Goal: Task Accomplishment & Management: Use online tool/utility

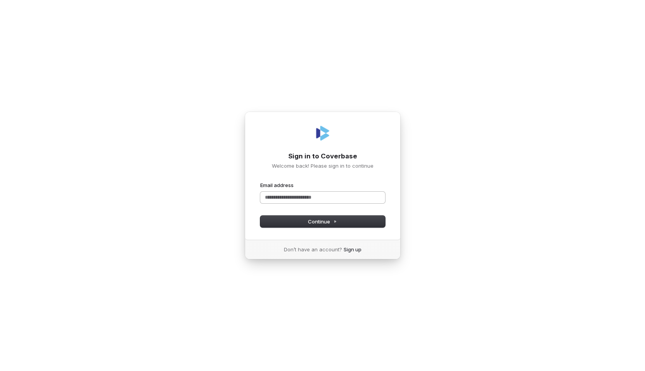
click at [298, 196] on input "Email address" at bounding box center [322, 198] width 125 height 12
paste input "**********"
click at [260, 182] on button "submit" at bounding box center [260, 182] width 0 height 0
click at [335, 197] on input "**********" at bounding box center [322, 198] width 125 height 12
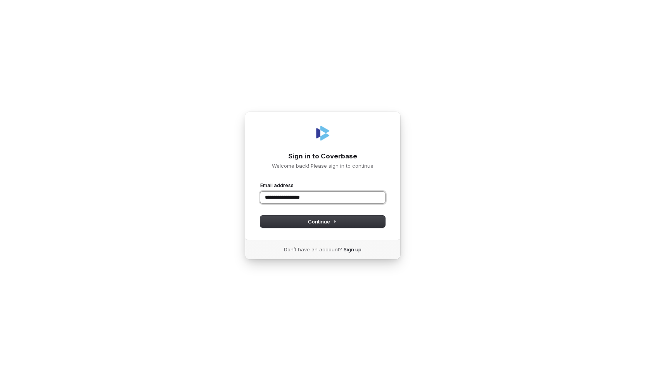
click at [335, 197] on input "**********" at bounding box center [322, 198] width 125 height 12
type input "*"
click at [0, 371] on com-1password-button at bounding box center [0, 371] width 0 height 0
type input "**********"
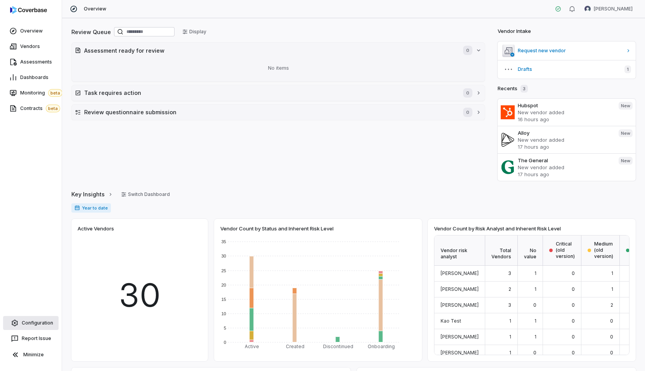
click at [22, 319] on link "Configuration" at bounding box center [30, 323] width 55 height 14
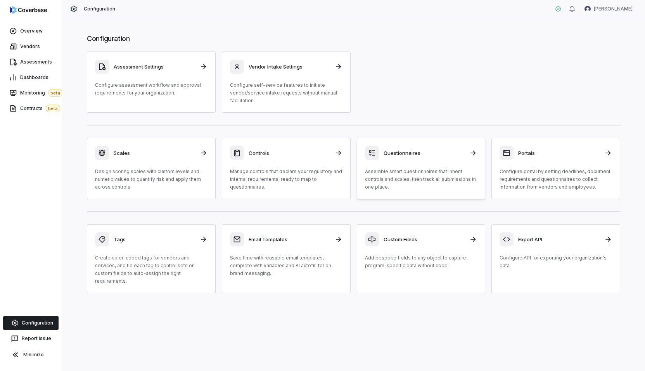
click at [411, 157] on div "Questionnaires" at bounding box center [421, 153] width 112 height 14
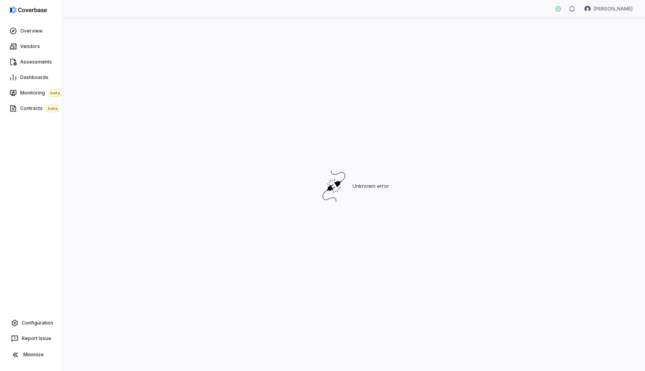
click at [158, 93] on div "Unknown error" at bounding box center [353, 186] width 564 height 321
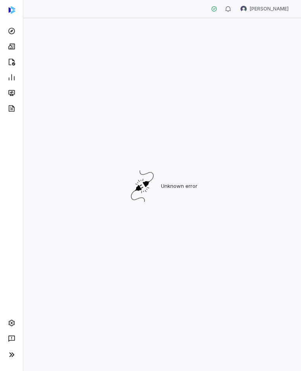
click at [271, 71] on div "Unknown error" at bounding box center [162, 186] width 259 height 321
click at [252, 98] on div "Unknown error" at bounding box center [162, 186] width 259 height 321
click at [228, 79] on div "Unknown error" at bounding box center [162, 186] width 259 height 321
click at [150, 97] on div "Unknown error" at bounding box center [162, 186] width 259 height 321
click at [210, 76] on div "Unknown error" at bounding box center [162, 186] width 259 height 321
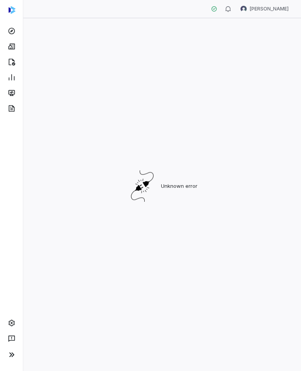
click at [197, 63] on div "Unknown error" at bounding box center [162, 186] width 259 height 321
click at [240, 109] on div "Unknown error" at bounding box center [162, 186] width 259 height 321
click at [14, 28] on icon at bounding box center [12, 31] width 8 height 8
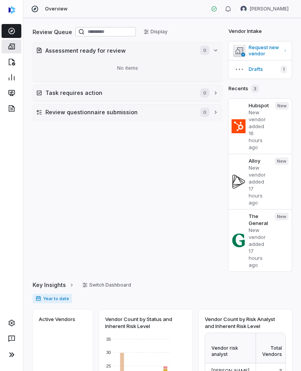
click at [14, 50] on link at bounding box center [12, 47] width 20 height 14
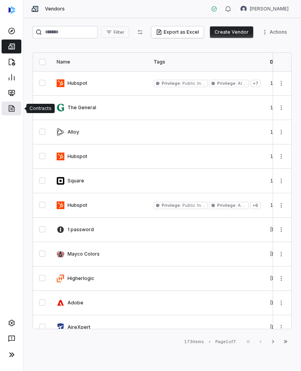
click at [12, 110] on icon at bounding box center [12, 109] width 8 height 8
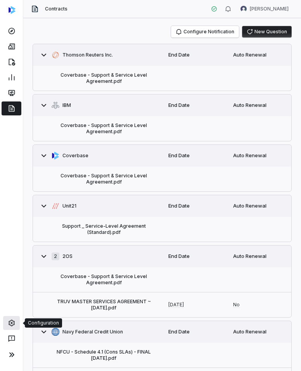
click at [11, 320] on icon at bounding box center [11, 323] width 6 height 7
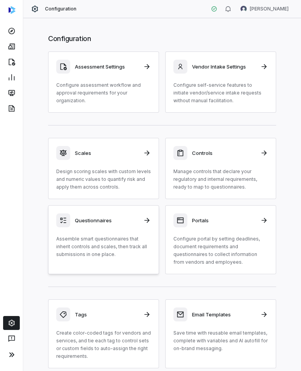
click at [138, 232] on div "Questionnaires Assemble smart questionnaires that inherit controls and scales, …" at bounding box center [103, 236] width 95 height 45
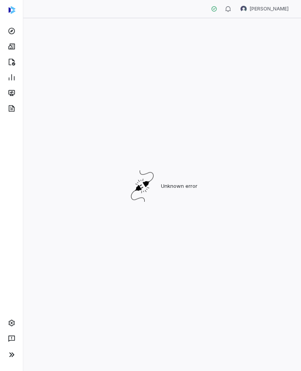
click at [262, 34] on div "Unknown error" at bounding box center [162, 186] width 259 height 321
click at [275, 83] on div "Unknown error" at bounding box center [162, 186] width 259 height 321
click at [212, 40] on div "Unknown error" at bounding box center [162, 186] width 259 height 321
click at [151, 76] on div "Unknown error" at bounding box center [162, 186] width 259 height 321
click at [279, 64] on div "Unknown error" at bounding box center [162, 186] width 259 height 321
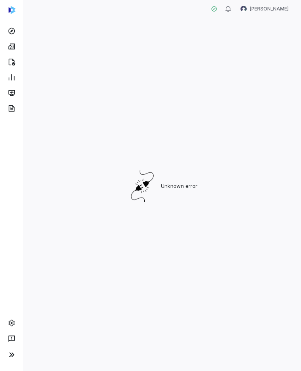
click at [281, 100] on div "Unknown error" at bounding box center [162, 186] width 259 height 321
click at [250, 61] on div "Unknown error" at bounding box center [162, 186] width 259 height 321
click at [176, 81] on div "Unknown error" at bounding box center [162, 186] width 259 height 321
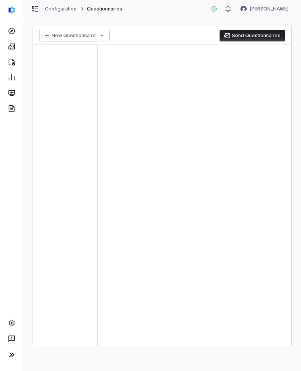
click at [219, 99] on div at bounding box center [194, 195] width 193 height 301
click at [214, 81] on div at bounding box center [194, 195] width 193 height 301
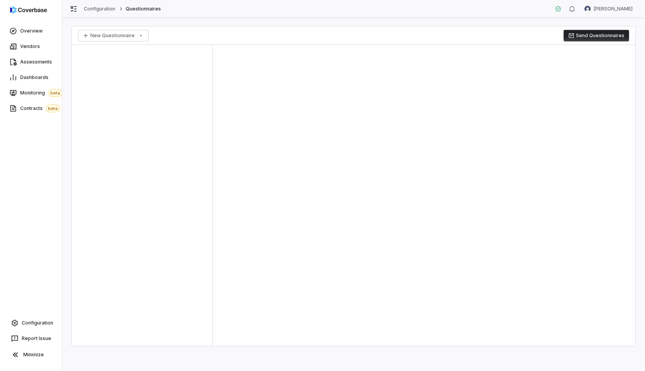
click at [300, 147] on div at bounding box center [424, 195] width 422 height 301
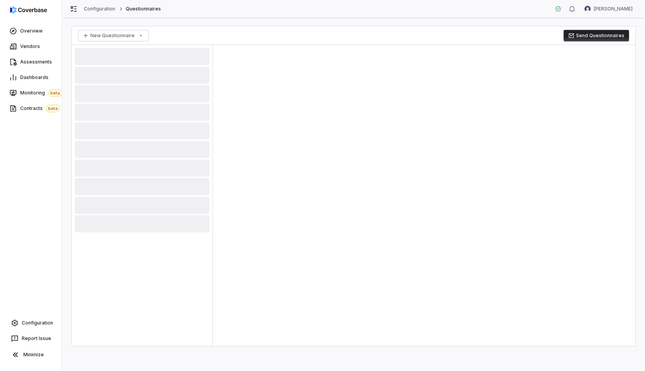
click at [300, 105] on div at bounding box center [424, 195] width 422 height 301
click at [373, 73] on div at bounding box center [424, 195] width 422 height 301
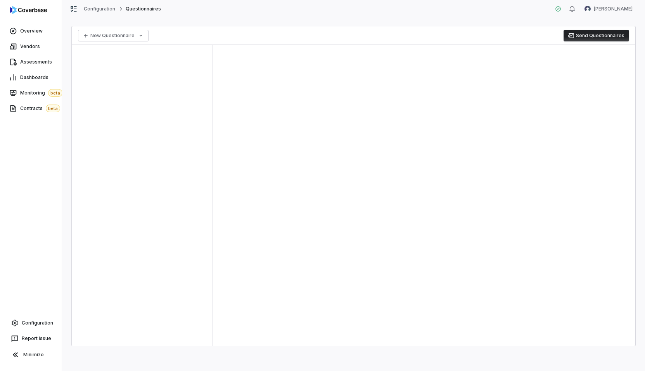
click at [421, 59] on div at bounding box center [424, 195] width 422 height 301
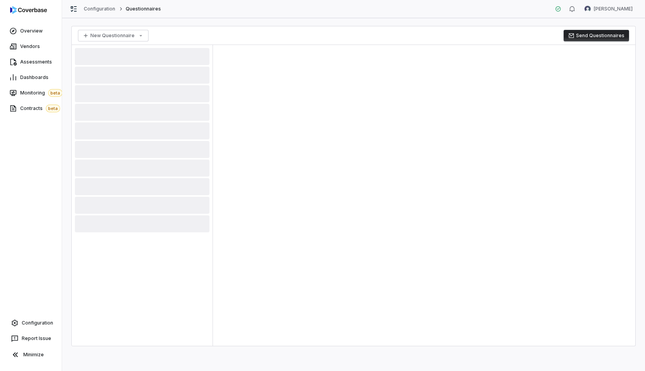
click at [405, 57] on div at bounding box center [424, 195] width 422 height 301
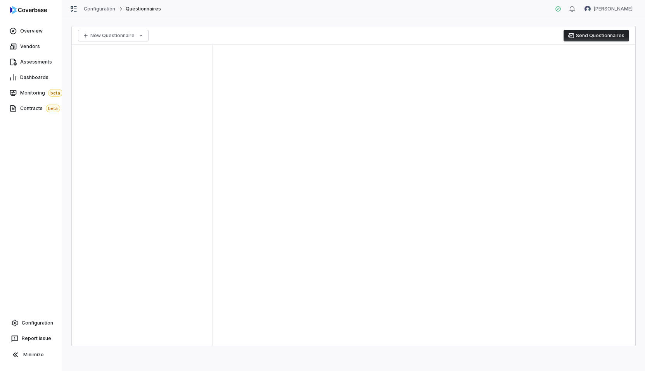
click at [261, 76] on div at bounding box center [424, 195] width 422 height 301
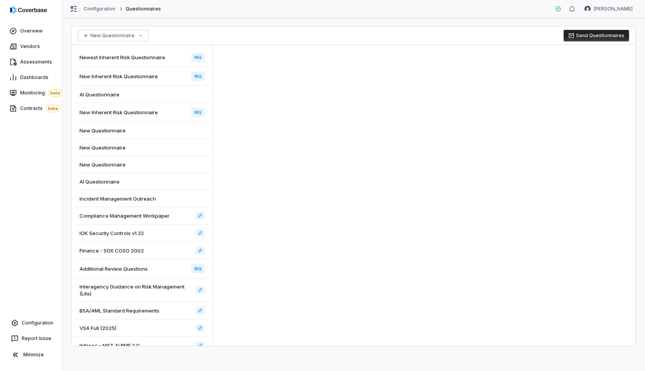
click at [148, 126] on div "New Questionnaire" at bounding box center [142, 130] width 135 height 17
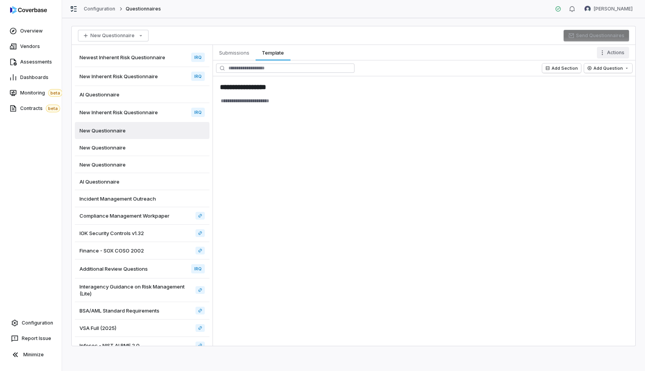
click at [623, 53] on html "**********" at bounding box center [322, 185] width 645 height 371
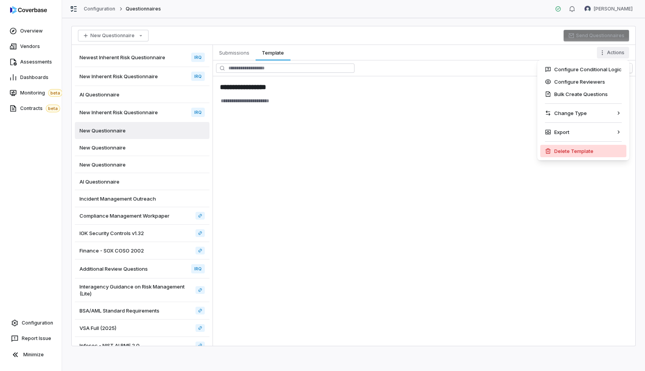
click at [578, 154] on div "Delete Template" at bounding box center [583, 151] width 86 height 12
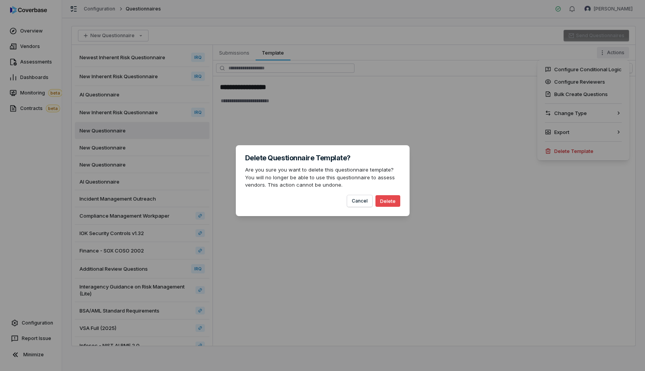
click at [386, 205] on button "Delete" at bounding box center [387, 201] width 25 height 12
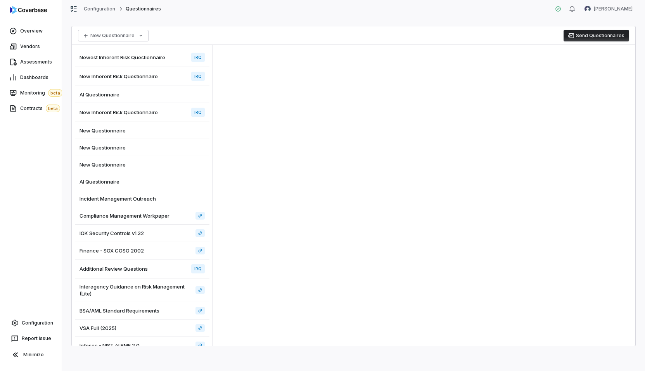
click at [166, 129] on div "New Questionnaire" at bounding box center [142, 130] width 135 height 17
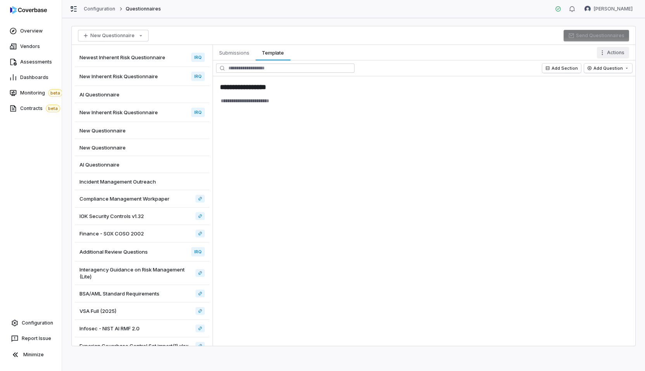
click at [621, 51] on html "**********" at bounding box center [322, 185] width 645 height 371
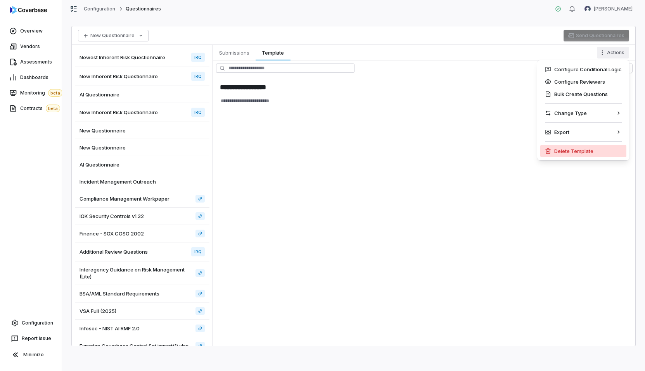
click at [562, 148] on div "Delete Template" at bounding box center [583, 151] width 86 height 12
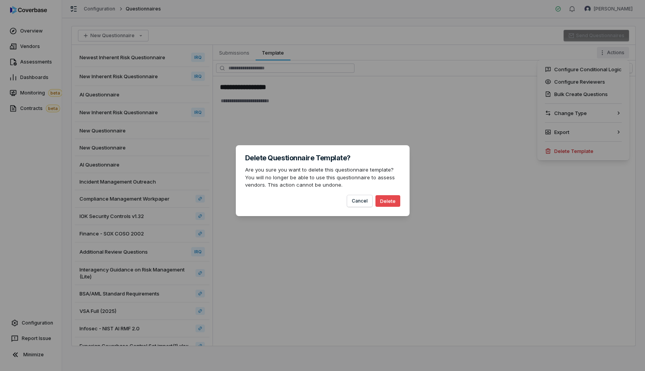
click at [388, 202] on button "Delete" at bounding box center [387, 201] width 25 height 12
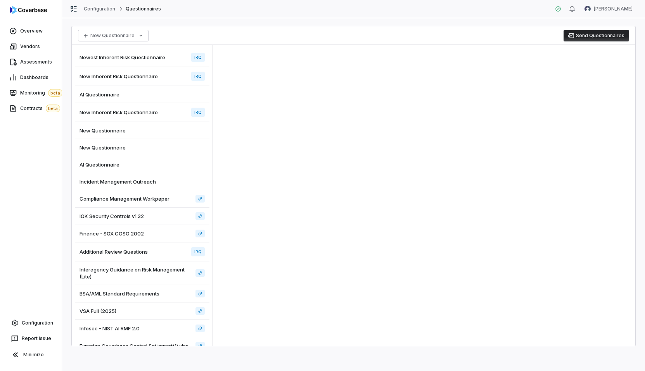
click at [154, 150] on div "New Questionnaire" at bounding box center [142, 147] width 135 height 17
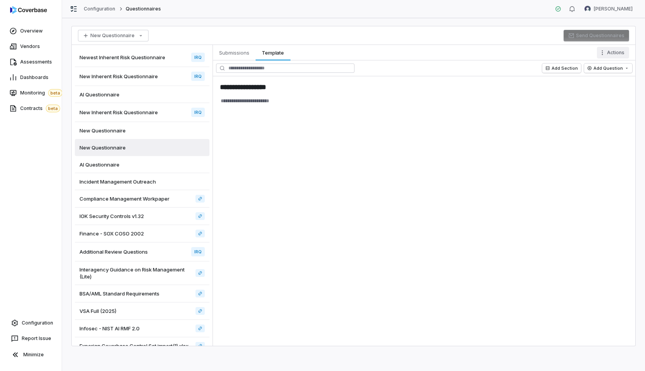
click at [617, 56] on html "**********" at bounding box center [322, 185] width 645 height 371
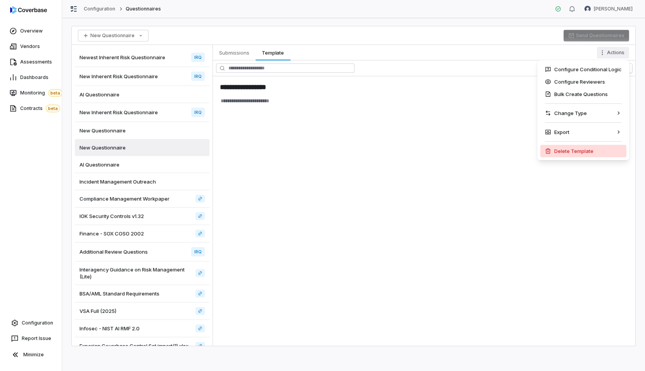
click at [572, 150] on div "Delete Template" at bounding box center [583, 151] width 86 height 12
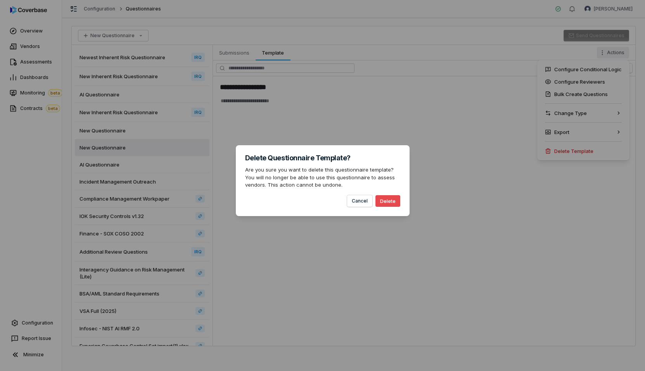
click at [386, 204] on button "Delete" at bounding box center [387, 201] width 25 height 12
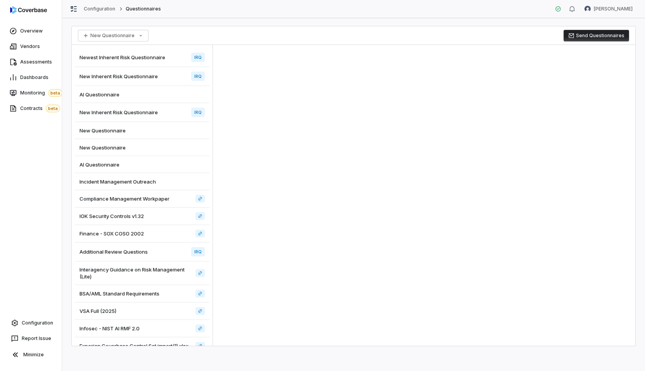
click at [165, 130] on div "New Questionnaire" at bounding box center [142, 130] width 135 height 17
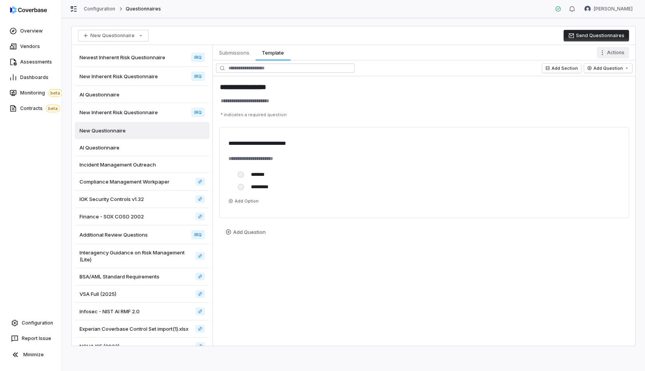
click at [616, 53] on html "**********" at bounding box center [322, 185] width 645 height 371
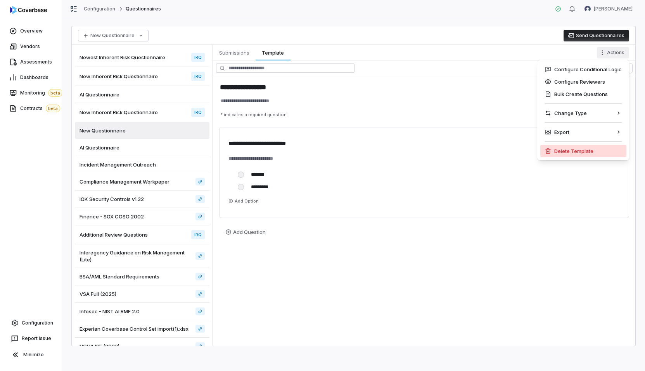
click at [596, 149] on div "Delete Template" at bounding box center [583, 151] width 86 height 12
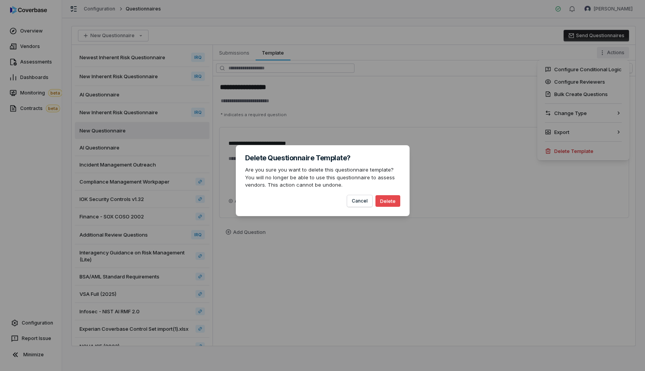
click at [384, 198] on button "Delete" at bounding box center [387, 201] width 25 height 12
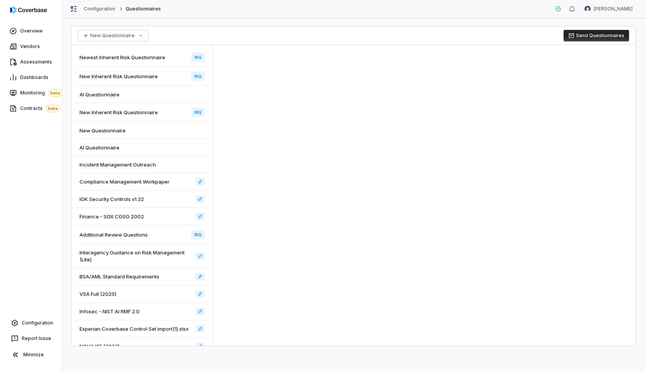
click at [153, 144] on div "AI Questionnaire" at bounding box center [142, 147] width 135 height 17
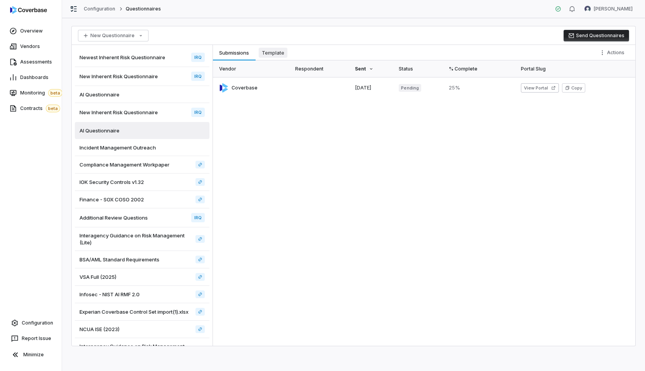
click at [289, 53] on button "Template Template" at bounding box center [272, 53] width 35 height 16
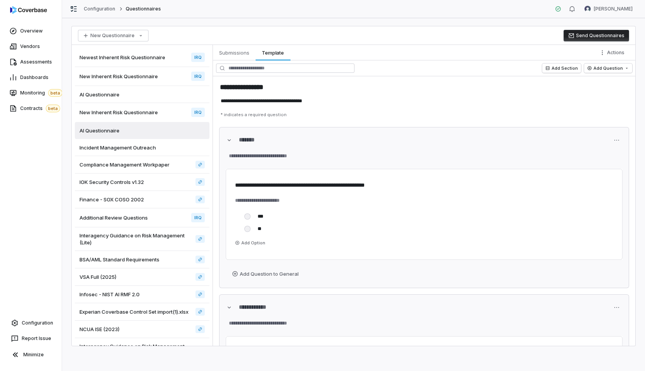
click at [155, 145] on span "Incident Management Outreach" at bounding box center [117, 147] width 76 height 7
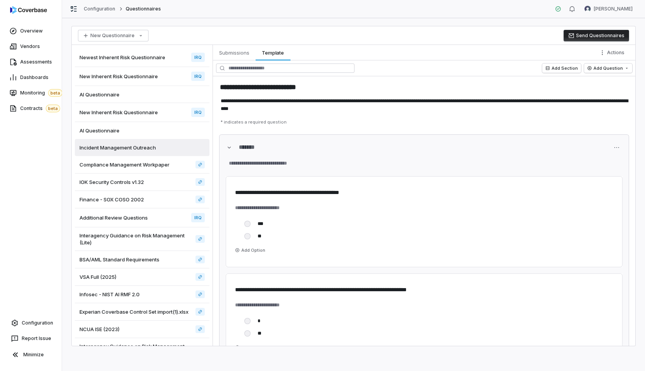
click at [167, 97] on div "AI Questionnaire" at bounding box center [142, 94] width 135 height 17
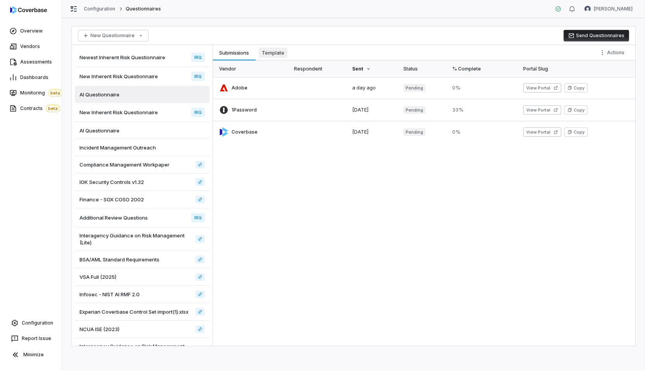
click at [277, 54] on span "Template" at bounding box center [273, 53] width 29 height 10
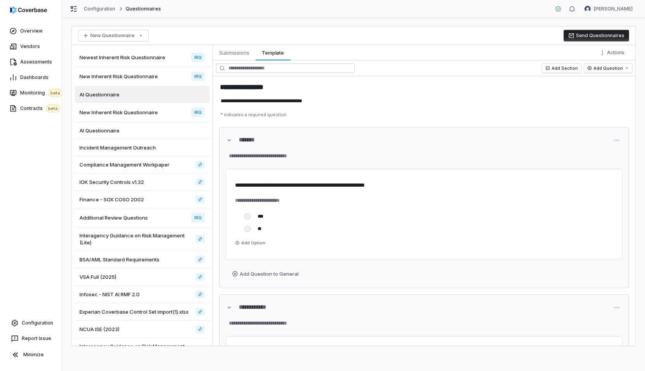
click at [145, 129] on div "AI Questionnaire" at bounding box center [142, 130] width 135 height 17
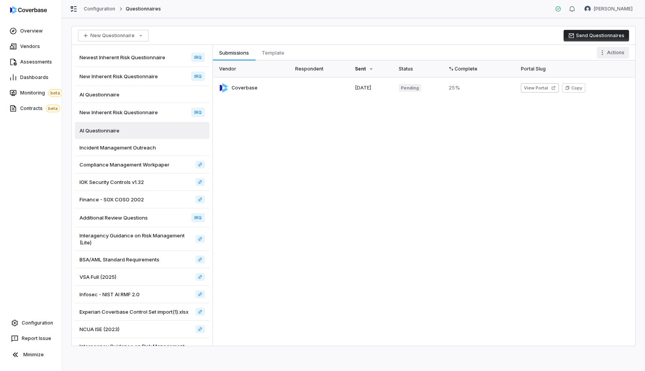
click at [623, 53] on html "Overview Vendors Assessments Dashboards Monitoring beta Contracts beta Configur…" at bounding box center [322, 185] width 645 height 371
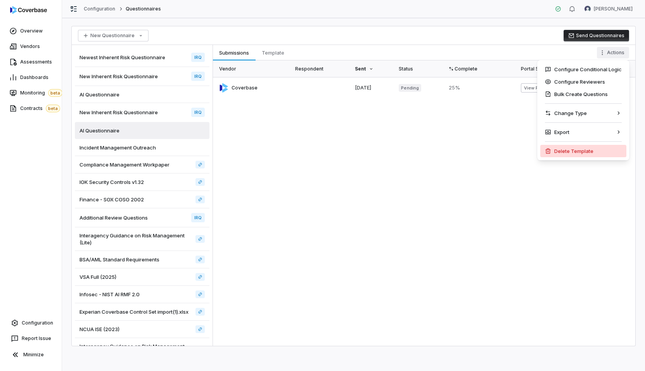
click at [576, 153] on div "Delete Template" at bounding box center [583, 151] width 86 height 12
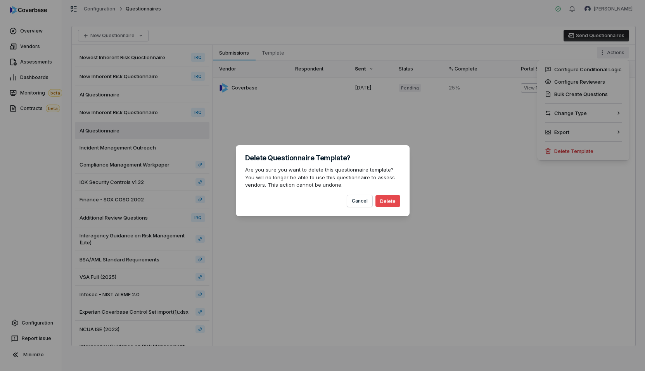
click at [380, 204] on button "Delete" at bounding box center [387, 201] width 25 height 12
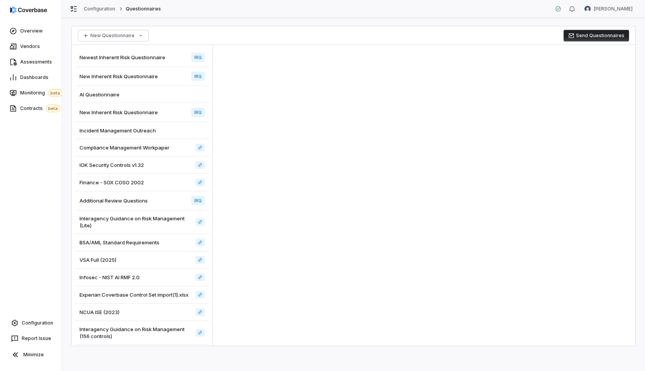
click at [154, 67] on div "New Inherent Risk Questionnaire IRQ" at bounding box center [142, 76] width 135 height 19
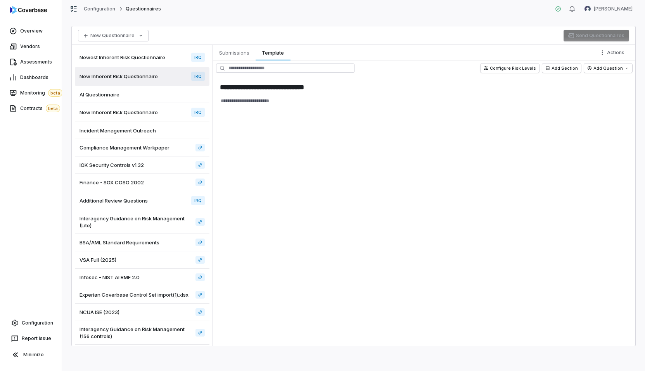
click at [168, 53] on div "Newest Inherent Risk Questionnaire IRQ" at bounding box center [142, 57] width 135 height 19
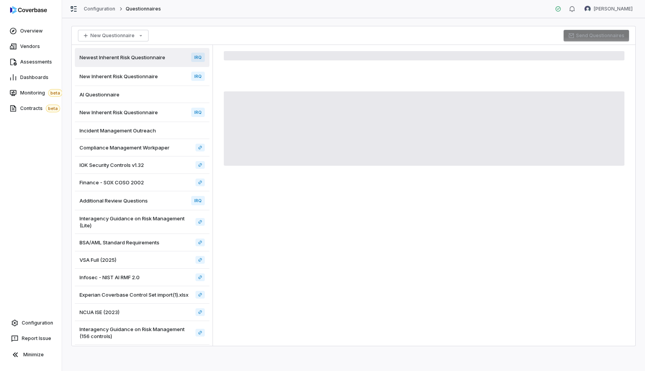
type textarea "*"
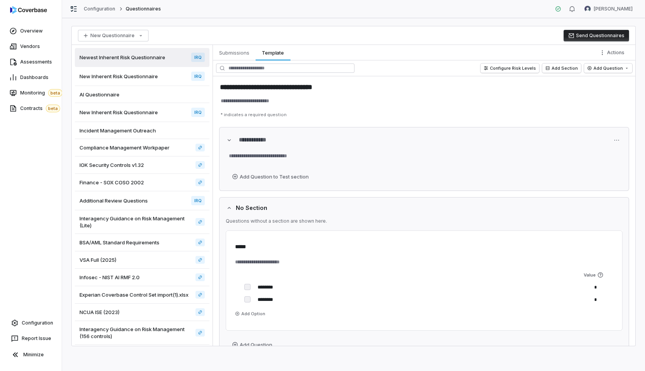
click at [170, 31] on div "New Questionnaire Send Questionnaires" at bounding box center [353, 35] width 563 height 19
click at [131, 36] on html "**********" at bounding box center [322, 185] width 645 height 371
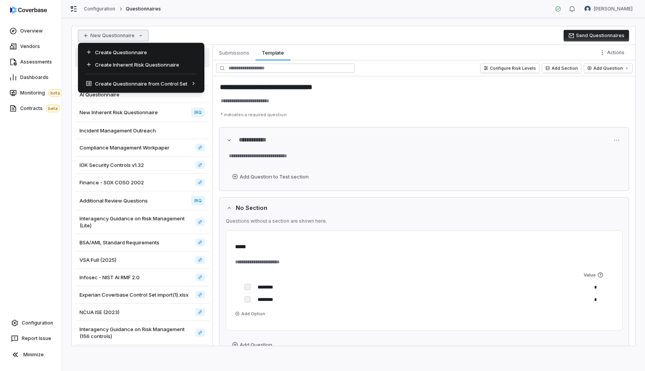
click at [181, 18] on html "**********" at bounding box center [322, 185] width 645 height 371
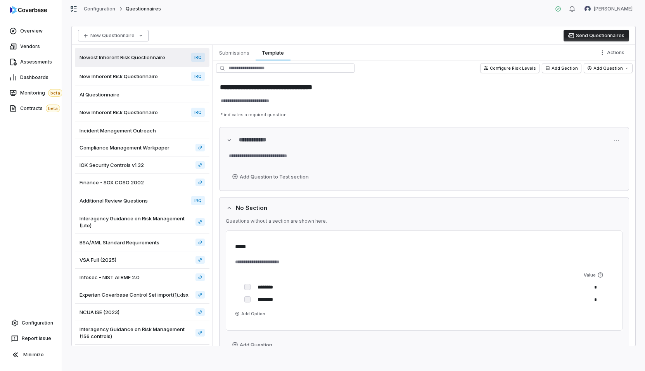
click at [138, 39] on html "**********" at bounding box center [322, 185] width 645 height 371
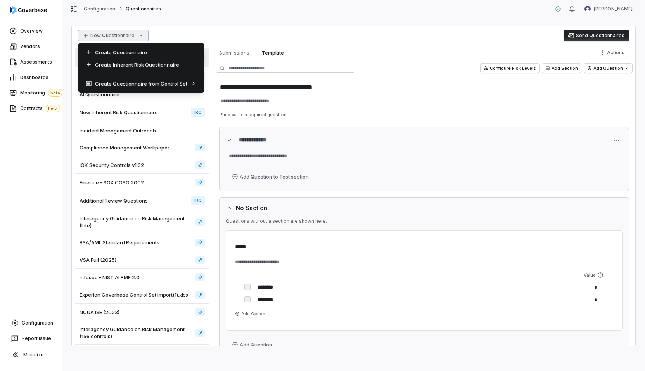
click at [201, 26] on html "**********" at bounding box center [322, 185] width 645 height 371
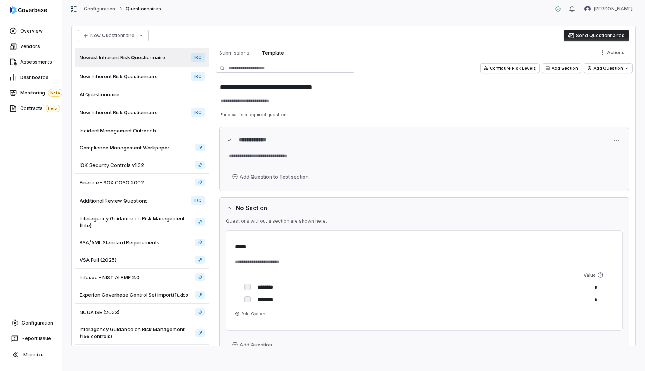
click at [201, 26] on div "**********" at bounding box center [353, 194] width 583 height 353
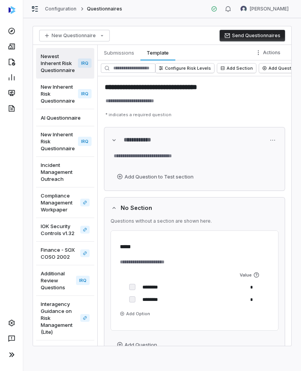
click at [203, 15] on div "Configuration Questionnaires Amanda Pettenati" at bounding box center [162, 9] width 278 height 18
type textarea "*"
click at [166, 19] on div "**********" at bounding box center [162, 194] width 278 height 353
click at [8, 28] on icon at bounding box center [12, 31] width 8 height 8
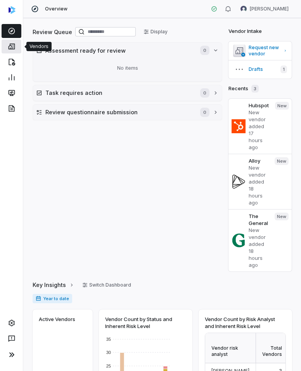
click at [16, 43] on link at bounding box center [12, 47] width 20 height 14
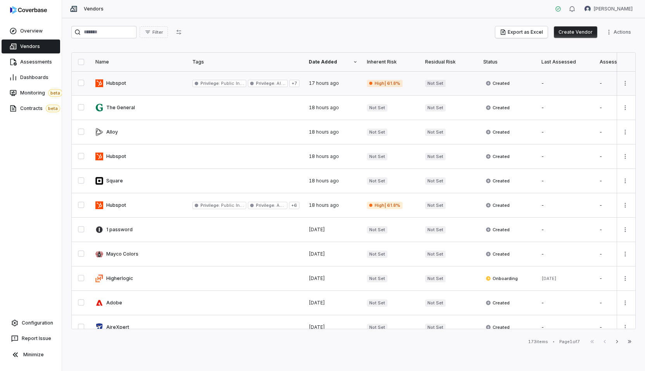
click at [158, 78] on link at bounding box center [139, 83] width 97 height 24
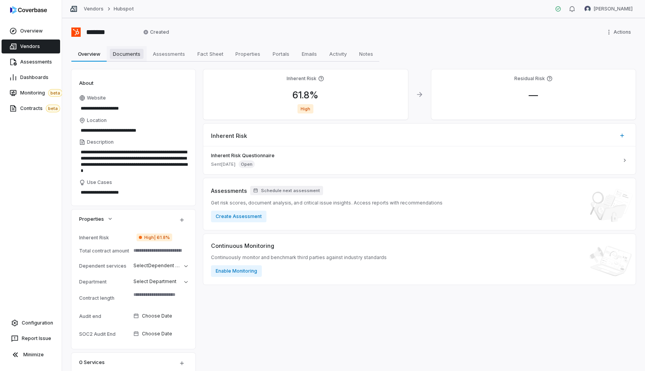
click at [136, 47] on link "Documents Documents" at bounding box center [127, 54] width 40 height 16
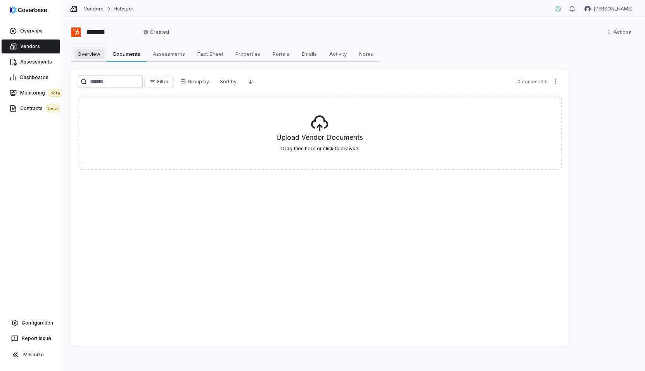
click at [96, 47] on link "Overview Overview" at bounding box center [88, 54] width 35 height 16
type textarea "*"
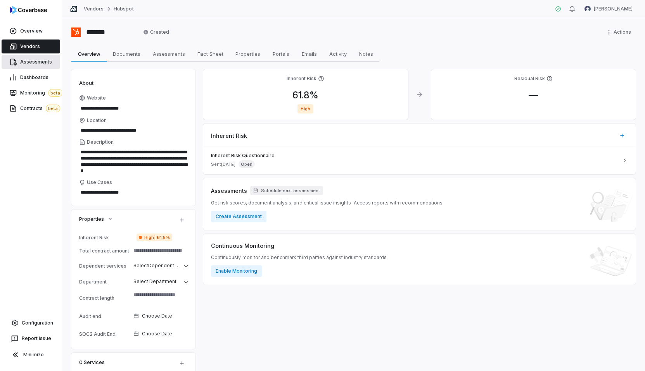
click at [43, 60] on span "Assessments" at bounding box center [36, 62] width 32 height 6
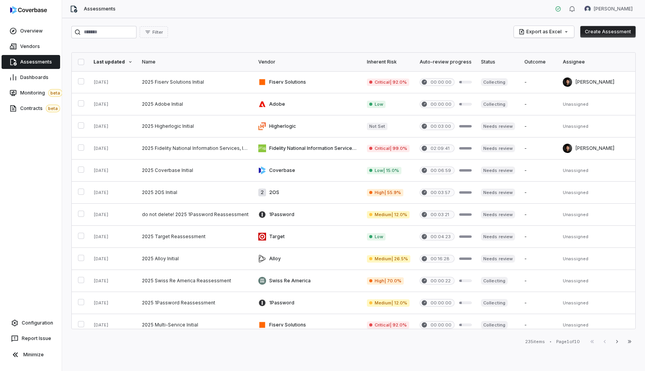
click at [44, 191] on div "Overview Vendors Assessments Dashboards Monitoring beta Contracts beta Configur…" at bounding box center [31, 185] width 62 height 371
click at [35, 322] on span "Configuration" at bounding box center [37, 323] width 31 height 6
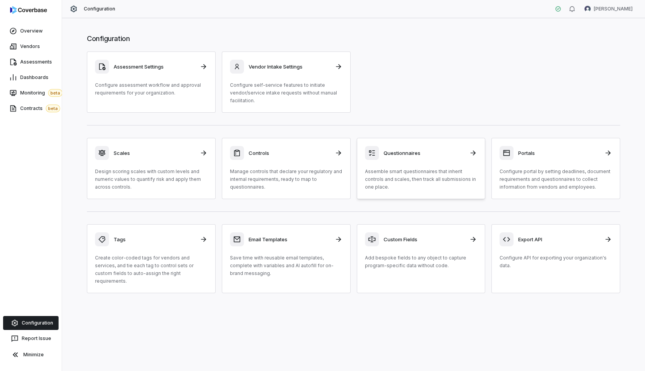
click at [300, 177] on p "Assemble smart questionnaires that inherit controls and scales, then track all …" at bounding box center [421, 179] width 112 height 23
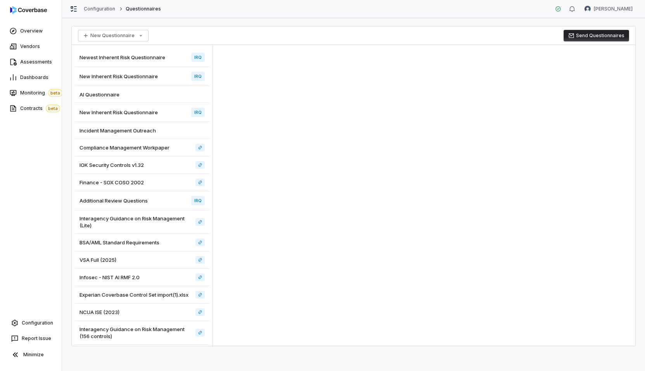
click at [284, 98] on div at bounding box center [424, 195] width 422 height 301
click at [120, 38] on html "Overview Vendors Assessments Dashboards Monitoring beta Contracts beta Configur…" at bounding box center [322, 185] width 645 height 371
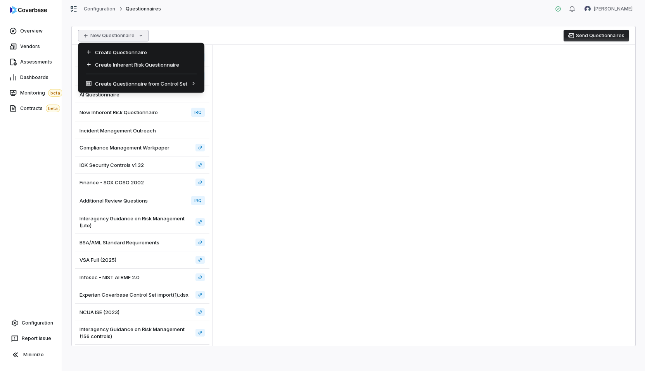
click at [233, 46] on html "Overview Vendors Assessments Dashboards Monitoring beta Contracts beta Configur…" at bounding box center [322, 185] width 645 height 371
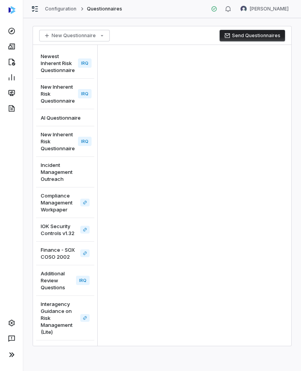
click at [235, 78] on div at bounding box center [194, 195] width 193 height 301
click at [284, 100] on div at bounding box center [194, 195] width 193 height 301
click at [242, 100] on div at bounding box center [194, 195] width 193 height 301
click at [226, 117] on div at bounding box center [194, 195] width 193 height 301
click at [97, 38] on html "Configuration Questionnaires [PERSON_NAME] New Questionnaire Send Questionnaire…" at bounding box center [150, 185] width 301 height 371
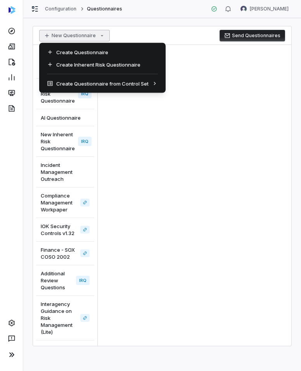
click at [211, 109] on html "Configuration Questionnaires [PERSON_NAME] New Questionnaire Send Questionnaire…" at bounding box center [150, 185] width 301 height 371
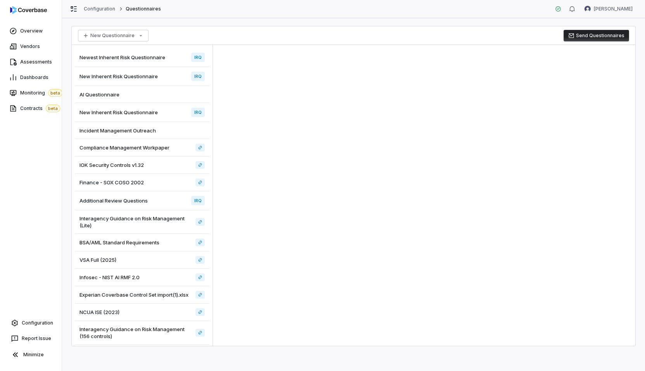
click at [300, 34] on div "New Questionnaire Send Questionnaires" at bounding box center [353, 35] width 563 height 19
click at [300, 39] on div "New Questionnaire Send Questionnaires" at bounding box center [353, 35] width 563 height 19
click at [144, 119] on div "New Inherent Risk Questionnaire IRQ" at bounding box center [142, 112] width 135 height 19
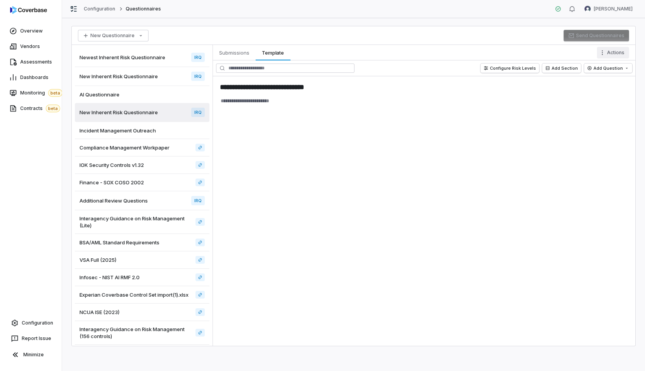
click at [300, 52] on html "**********" at bounding box center [322, 185] width 645 height 371
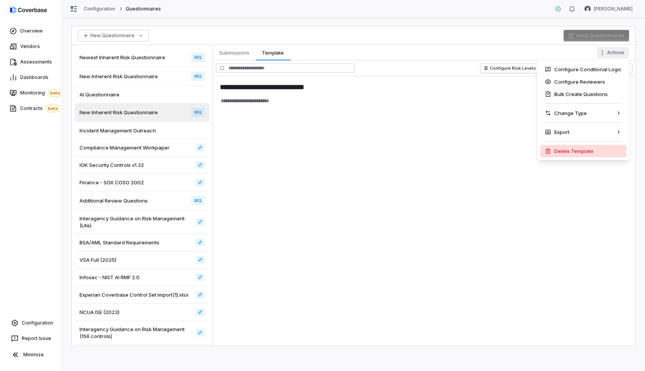
click at [300, 150] on div "Delete Template" at bounding box center [583, 151] width 86 height 12
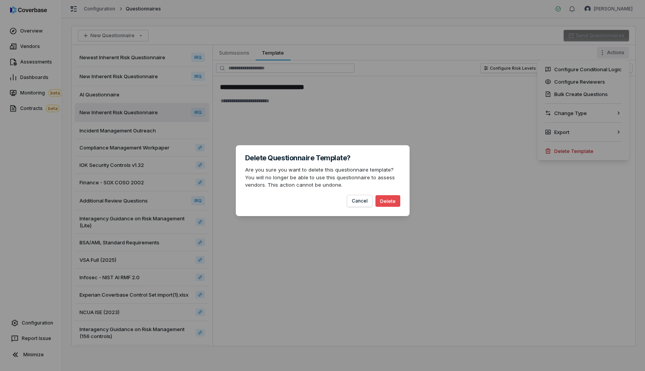
click at [300, 202] on button "Delete" at bounding box center [387, 201] width 25 height 12
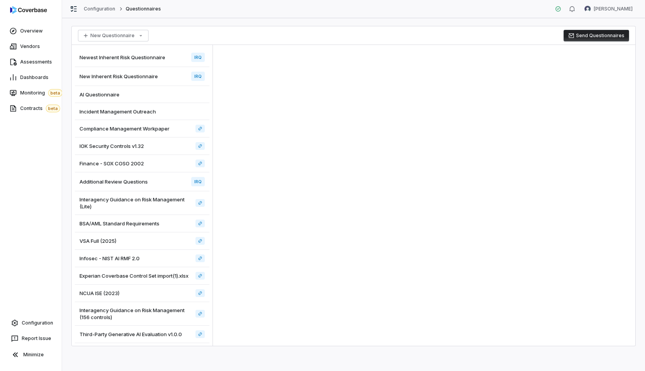
click at [158, 113] on div "Incident Management Outreach" at bounding box center [142, 111] width 135 height 17
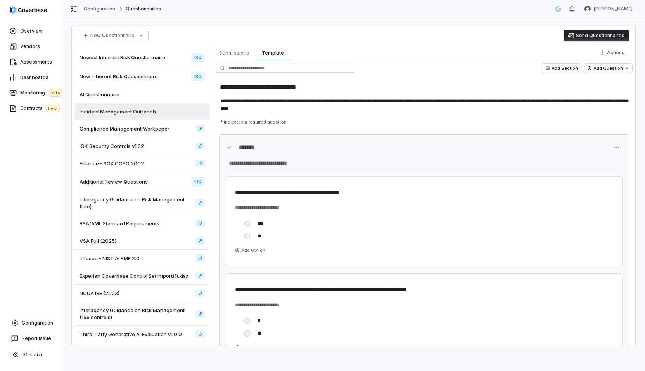
click at [158, 126] on span "Compliance Management Workpaper" at bounding box center [124, 128] width 90 height 7
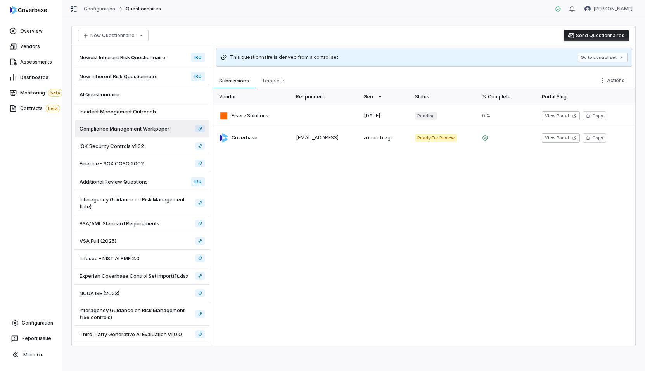
click at [159, 143] on div "IOK Security Controls v1.32" at bounding box center [142, 146] width 135 height 17
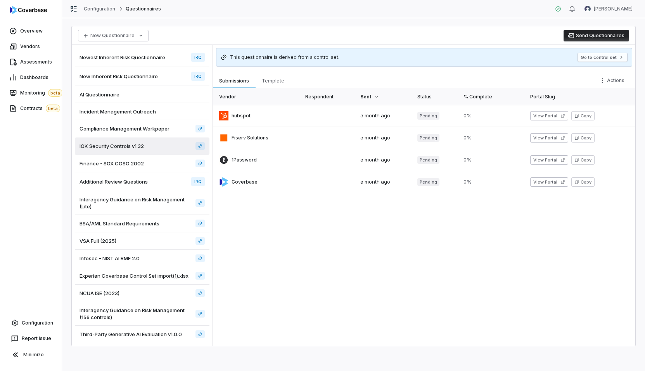
click at [165, 170] on div "Finance - SOX COSO 2002" at bounding box center [142, 163] width 135 height 17
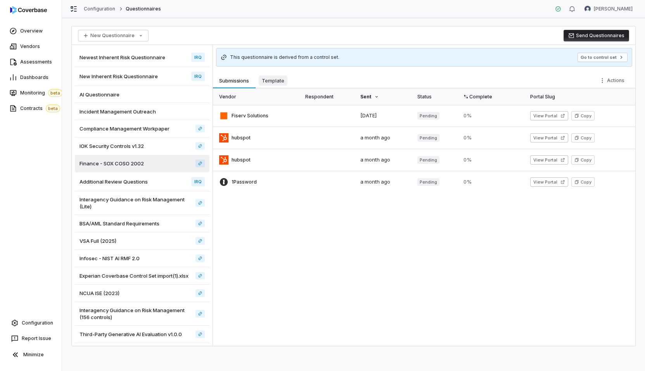
click at [281, 79] on span "Template" at bounding box center [273, 81] width 29 height 10
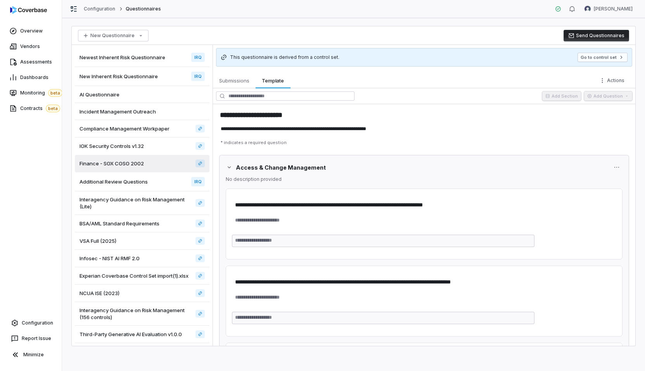
click at [300, 15] on div "Configuration Questionnaires [PERSON_NAME]" at bounding box center [353, 9] width 583 height 18
click at [121, 37] on html "**********" at bounding box center [322, 185] width 645 height 371
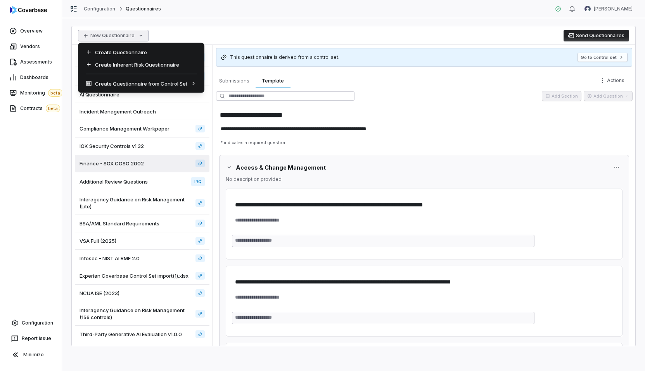
click at [224, 17] on html "**********" at bounding box center [322, 185] width 645 height 371
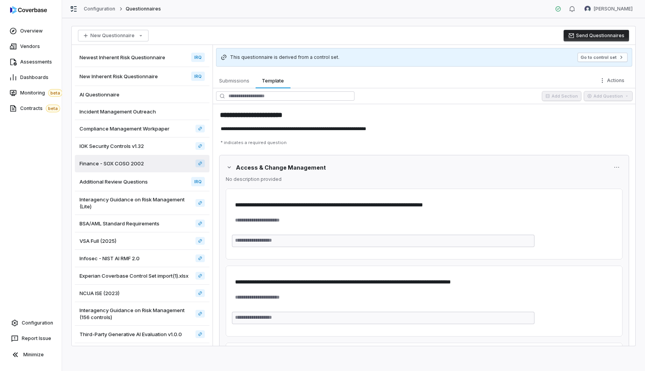
type textarea "*"
click at [300, 9] on html "**********" at bounding box center [322, 185] width 645 height 371
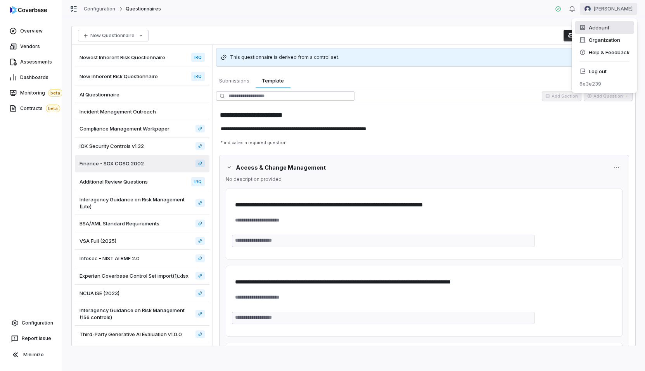
click at [300, 32] on div "Account" at bounding box center [603, 27] width 59 height 12
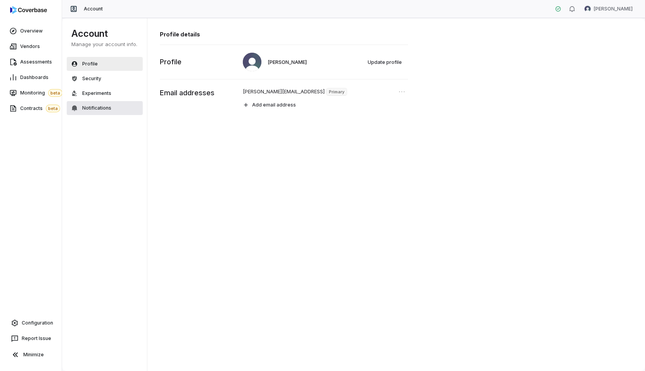
click at [105, 107] on span "Notifications" at bounding box center [96, 108] width 29 height 6
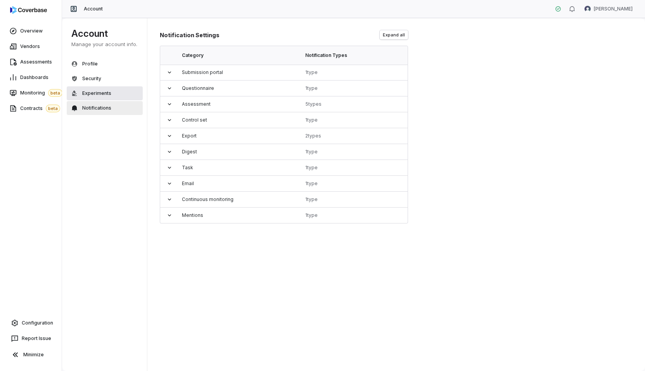
click at [108, 91] on span "Experiments" at bounding box center [96, 93] width 29 height 6
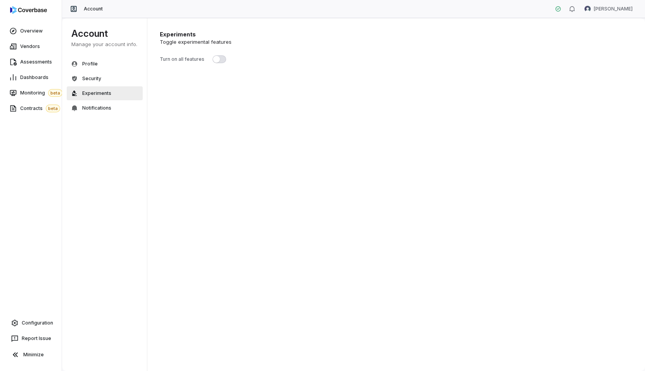
click at [218, 59] on span "button" at bounding box center [216, 59] width 7 height 7
click at [179, 111] on div "Experiments Toggle experimental features Turn on all features" at bounding box center [396, 195] width 498 height 354
click at [24, 318] on link "Configuration" at bounding box center [30, 323] width 55 height 14
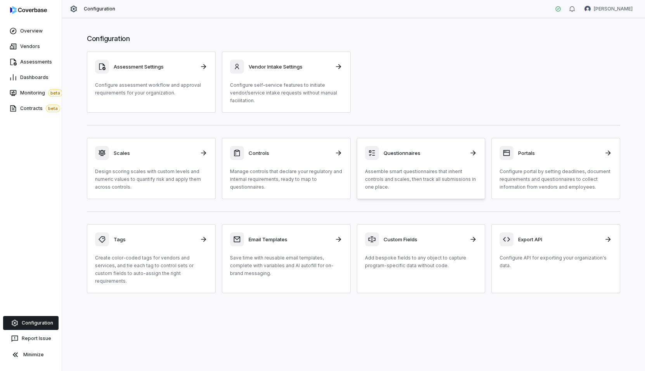
click at [300, 183] on p "Assemble smart questionnaires that inherit controls and scales, then track all …" at bounding box center [421, 179] width 112 height 23
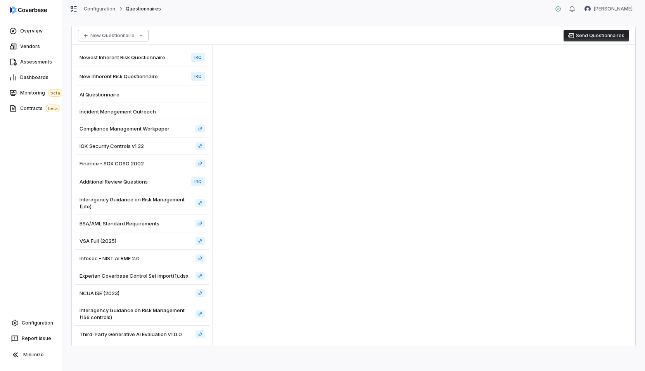
click at [129, 30] on html "Overview Vendors Assessments Dashboards Monitoring beta Contracts beta Configur…" at bounding box center [322, 185] width 645 height 371
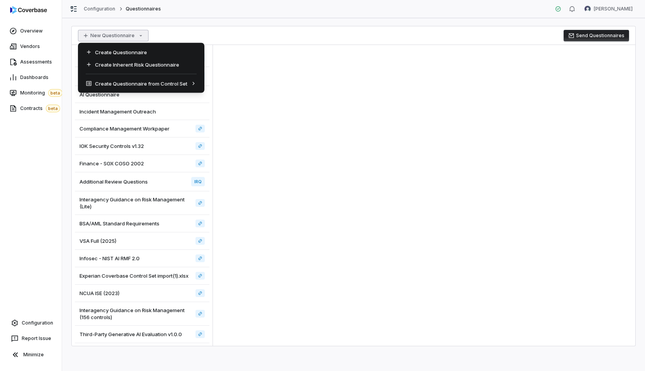
click at [209, 19] on html "Overview Vendors Assessments Dashboards Monitoring beta Contracts beta Configur…" at bounding box center [322, 185] width 645 height 371
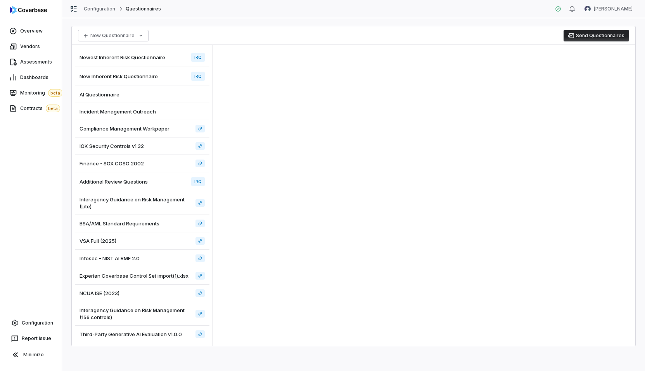
click at [300, 50] on div at bounding box center [424, 195] width 422 height 301
click at [300, 11] on html "Overview Vendors Assessments Dashboards Monitoring beta Contracts beta Configur…" at bounding box center [322, 185] width 645 height 371
click at [300, 27] on div "Account" at bounding box center [603, 27] width 59 height 12
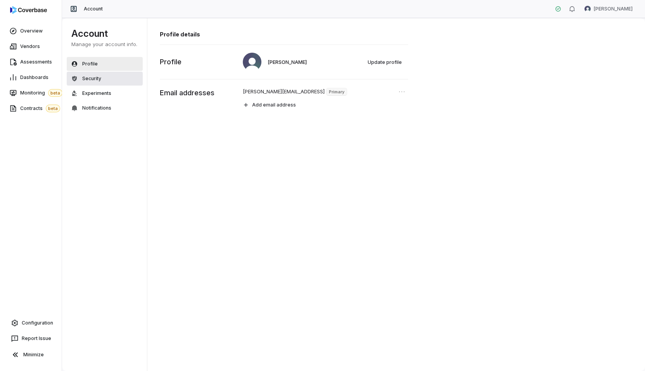
click at [72, 79] on icon at bounding box center [74, 78] width 5 height 5
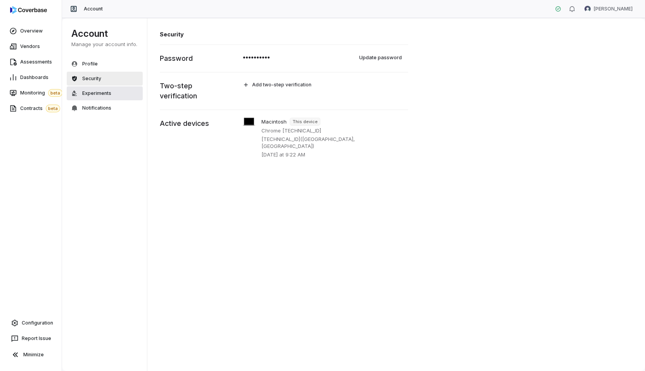
click at [86, 90] on button "Experiments" at bounding box center [105, 93] width 76 height 14
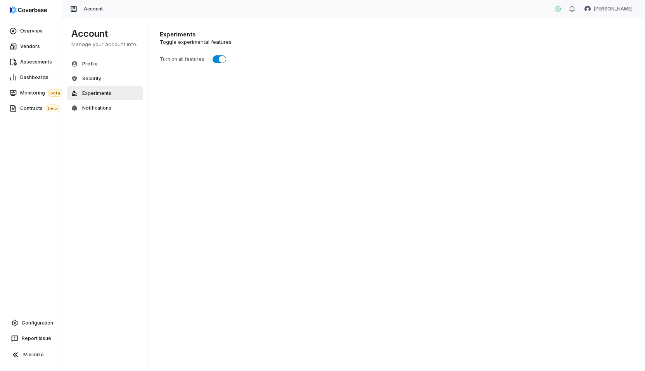
click at [178, 139] on div "Experiments Toggle experimental features Turn on all features" at bounding box center [396, 195] width 498 height 354
click at [107, 109] on span "Notifications" at bounding box center [96, 108] width 29 height 6
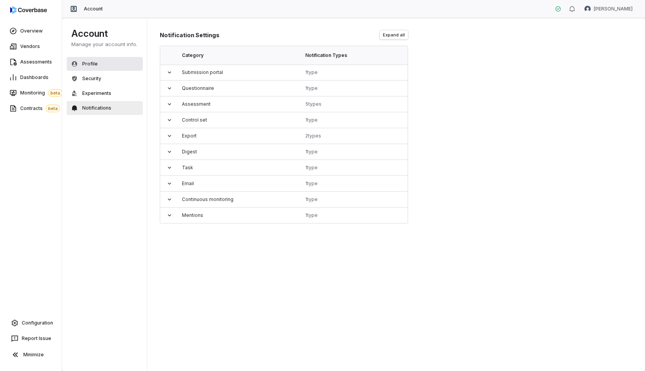
click at [111, 68] on button "Profile" at bounding box center [105, 64] width 76 height 14
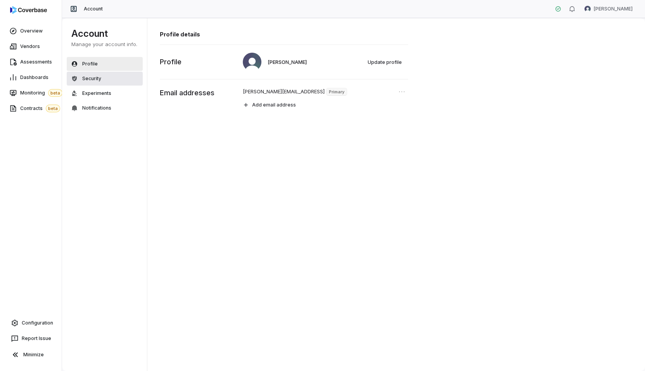
click at [106, 74] on button "Security" at bounding box center [105, 79] width 76 height 14
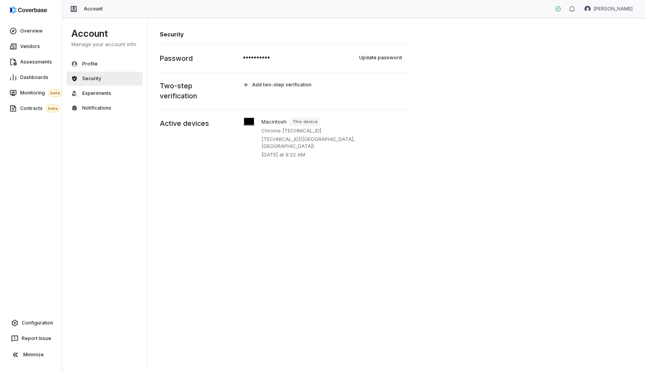
click at [285, 22] on div "Security •••••••••• Update password Password Add two-step verification Two-step…" at bounding box center [396, 195] width 498 height 354
click at [128, 90] on button "Experiments" at bounding box center [105, 93] width 76 height 14
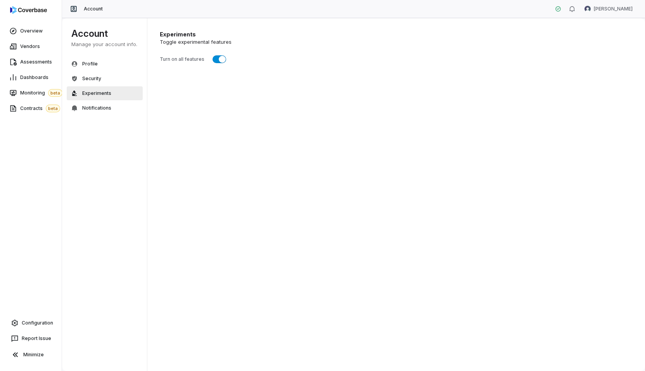
click at [300, 68] on div "Experiments Toggle experimental features Turn on all features" at bounding box center [396, 195] width 498 height 354
click at [273, 25] on div "Experiments Toggle experimental features Turn on all features" at bounding box center [396, 195] width 498 height 354
click at [42, 325] on span "Configuration" at bounding box center [37, 323] width 31 height 6
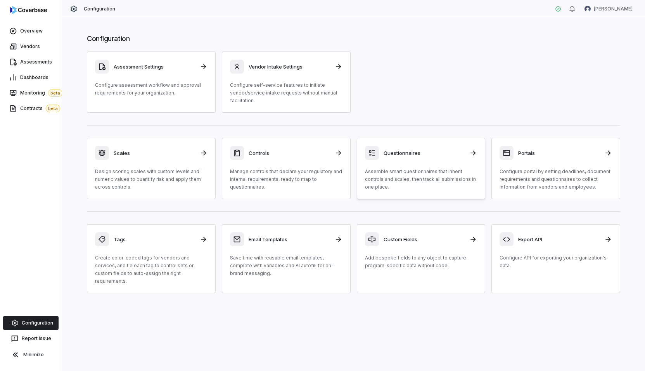
click at [395, 157] on div "Questionnaires" at bounding box center [421, 153] width 112 height 14
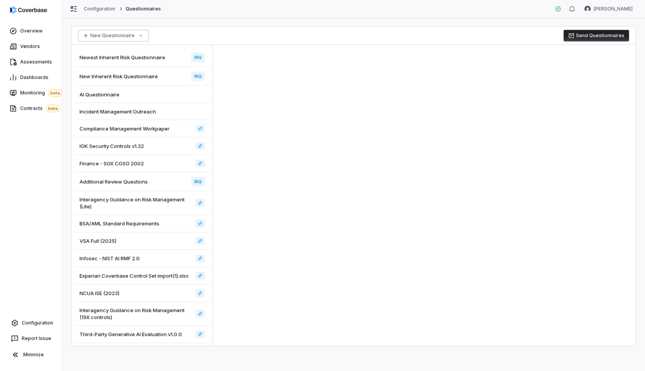
click at [108, 31] on html "Overview Vendors Assessments Dashboards Monitoring beta Contracts beta Configur…" at bounding box center [322, 185] width 645 height 371
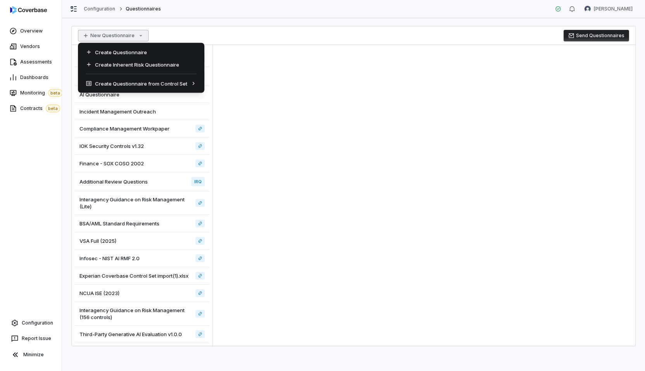
click at [292, 62] on html "Overview Vendors Assessments Dashboards Monitoring beta Contracts beta Configur…" at bounding box center [322, 185] width 645 height 371
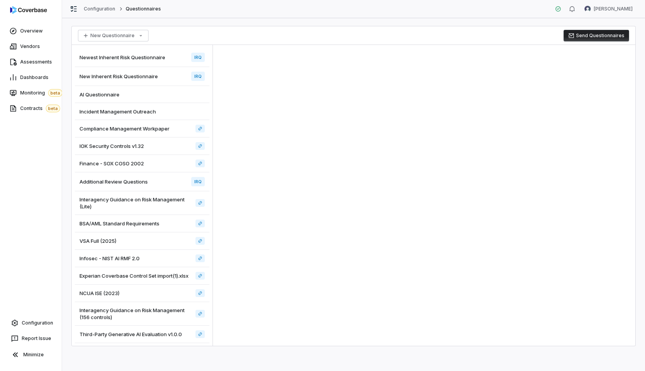
click at [340, 96] on div at bounding box center [424, 195] width 422 height 301
click at [19, 47] on link "Vendors" at bounding box center [31, 47] width 59 height 14
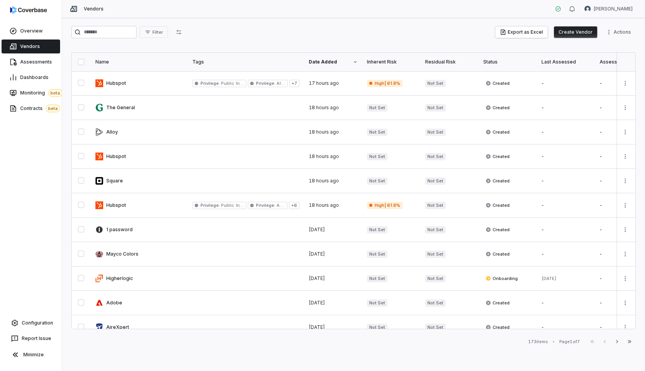
click at [568, 32] on button "Create Vendor" at bounding box center [575, 32] width 43 height 12
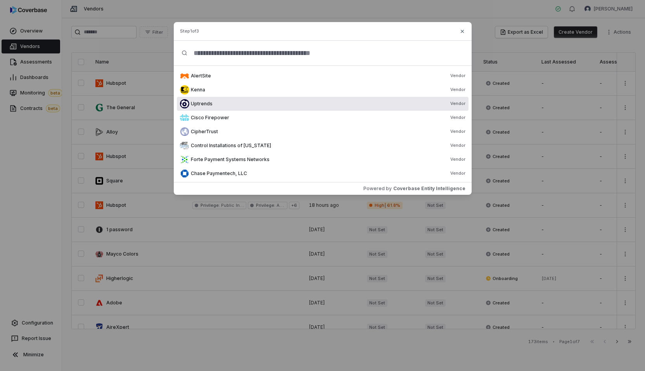
click at [342, 105] on div "Uptrends Vendor" at bounding box center [328, 104] width 274 height 6
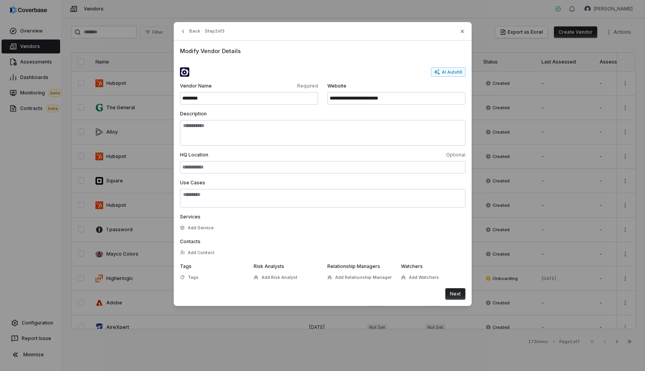
click at [452, 292] on button "Next" at bounding box center [455, 294] width 20 height 12
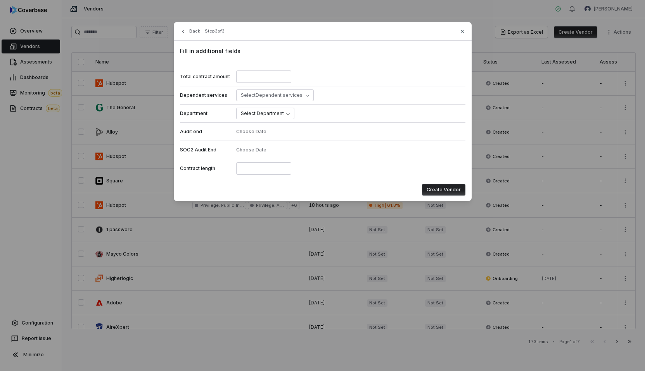
click at [447, 185] on button "Create Vendor" at bounding box center [443, 190] width 43 height 12
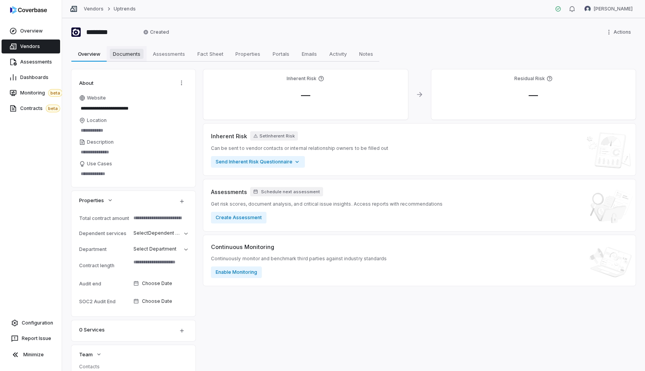
click at [146, 47] on link "Documents Documents" at bounding box center [127, 54] width 40 height 16
type textarea "*"
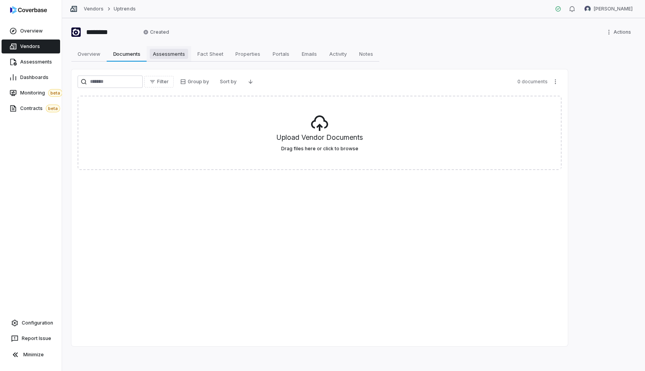
click at [166, 52] on span "Assessments" at bounding box center [169, 54] width 38 height 10
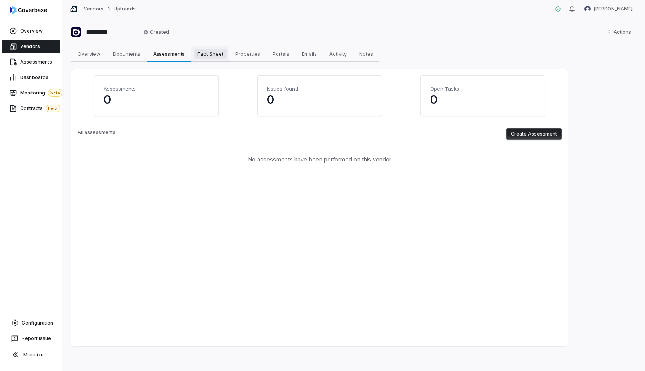
click at [203, 50] on span "Fact Sheet" at bounding box center [210, 54] width 32 height 10
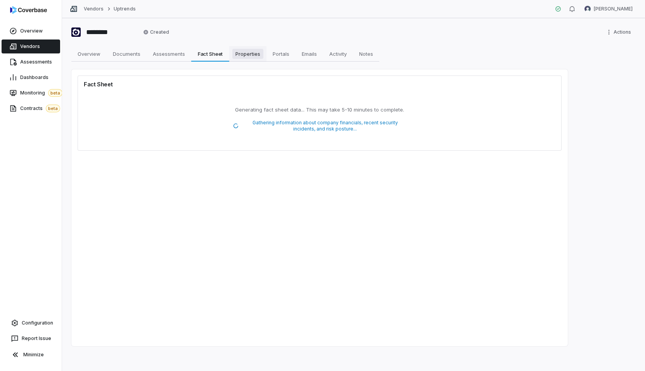
click at [262, 50] on span "Properties" at bounding box center [247, 54] width 31 height 10
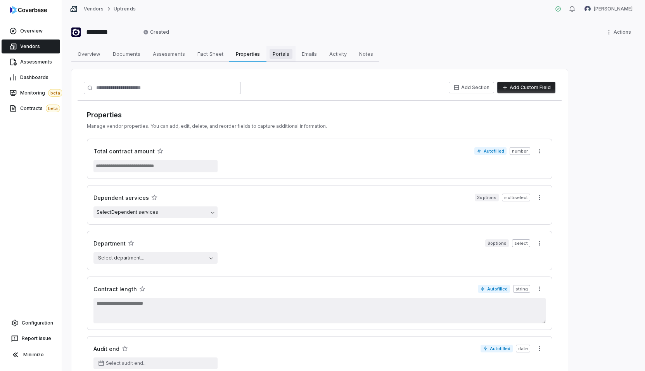
click at [283, 51] on span "Portals" at bounding box center [280, 54] width 23 height 10
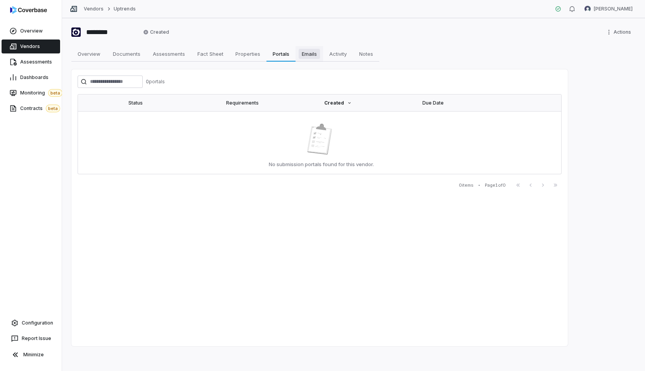
click at [314, 53] on span "Emails" at bounding box center [308, 54] width 21 height 10
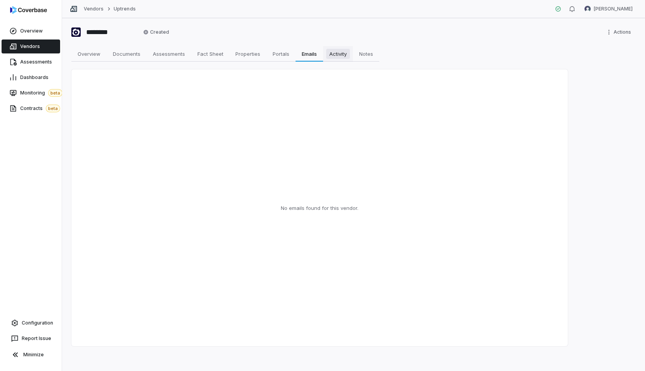
click at [343, 53] on span "Activity" at bounding box center [338, 54] width 24 height 10
click at [369, 53] on span "Notes" at bounding box center [366, 54] width 20 height 10
click at [565, 26] on div "******** Created Actions Overview Overview Documents Documents Assessments Asse…" at bounding box center [353, 194] width 583 height 353
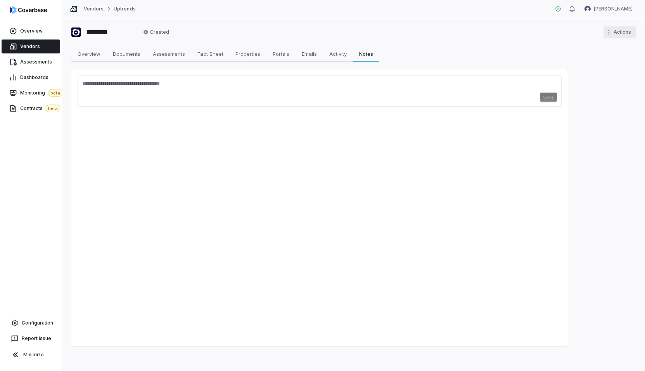
click at [622, 36] on html "Overview Vendors Assessments Dashboards Monitoring beta Contracts beta Configur…" at bounding box center [322, 185] width 645 height 371
click at [599, 60] on div "Delete" at bounding box center [608, 61] width 50 height 12
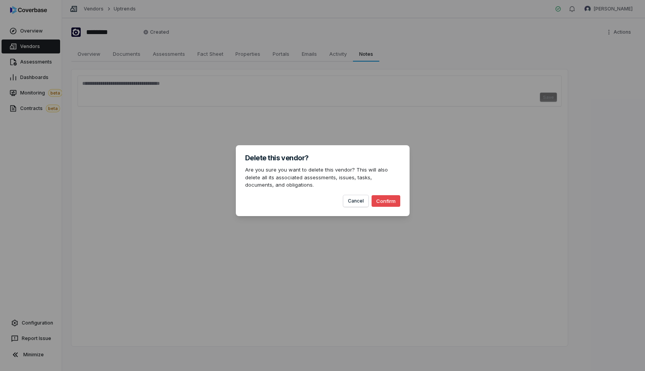
click at [387, 202] on button "Confirm" at bounding box center [385, 201] width 29 height 12
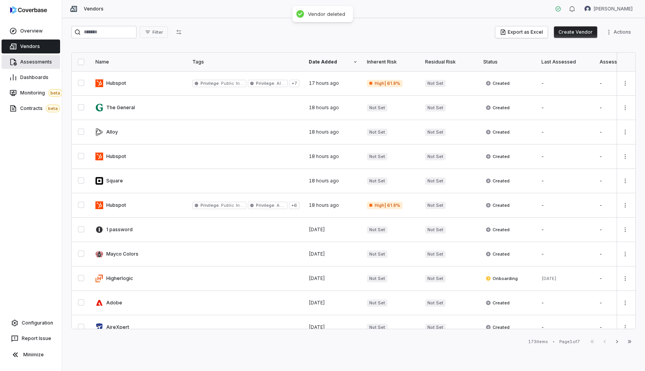
click at [19, 67] on link "Assessments" at bounding box center [31, 62] width 59 height 14
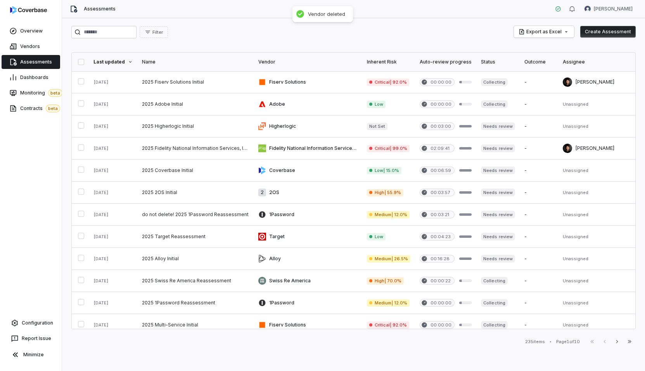
click at [623, 35] on button "Create Assessment" at bounding box center [607, 32] width 55 height 12
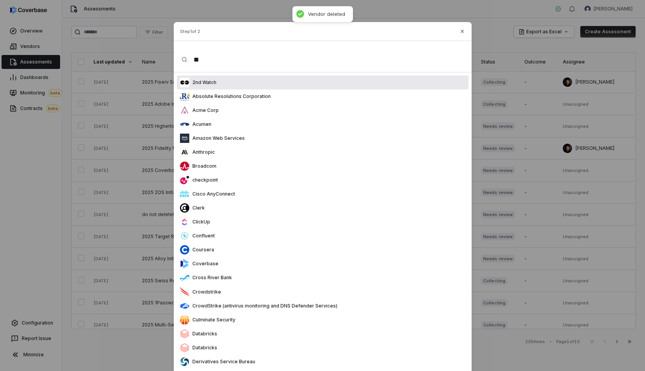
type input "***"
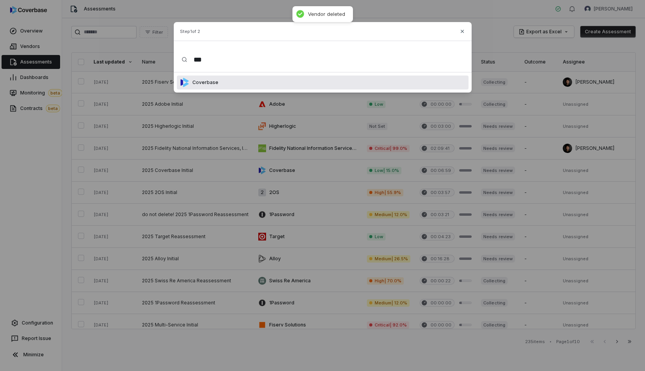
click at [350, 84] on div "Coverbase" at bounding box center [323, 83] width 292 height 14
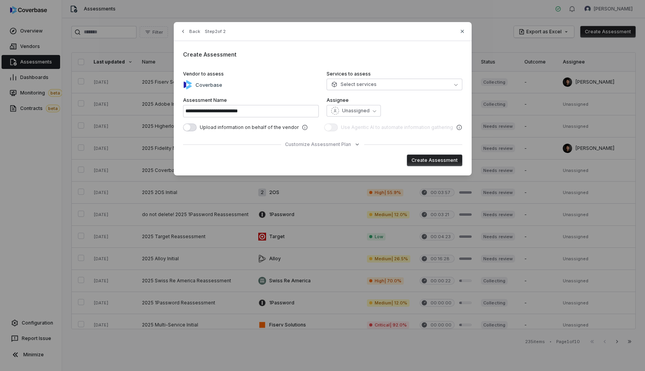
click at [454, 163] on button "Create Assessment" at bounding box center [434, 161] width 55 height 12
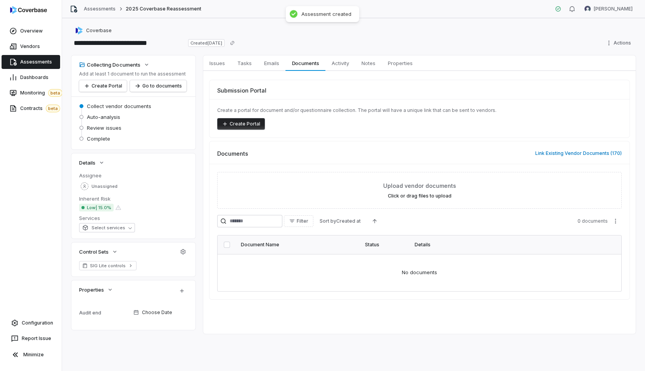
click at [245, 124] on button "Create Portal" at bounding box center [241, 124] width 48 height 12
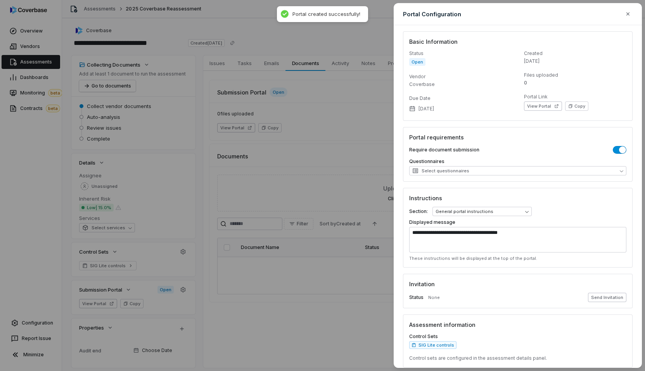
click at [600, 297] on button "Send Invitation" at bounding box center [607, 297] width 38 height 9
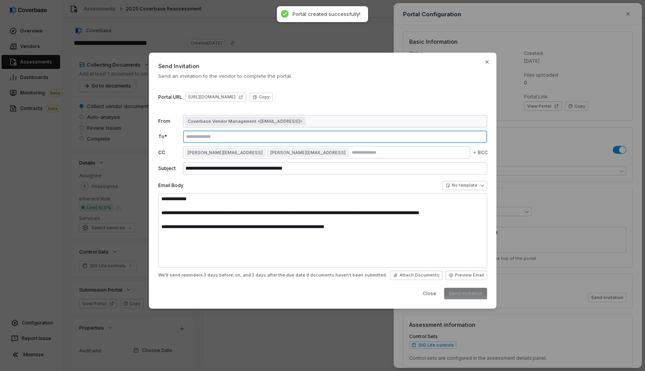
click at [224, 136] on input "text" at bounding box center [335, 137] width 301 height 6
type textarea "**********"
type input "*"
type textarea "**********"
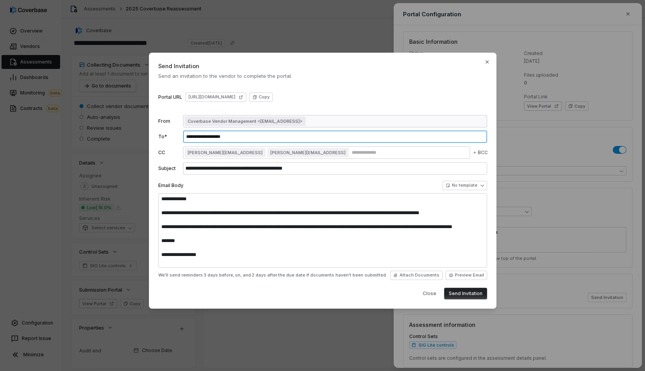
type input "**********"
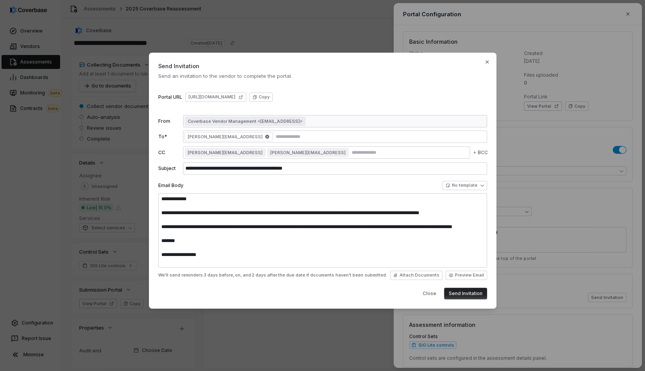
click at [457, 290] on button "Send Invitation" at bounding box center [465, 294] width 43 height 12
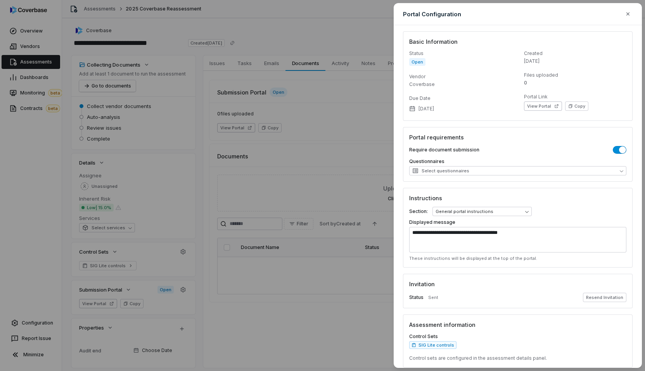
click at [302, 137] on div "**********" at bounding box center [322, 185] width 645 height 371
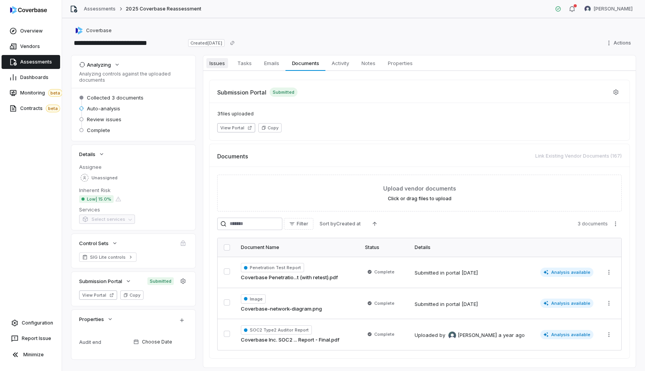
click at [213, 65] on span "Issues" at bounding box center [217, 63] width 22 height 10
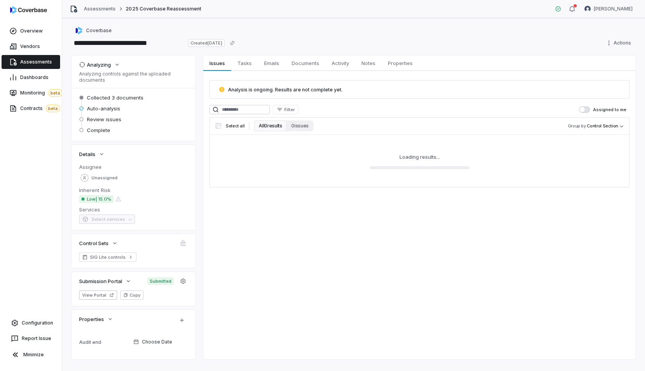
click at [254, 40] on div "**********" at bounding box center [353, 43] width 564 height 12
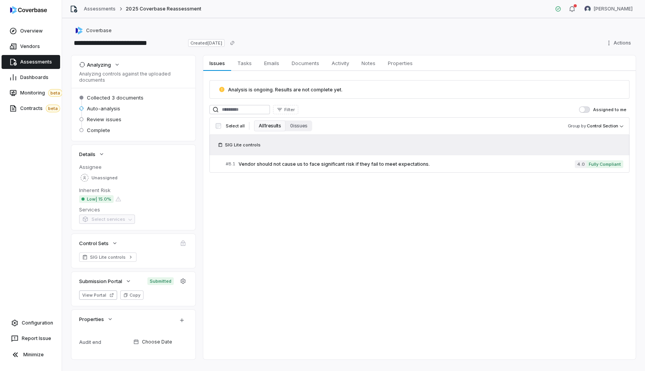
click at [259, 20] on div "**********" at bounding box center [353, 194] width 583 height 353
click at [39, 324] on span "Configuration" at bounding box center [37, 323] width 31 height 6
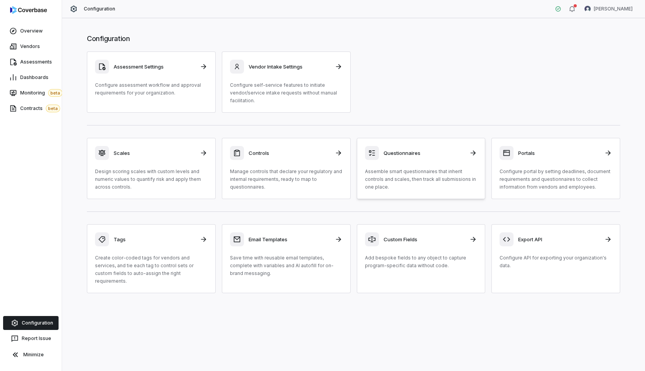
click at [425, 176] on p "Assemble smart questionnaires that inherit controls and scales, then track all …" at bounding box center [421, 179] width 112 height 23
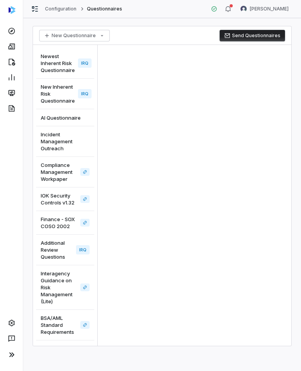
click at [200, 103] on div at bounding box center [194, 195] width 193 height 301
click at [180, 110] on div at bounding box center [194, 195] width 193 height 301
click at [12, 102] on link at bounding box center [12, 109] width 20 height 14
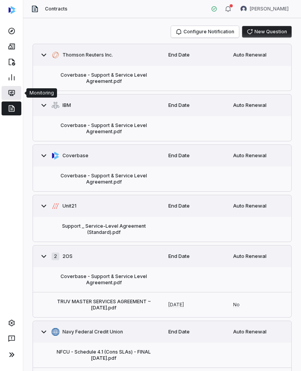
click at [20, 90] on link at bounding box center [12, 93] width 20 height 14
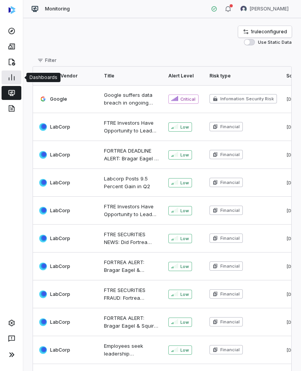
click at [18, 72] on link at bounding box center [12, 78] width 20 height 14
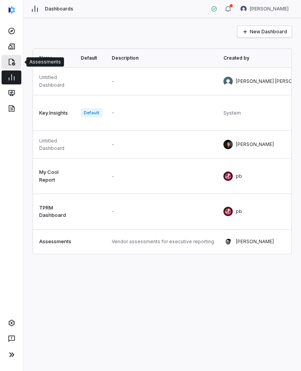
click at [17, 62] on link at bounding box center [12, 62] width 20 height 14
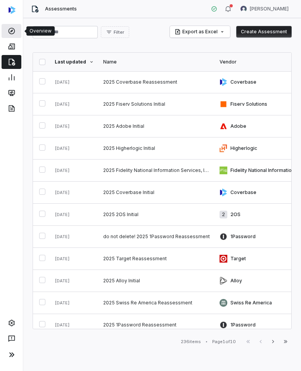
click at [15, 34] on link at bounding box center [12, 31] width 20 height 14
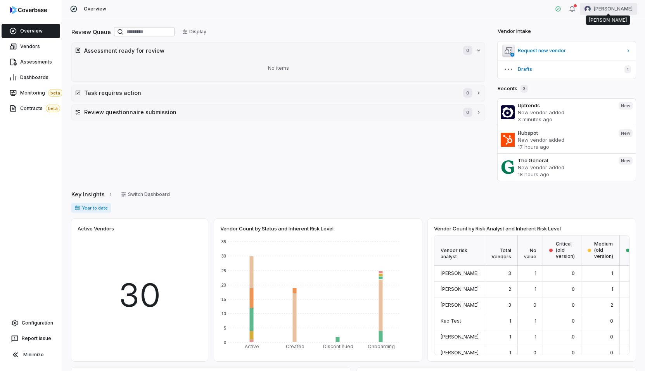
click at [300, 9] on html "Overview Vendors Assessments Dashboards Monitoring beta Contracts beta Configur…" at bounding box center [322, 185] width 645 height 371
click at [300, 45] on div "Organization" at bounding box center [603, 40] width 59 height 12
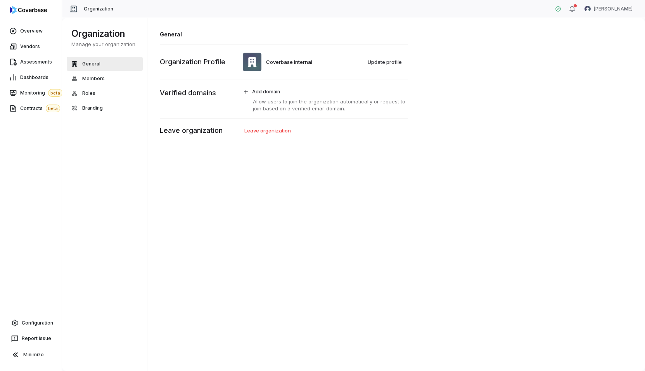
click at [278, 184] on div "General Coverbase Internal Update profile Organization Profile Add domain Allow…" at bounding box center [396, 195] width 498 height 354
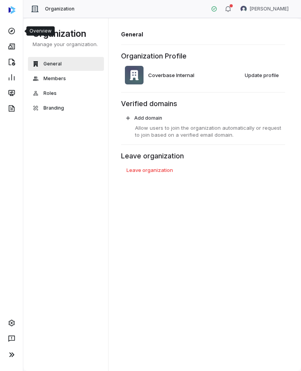
click at [197, 74] on div "Coverbase Internal Update profile" at bounding box center [203, 75] width 164 height 22
click at [93, 158] on div "Organization Manage your organization. General Members Roles Branding" at bounding box center [67, 194] width 88 height 353
click at [215, 28] on div "General Coverbase Internal Update profile Organization Profile Add domain Allow…" at bounding box center [205, 195] width 193 height 354
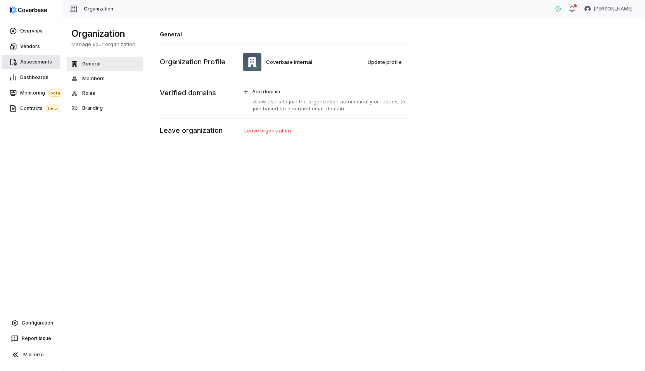
click at [38, 55] on link "Assessments" at bounding box center [31, 62] width 59 height 14
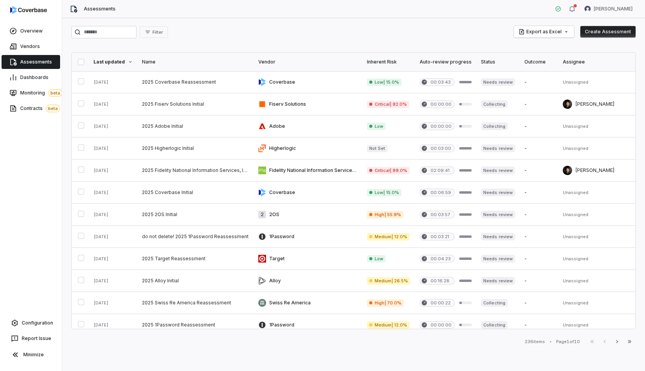
click at [195, 51] on div "Filter Export as Excel Create Assessment Last updated Name Vendor Inherent Risk…" at bounding box center [353, 194] width 583 height 353
click at [239, 21] on div "Filter Export as Excel Create Assessment Last updated Name Vendor Inherent Risk…" at bounding box center [353, 194] width 583 height 353
click at [187, 80] on link at bounding box center [195, 82] width 116 height 22
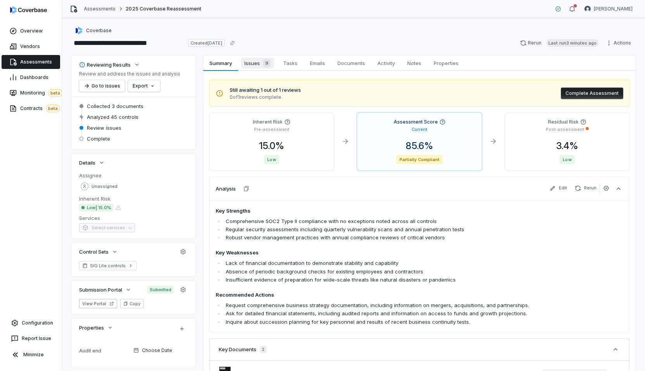
click at [248, 64] on span "Issues 9" at bounding box center [257, 63] width 33 height 11
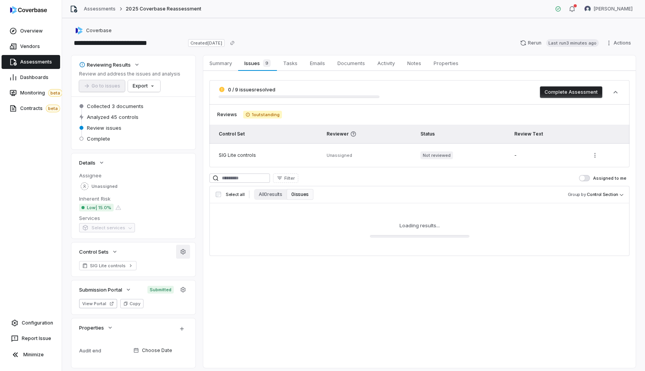
click at [180, 246] on button "button" at bounding box center [183, 252] width 14 height 14
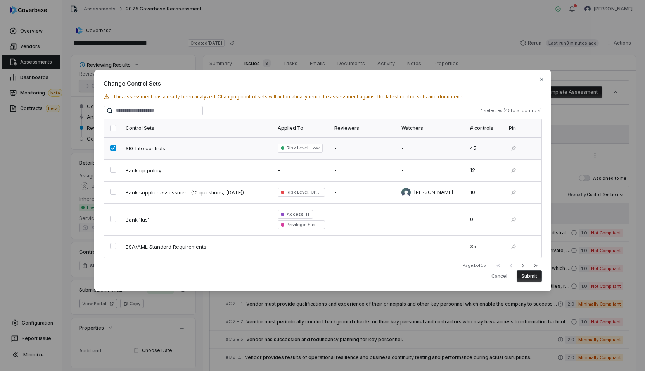
click at [124, 146] on td "SIG Lite controls" at bounding box center [197, 149] width 152 height 22
click at [139, 107] on input "search" at bounding box center [153, 110] width 99 height 9
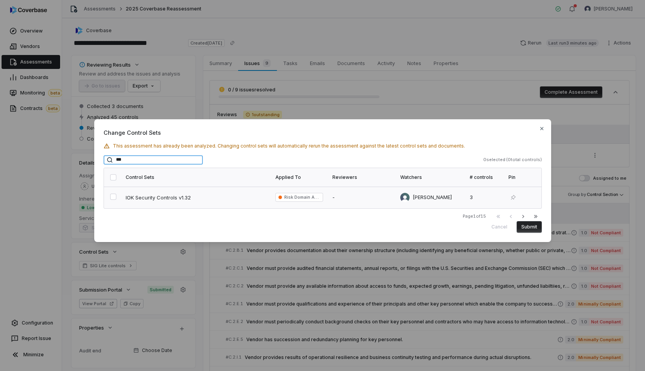
type input "***"
click at [212, 191] on td "IOK Security Controls v1.32" at bounding box center [196, 198] width 150 height 22
click at [300, 143] on span "This assessment has already been analyzed. Changing control sets will automatic…" at bounding box center [289, 146] width 352 height 6
click at [300, 227] on button "Submit" at bounding box center [528, 227] width 25 height 12
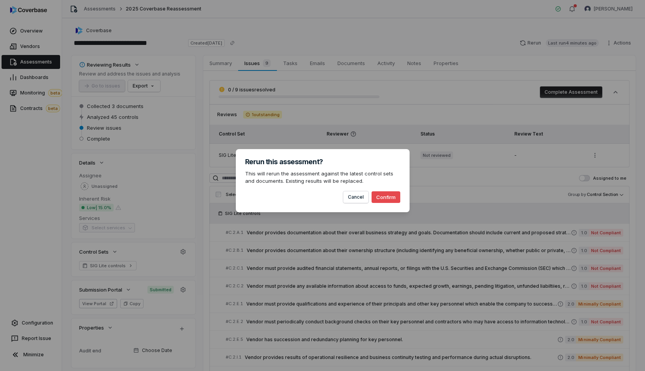
click at [300, 197] on button "Confirm" at bounding box center [385, 197] width 29 height 12
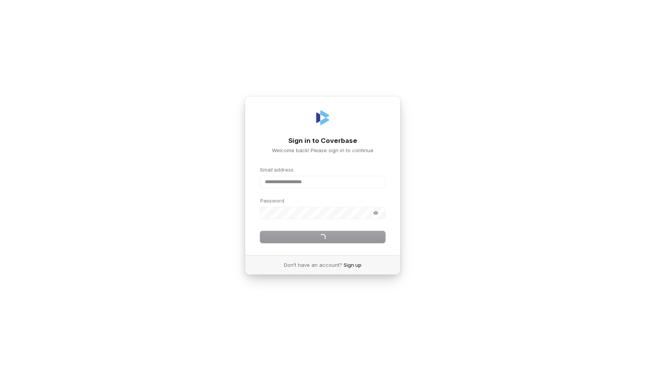
type input "**********"
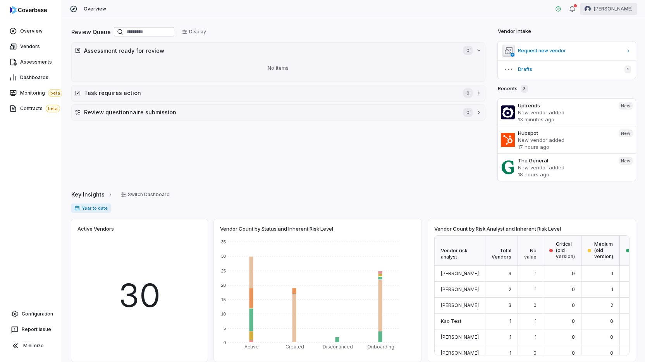
click at [623, 7] on html "Overview Vendors Assessments Dashboards Monitoring beta Contracts beta Configur…" at bounding box center [322, 181] width 645 height 362
click at [619, 67] on div "Log out" at bounding box center [604, 71] width 59 height 12
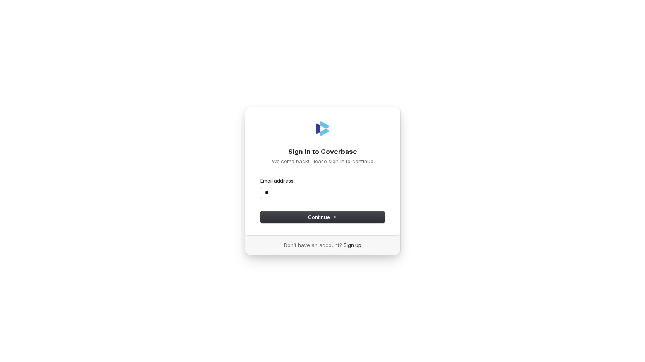
type input "*"
type input "**********"
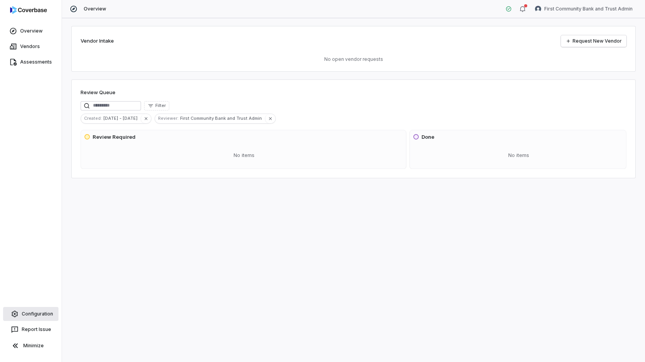
click at [22, 312] on span "Configuration" at bounding box center [37, 314] width 31 height 6
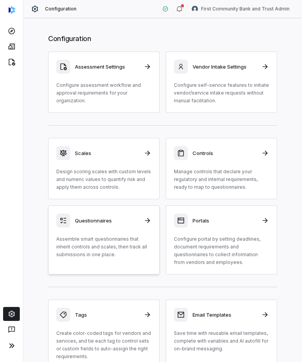
click at [68, 243] on p "Assemble smart questionnaires that inherit controls and scales, then track all …" at bounding box center [103, 246] width 95 height 23
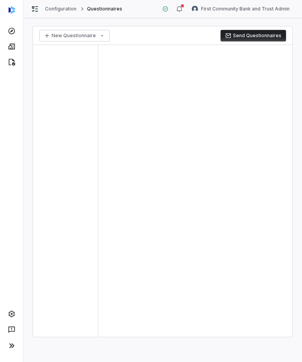
click at [118, 128] on div at bounding box center [195, 191] width 194 height 292
click at [83, 36] on html "Configuration Questionnaires First Community Bank and Trust Admin New Questionn…" at bounding box center [151, 181] width 302 height 362
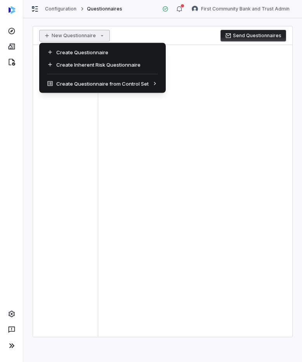
click at [174, 124] on html "Configuration Questionnaires First Community Bank and Trust Admin New Questionn…" at bounding box center [151, 181] width 302 height 362
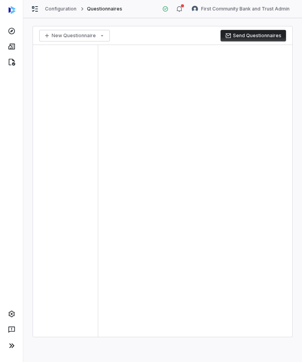
click at [183, 117] on div at bounding box center [195, 191] width 194 height 292
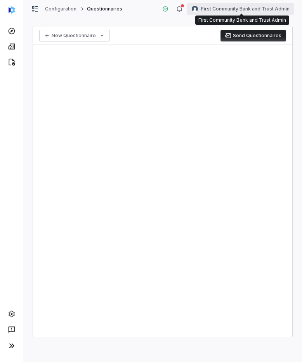
click at [226, 9] on html "Configuration Questionnaires First Community Bank and Trust Admin New Questionn…" at bounding box center [151, 181] width 302 height 362
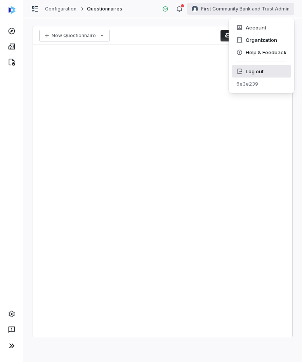
click at [247, 69] on div "Log out" at bounding box center [260, 71] width 59 height 12
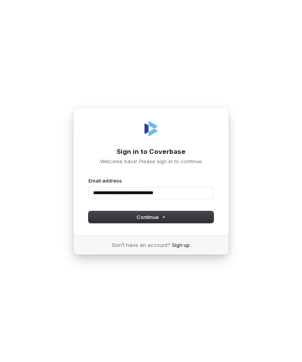
type input "**********"
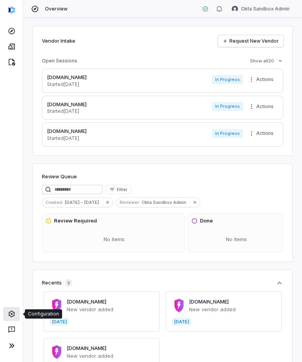
click at [14, 313] on icon at bounding box center [11, 314] width 6 height 7
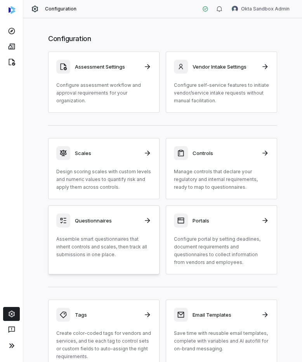
click at [99, 228] on div "Questionnaires Assemble smart questionnaires that inherit controls and scales, …" at bounding box center [103, 236] width 95 height 45
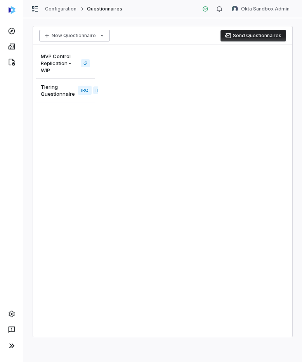
click at [89, 35] on html "Configuration Questionnaires Okta Sandbox Admin New Questionnaire Send Question…" at bounding box center [151, 181] width 302 height 362
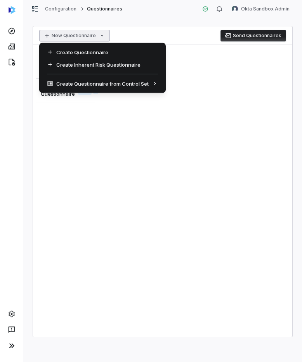
click at [89, 35] on html "Configuration Questionnaires Okta Sandbox Admin New Questionnaire Send Question…" at bounding box center [151, 181] width 302 height 362
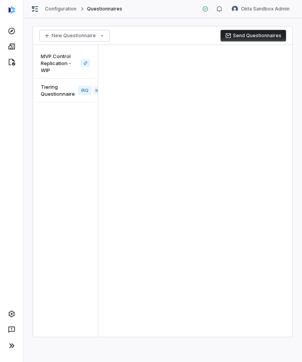
click at [193, 114] on div at bounding box center [195, 191] width 194 height 292
click at [262, 5] on html "Configuration Questionnaires Okta Sandbox Admin New Questionnaire Send Question…" at bounding box center [151, 181] width 302 height 362
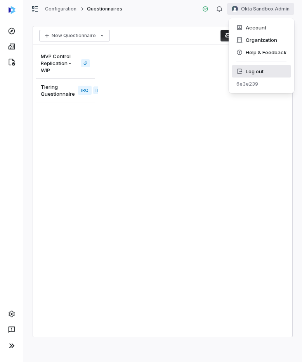
click at [264, 73] on div "Log out" at bounding box center [260, 71] width 59 height 12
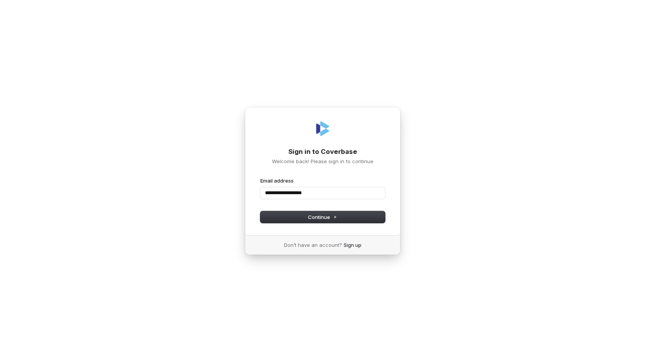
type input "**********"
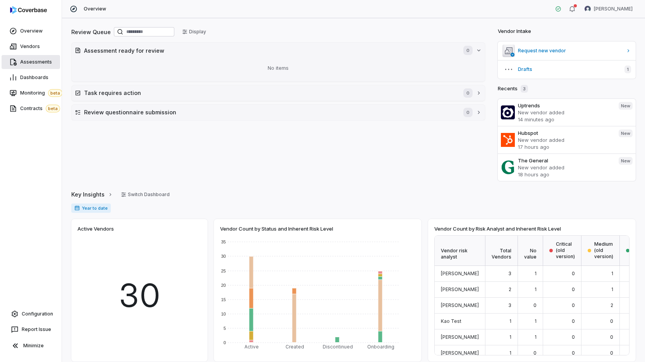
click at [40, 61] on span "Assessments" at bounding box center [36, 62] width 32 height 6
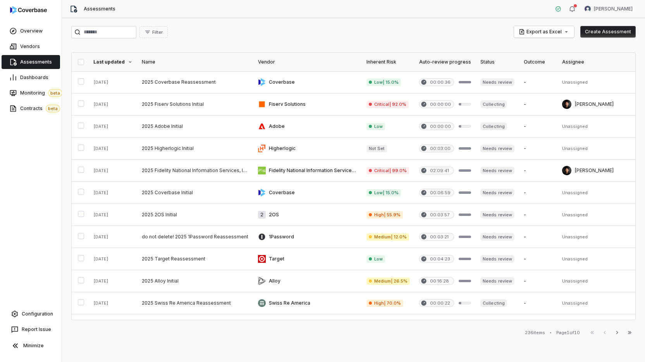
click at [298, 40] on div "Filter Export as Excel Create Assessment Last updated Name Vendor Inherent Risk…" at bounding box center [353, 190] width 583 height 344
click at [174, 82] on link at bounding box center [195, 82] width 116 height 22
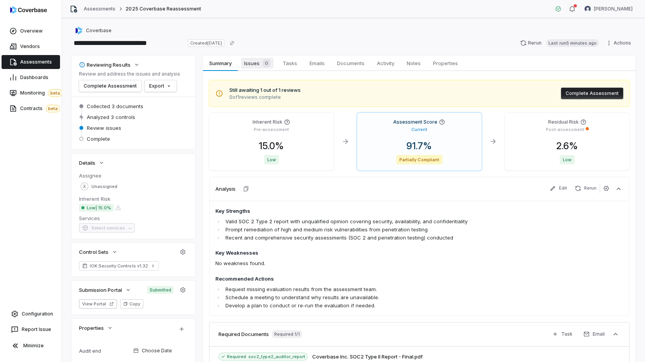
click at [253, 69] on link "Issues 0 Issues 0" at bounding box center [257, 63] width 39 height 16
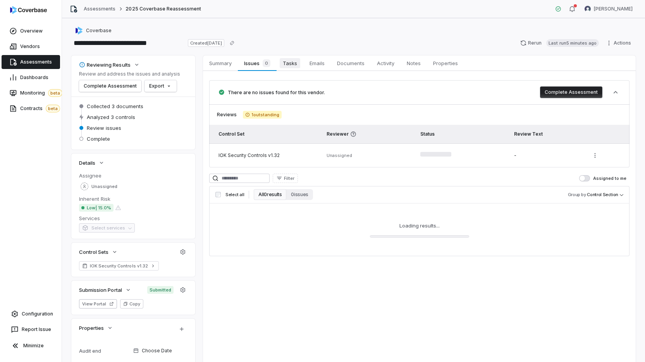
click at [283, 62] on span "Tasks" at bounding box center [290, 63] width 21 height 10
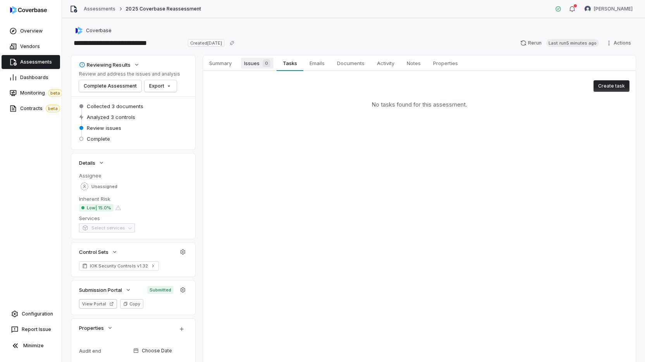
click at [254, 60] on span "Issues 0" at bounding box center [257, 63] width 33 height 11
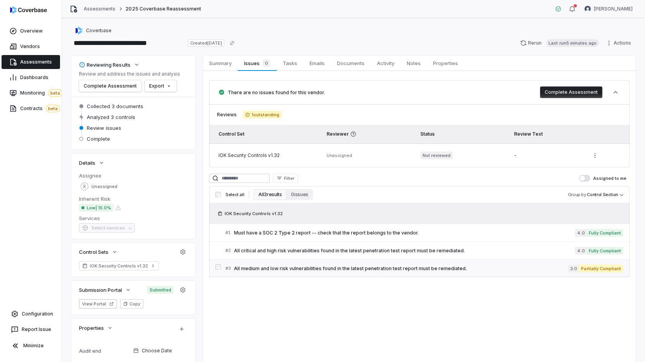
click at [343, 273] on link "# 3 All medium and low risk vulnerabilities found in the latest penetration tes…" at bounding box center [425, 268] width 398 height 17
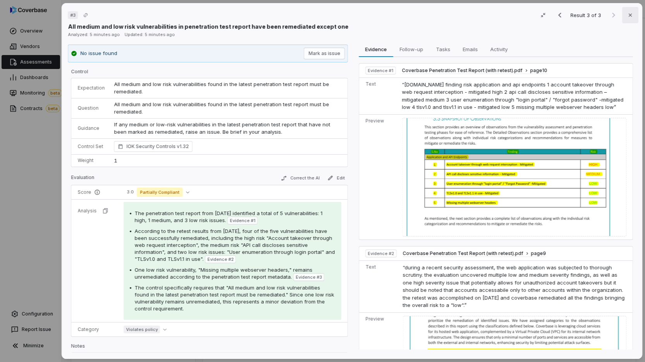
click at [633, 18] on icon "button" at bounding box center [630, 15] width 6 height 6
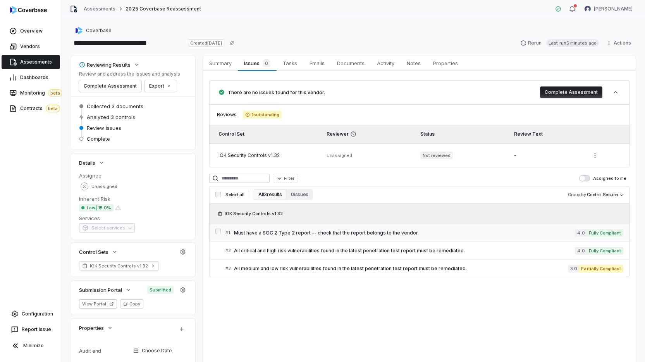
click at [347, 240] on link "# 1 Must have a SOC 2 Type 2 report -- check that the report belongs to the ven…" at bounding box center [425, 232] width 398 height 17
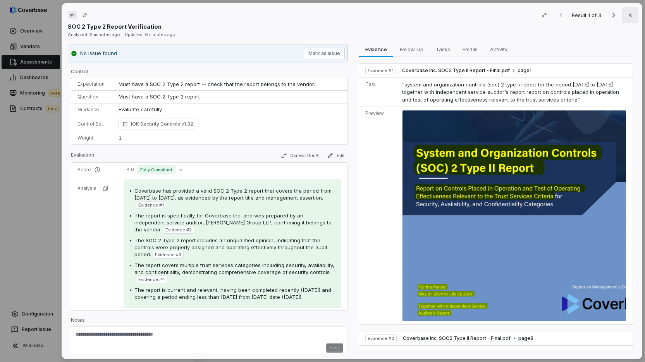
click at [631, 15] on icon "button" at bounding box center [630, 15] width 6 height 6
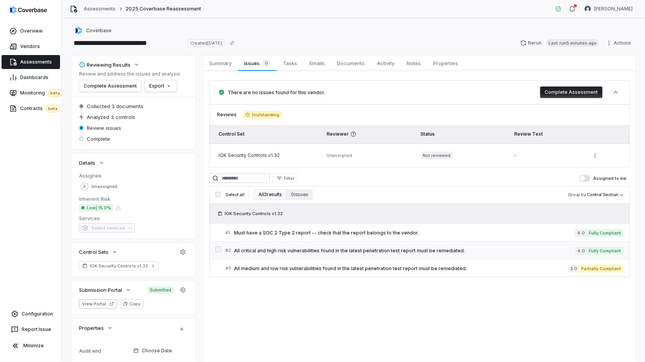
click at [326, 250] on span "All critical and high risk vulnerabilities found in the latest penetration test…" at bounding box center [404, 251] width 341 height 6
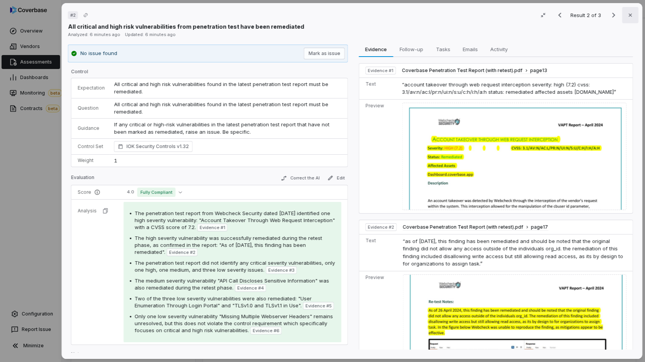
click at [627, 16] on icon "button" at bounding box center [630, 15] width 6 height 6
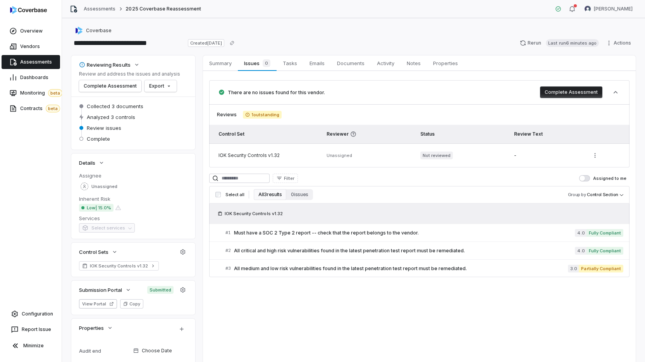
click at [482, 43] on div "**********" at bounding box center [353, 43] width 565 height 12
click at [593, 159] on html "**********" at bounding box center [322, 181] width 645 height 362
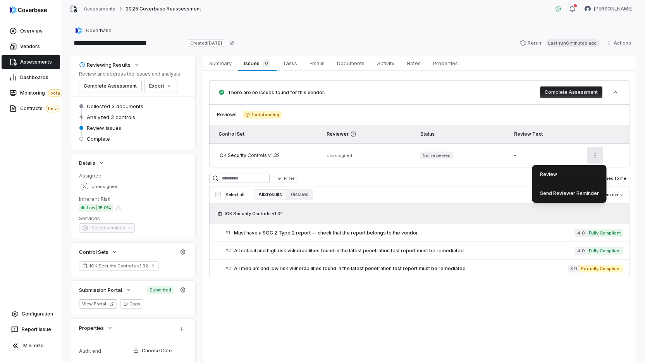
click at [559, 181] on div "Review Send Reviewer Reminder" at bounding box center [570, 184] width 74 height 38
click at [559, 176] on div "Review" at bounding box center [570, 174] width 68 height 12
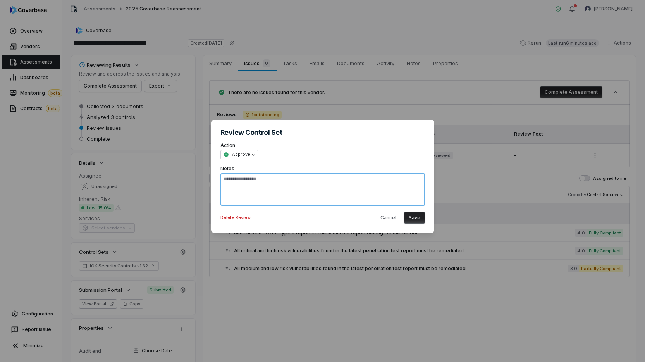
click at [315, 193] on textarea at bounding box center [323, 189] width 205 height 33
click at [414, 216] on button "Save" at bounding box center [414, 218] width 21 height 12
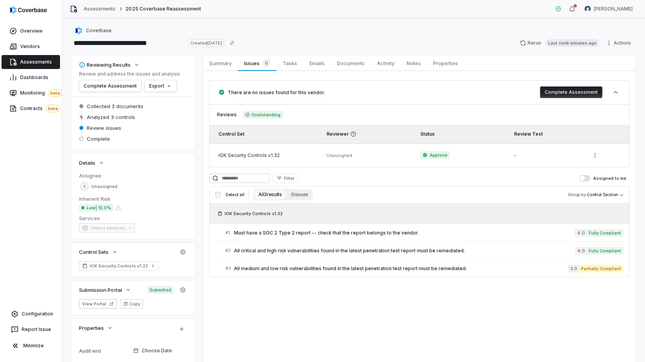
click at [568, 95] on button "Complete Assessment" at bounding box center [571, 92] width 62 height 12
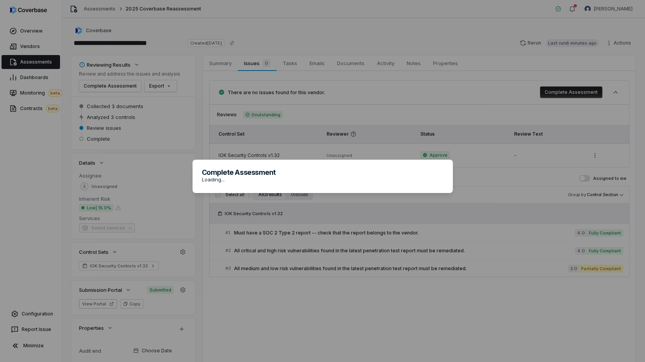
type textarea "*"
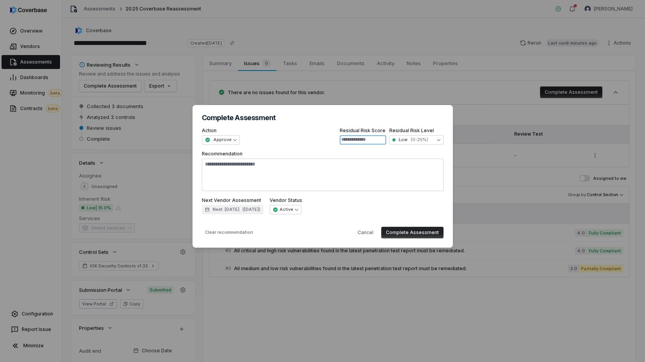
click at [364, 138] on input at bounding box center [363, 139] width 47 height 9
type input "**"
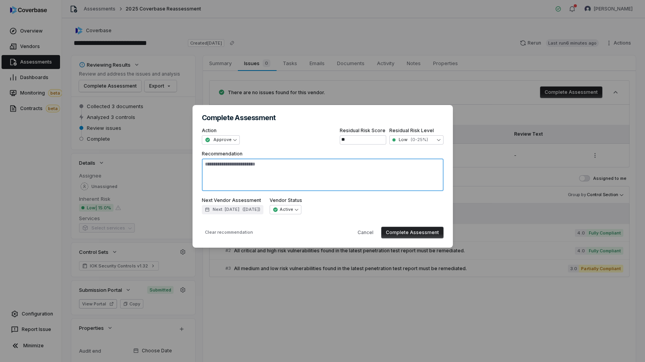
click at [374, 186] on textarea "Recommendation" at bounding box center [323, 175] width 242 height 33
type textarea "*"
type textarea "**"
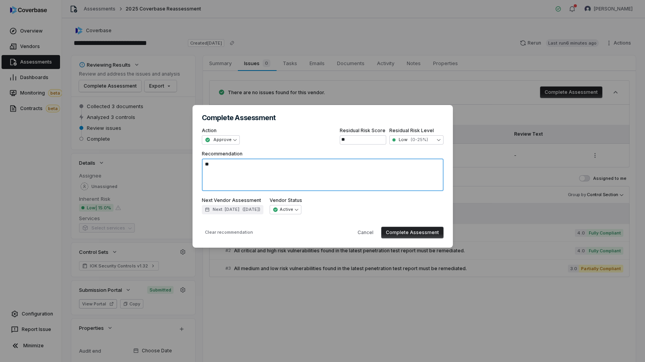
type textarea "*"
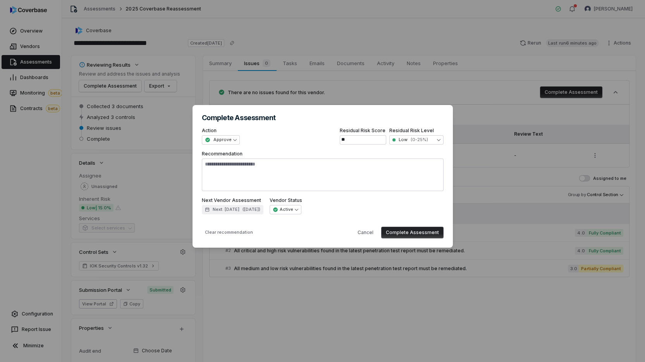
click at [399, 228] on button "Complete Assessment" at bounding box center [412, 233] width 62 height 12
type textarea "*"
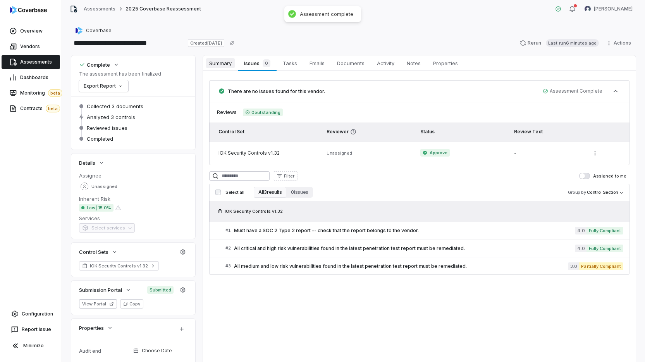
click at [226, 65] on span "Summary" at bounding box center [220, 63] width 29 height 10
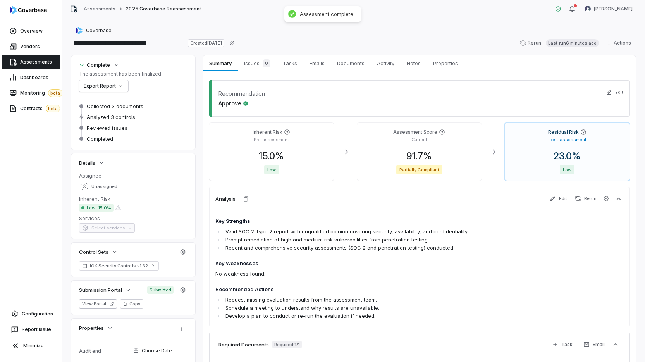
click at [194, 91] on div "Complete The assessment has been finalized Export Report" at bounding box center [133, 75] width 124 height 41
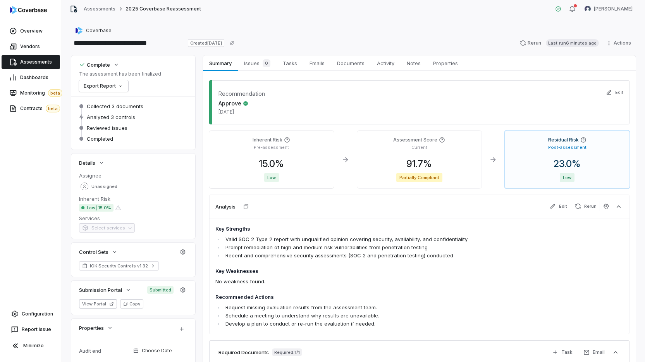
click at [197, 67] on div "Complete The assessment has been finalized Export Report Collected 3 documents …" at bounding box center [353, 249] width 565 height 389
click at [571, 3] on button "button" at bounding box center [573, 9] width 16 height 12
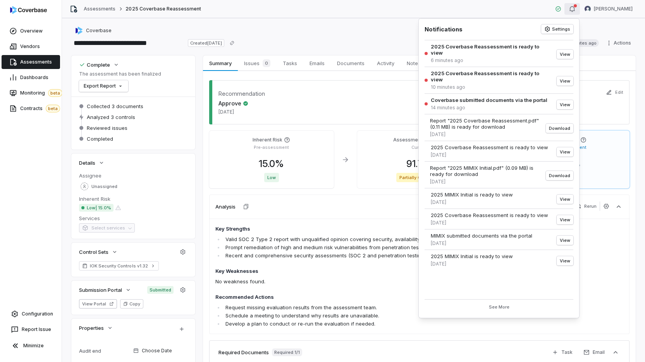
click at [359, 24] on div "**********" at bounding box center [353, 190] width 583 height 344
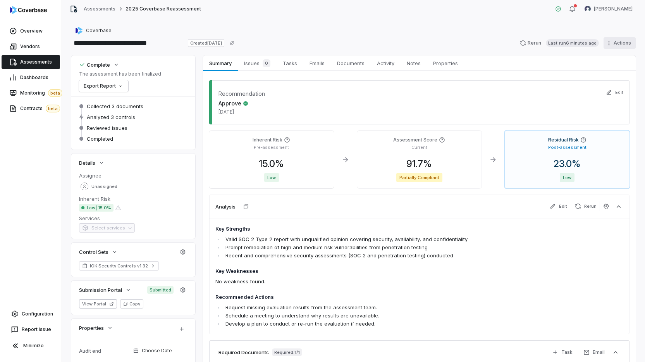
click at [614, 43] on html "**********" at bounding box center [322, 181] width 645 height 362
click at [497, 28] on html "**********" at bounding box center [322, 181] width 645 height 362
click at [201, 170] on div "Complete The assessment has been finalized Export Report Collected 3 documents …" at bounding box center [353, 249] width 565 height 389
click at [620, 40] on html "**********" at bounding box center [322, 181] width 645 height 362
click at [589, 111] on icon at bounding box center [590, 110] width 6 height 6
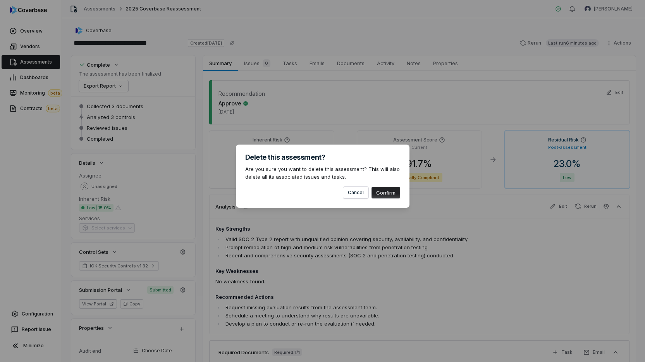
click at [375, 193] on button "Confirm" at bounding box center [386, 193] width 29 height 12
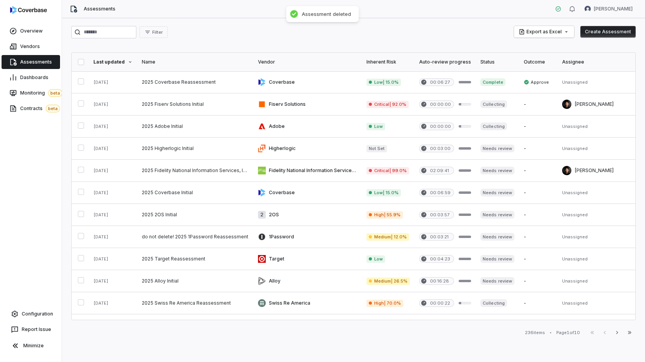
click at [238, 25] on div "Filter Export as Excel Create Assessment Last updated Name Vendor Inherent Risk…" at bounding box center [353, 190] width 583 height 344
click at [19, 51] on link "Vendors" at bounding box center [31, 47] width 59 height 14
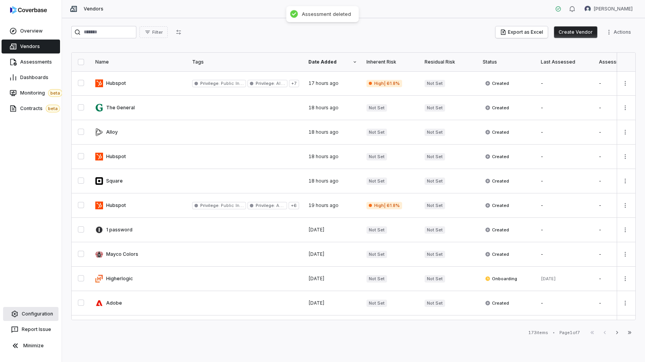
click at [38, 314] on span "Configuration" at bounding box center [37, 314] width 31 height 6
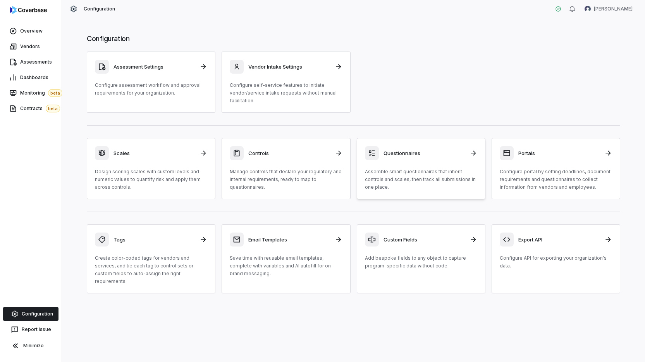
click at [398, 176] on p "Assemble smart questionnaires that inherit controls and scales, then track all …" at bounding box center [421, 179] width 112 height 23
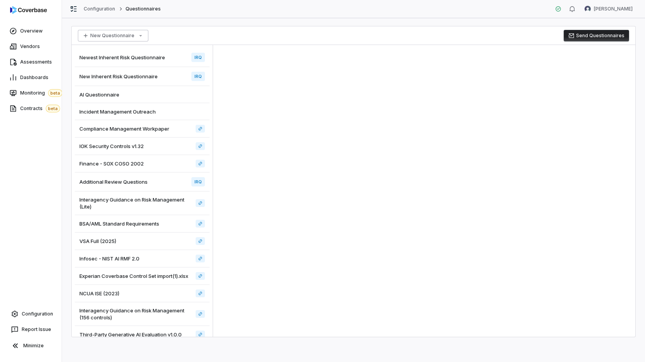
click at [136, 35] on html "Overview Vendors Assessments Dashboards Monitoring beta Contracts beta Configur…" at bounding box center [322, 181] width 645 height 362
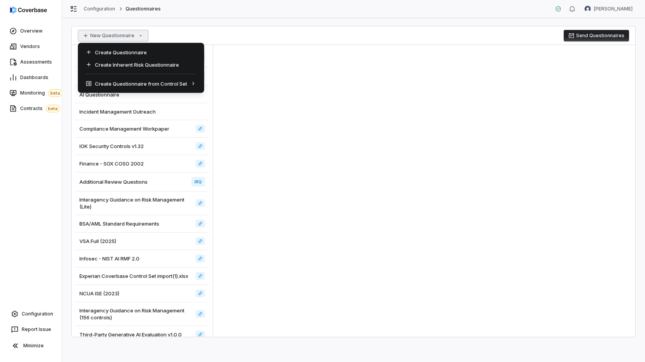
click at [204, 31] on html "Overview Vendors Assessments Dashboards Monitoring beta Contracts beta Configur…" at bounding box center [322, 181] width 645 height 362
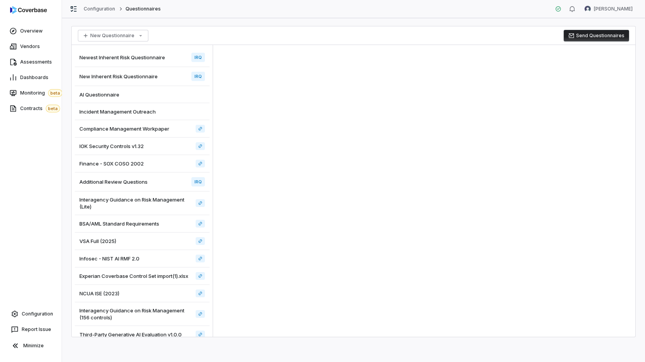
click at [204, 31] on div "New Questionnaire Send Questionnaires" at bounding box center [354, 35] width 564 height 19
click at [200, 28] on div "New Questionnaire Send Questionnaires" at bounding box center [354, 35] width 564 height 19
click at [235, 18] on div "New Questionnaire Send Questionnaires Newest Inherent Risk Questionnaire IRQ Ne…" at bounding box center [353, 190] width 583 height 344
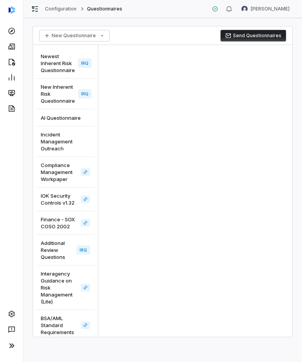
click at [203, 63] on div at bounding box center [195, 191] width 194 height 292
click at [221, 176] on div at bounding box center [195, 191] width 194 height 292
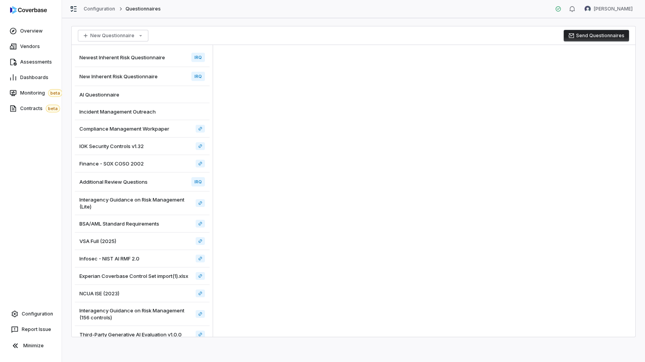
click at [301, 75] on div at bounding box center [424, 191] width 423 height 292
click at [113, 34] on html "Overview Vendors Assessments Dashboards Monitoring beta Contracts beta Configur…" at bounding box center [322, 181] width 645 height 362
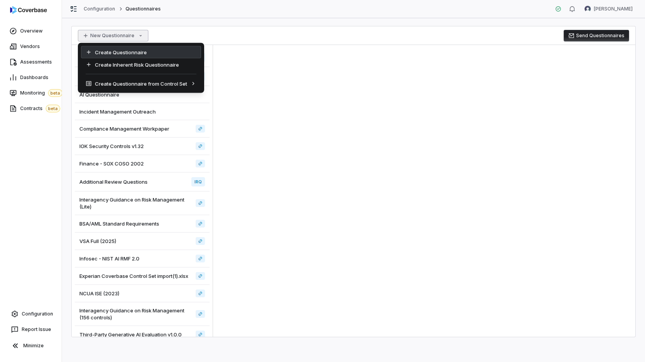
click at [140, 52] on div "Create Questionnaire" at bounding box center [141, 52] width 120 height 12
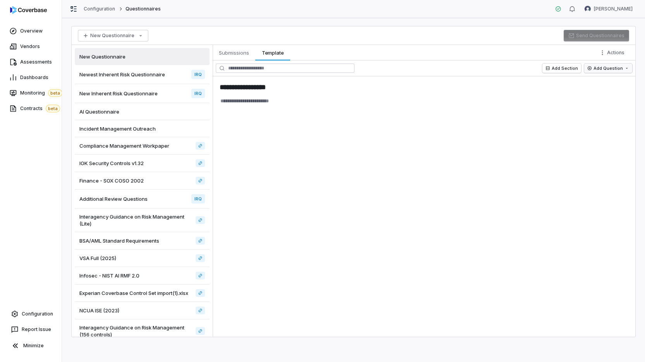
click at [301, 70] on html "**********" at bounding box center [322, 181] width 645 height 362
click at [301, 85] on div "Single Select" at bounding box center [605, 84] width 50 height 12
click at [301, 69] on html "**********" at bounding box center [322, 181] width 645 height 362
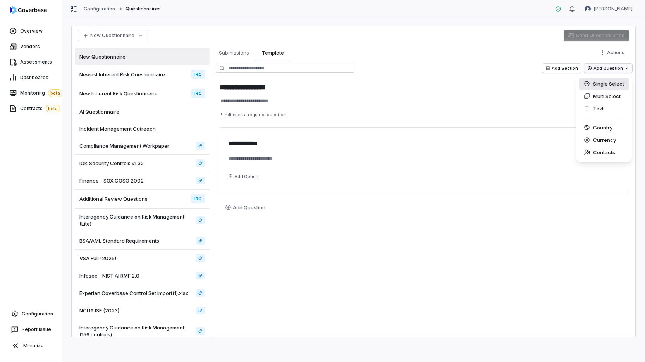
click at [301, 79] on div "Single Select" at bounding box center [605, 84] width 50 height 12
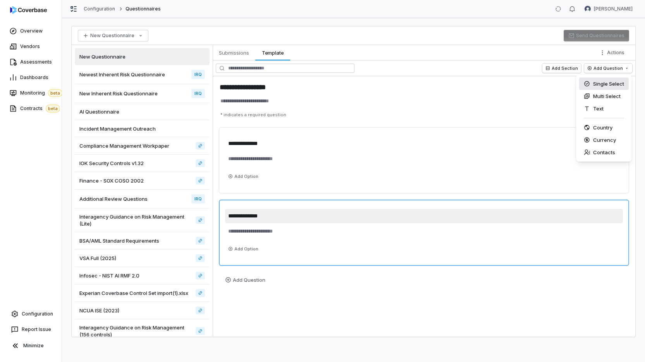
scroll to position [7, 0]
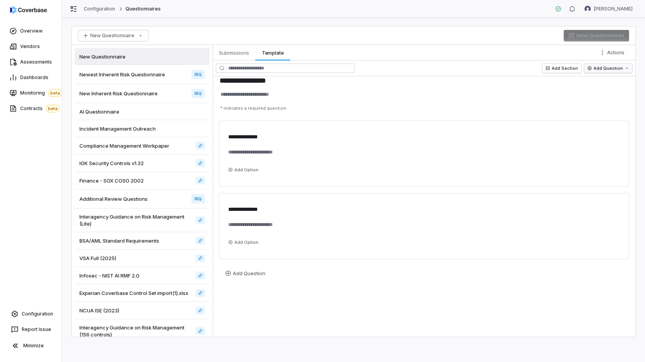
click at [301, 68] on html "**********" at bounding box center [322, 181] width 645 height 362
click at [301, 85] on div "Single Select" at bounding box center [605, 84] width 50 height 12
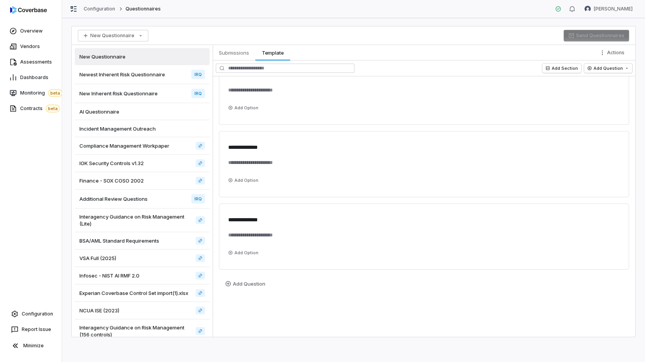
scroll to position [79, 0]
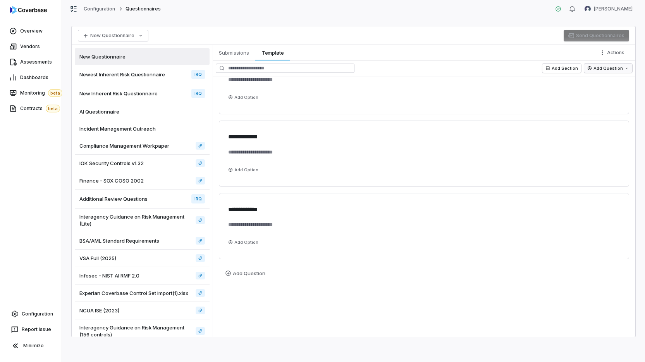
click at [301, 71] on html "**********" at bounding box center [322, 181] width 645 height 362
click at [301, 127] on div "Country" at bounding box center [605, 127] width 50 height 12
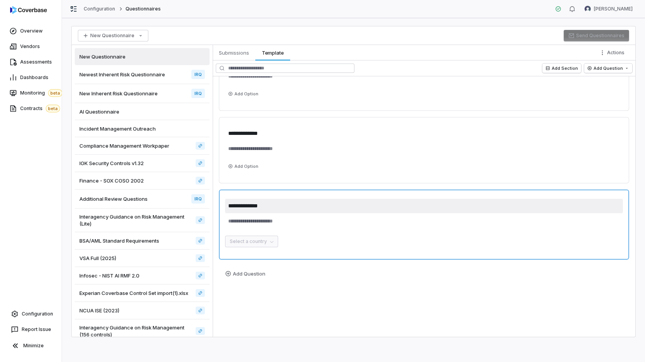
scroll to position [155, 0]
type textarea "*"
type textarea "**"
type textarea "*"
type textarea "***"
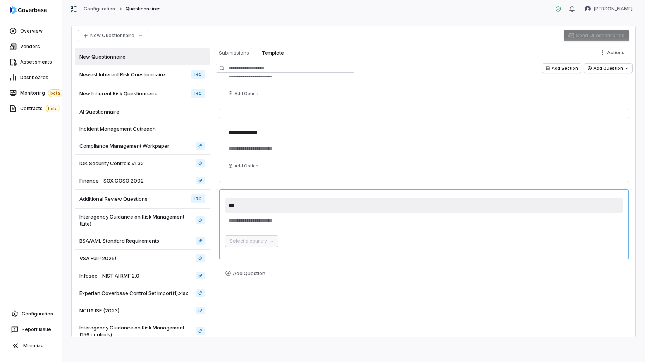
type textarea "*"
type textarea "****"
type textarea "*"
type textarea "*****"
type textarea "*"
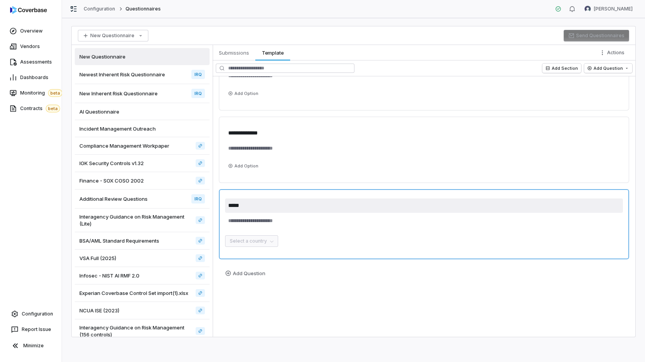
type textarea "******"
type textarea "*"
type textarea "*******"
type textarea "*"
type textarea "********"
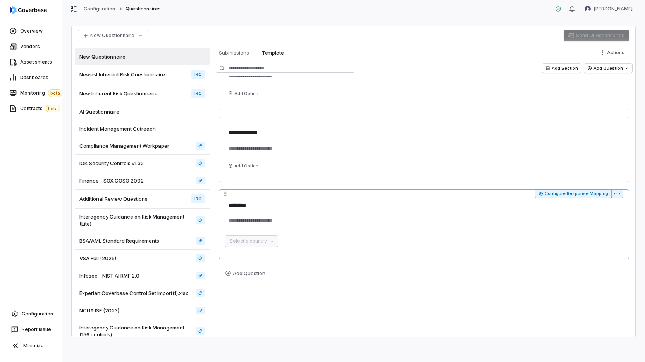
click at [301, 233] on div "******** Select a country" at bounding box center [424, 222] width 398 height 48
click at [301, 52] on html "**********" at bounding box center [322, 181] width 645 height 362
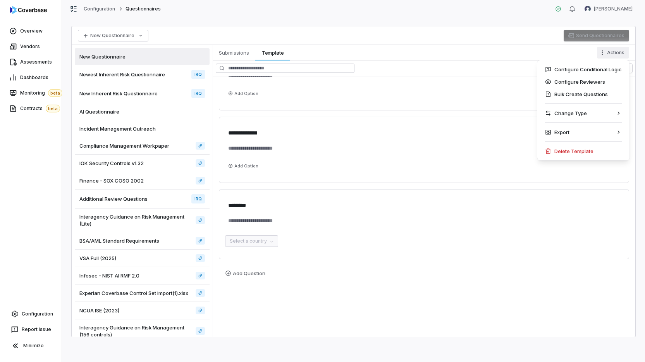
click at [301, 49] on html "**********" at bounding box center [322, 181] width 645 height 362
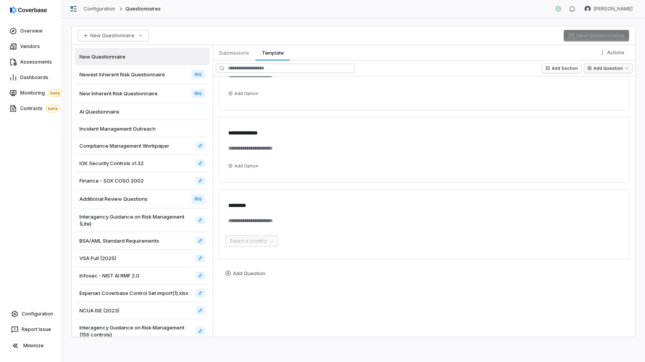
click at [301, 64] on html "**********" at bounding box center [322, 181] width 645 height 362
click at [301, 140] on div "Currency" at bounding box center [605, 140] width 50 height 12
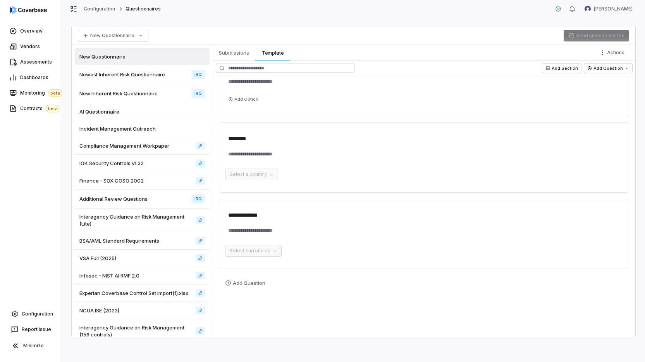
scroll to position [232, 0]
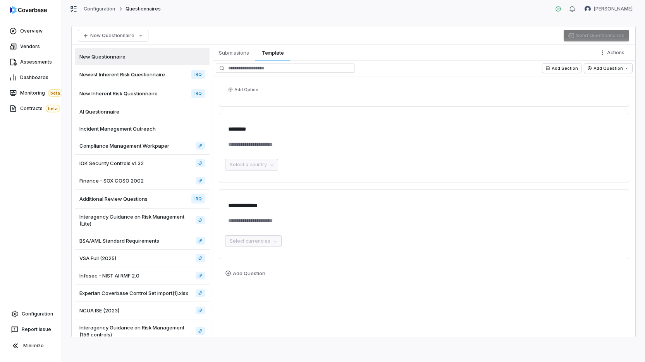
type textarea "*"
type textarea "**"
type textarea "*"
type textarea "***"
type textarea "*"
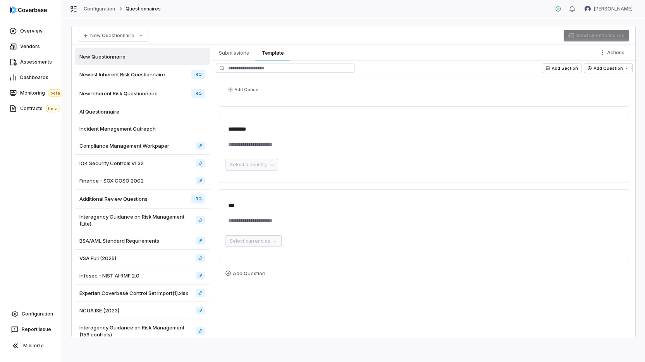
type textarea "****"
type textarea "*"
type textarea "*****"
type textarea "*"
type textarea "******"
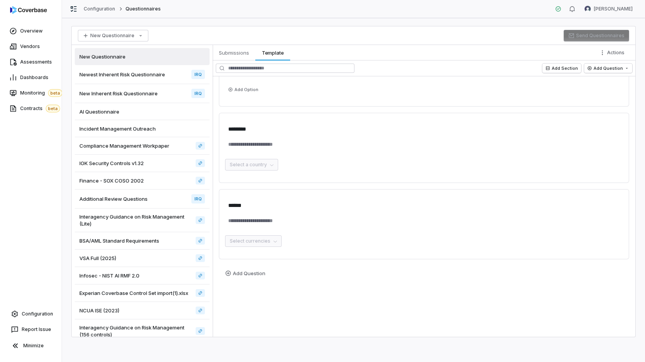
type textarea "*"
type textarea "*******"
type textarea "*"
type textarea "********"
type textarea "*"
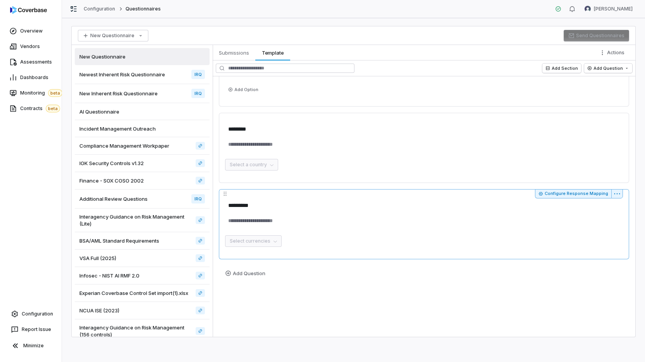
type textarea "*********"
click at [301, 229] on div "********* Select currencies" at bounding box center [424, 222] width 398 height 48
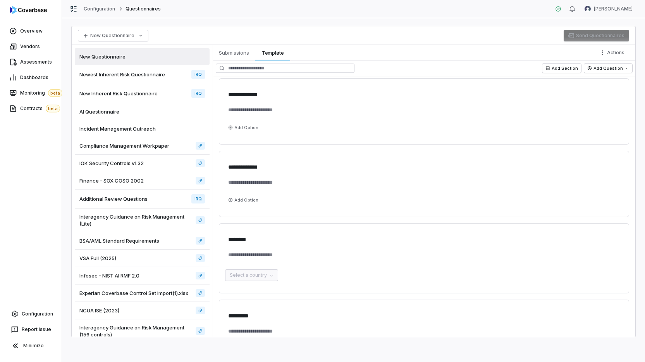
scroll to position [106, 0]
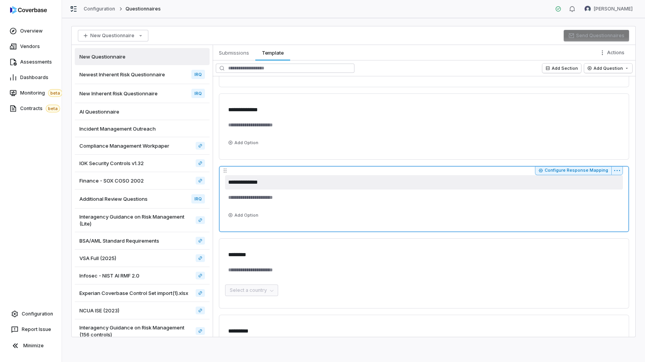
click at [253, 181] on textarea "**********" at bounding box center [424, 182] width 398 height 14
type textarea "*"
type textarea "**"
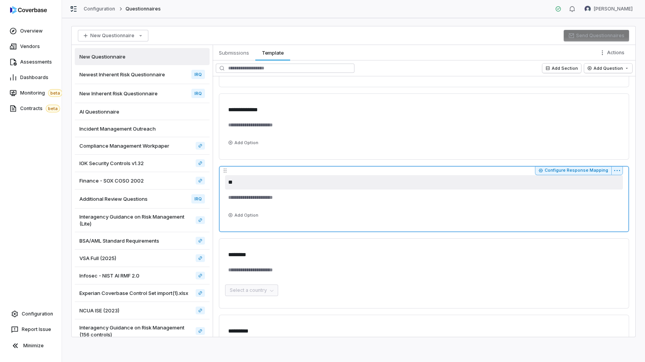
type textarea "*"
type textarea "***"
type textarea "*"
type textarea "****"
type textarea "*"
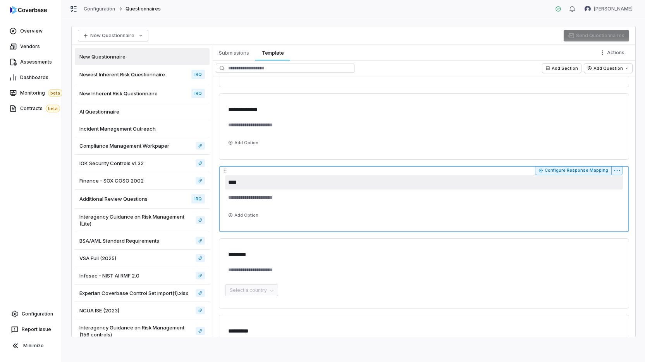
type textarea "*****"
type textarea "*"
type textarea "******"
type textarea "*"
type textarea "********"
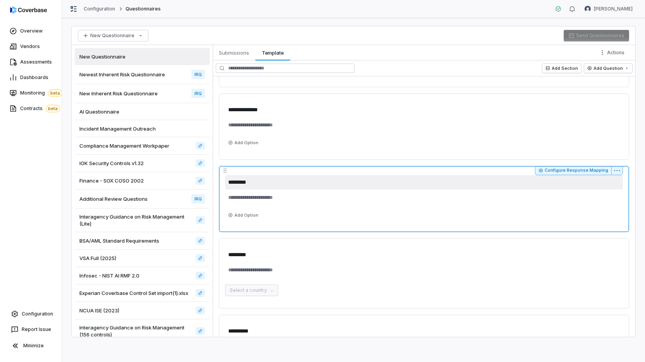
type textarea "*"
type textarea "*********"
type textarea "*"
type textarea "**********"
type textarea "*"
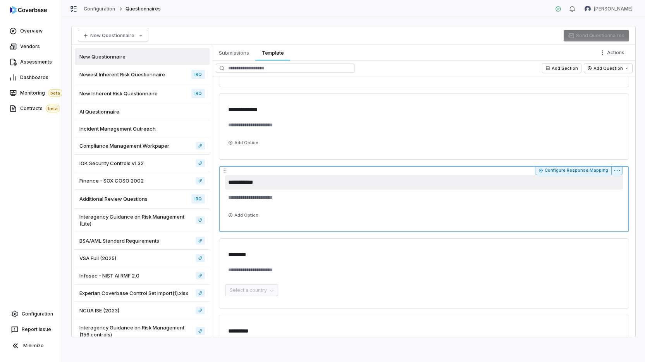
type textarea "**********"
type textarea "*"
type textarea "**********"
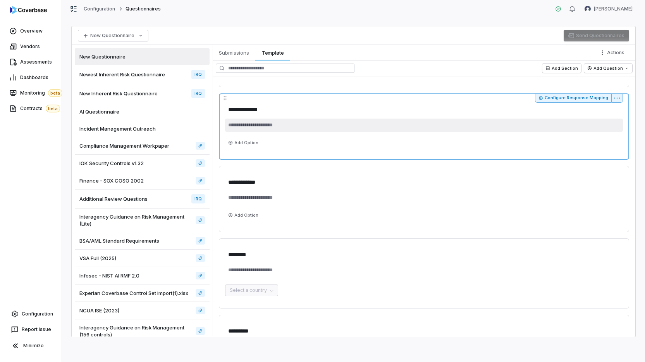
click at [301, 123] on textarea at bounding box center [424, 125] width 398 height 13
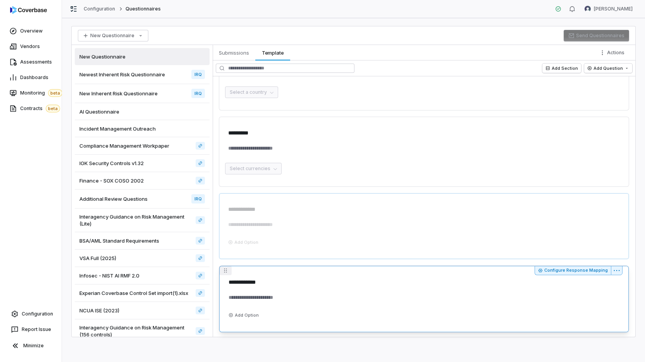
drag, startPoint x: 225, startPoint y: 170, endPoint x: 242, endPoint y: 265, distance: 96.0
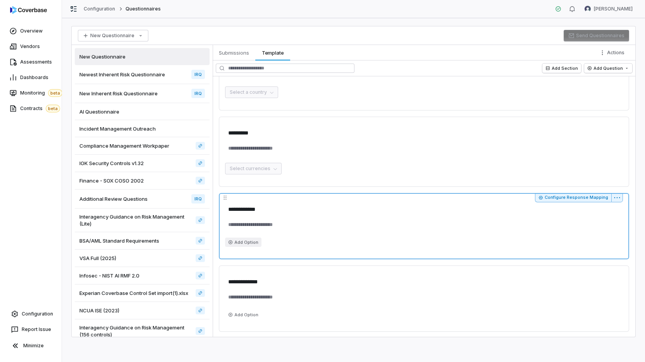
click at [251, 243] on button "Add Option" at bounding box center [243, 242] width 36 height 9
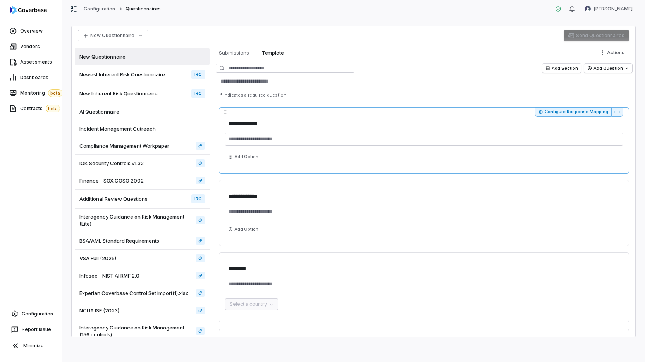
scroll to position [48, 0]
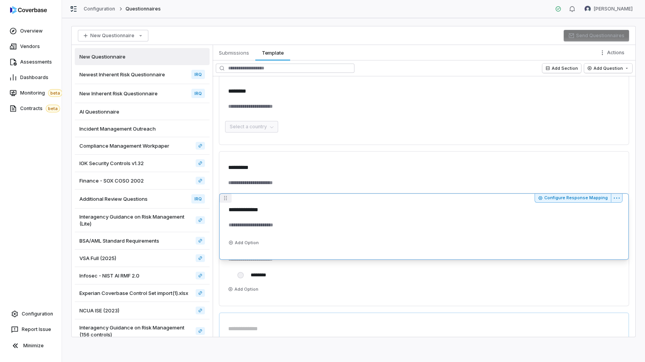
drag, startPoint x: 221, startPoint y: 156, endPoint x: 233, endPoint y: 274, distance: 118.9
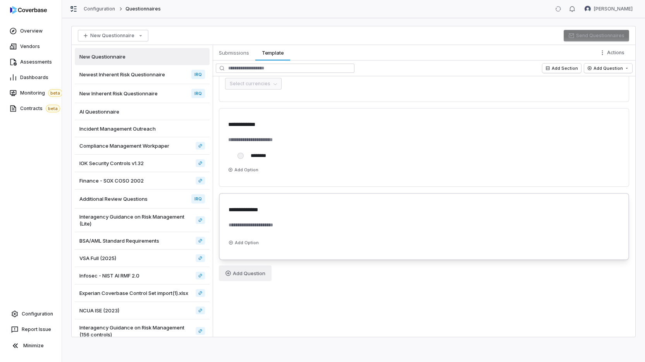
drag, startPoint x: 233, startPoint y: 274, endPoint x: 231, endPoint y: 281, distance: 6.4
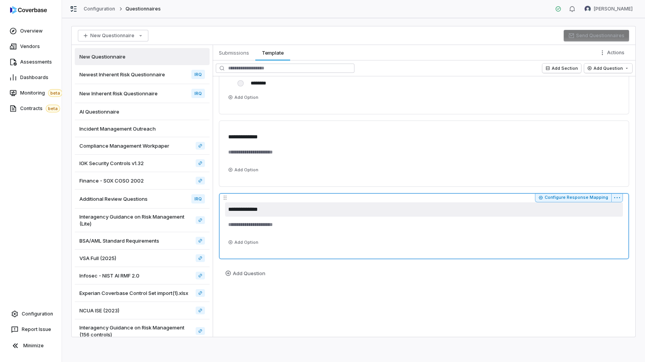
click at [241, 209] on textarea "**********" at bounding box center [424, 209] width 398 height 14
type textarea "*"
type textarea "**"
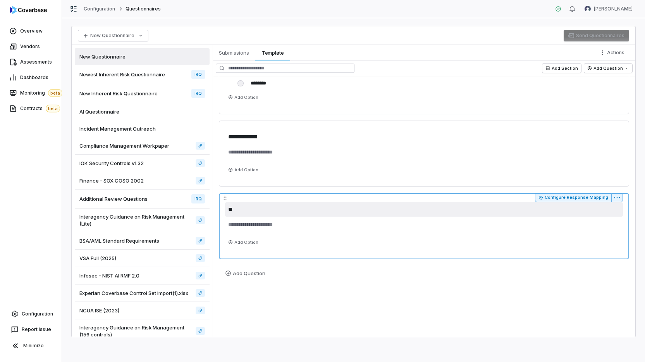
type textarea "*"
type textarea "***"
type textarea "*"
type textarea "****"
type textarea "*"
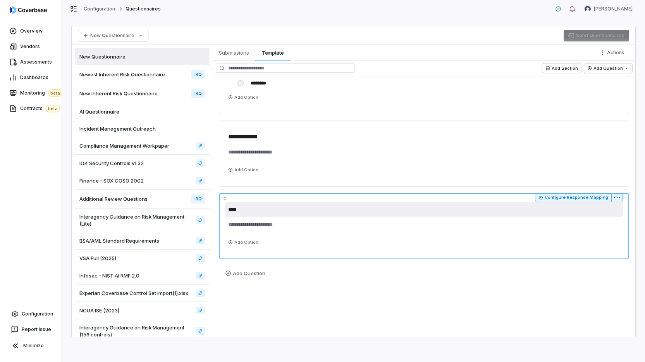
type textarea "*****"
type textarea "*"
type textarea "******"
type textarea "*"
type textarea "*******"
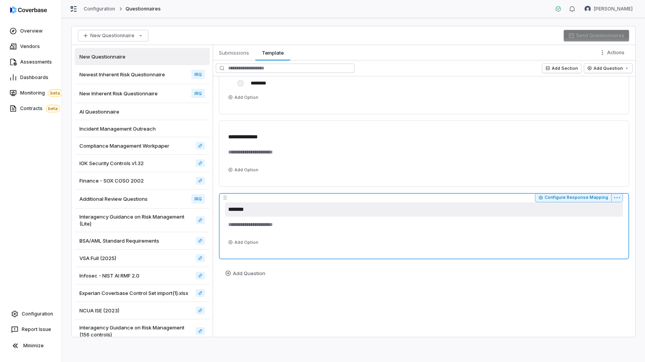
type textarea "*"
type textarea "********"
type textarea "*"
type textarea "*********"
type textarea "*"
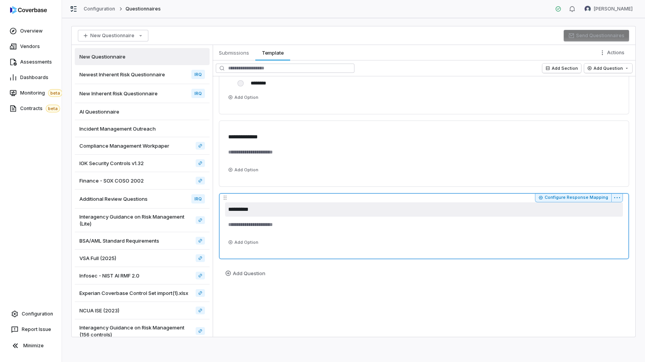
type textarea "**********"
type textarea "*"
type textarea "**********"
type textarea "*"
type textarea "**********"
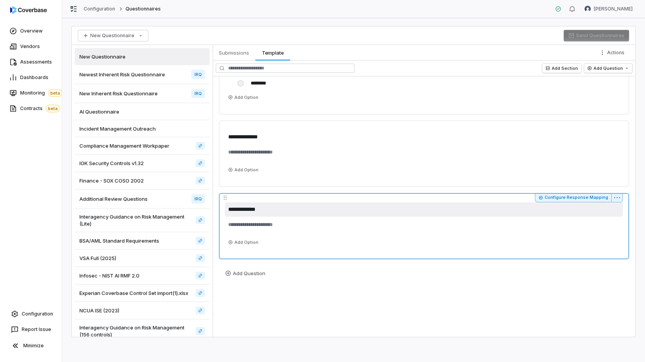
type textarea "*"
type textarea "**********"
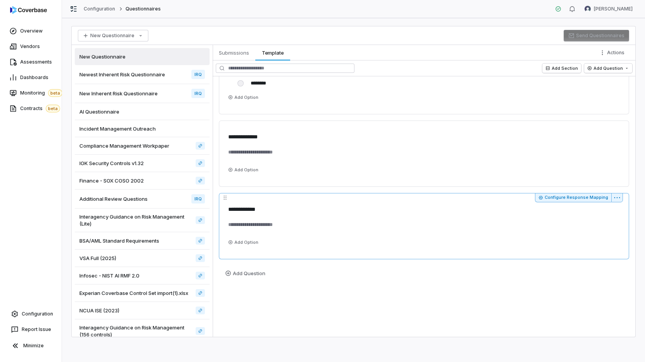
click at [301, 235] on div "Add Option" at bounding box center [424, 239] width 398 height 16
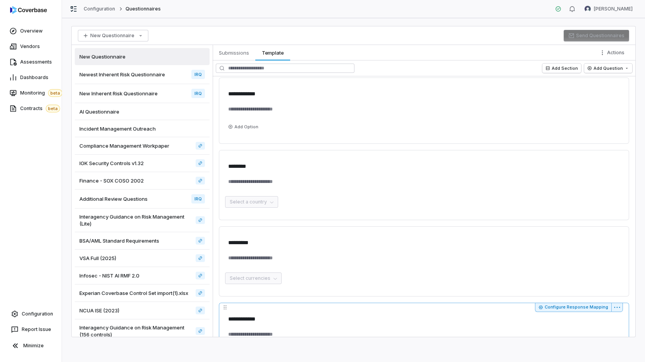
scroll to position [0, 0]
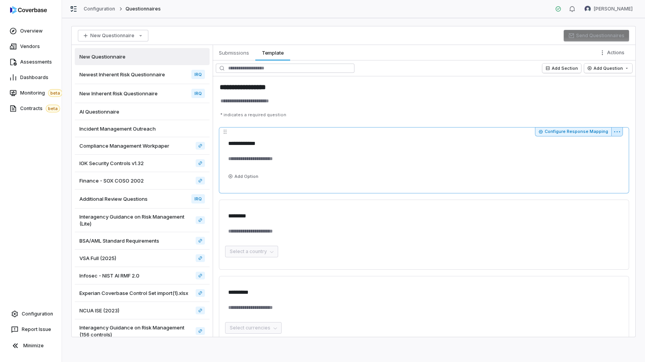
click at [301, 131] on html "**********" at bounding box center [322, 181] width 645 height 362
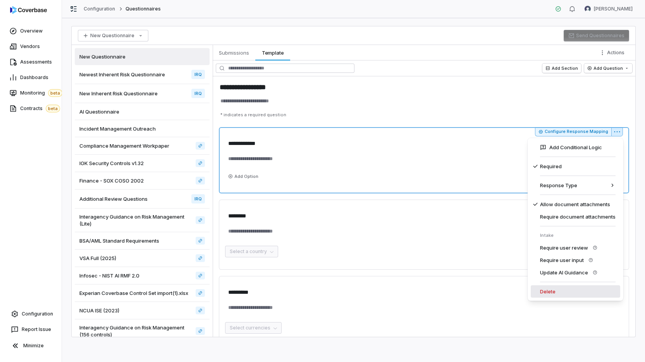
click at [301, 294] on div "Delete" at bounding box center [576, 291] width 90 height 12
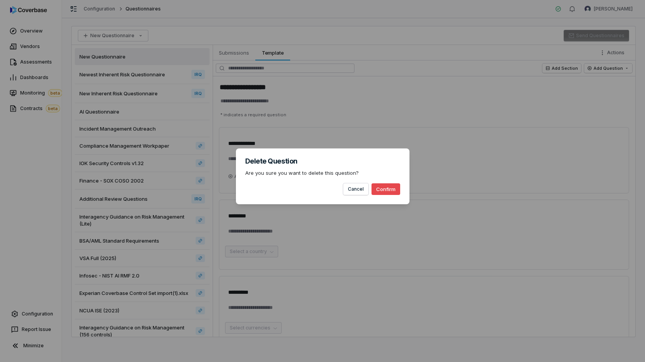
click at [301, 190] on button "Confirm" at bounding box center [386, 189] width 29 height 12
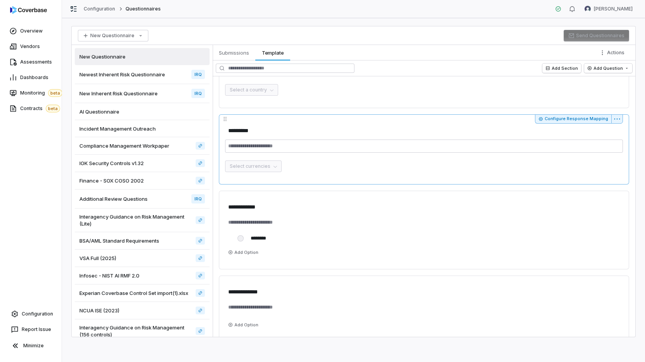
scroll to position [95, 0]
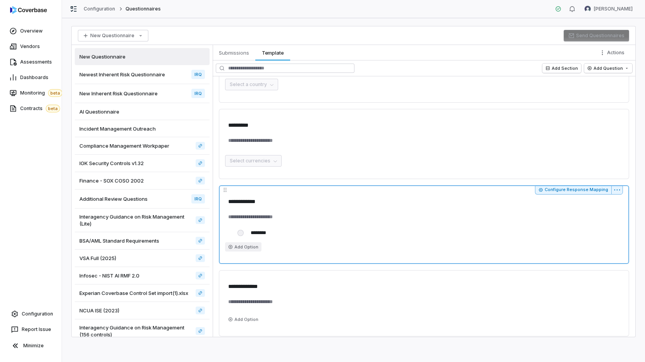
click at [246, 247] on button "Add Option" at bounding box center [243, 246] width 36 height 9
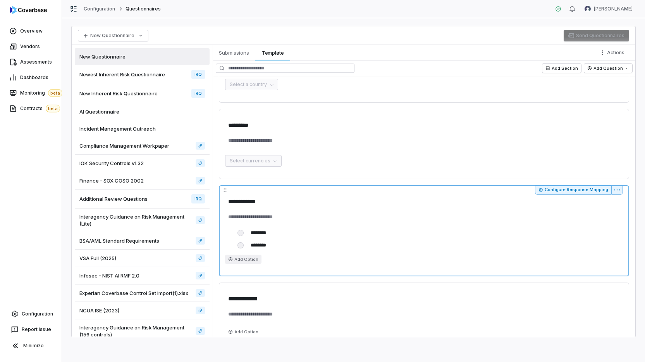
click at [247, 256] on button "Add Option" at bounding box center [243, 259] width 36 height 9
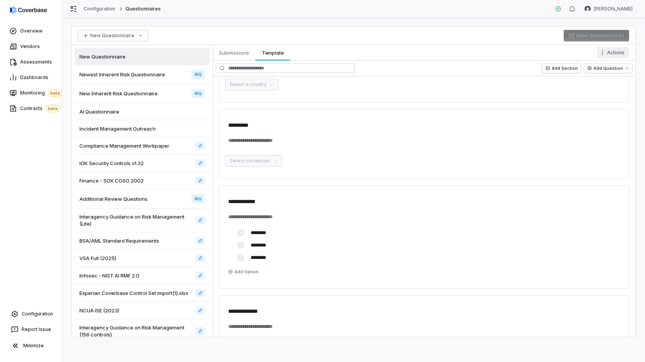
click at [301, 49] on html "**********" at bounding box center [322, 181] width 645 height 362
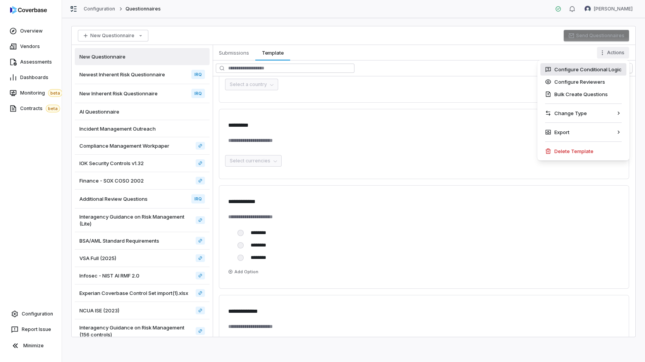
click at [301, 68] on div "Configure Conditional Logic" at bounding box center [584, 69] width 86 height 12
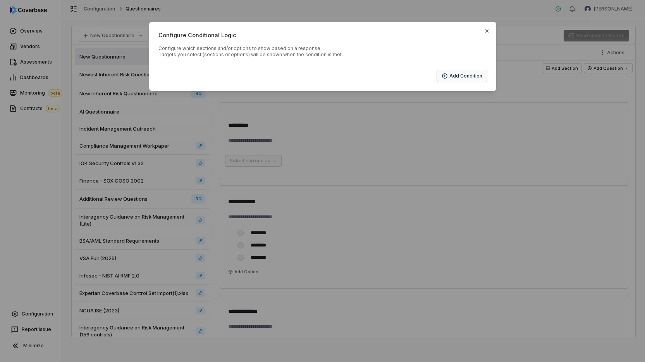
click at [301, 73] on button "Add Condition" at bounding box center [462, 76] width 50 height 12
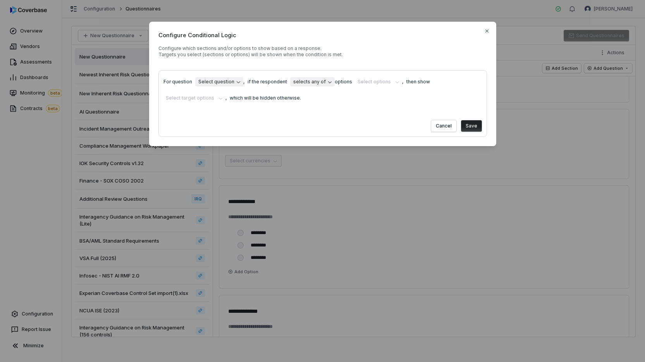
click at [222, 82] on body "**********" at bounding box center [322, 181] width 645 height 362
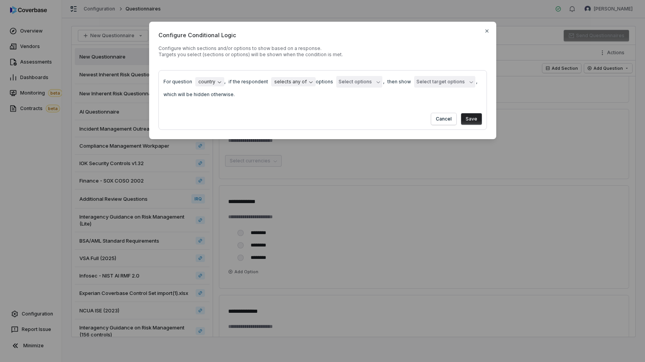
click at [301, 83] on span "options" at bounding box center [324, 82] width 17 height 6
click at [301, 85] on button "Select options" at bounding box center [359, 82] width 46 height 12
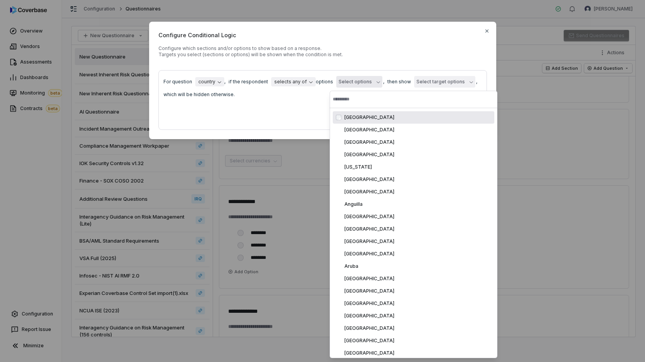
click at [301, 119] on div "[GEOGRAPHIC_DATA]" at bounding box center [418, 117] width 147 height 6
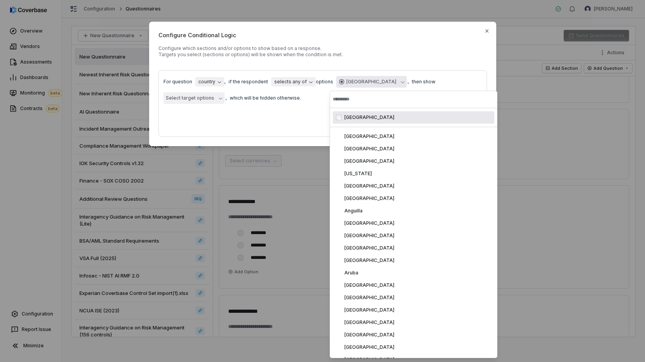
click at [286, 117] on div "Cancel Save" at bounding box center [323, 124] width 319 height 15
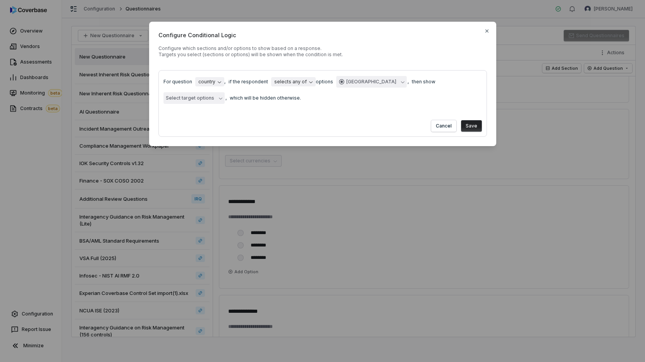
click at [301, 78] on div "**********" at bounding box center [323, 89] width 319 height 29
click at [225, 92] on button "Select target options" at bounding box center [194, 98] width 61 height 12
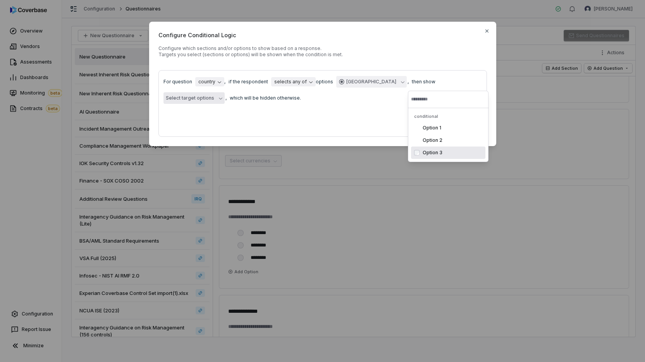
click at [301, 152] on div "Option 3" at bounding box center [453, 153] width 60 height 6
click at [301, 105] on form "**********" at bounding box center [323, 103] width 329 height 67
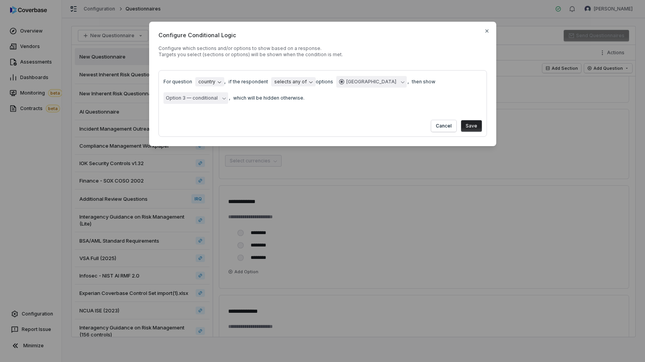
click at [301, 120] on button "Save" at bounding box center [471, 126] width 21 height 12
type textarea "*"
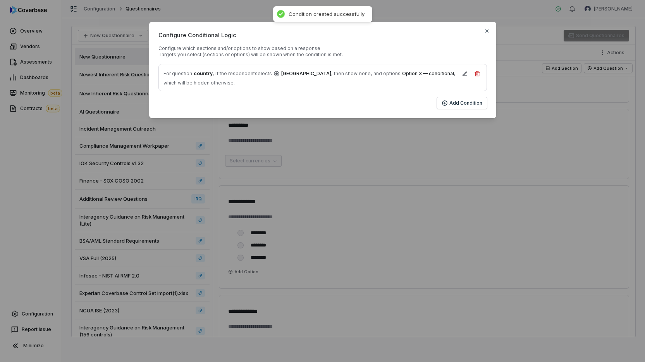
click at [301, 128] on div "Configure Conditional Logic Configure which sections and/or options to show bas…" at bounding box center [322, 70] width 645 height 140
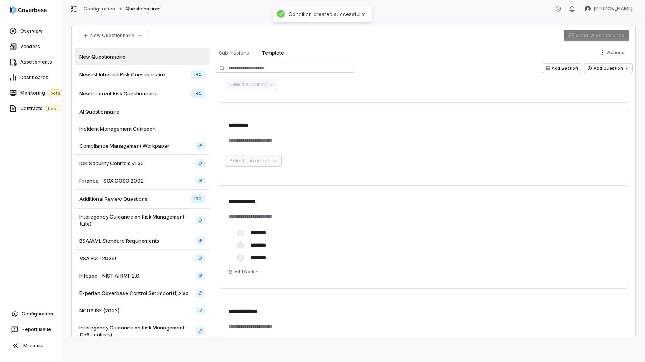
click at [301, 63] on div "Add Section Add Question" at bounding box center [424, 68] width 423 height 16
click at [301, 68] on html "**********" at bounding box center [322, 181] width 645 height 362
click at [301, 50] on html "**********" at bounding box center [322, 181] width 645 height 362
click at [301, 53] on html "**********" at bounding box center [322, 181] width 645 height 362
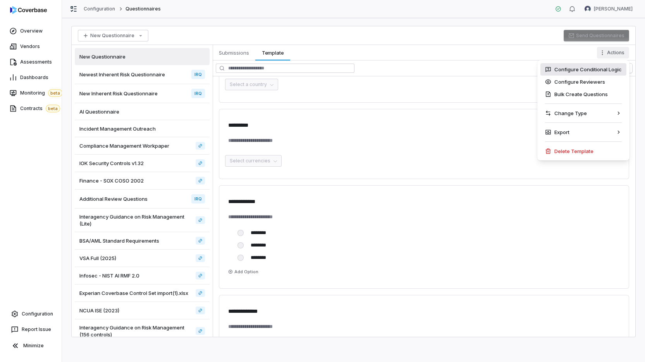
click at [301, 68] on div "Configure Conditional Logic" at bounding box center [584, 69] width 86 height 12
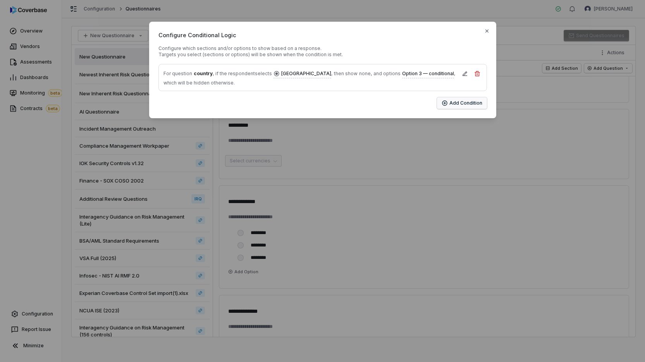
click at [301, 103] on button "Add Condition" at bounding box center [462, 103] width 50 height 12
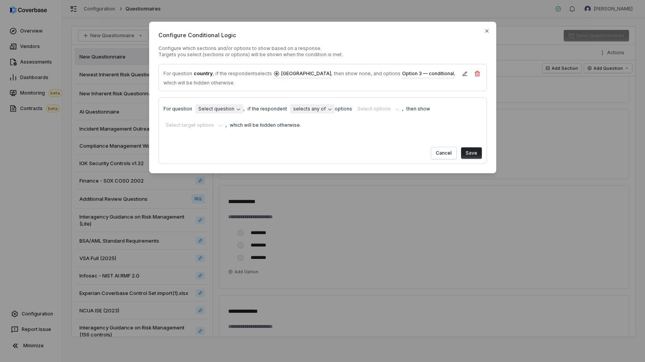
click at [222, 109] on body "**********" at bounding box center [322, 181] width 645 height 362
select select "**********"
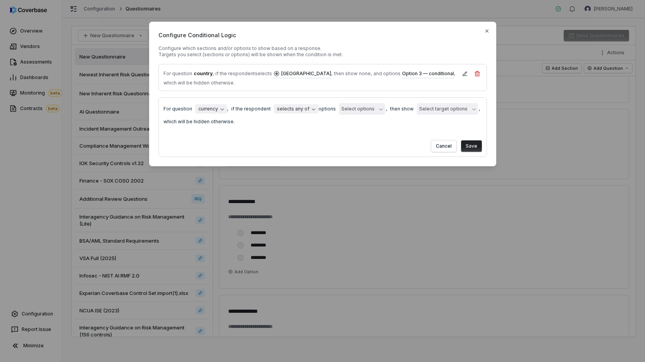
click at [301, 107] on button "Select options" at bounding box center [362, 109] width 46 height 12
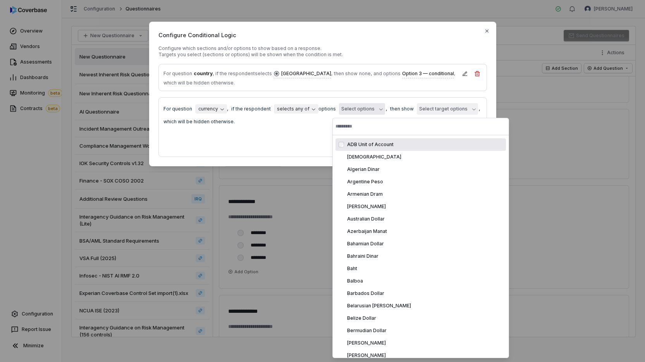
click at [301, 143] on div "ADB Unit of Account" at bounding box center [425, 144] width 156 height 6
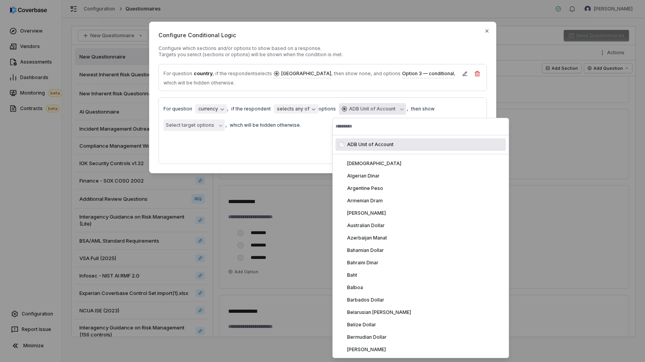
click at [300, 139] on form "**********" at bounding box center [323, 130] width 329 height 67
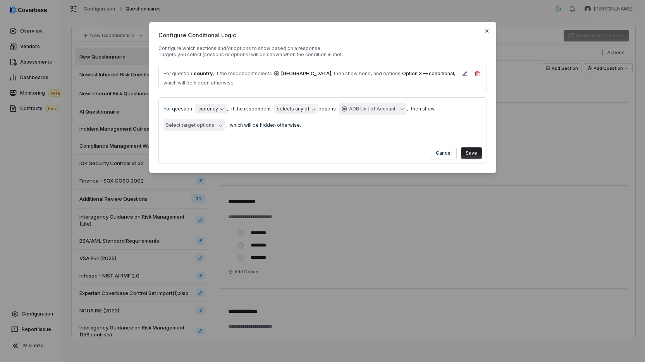
click at [179, 119] on button "Select target options" at bounding box center [194, 125] width 61 height 12
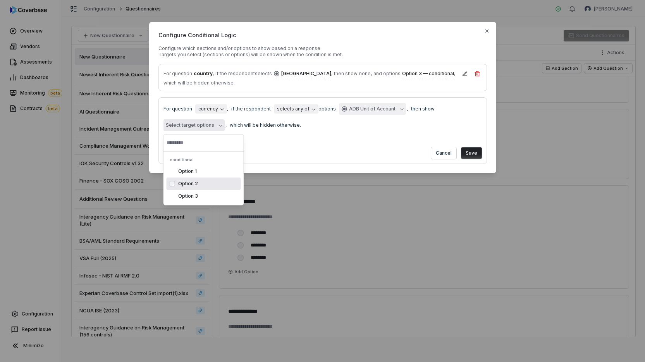
click at [192, 184] on div "Option 2" at bounding box center [208, 184] width 60 height 6
click at [301, 122] on div "**********" at bounding box center [323, 116] width 319 height 29
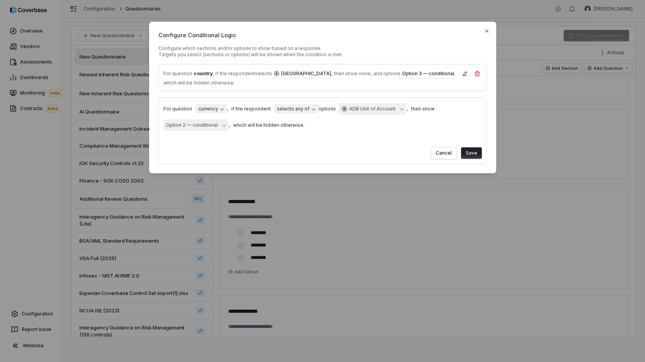
click at [301, 148] on button "Save" at bounding box center [471, 153] width 21 height 12
click at [301, 154] on button "Save" at bounding box center [471, 153] width 21 height 12
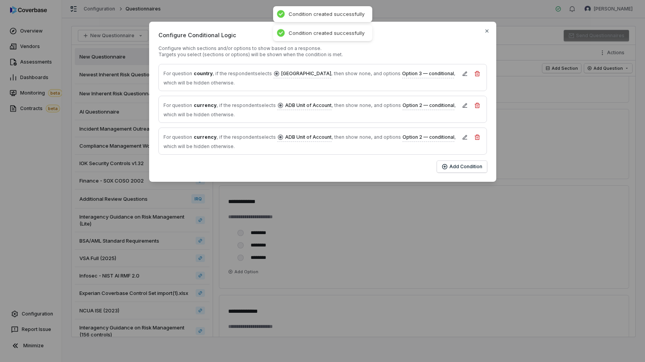
click at [301, 135] on div "Configure Conditional Logic Configure which sections and/or options to show bas…" at bounding box center [322, 102] width 645 height 204
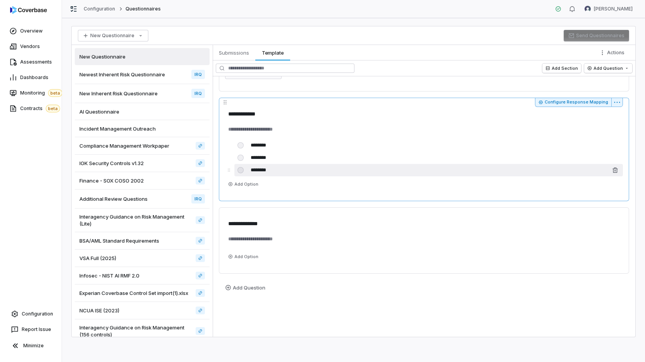
scroll to position [197, 0]
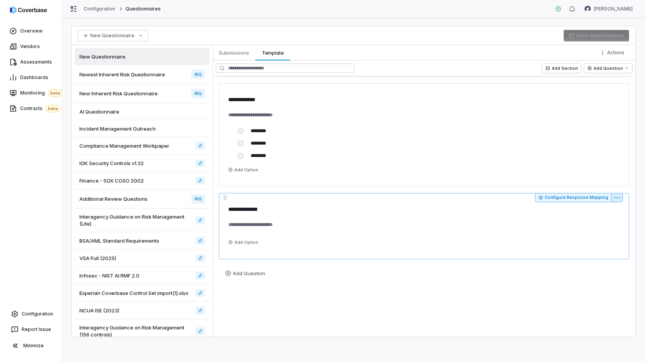
click at [301, 200] on html "**********" at bounding box center [322, 181] width 645 height 362
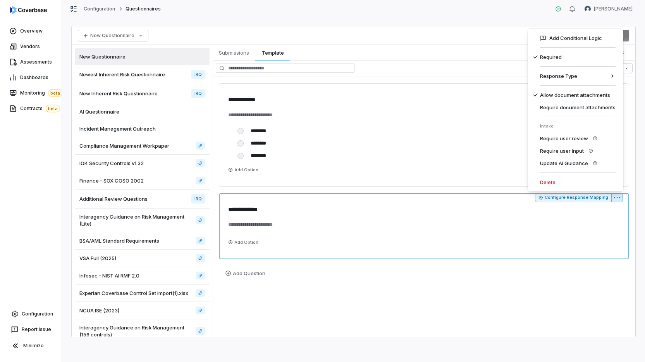
drag, startPoint x: 578, startPoint y: 191, endPoint x: 578, endPoint y: 186, distance: 4.3
click at [301, 186] on div "Add Conditional Logic Required Response Type Allow document attachments Require…" at bounding box center [576, 110] width 96 height 163
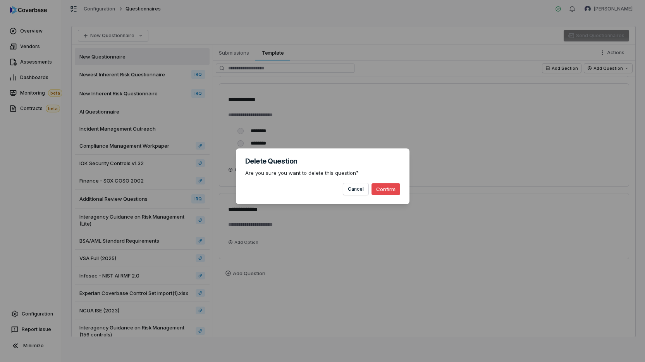
click at [301, 187] on button "Confirm" at bounding box center [386, 189] width 29 height 12
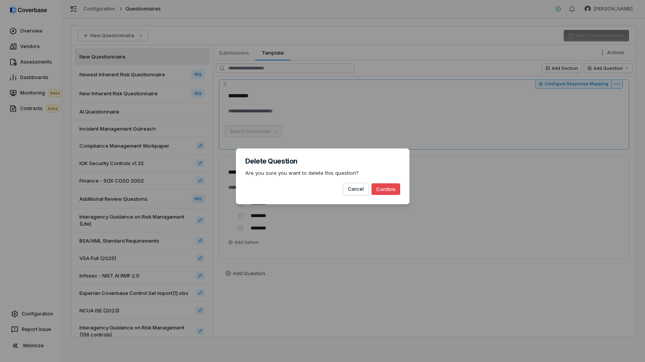
type textarea "*"
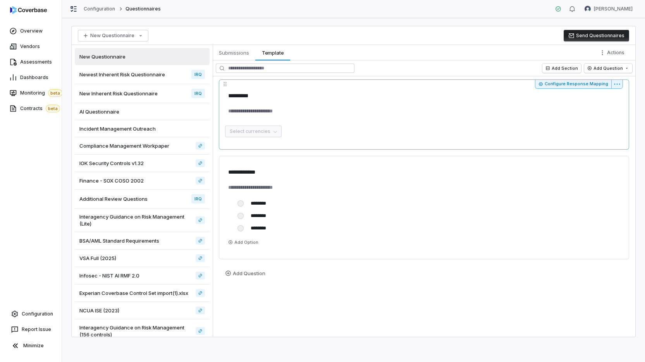
scroll to position [2, 0]
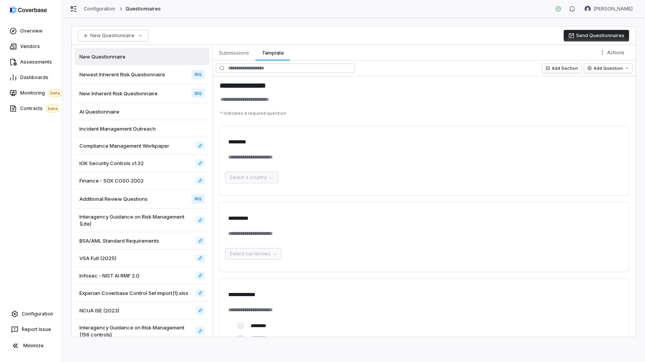
click at [301, 35] on button "Send Questionnaires" at bounding box center [597, 36] width 66 height 12
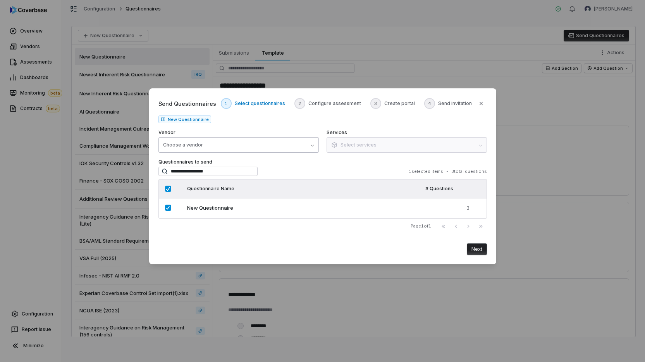
click at [231, 143] on button "Choose a vendor" at bounding box center [239, 145] width 160 height 16
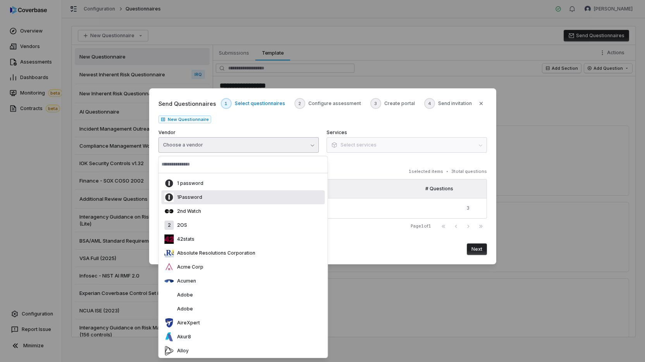
drag, startPoint x: 214, startPoint y: 193, endPoint x: 216, endPoint y: 185, distance: 8.4
click at [214, 191] on div "1Password" at bounding box center [244, 197] width 164 height 14
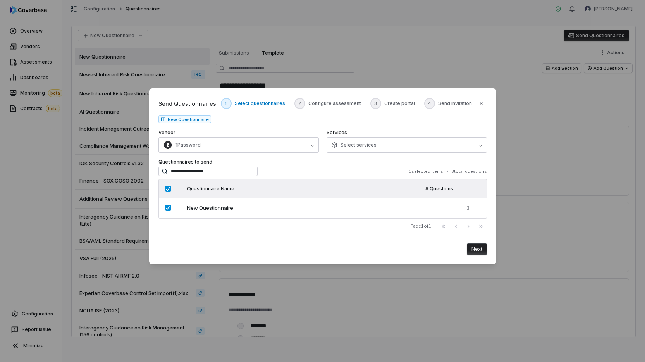
click at [301, 254] on button "Next" at bounding box center [477, 249] width 20 height 12
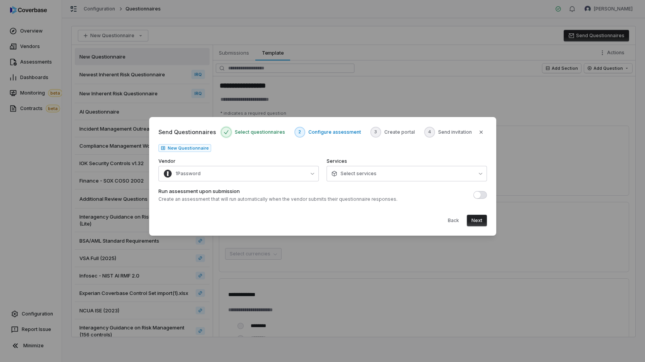
click at [301, 225] on button "Next" at bounding box center [477, 221] width 20 height 12
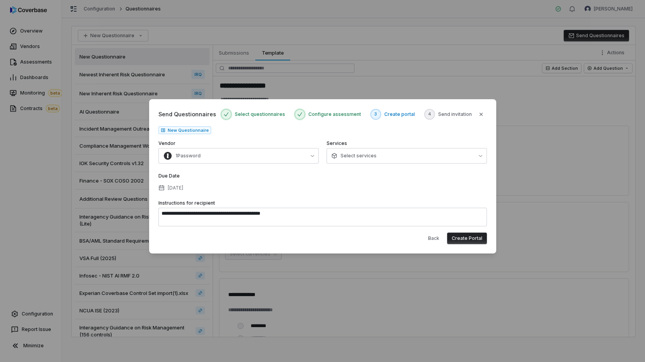
click at [301, 234] on button "Create Portal" at bounding box center [467, 239] width 40 height 12
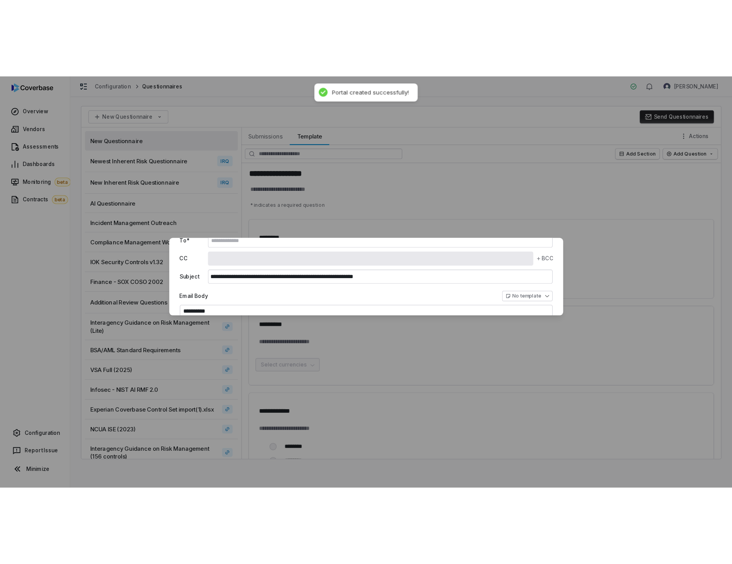
scroll to position [0, 0]
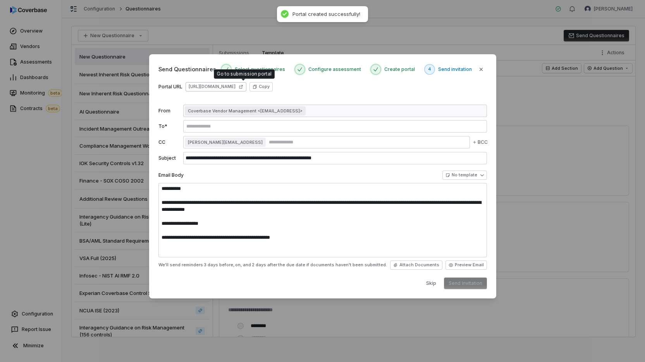
type textarea "**********"
click at [222, 86] on link "https://dashboard.coverbase.app/portal/fKLvgTPk" at bounding box center [216, 86] width 61 height 9
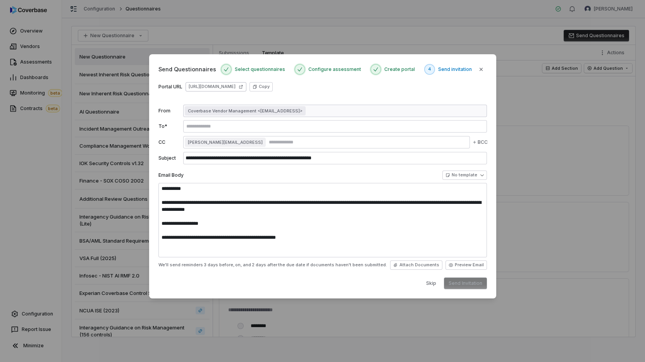
type textarea "*"
type textarea "**********"
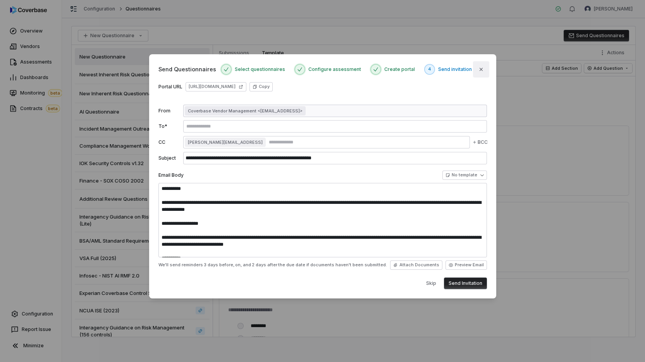
click at [301, 69] on icon "button" at bounding box center [481, 69] width 6 height 6
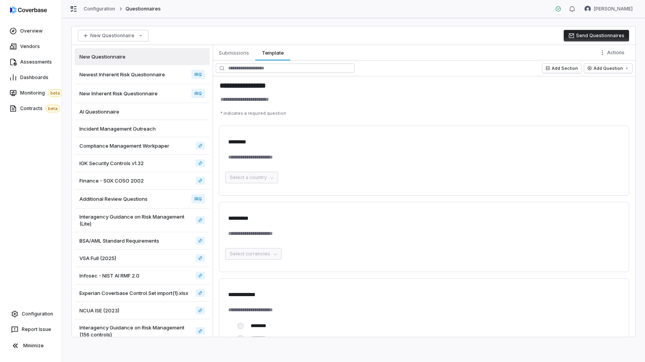
click at [301, 30] on div "New Questionnaire Send Questionnaires" at bounding box center [354, 35] width 564 height 19
type textarea "*"
click at [10, 29] on icon at bounding box center [13, 31] width 8 height 8
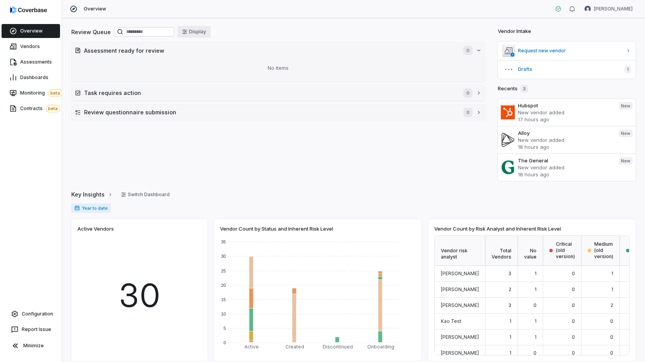
click at [211, 32] on button "Display" at bounding box center [194, 32] width 33 height 12
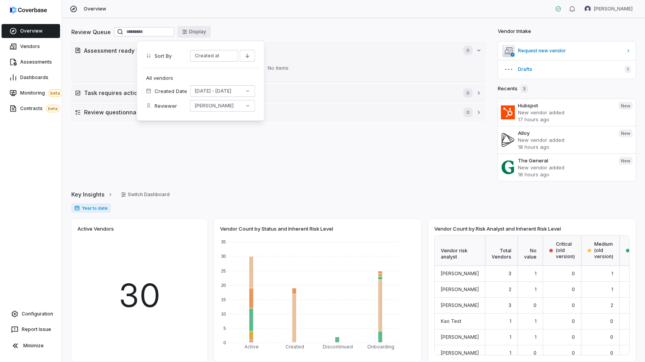
click at [267, 30] on div "Review Queue Display" at bounding box center [278, 32] width 414 height 13
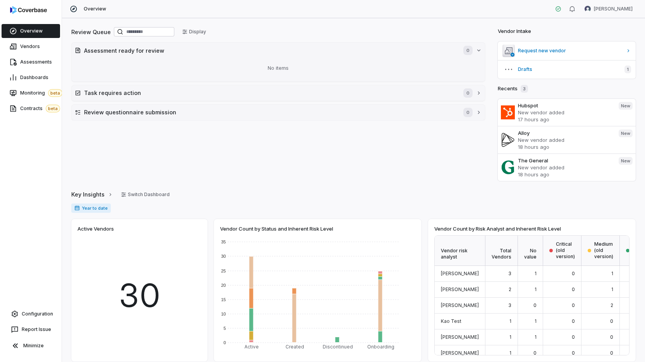
click at [267, 30] on div "Review Queue Display" at bounding box center [278, 32] width 414 height 13
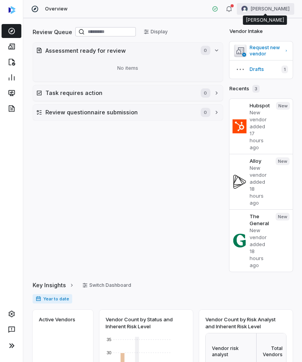
click at [279, 10] on html "Overview Amanda Pettenati Review Queue Display Assessment ready for review 0 No…" at bounding box center [151, 181] width 302 height 362
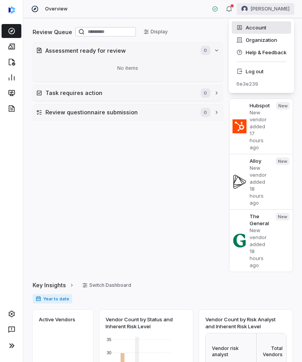
click at [262, 27] on div "Account" at bounding box center [260, 27] width 59 height 12
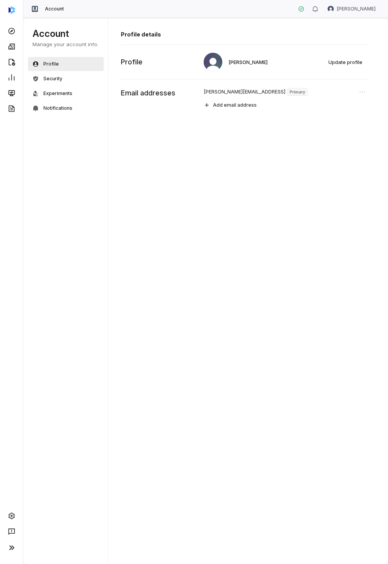
click at [224, 202] on div "Profile details Amanda Pettenati Update profile Profile amanda@coverbase.ai Pri…" at bounding box center [249, 291] width 280 height 546
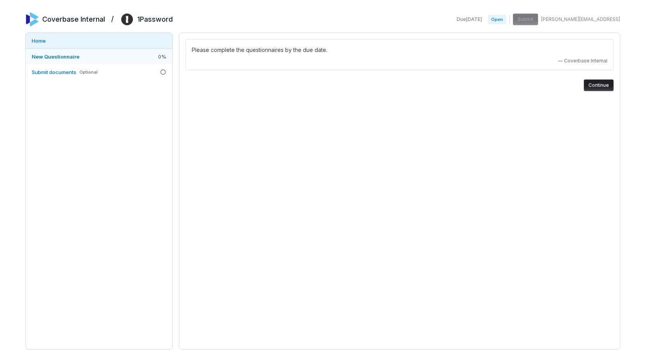
click at [112, 61] on link "New Questionnaire 0 %" at bounding box center [99, 57] width 147 height 16
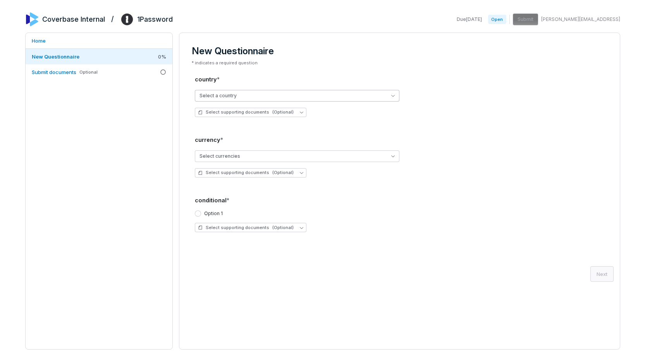
click at [327, 92] on button "Select a country" at bounding box center [297, 96] width 205 height 12
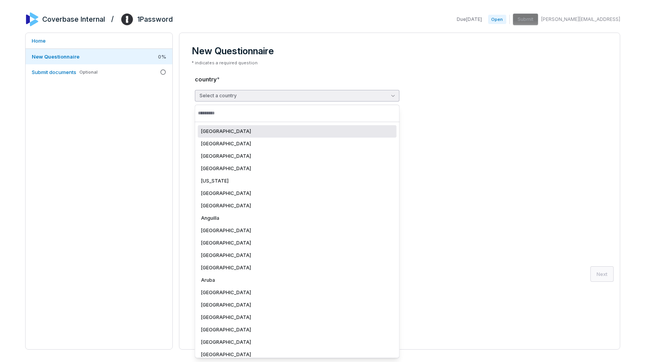
click at [273, 133] on div "[GEOGRAPHIC_DATA]" at bounding box center [297, 131] width 193 height 6
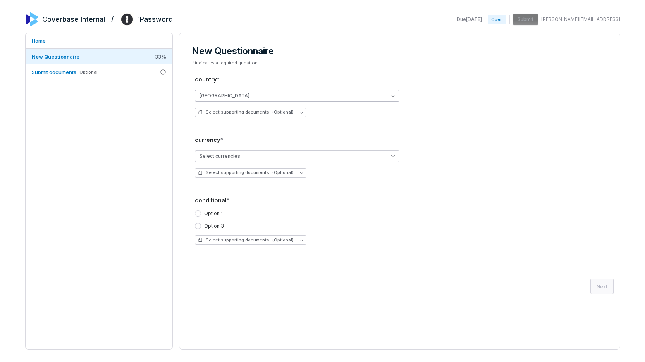
click at [354, 96] on button "[GEOGRAPHIC_DATA]" at bounding box center [297, 96] width 205 height 12
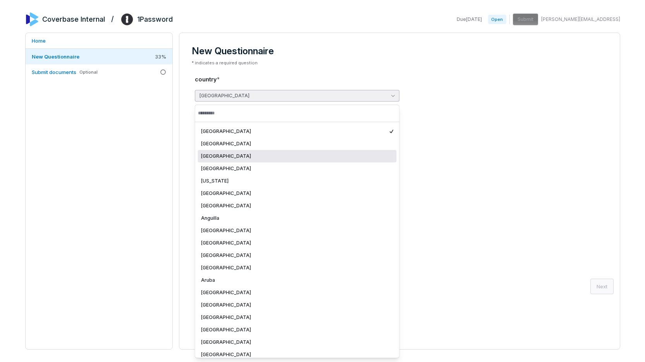
click at [309, 155] on div "[GEOGRAPHIC_DATA]" at bounding box center [297, 156] width 193 height 6
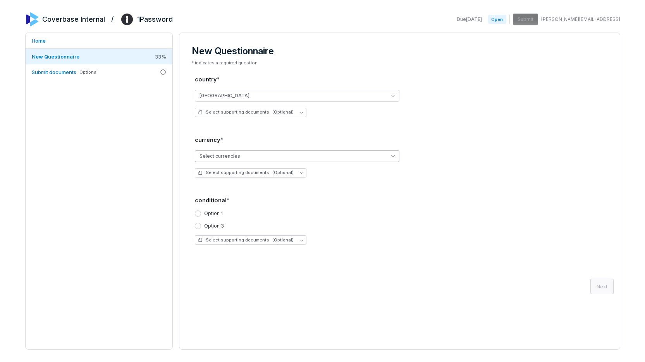
click at [309, 154] on button "Select currencies" at bounding box center [297, 156] width 205 height 12
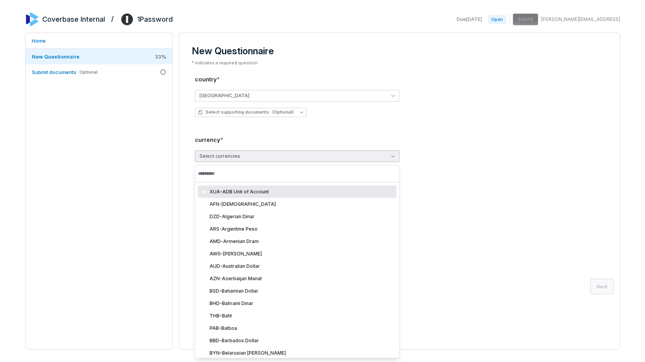
click at [268, 197] on div "XUA - ADB Unit of Account" at bounding box center [297, 192] width 199 height 12
click at [361, 90] on button "[GEOGRAPHIC_DATA]" at bounding box center [297, 96] width 205 height 12
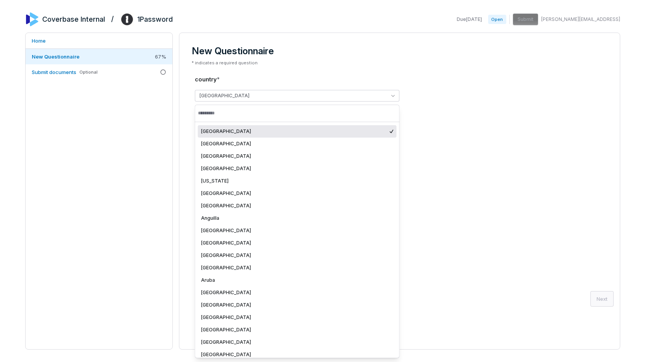
click at [460, 90] on div "[GEOGRAPHIC_DATA]" at bounding box center [400, 96] width 410 height 12
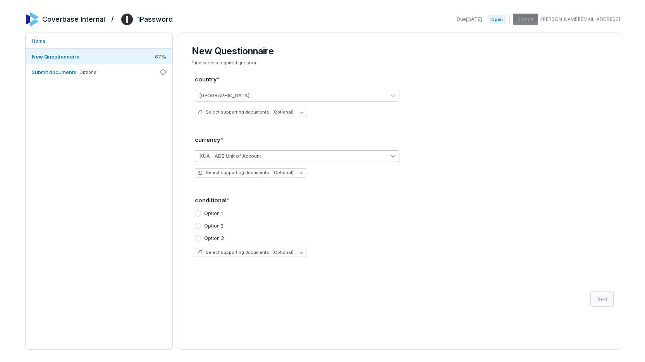
click at [338, 157] on button "XUA - ADB Unit of Account" at bounding box center [297, 156] width 205 height 12
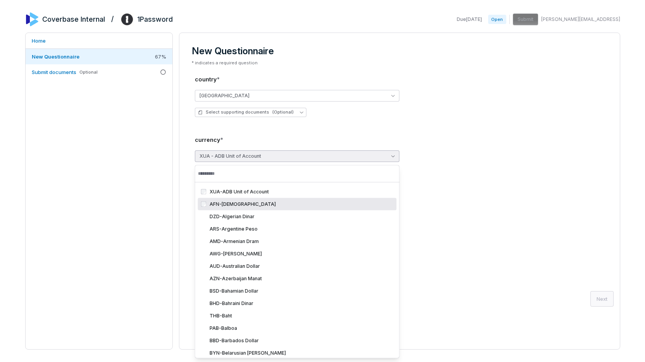
click at [235, 207] on div "AFN - Afghani" at bounding box center [302, 204] width 184 height 6
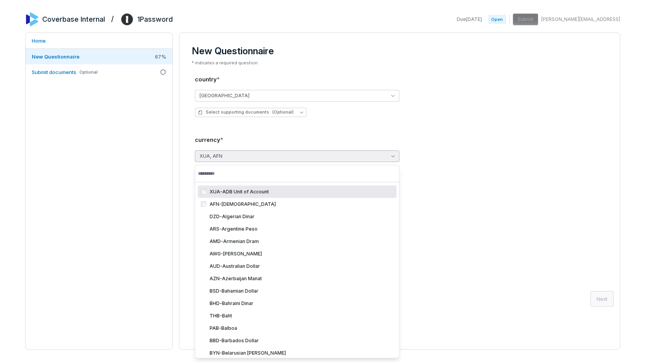
click at [252, 194] on div "XUA - ADB Unit of Account" at bounding box center [302, 192] width 184 height 6
click at [400, 100] on div "[GEOGRAPHIC_DATA]" at bounding box center [400, 96] width 410 height 12
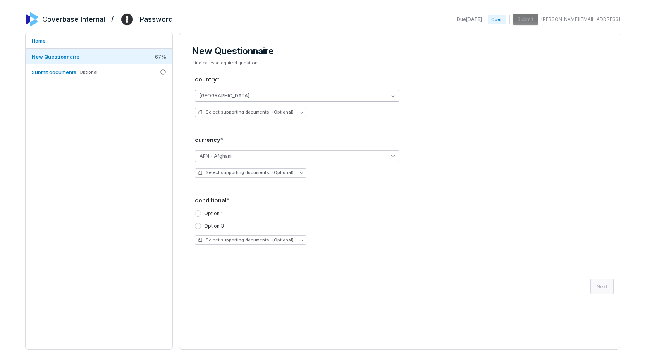
click at [315, 90] on button "[GEOGRAPHIC_DATA]" at bounding box center [297, 96] width 205 height 12
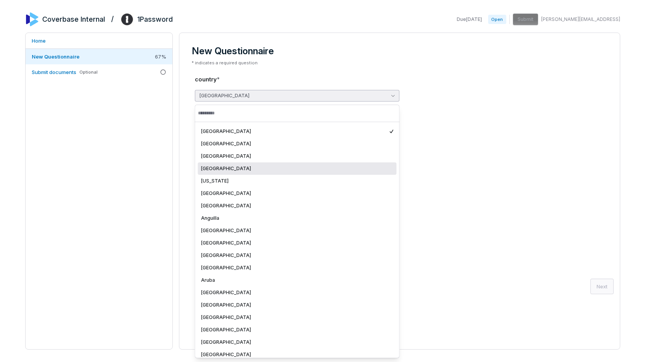
click at [271, 175] on div "[US_STATE]" at bounding box center [297, 181] width 199 height 12
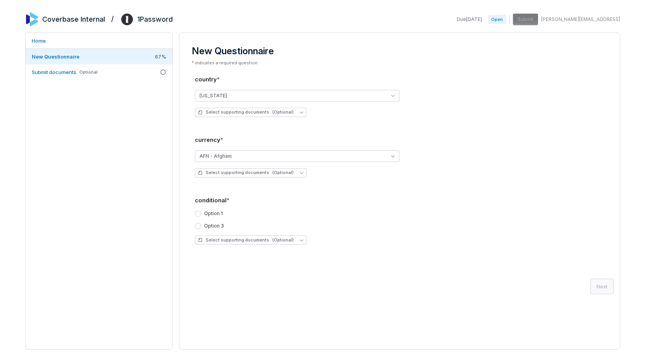
click at [326, 88] on div "American Samoa Select supporting documents (Optional)" at bounding box center [400, 104] width 410 height 40
click at [324, 97] on button "[US_STATE]" at bounding box center [297, 96] width 205 height 12
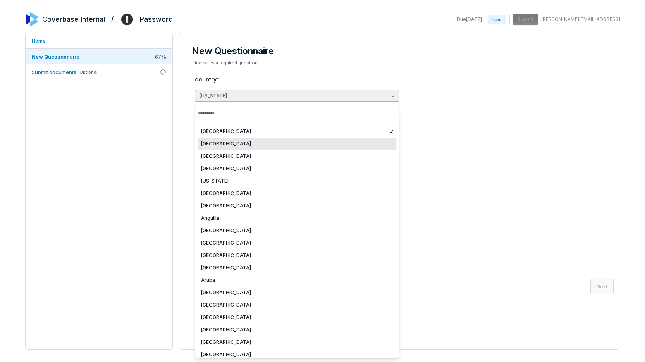
click at [296, 145] on div "[GEOGRAPHIC_DATA]" at bounding box center [297, 144] width 193 height 6
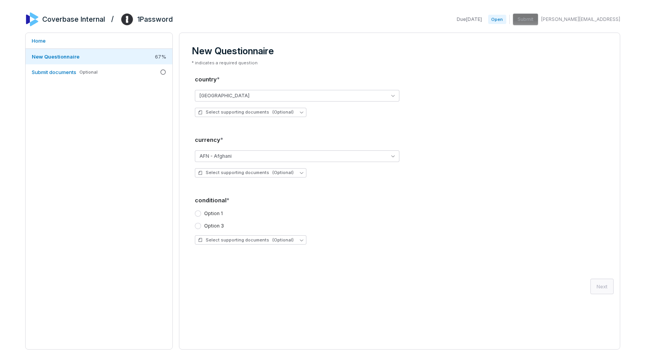
click at [349, 114] on div "Select supporting documents (Optional)" at bounding box center [400, 112] width 410 height 9
click at [344, 99] on button "[GEOGRAPHIC_DATA]" at bounding box center [297, 96] width 205 height 12
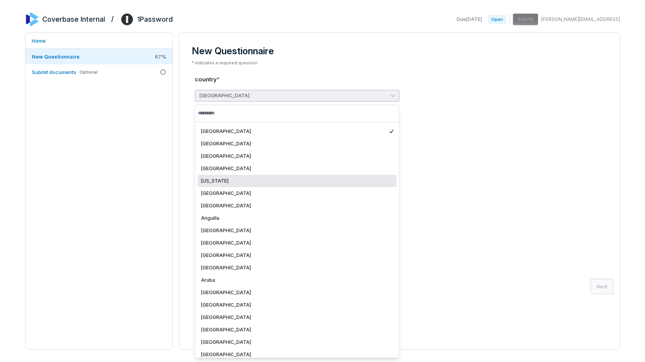
click at [319, 175] on div "[US_STATE]" at bounding box center [297, 181] width 199 height 12
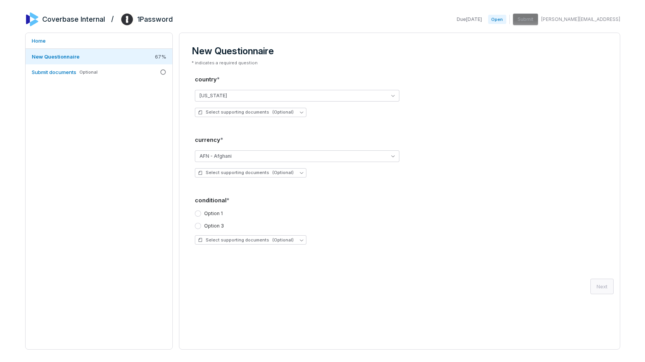
click at [461, 126] on div "country * American Samoa Select supporting documents (Optional) currency * AFN …" at bounding box center [400, 163] width 410 height 176
click at [366, 97] on button "[US_STATE]" at bounding box center [297, 96] width 205 height 12
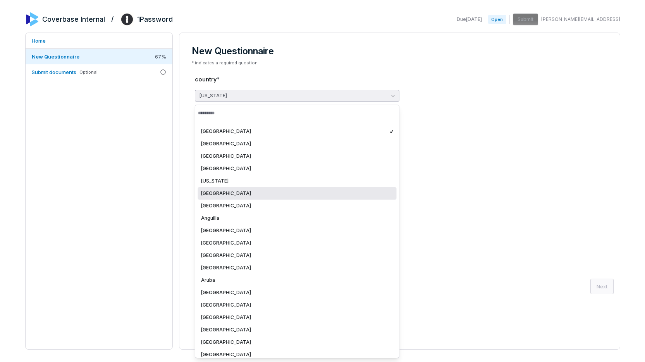
click at [319, 193] on div "[GEOGRAPHIC_DATA]" at bounding box center [297, 193] width 193 height 6
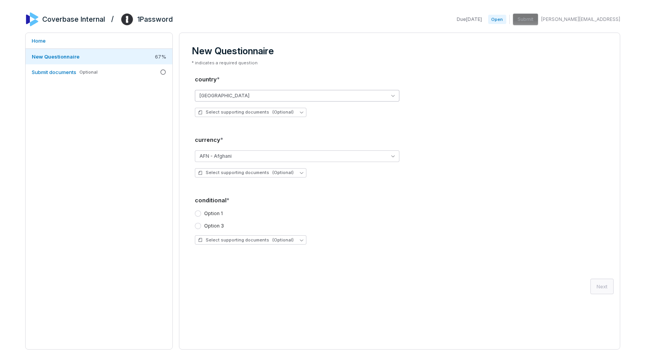
click at [328, 92] on button "[GEOGRAPHIC_DATA]" at bounding box center [297, 96] width 205 height 12
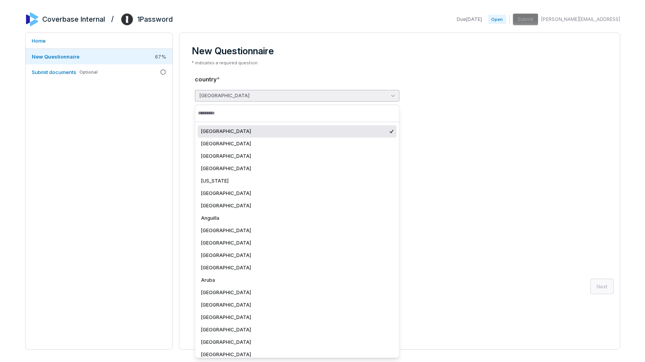
click at [328, 92] on button "[GEOGRAPHIC_DATA]" at bounding box center [297, 96] width 205 height 12
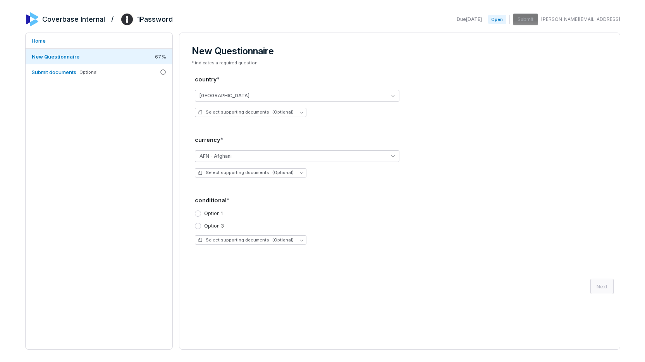
click at [333, 71] on div "* indicates a required question country * Andorra Select supporting documents (…" at bounding box center [400, 157] width 416 height 194
click at [323, 93] on button "Andorra" at bounding box center [297, 96] width 205 height 12
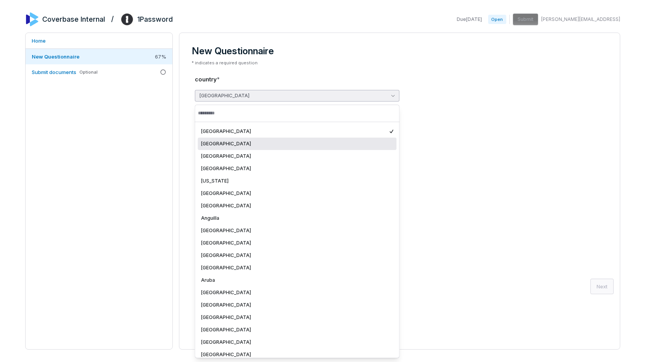
click at [289, 140] on div "Åland Islands" at bounding box center [297, 144] width 199 height 12
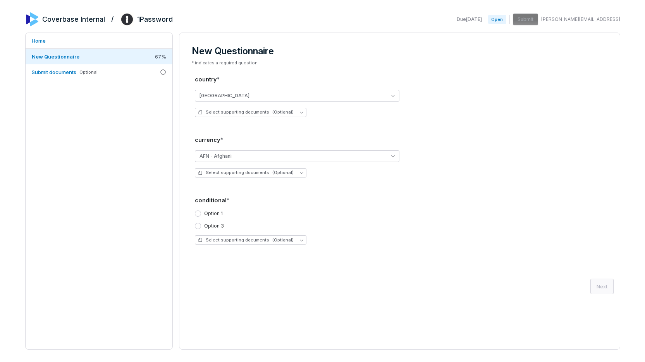
click at [307, 127] on div "country * Åland Islands Select supporting documents (Optional) currency * AFN -…" at bounding box center [400, 163] width 410 height 176
click at [329, 89] on div "Åland Islands Select supporting documents (Optional)" at bounding box center [400, 104] width 410 height 40
click at [328, 91] on button "Åland Islands" at bounding box center [297, 96] width 205 height 12
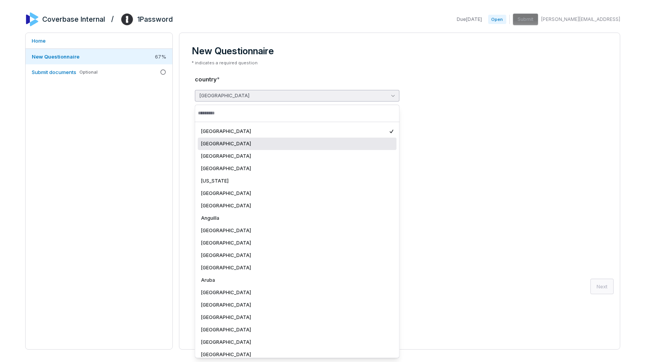
click at [305, 143] on div "Åland Islands" at bounding box center [297, 144] width 193 height 6
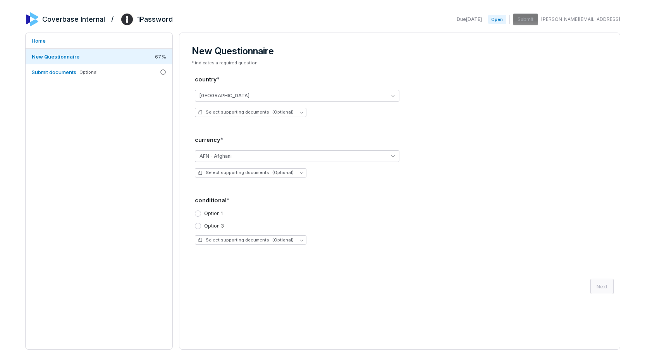
click at [427, 99] on div "Åland Islands" at bounding box center [400, 96] width 410 height 12
click at [324, 97] on button "[GEOGRAPHIC_DATA]" at bounding box center [297, 96] width 205 height 12
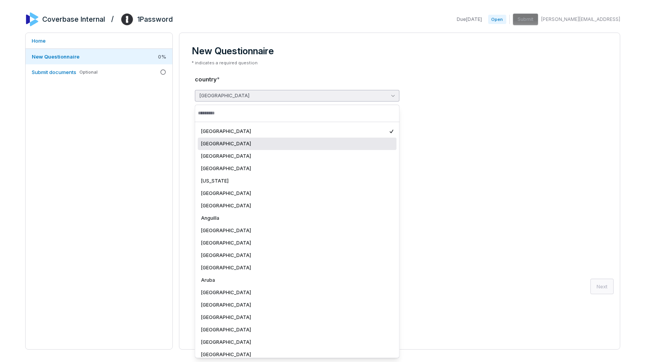
click at [307, 142] on div "[GEOGRAPHIC_DATA]" at bounding box center [297, 144] width 193 height 6
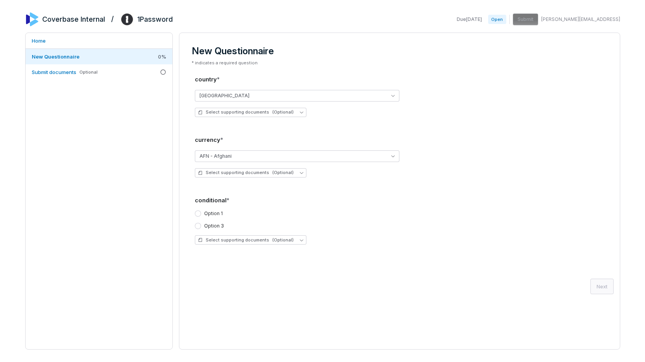
click at [331, 124] on div "country * [GEOGRAPHIC_DATA] Select supporting documents (Optional) currency * A…" at bounding box center [400, 163] width 410 height 176
click at [340, 93] on button "[GEOGRAPHIC_DATA]" at bounding box center [297, 96] width 205 height 12
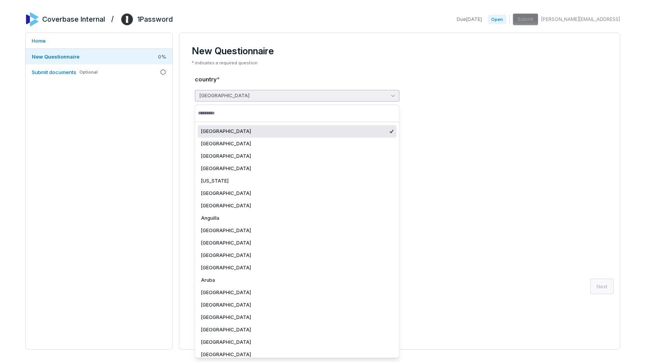
click at [380, 53] on h3 "New Questionnaire" at bounding box center [400, 51] width 416 height 12
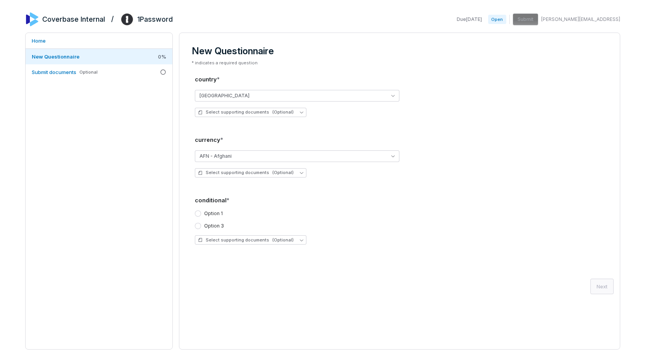
click at [380, 53] on h3 "New Questionnaire" at bounding box center [400, 51] width 416 height 12
click at [478, 105] on div "[GEOGRAPHIC_DATA] Select supporting documents (Optional)" at bounding box center [400, 104] width 410 height 40
click at [224, 219] on div "Option 1 Option 3" at bounding box center [400, 219] width 410 height 19
click at [205, 217] on div "Option 1 Option 3" at bounding box center [400, 219] width 410 height 19
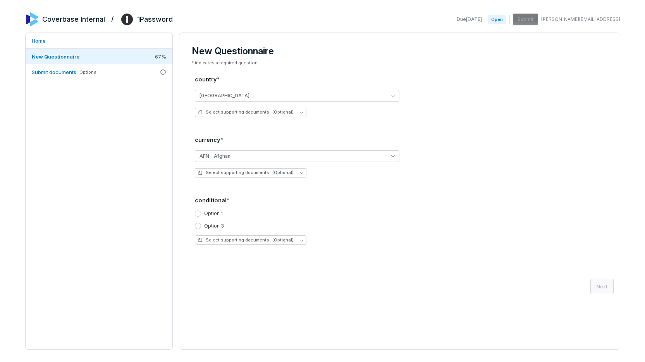
click at [216, 212] on label "Option 1" at bounding box center [213, 213] width 19 height 6
click at [201, 212] on button "Option 1" at bounding box center [198, 213] width 6 height 6
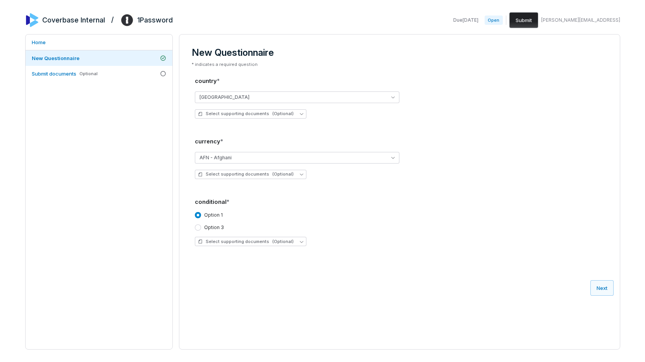
click at [538, 22] on button "Submit" at bounding box center [524, 20] width 29 height 16
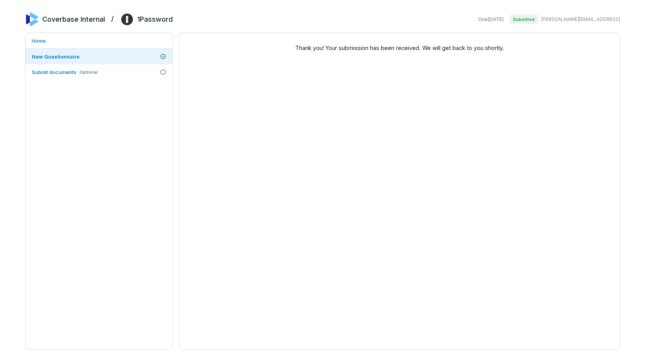
click at [445, 149] on div "Thank you! Your submission has been received. We will get back to you shortly." at bounding box center [400, 191] width 442 height 317
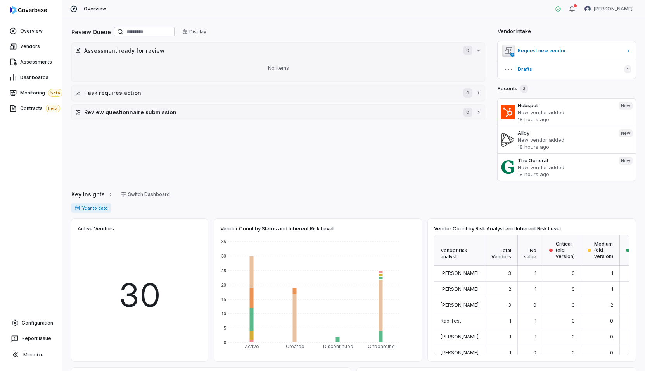
click at [40, 316] on div "Configuration" at bounding box center [31, 324] width 59 height 16
click at [26, 329] on link "Configuration" at bounding box center [30, 323] width 55 height 14
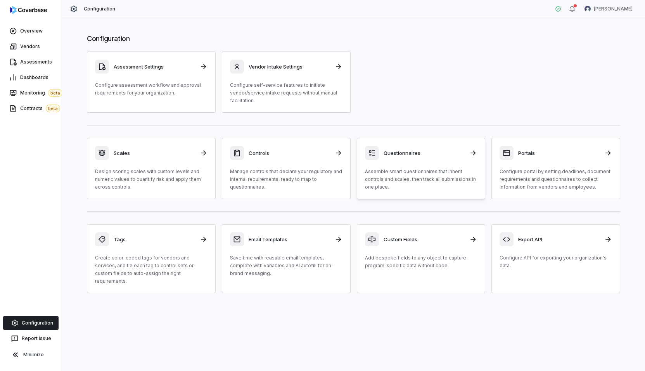
click at [436, 150] on h3 "Questionnaires" at bounding box center [423, 153] width 81 height 7
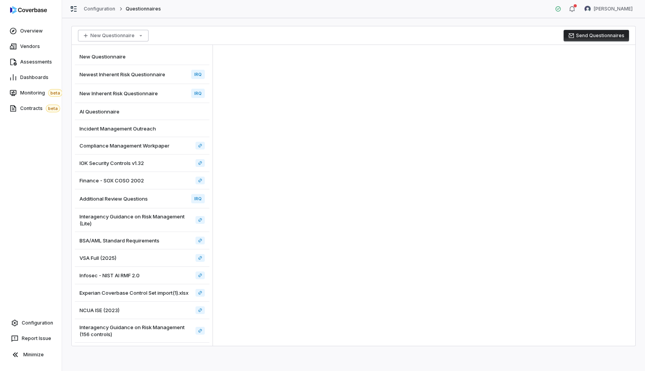
click at [136, 39] on html "Overview Vendors Assessments Dashboards Monitoring beta Contracts beta Configur…" at bounding box center [322, 185] width 645 height 371
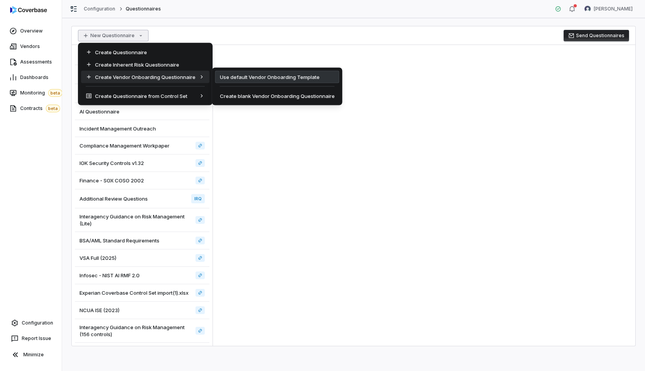
click at [236, 78] on div "Use default Vendor Onboarding Template" at bounding box center [277, 77] width 124 height 12
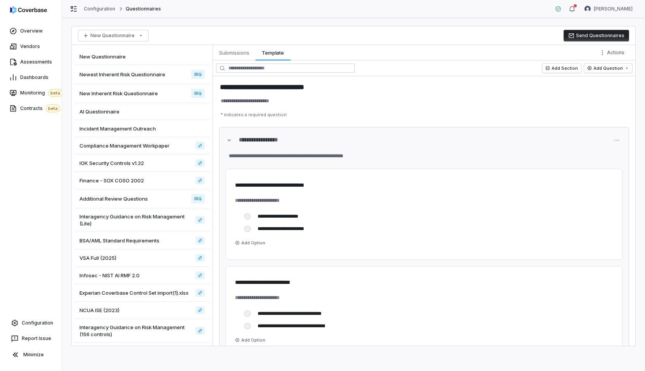
click at [383, 26] on div "New Questionnaire Send Questionnaires" at bounding box center [353, 35] width 563 height 19
click at [571, 13] on div "button" at bounding box center [572, 8] width 6 height 9
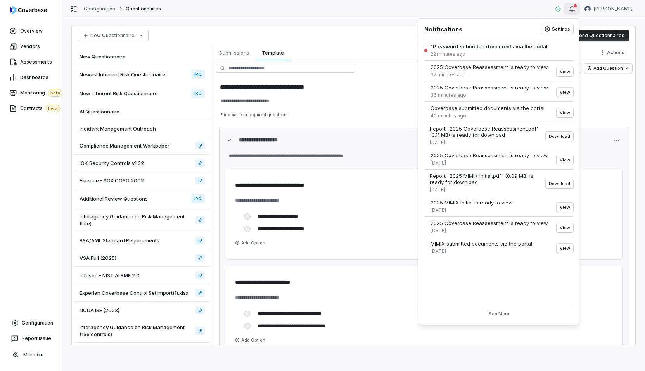
click at [571, 13] on div "button" at bounding box center [572, 8] width 6 height 9
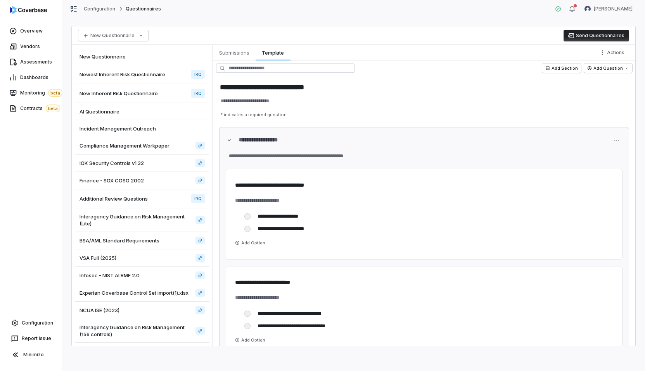
click at [494, 20] on div "**********" at bounding box center [353, 194] width 583 height 353
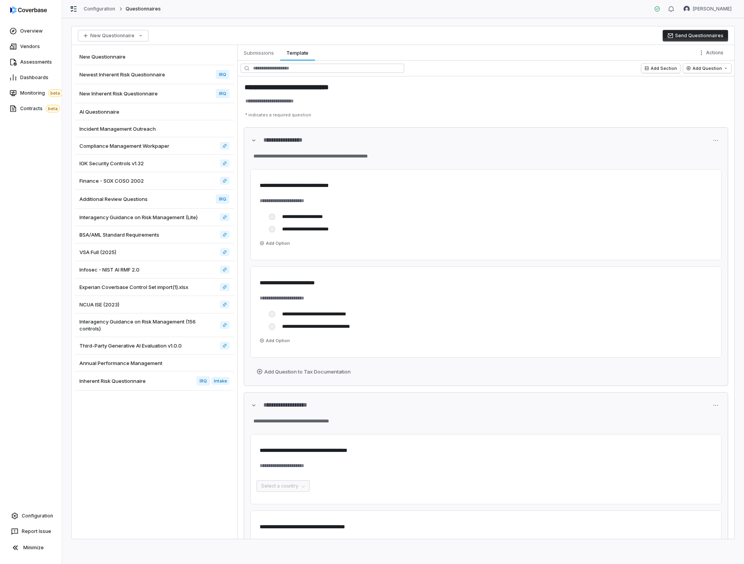
type textarea "*"
click at [644, 56] on html "**********" at bounding box center [372, 282] width 744 height 564
click at [644, 71] on div "Configure Conditional Logic" at bounding box center [683, 69] width 86 height 12
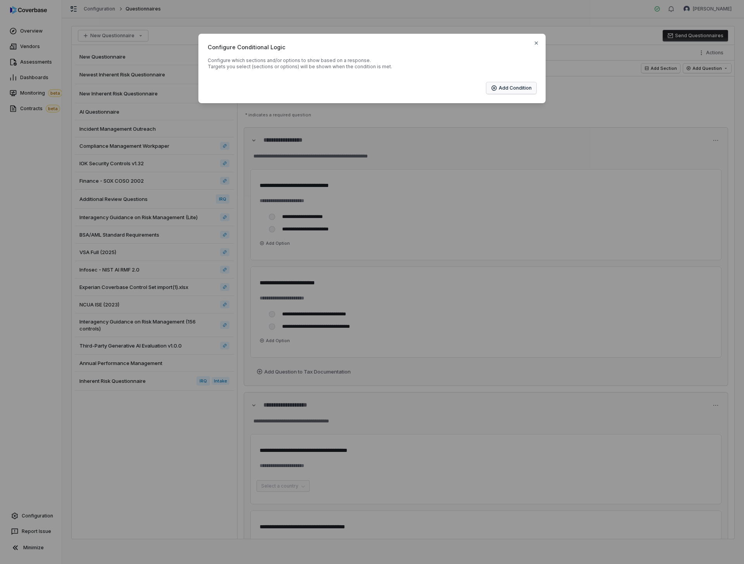
click at [519, 92] on button "Add Condition" at bounding box center [511, 88] width 50 height 12
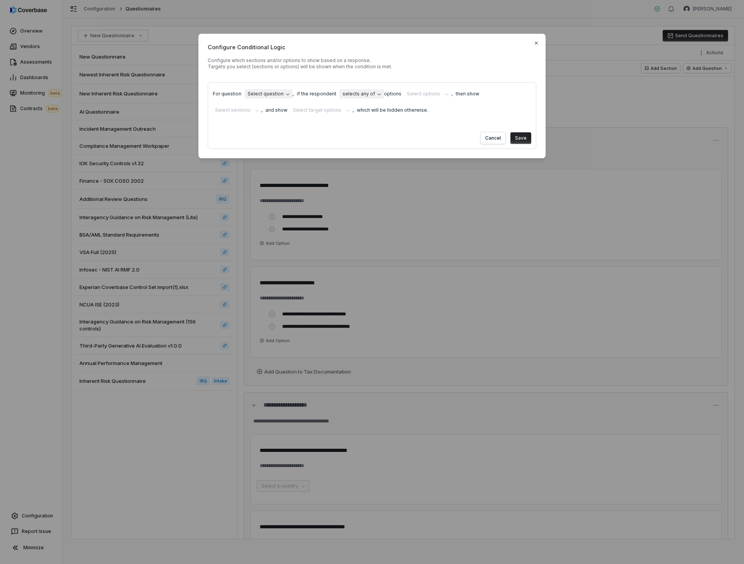
click at [269, 94] on body "**********" at bounding box center [372, 282] width 744 height 564
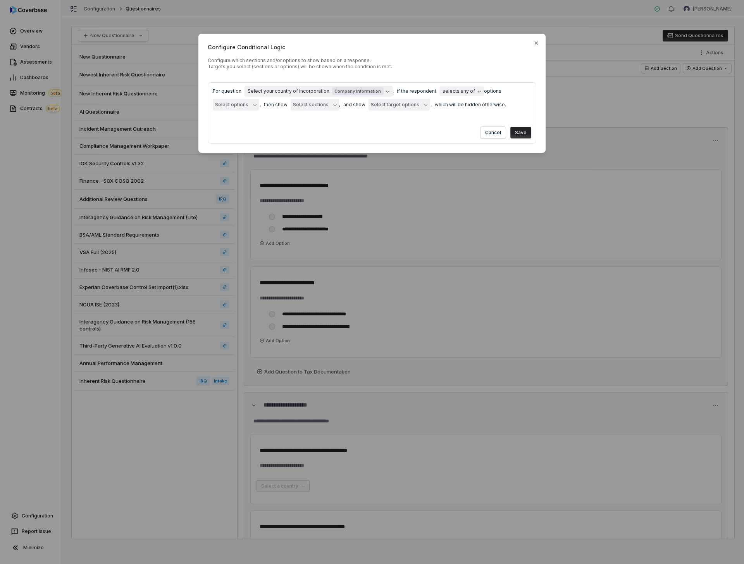
click at [245, 102] on button "Select options" at bounding box center [236, 105] width 46 height 12
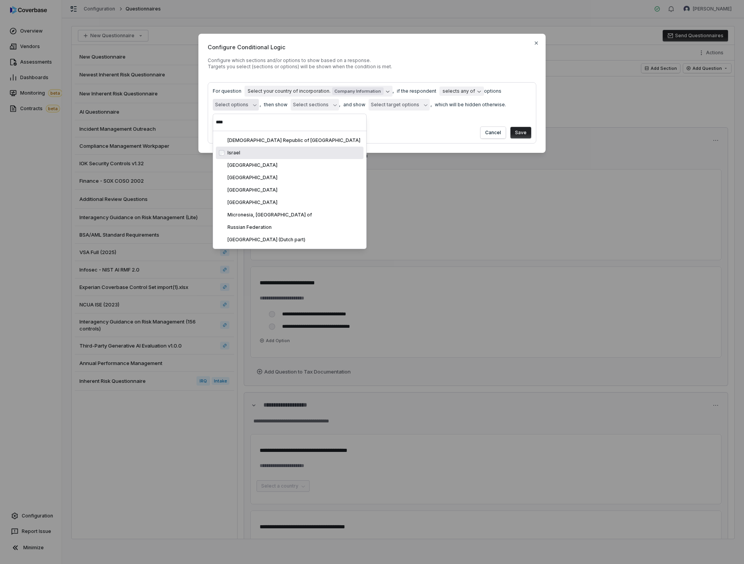
type input "****"
click at [240, 151] on div "Israel" at bounding box center [294, 153] width 133 height 6
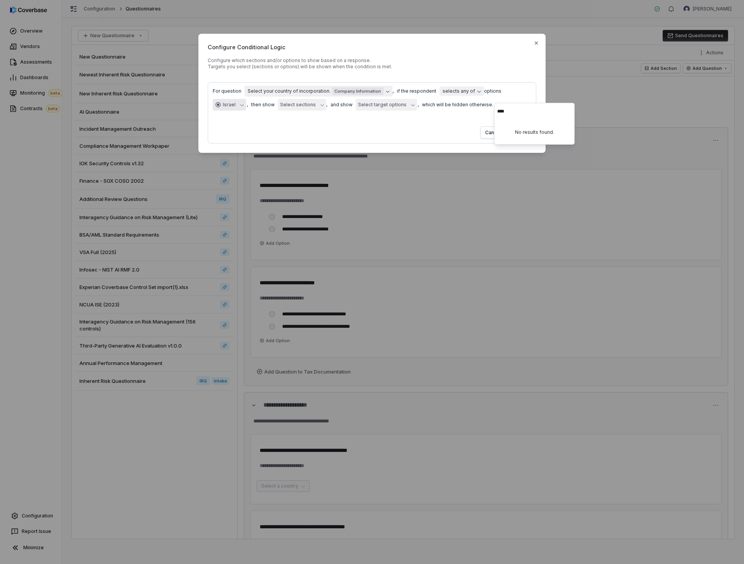
click at [378, 135] on div "Cancel Save" at bounding box center [372, 131] width 319 height 15
click at [278, 110] on button "Select sections" at bounding box center [302, 105] width 48 height 12
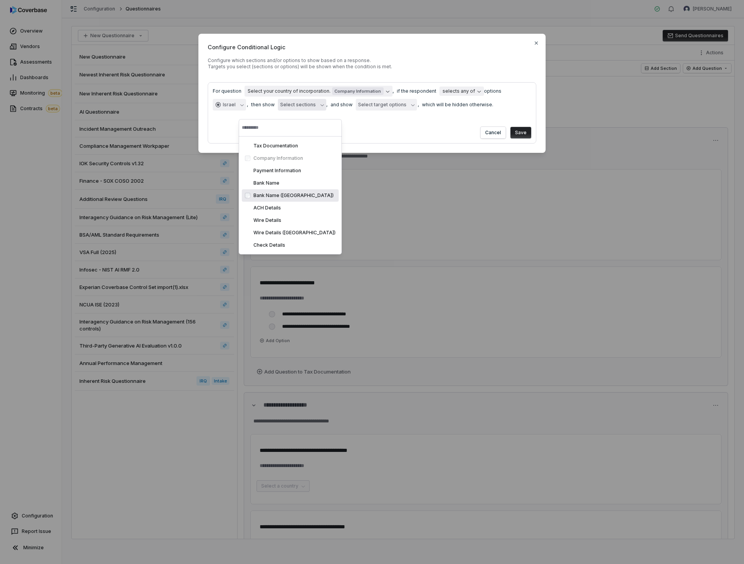
click at [276, 200] on div "Bank Name ([GEOGRAPHIC_DATA])" at bounding box center [290, 195] width 97 height 12
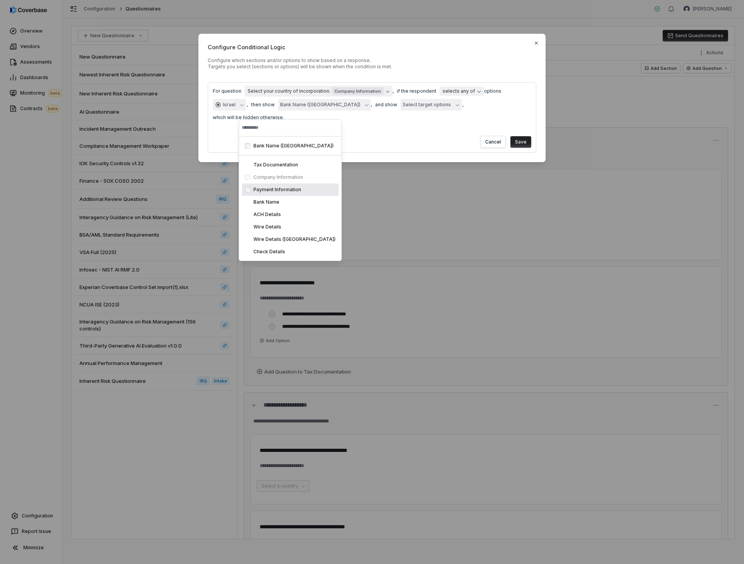
click at [528, 139] on button "Save" at bounding box center [521, 142] width 21 height 12
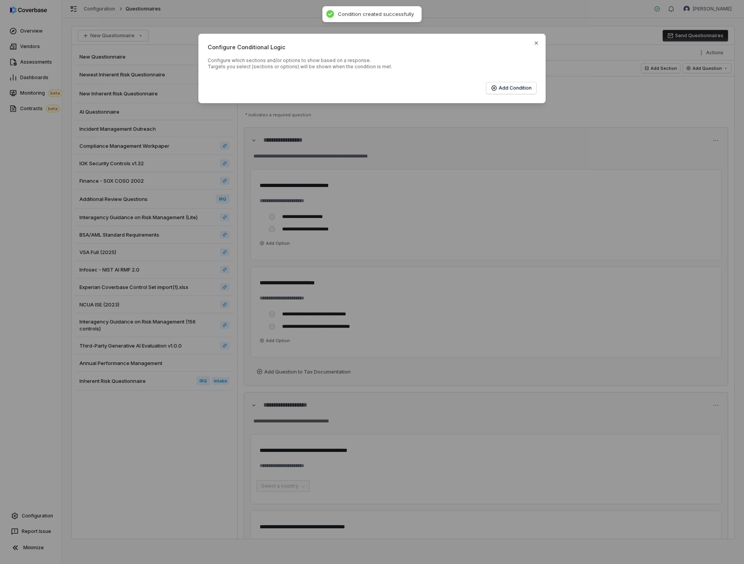
type textarea "*"
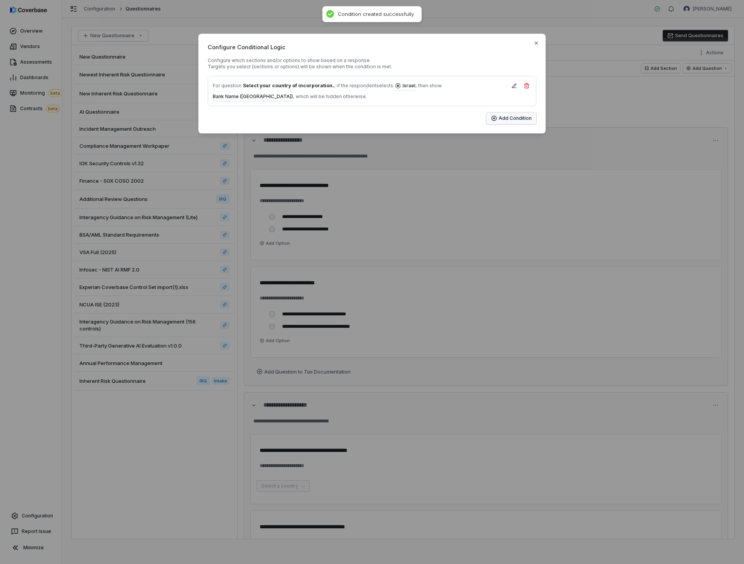
click at [512, 119] on button "Add Condition" at bounding box center [511, 118] width 50 height 12
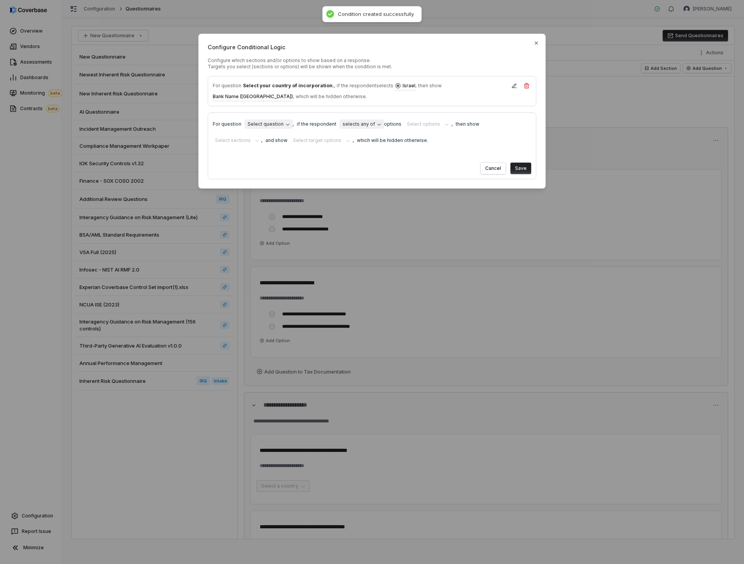
click at [274, 117] on body "**********" at bounding box center [372, 282] width 744 height 564
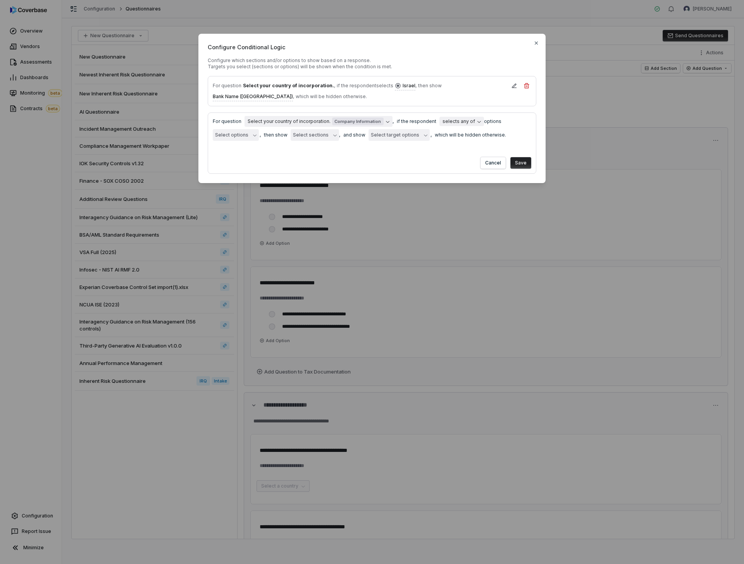
click at [231, 129] on button "Select options" at bounding box center [236, 135] width 46 height 12
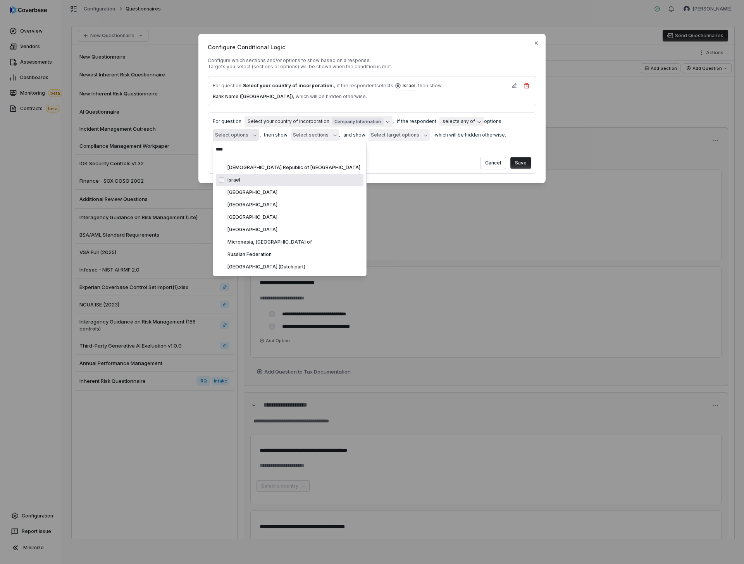
type input "****"
click at [246, 178] on div "Israel" at bounding box center [294, 180] width 133 height 6
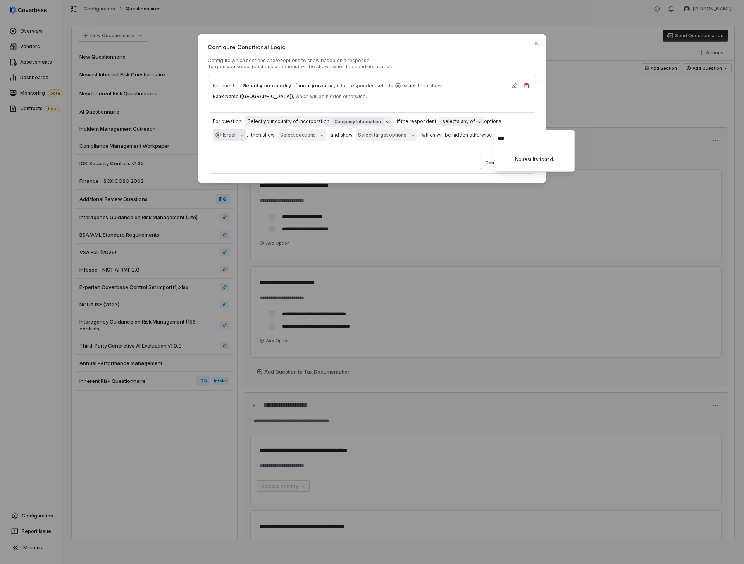
click at [376, 167] on div "Cancel Save" at bounding box center [372, 161] width 319 height 15
click at [464, 117] on div "**********" at bounding box center [372, 129] width 319 height 24
click at [460, 124] on body "**********" at bounding box center [372, 282] width 744 height 564
select select "**********"
click at [393, 157] on div "Cancel Save" at bounding box center [372, 161] width 319 height 15
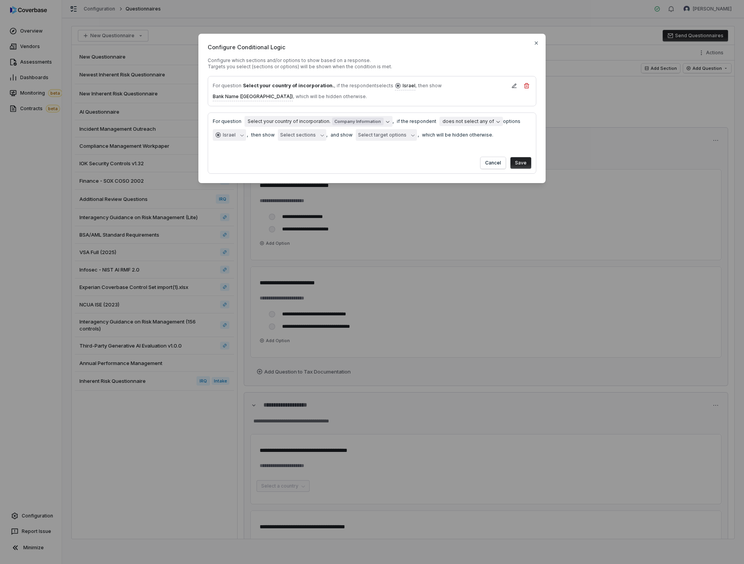
click at [300, 129] on button "Select sections" at bounding box center [302, 135] width 48 height 12
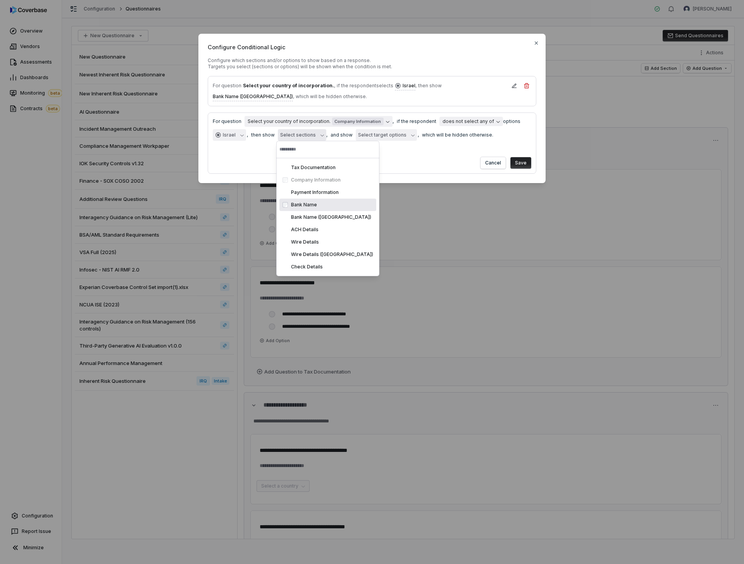
click at [305, 202] on div "Bank Name" at bounding box center [332, 205] width 82 height 6
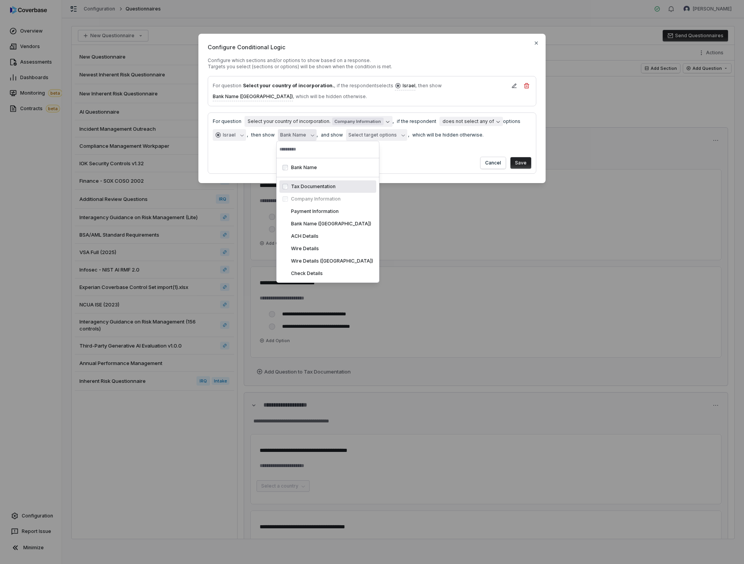
click at [388, 167] on form "**********" at bounding box center [372, 142] width 329 height 61
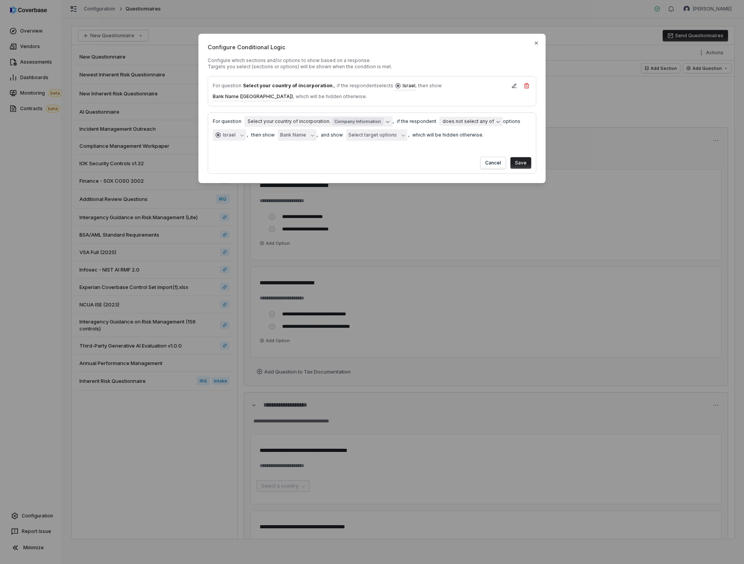
click at [517, 157] on button "Save" at bounding box center [521, 163] width 21 height 12
type textarea "*"
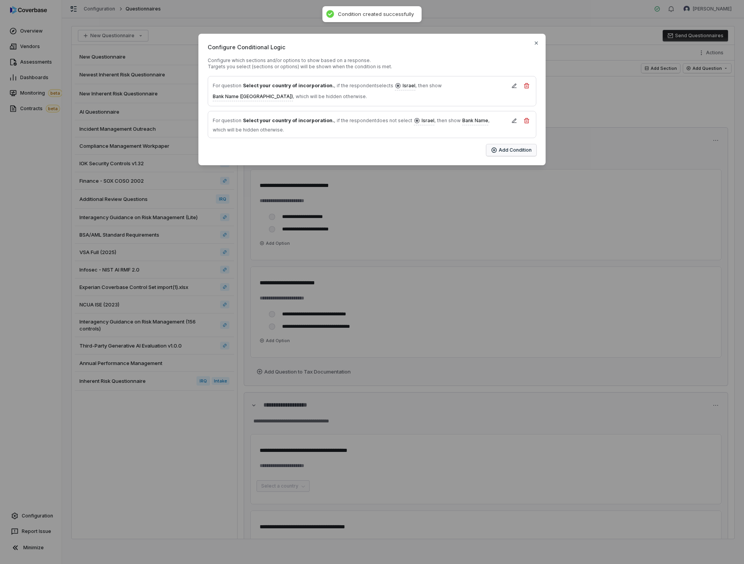
click at [515, 149] on button "Add Condition" at bounding box center [511, 150] width 50 height 12
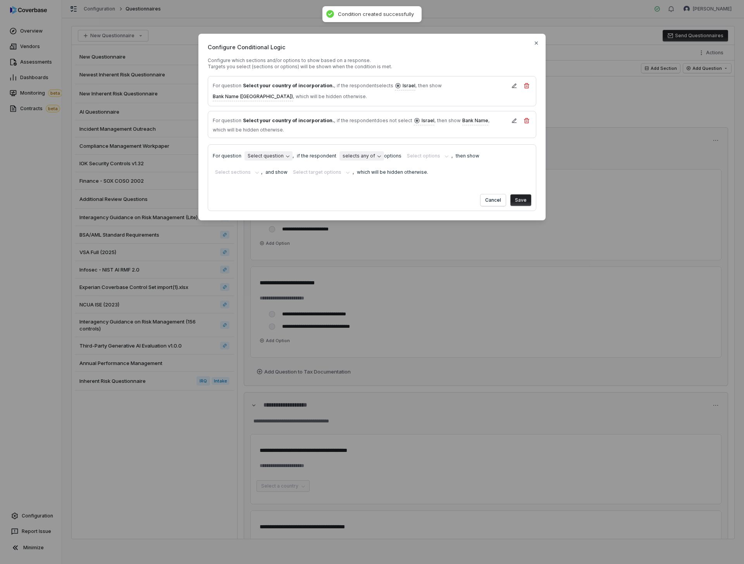
click at [281, 157] on body "**********" at bounding box center [372, 282] width 744 height 564
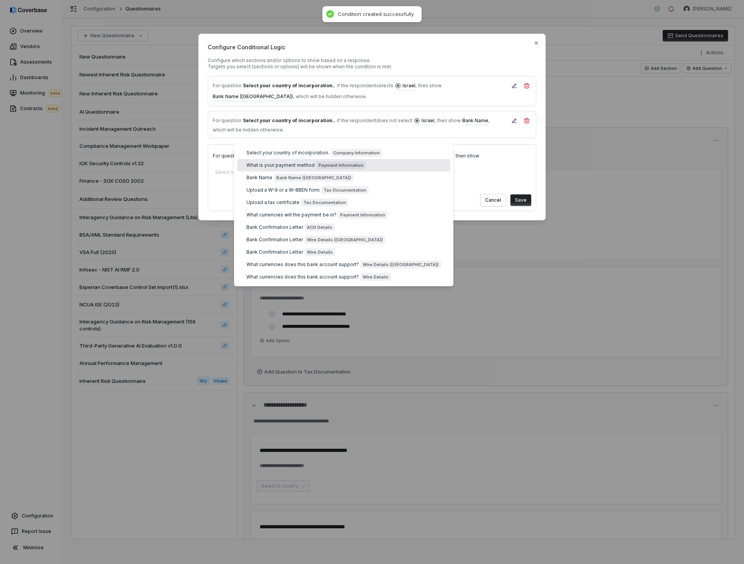
select select "**********"
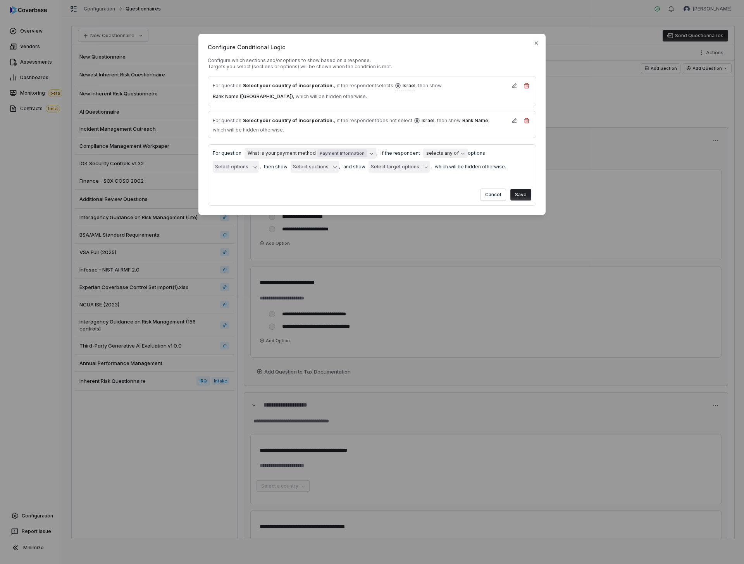
click at [259, 161] on button "Select options" at bounding box center [236, 167] width 46 height 12
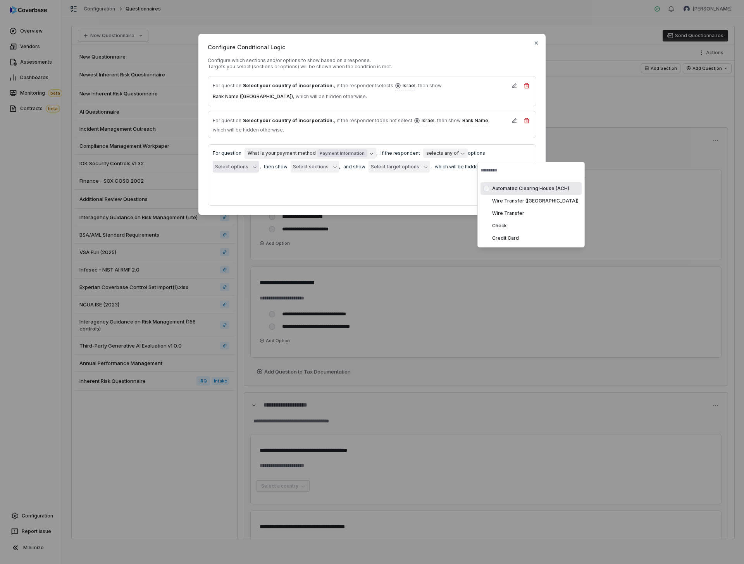
click at [503, 185] on div "Automated Clearing House (ACH)" at bounding box center [535, 188] width 86 height 6
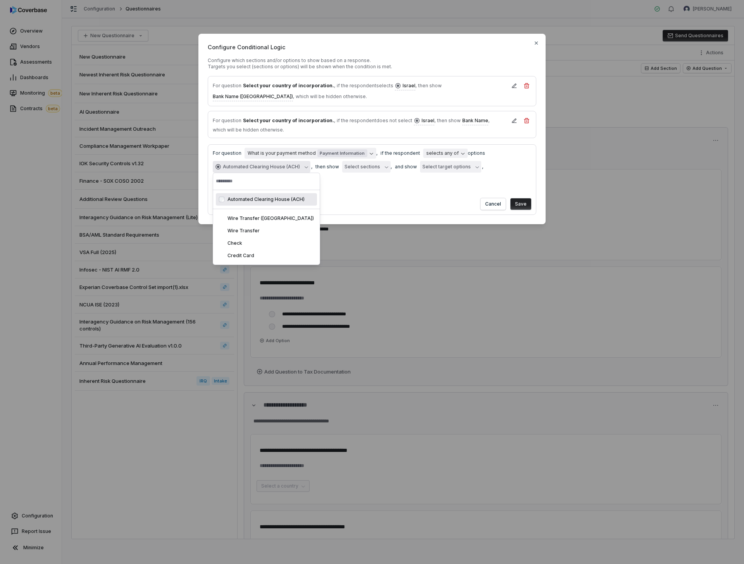
click at [415, 186] on form "**********" at bounding box center [372, 179] width 329 height 71
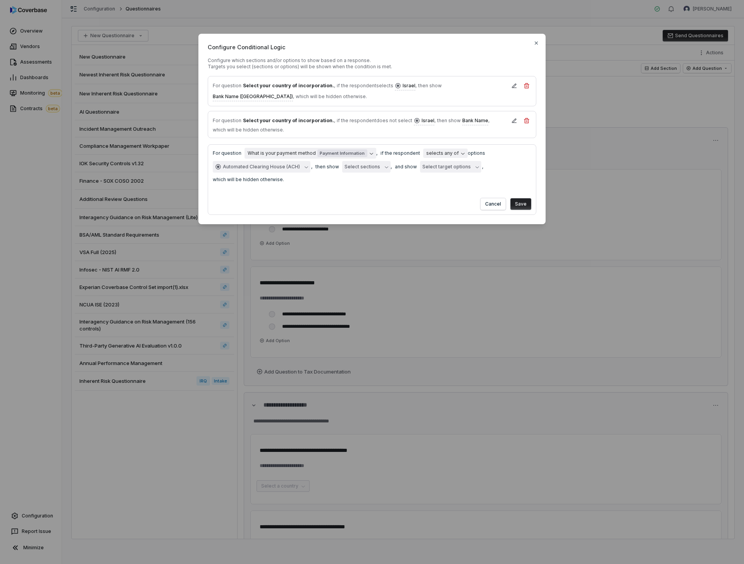
click at [433, 161] on button "Select target options" at bounding box center [450, 167] width 61 height 12
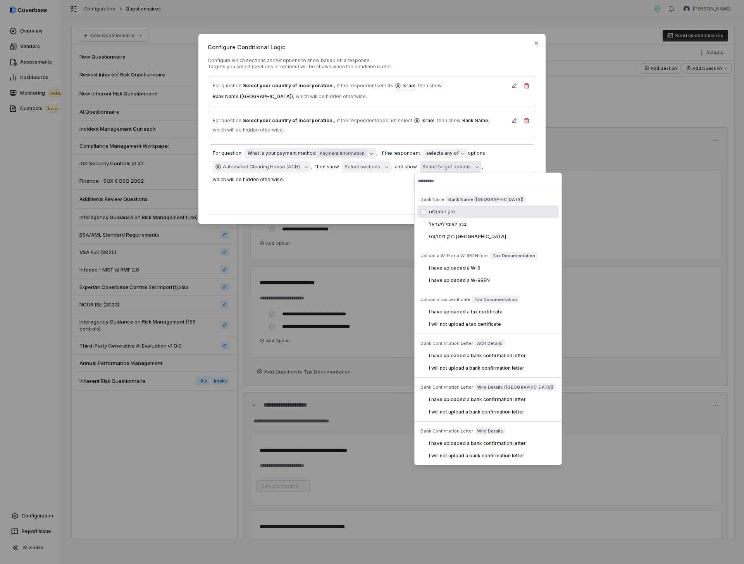
click at [382, 190] on form "**********" at bounding box center [372, 179] width 329 height 71
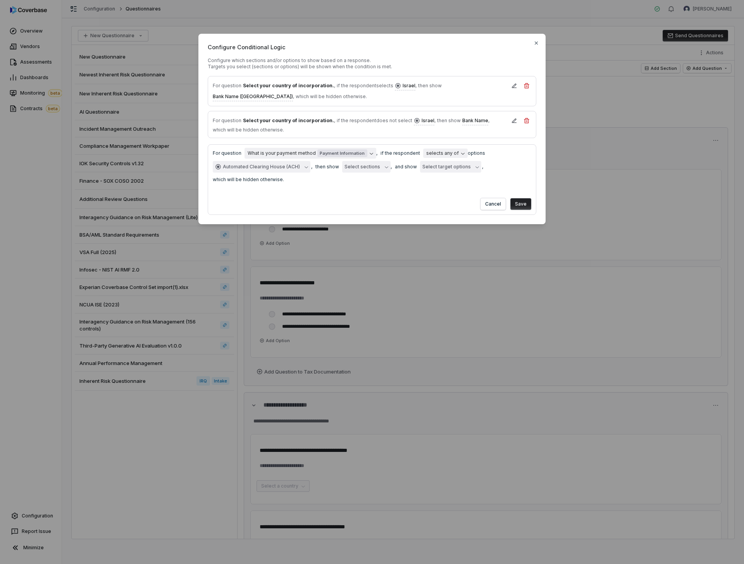
click at [365, 164] on button "Select sections" at bounding box center [366, 167] width 48 height 12
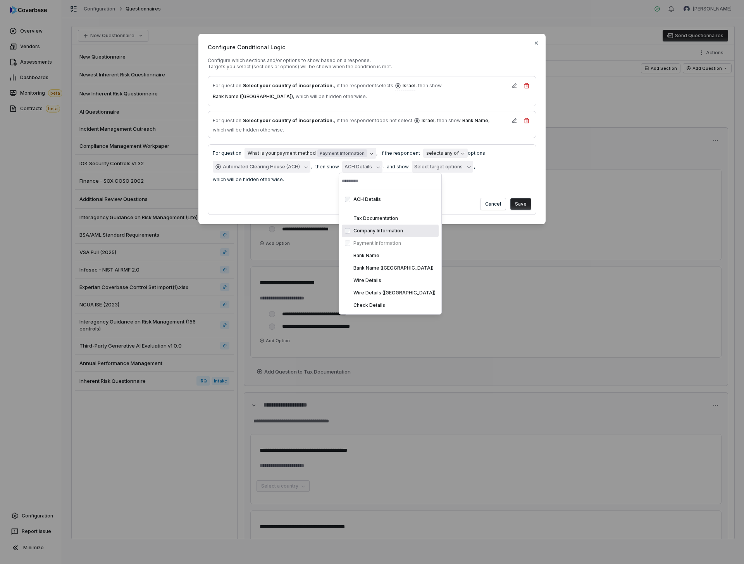
click at [449, 197] on div "Cancel Save" at bounding box center [372, 202] width 319 height 15
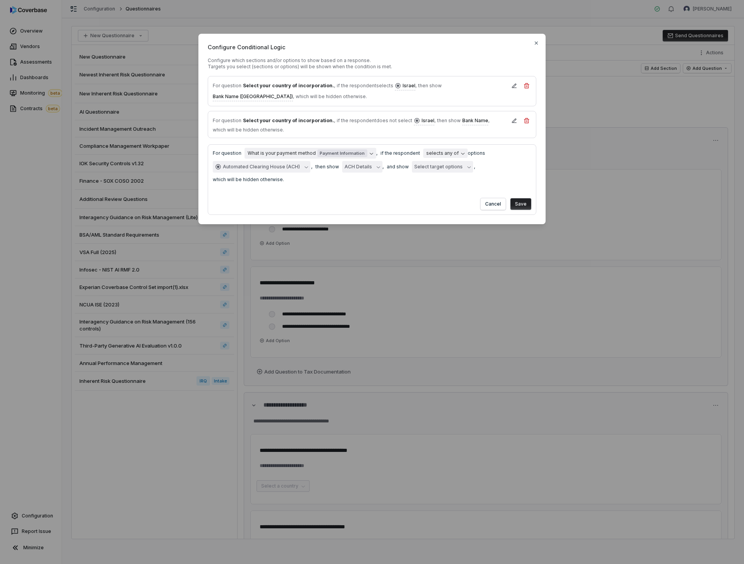
click at [517, 201] on button "Save" at bounding box center [521, 204] width 21 height 12
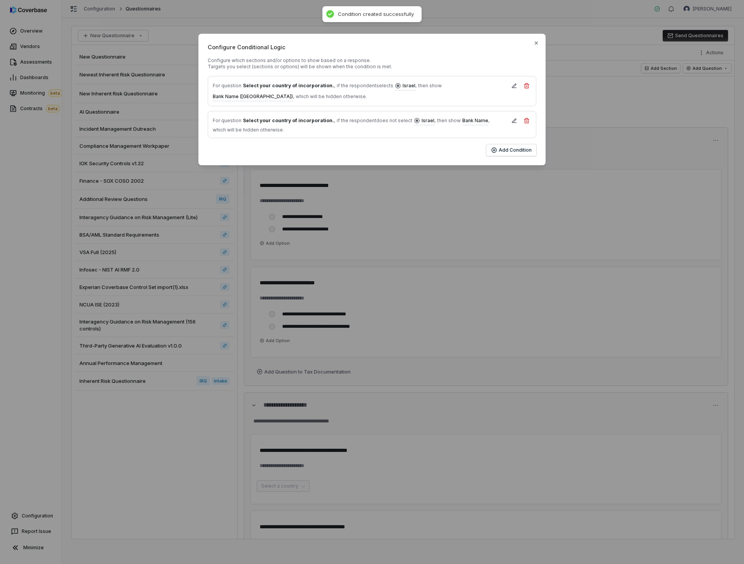
type textarea "*"
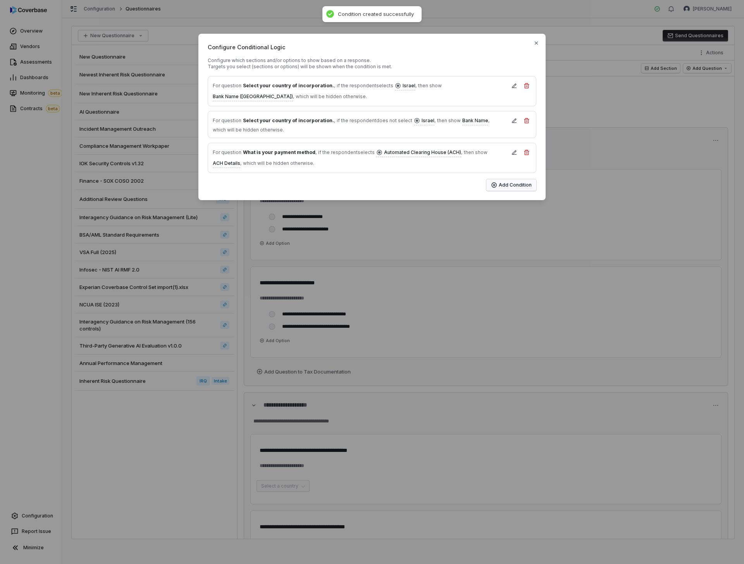
click at [520, 181] on button "Add Condition" at bounding box center [511, 185] width 50 height 12
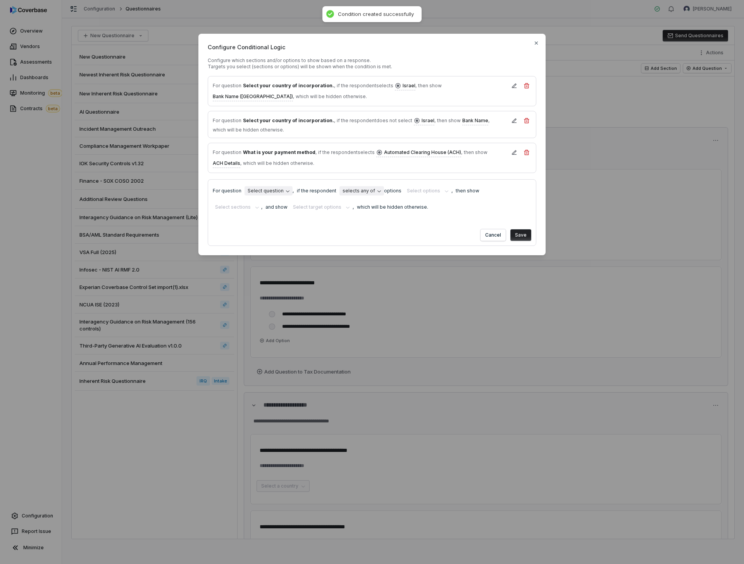
click at [277, 184] on body "**********" at bounding box center [372, 282] width 744 height 564
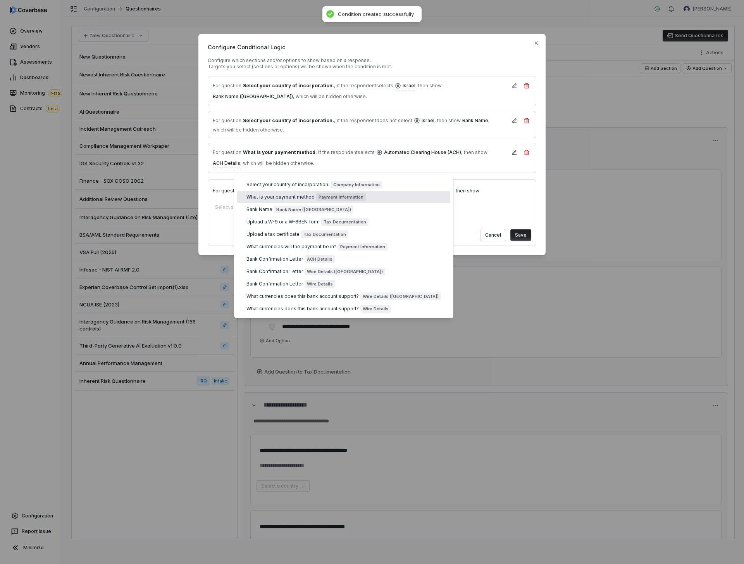
select select "**********"
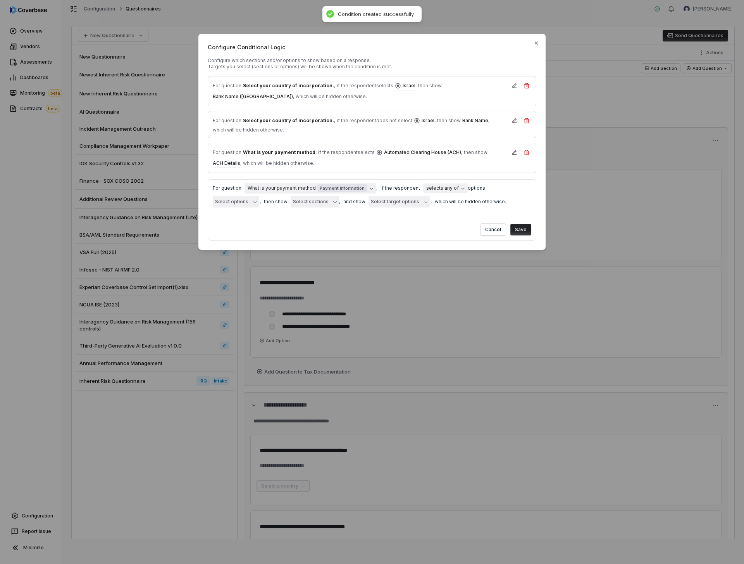
click at [259, 196] on button "Select options" at bounding box center [236, 202] width 46 height 12
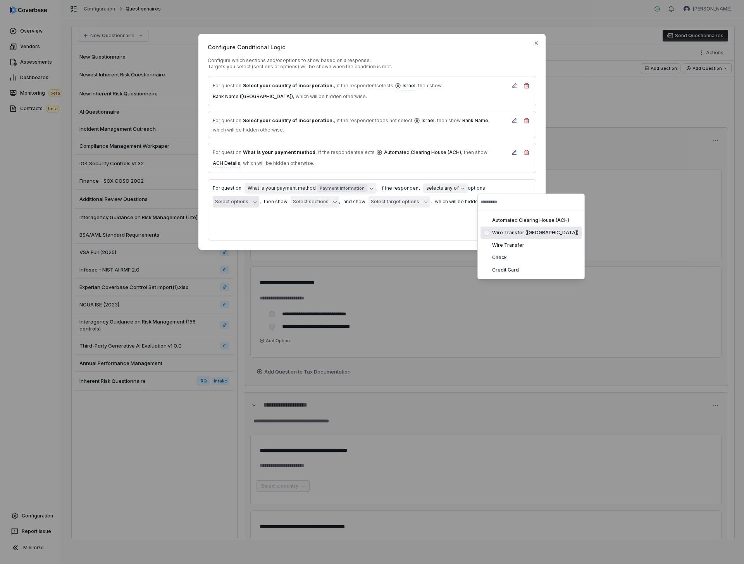
click at [514, 233] on div "Wire Transfer (US)" at bounding box center [535, 232] width 86 height 6
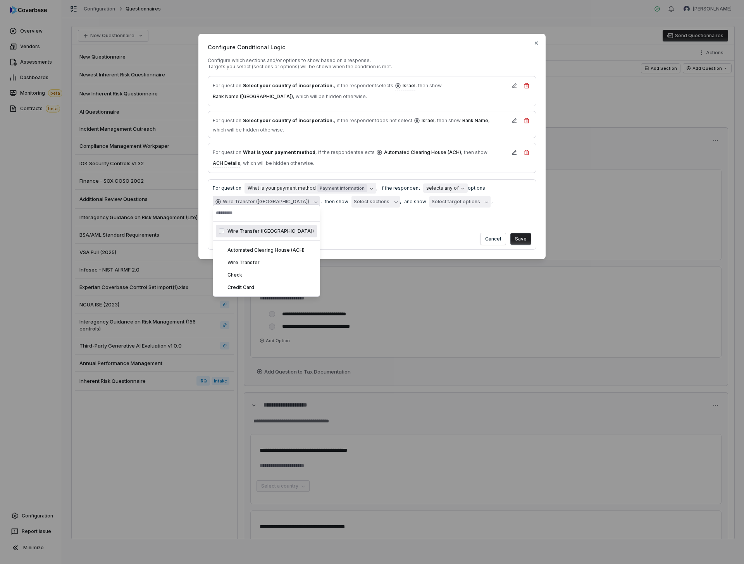
click at [369, 230] on div "Cancel Save" at bounding box center [372, 237] width 319 height 15
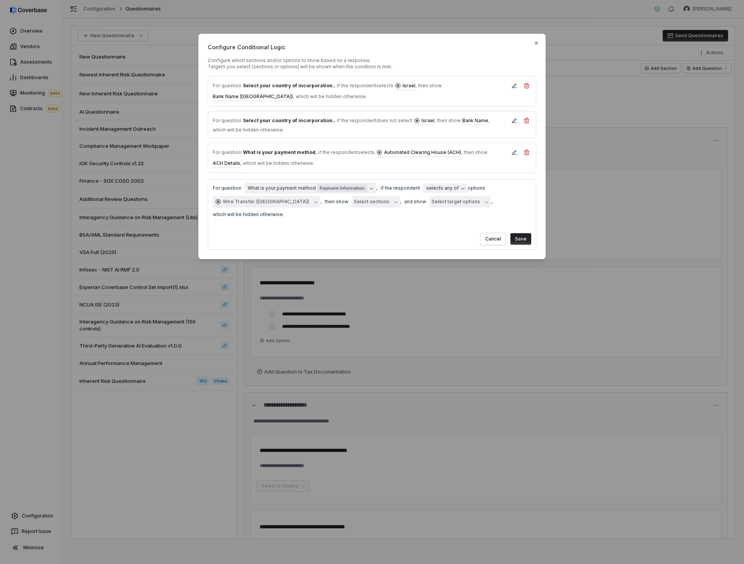
click at [485, 200] on icon "button" at bounding box center [486, 201] width 3 height 3
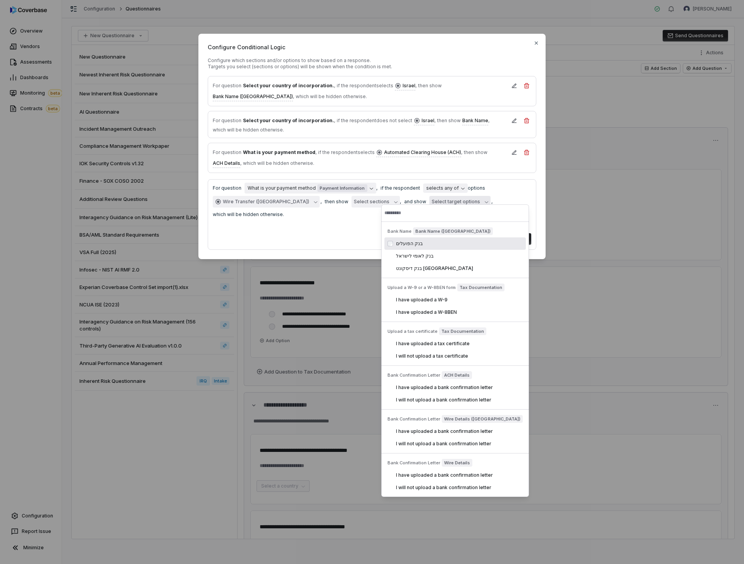
click at [352, 197] on button "Select sections" at bounding box center [376, 202] width 48 height 12
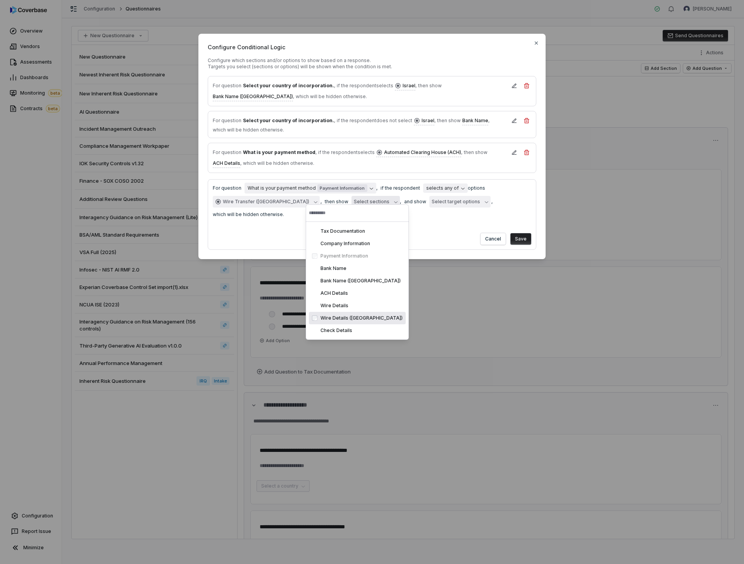
click at [348, 321] on div "Wire Details (US)" at bounding box center [357, 318] width 97 height 12
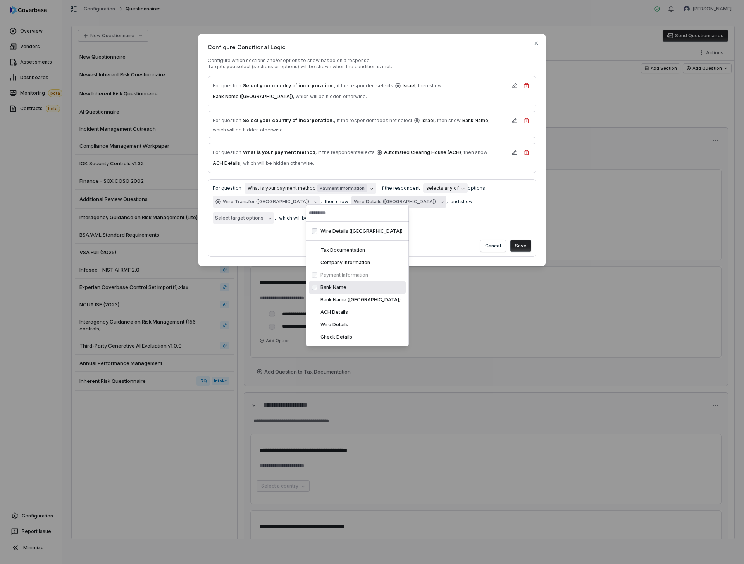
click at [430, 237] on div "Cancel Save" at bounding box center [372, 244] width 319 height 15
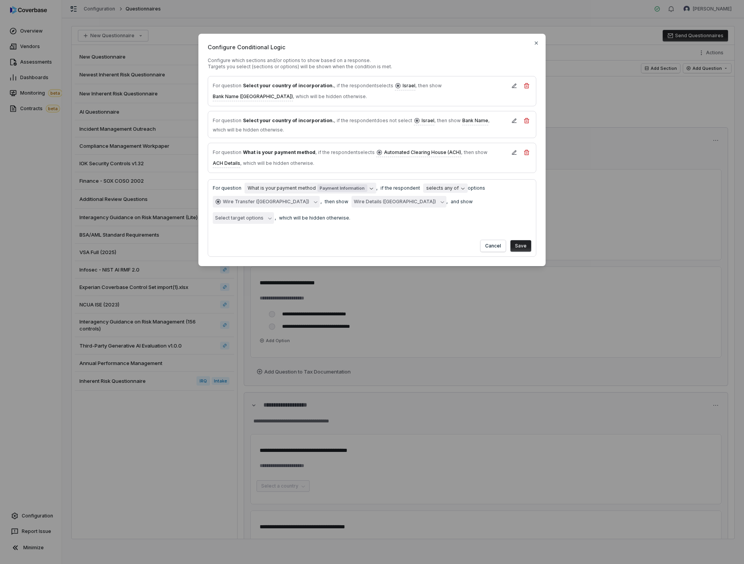
click at [523, 240] on button "Save" at bounding box center [521, 246] width 21 height 12
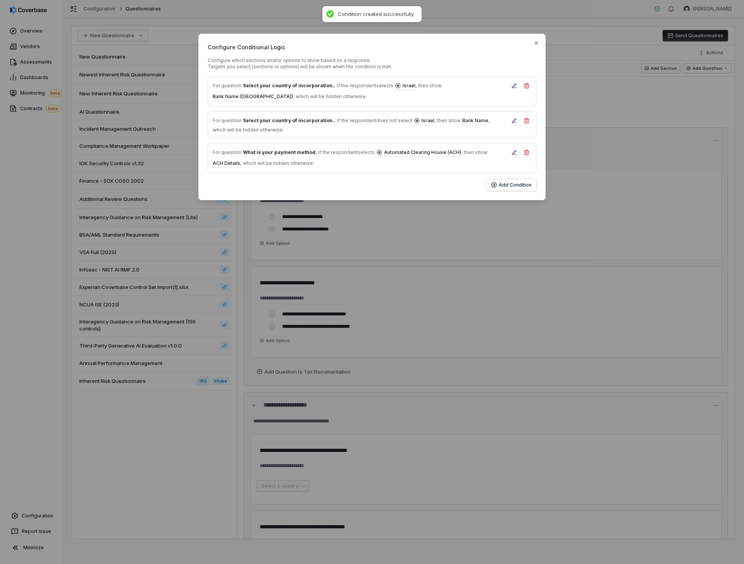
type textarea "*"
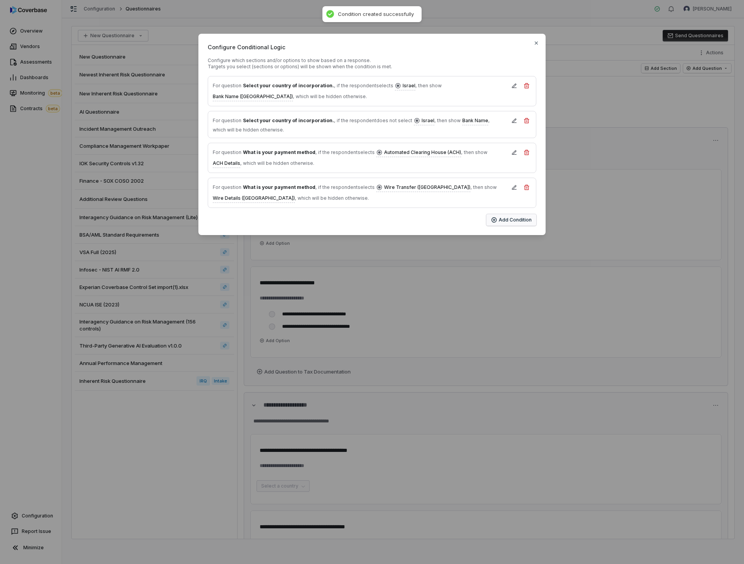
click at [508, 214] on button "Add Condition" at bounding box center [511, 220] width 50 height 12
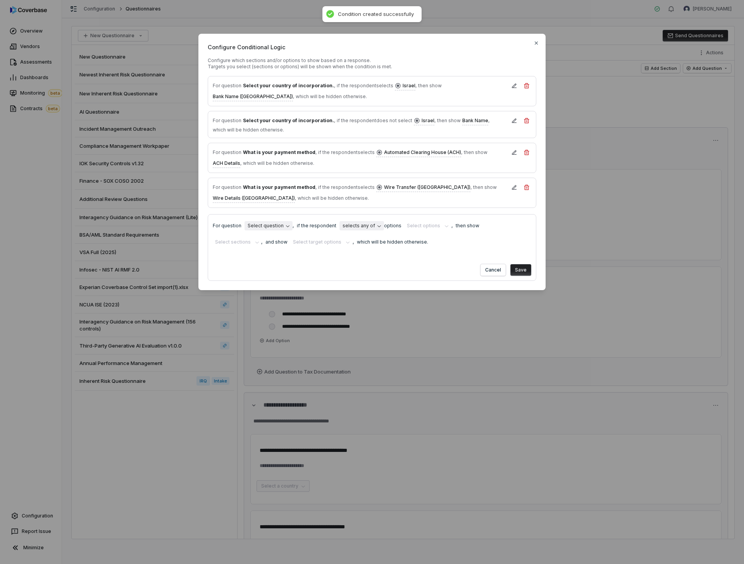
click at [271, 217] on body "**********" at bounding box center [372, 282] width 744 height 564
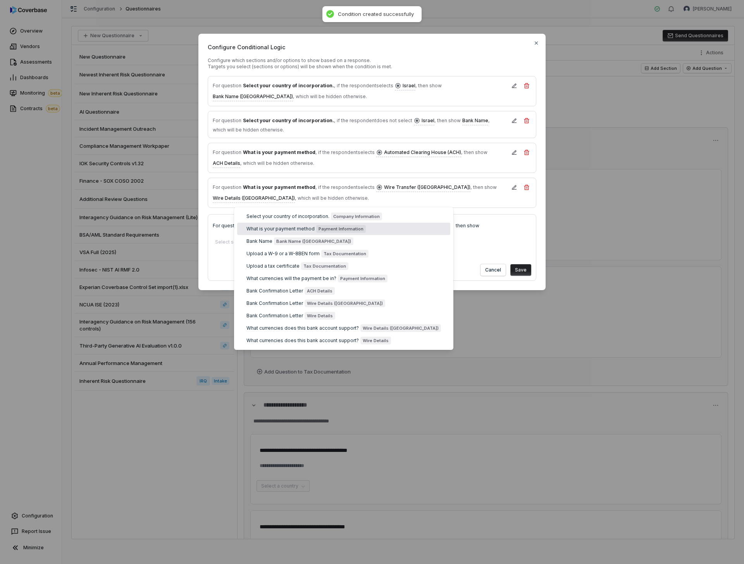
select select "**********"
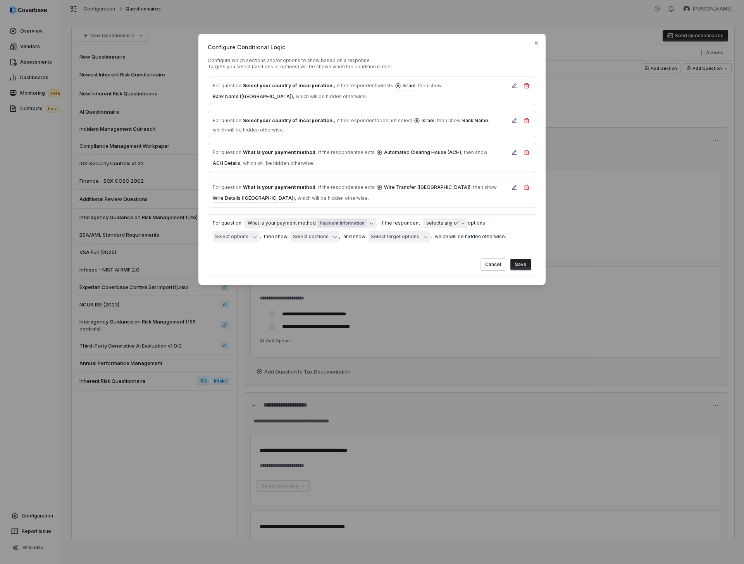
click at [259, 231] on button "Select options" at bounding box center [236, 237] width 46 height 12
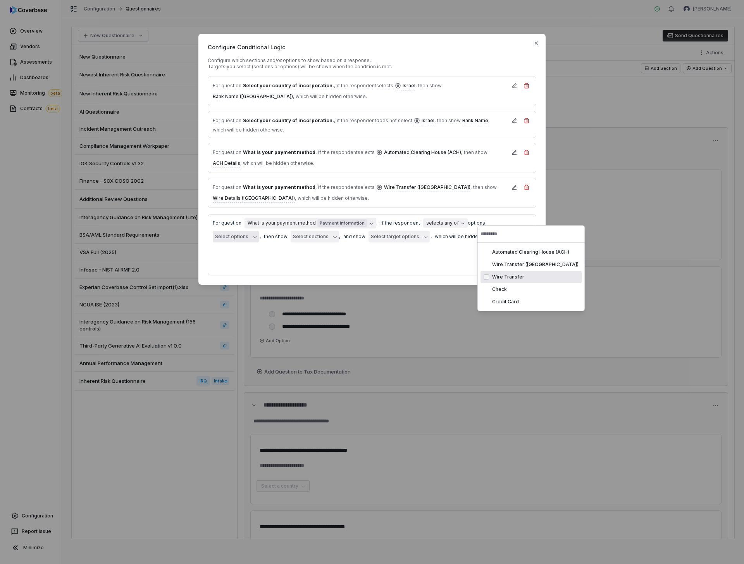
click at [493, 277] on div "Wire Transfer" at bounding box center [535, 277] width 86 height 6
drag, startPoint x: 438, startPoint y: 257, endPoint x: 319, endPoint y: 247, distance: 119.5
click at [438, 257] on div "Cancel Save" at bounding box center [372, 262] width 319 height 15
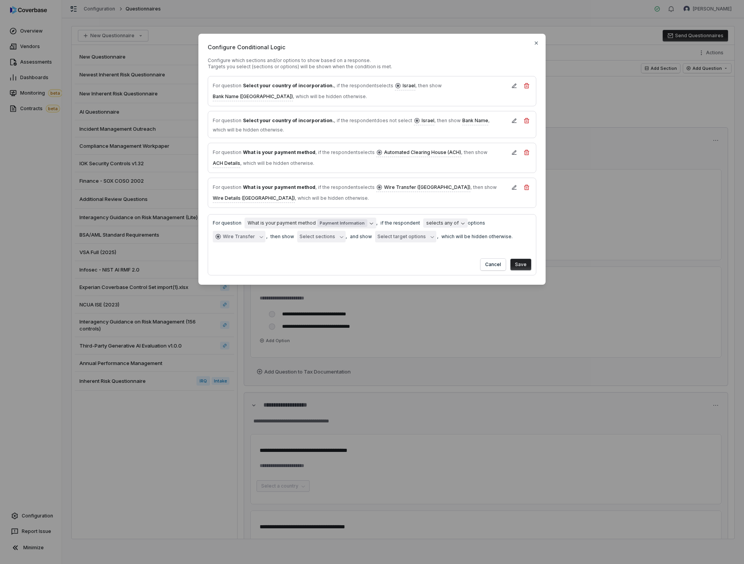
click at [297, 233] on button "Select sections" at bounding box center [321, 237] width 48 height 12
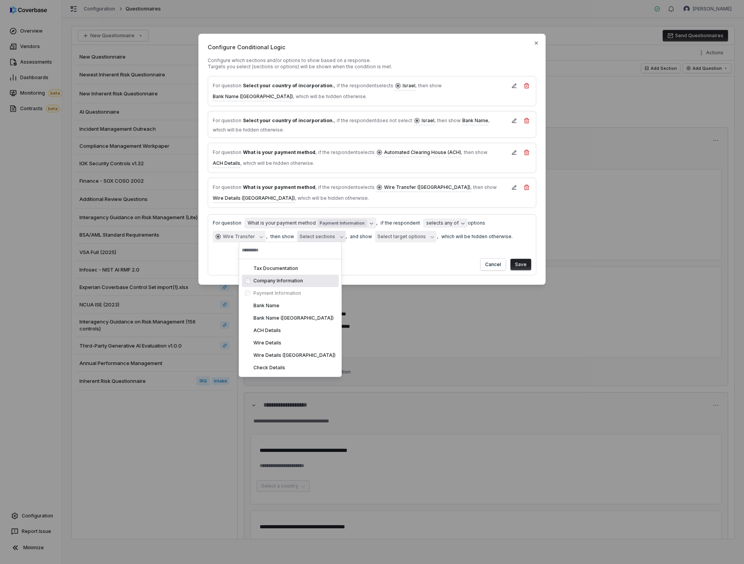
click at [360, 243] on form "**********" at bounding box center [372, 244] width 329 height 61
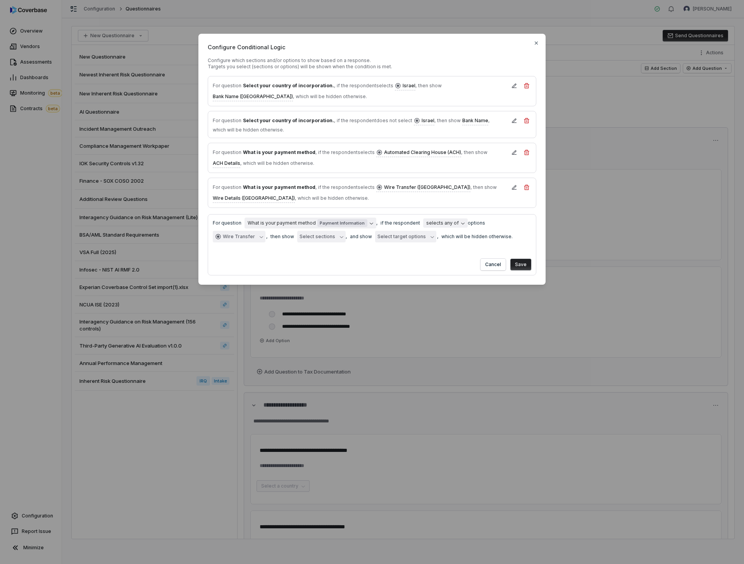
click at [375, 231] on button "Select target options" at bounding box center [405, 237] width 61 height 12
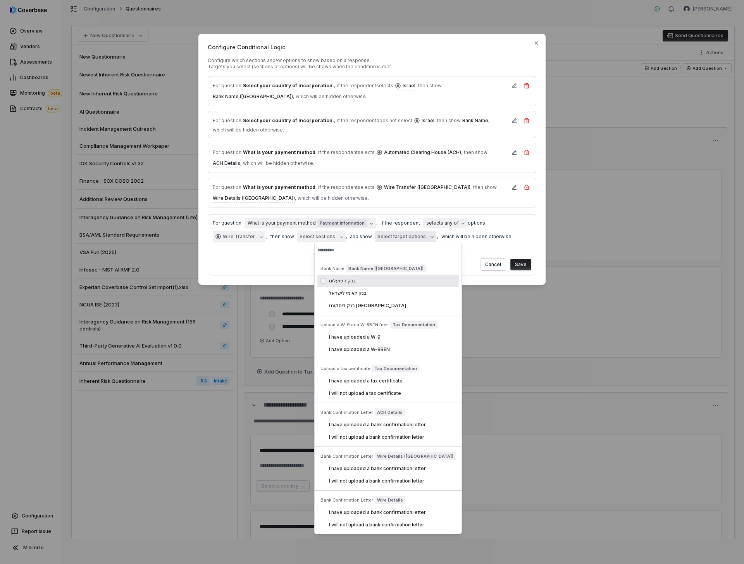
click at [262, 245] on form "**********" at bounding box center [372, 244] width 329 height 61
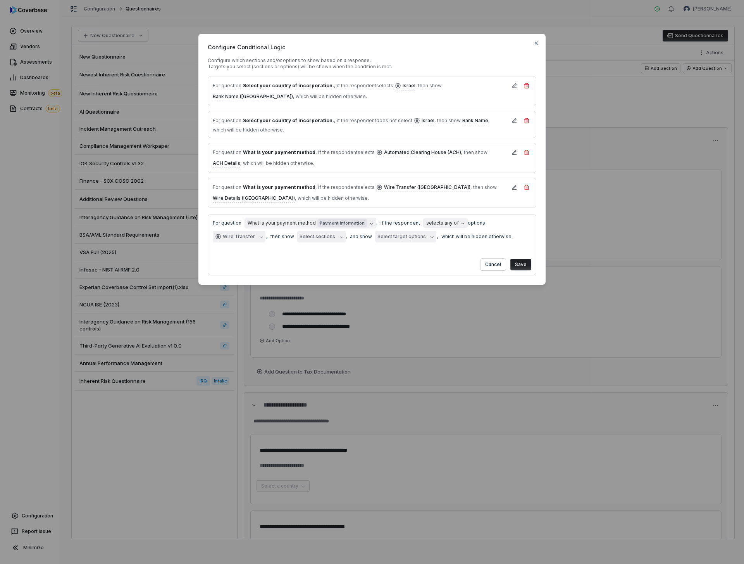
click at [297, 237] on button "Select sections" at bounding box center [321, 237] width 48 height 12
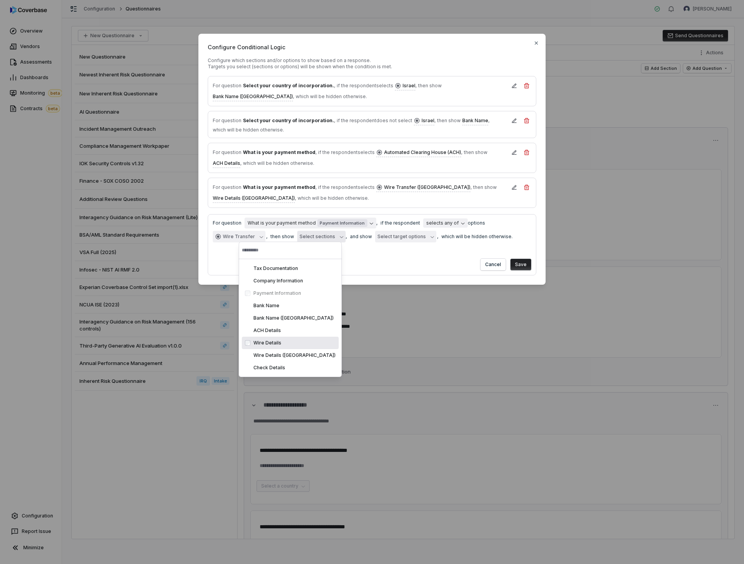
click at [276, 337] on div "Wire Details" at bounding box center [290, 342] width 97 height 12
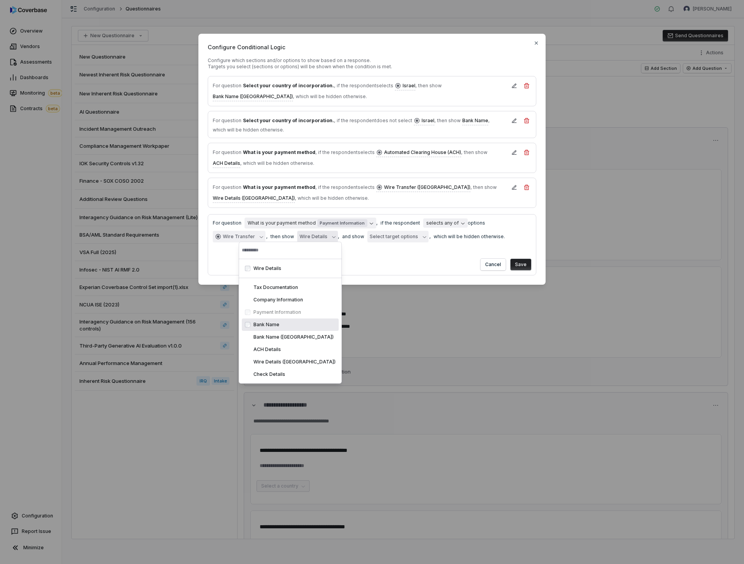
click at [409, 258] on div "Cancel Save" at bounding box center [372, 262] width 319 height 15
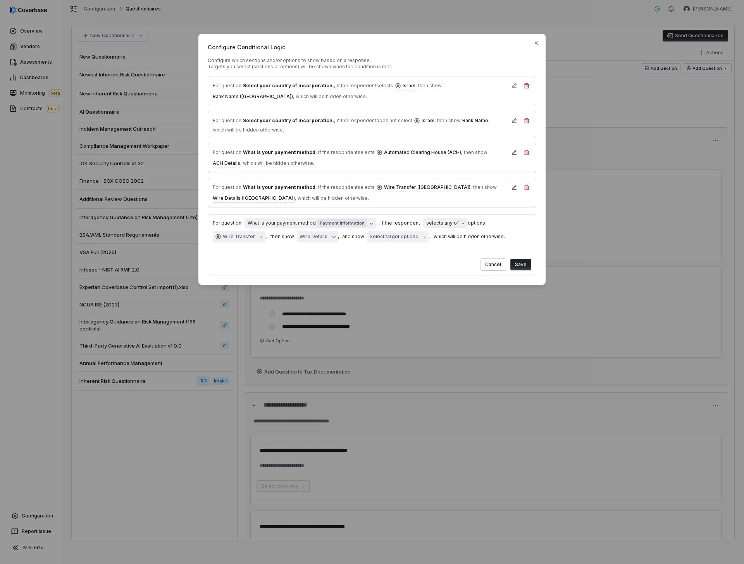
click at [526, 264] on button "Save" at bounding box center [521, 265] width 21 height 12
type textarea "*"
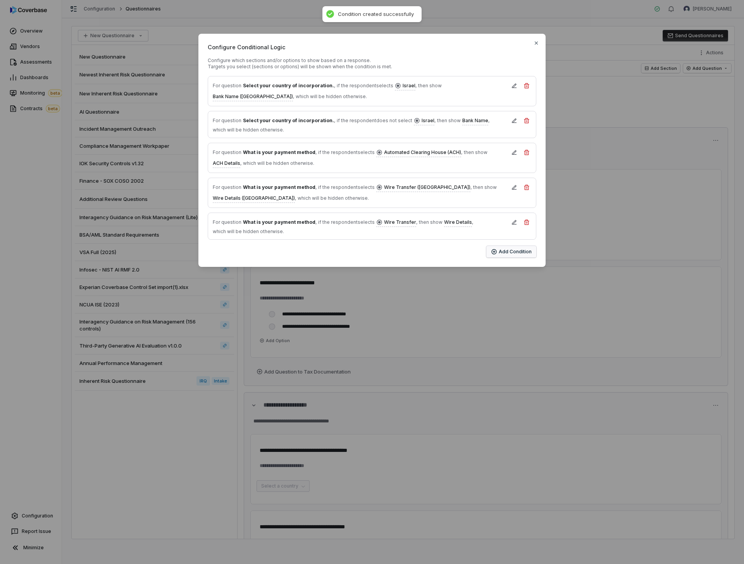
click at [502, 246] on button "Add Condition" at bounding box center [511, 252] width 50 height 12
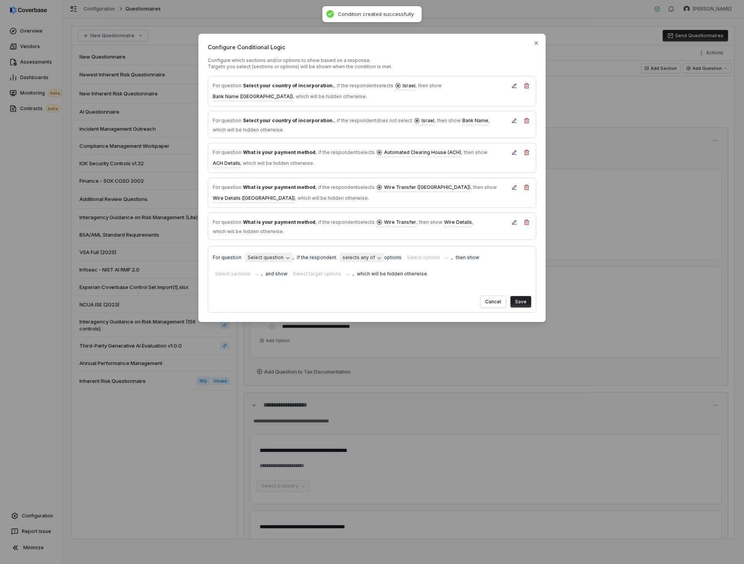
click at [254, 247] on body "**********" at bounding box center [372, 282] width 744 height 564
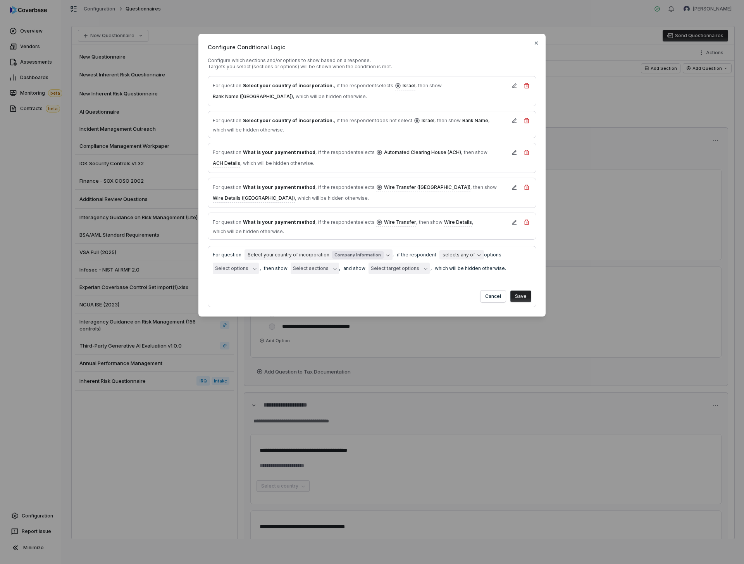
click at [244, 262] on button "Select options" at bounding box center [236, 268] width 46 height 12
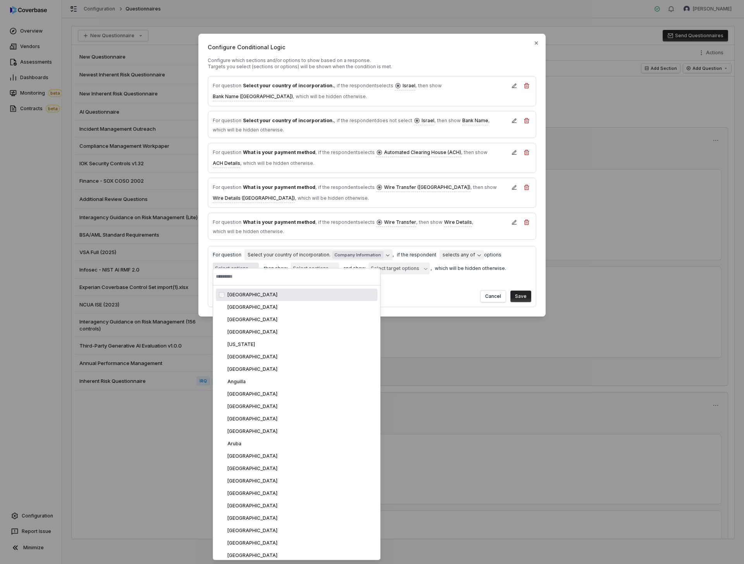
click at [327, 262] on button "Select sections" at bounding box center [315, 268] width 48 height 12
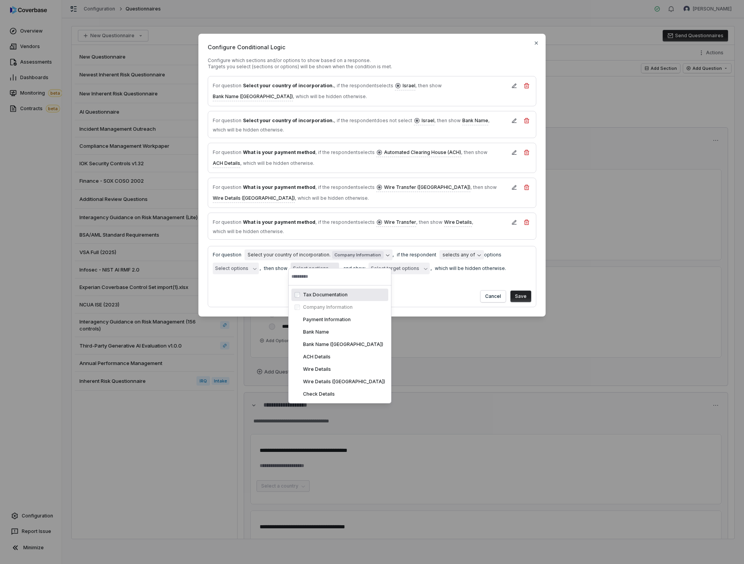
click at [235, 262] on button "Select options" at bounding box center [236, 268] width 46 height 12
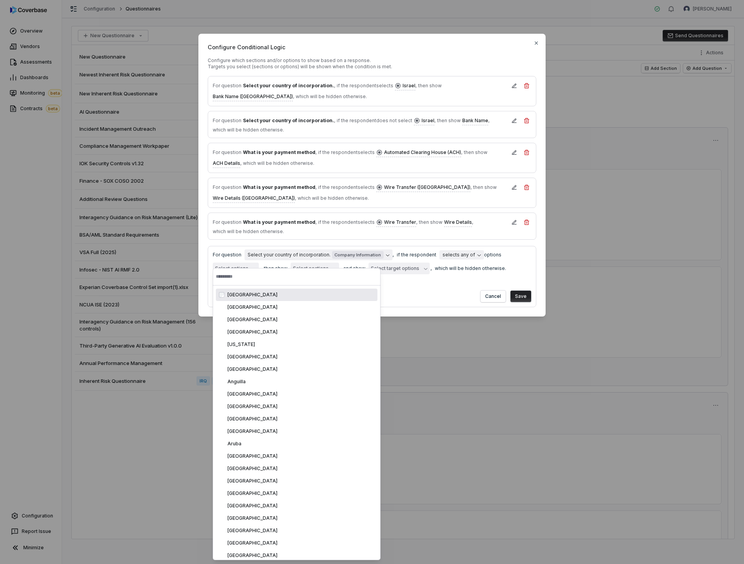
click at [238, 262] on button "Select options" at bounding box center [236, 268] width 46 height 12
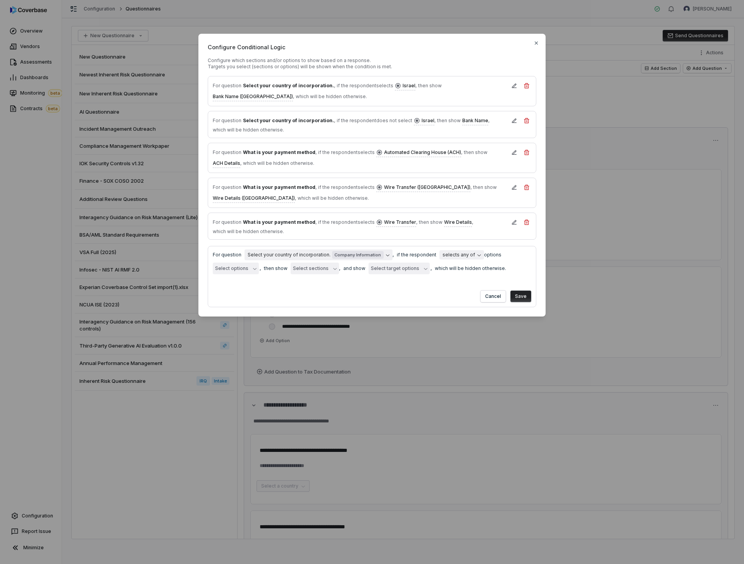
click at [239, 262] on button "Select options" at bounding box center [236, 268] width 46 height 12
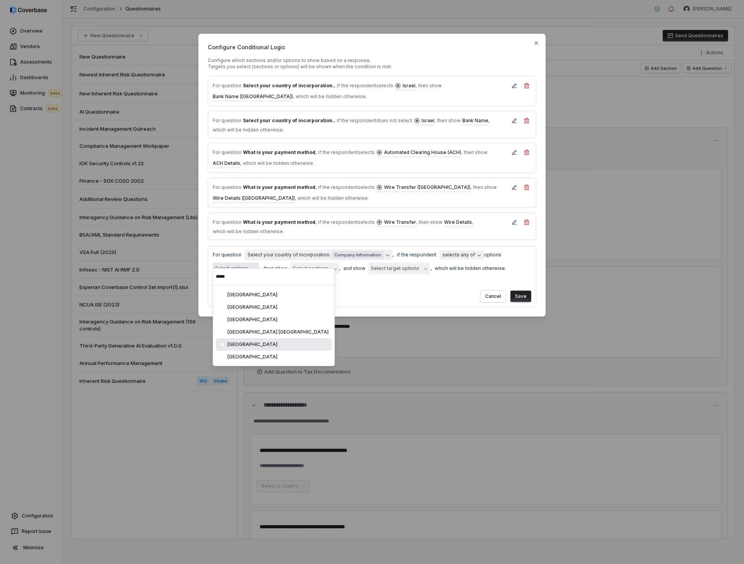
type input "*****"
click at [261, 345] on div "[GEOGRAPHIC_DATA]" at bounding box center [278, 344] width 101 height 6
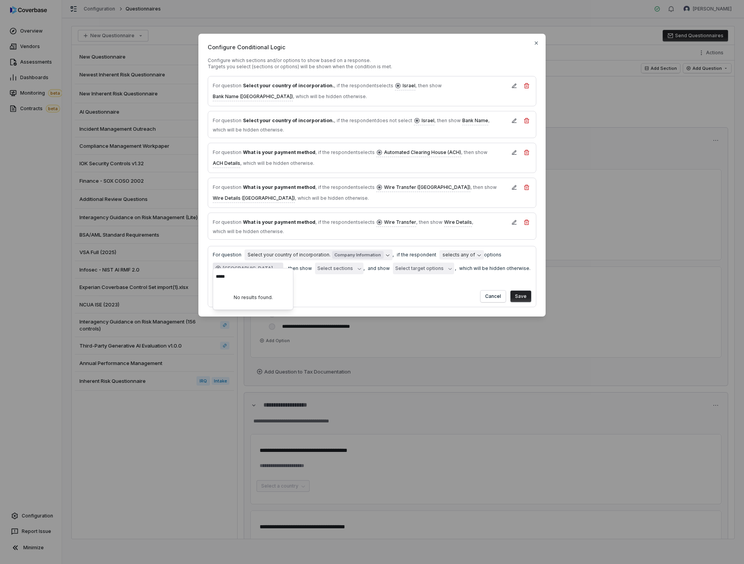
click at [323, 287] on div "Cancel Save" at bounding box center [372, 294] width 319 height 15
type textarea "*"
click at [357, 262] on button "Select sections" at bounding box center [339, 268] width 48 height 12
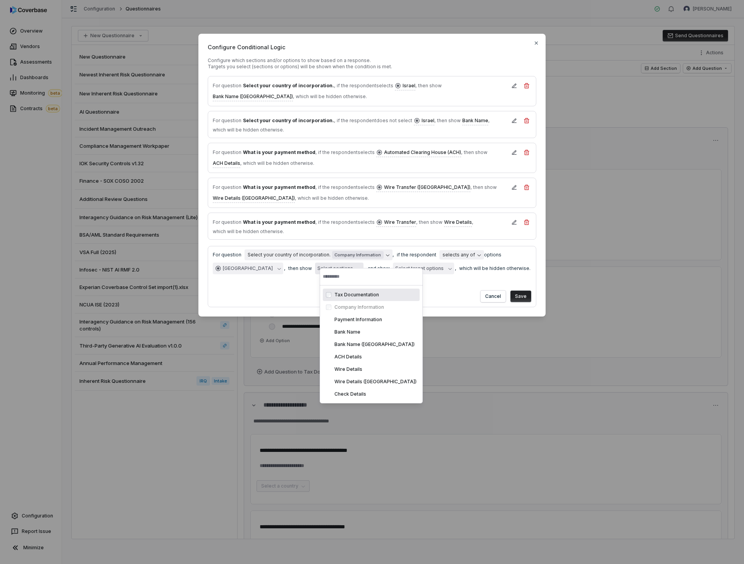
click at [448, 292] on div "Cancel Save" at bounding box center [372, 294] width 319 height 15
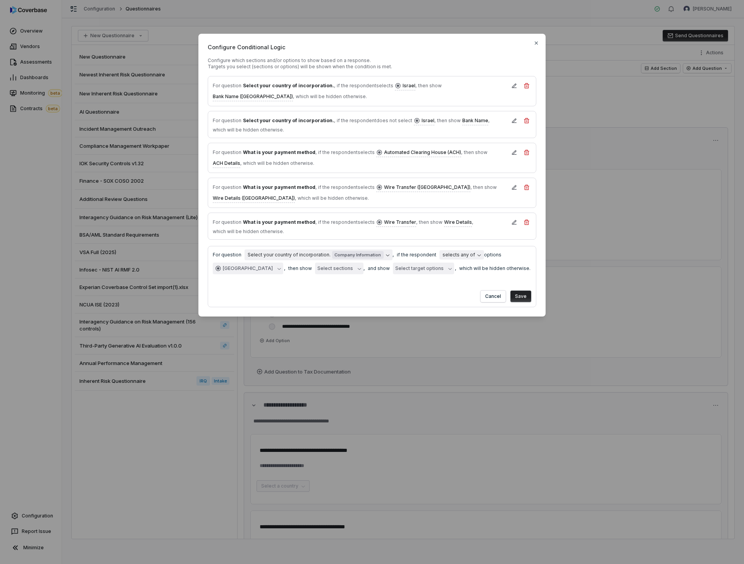
click at [426, 262] on button "Select target options" at bounding box center [423, 268] width 61 height 12
type input "********"
click at [465, 306] on div "Wire Transfer (US)" at bounding box center [463, 307] width 106 height 6
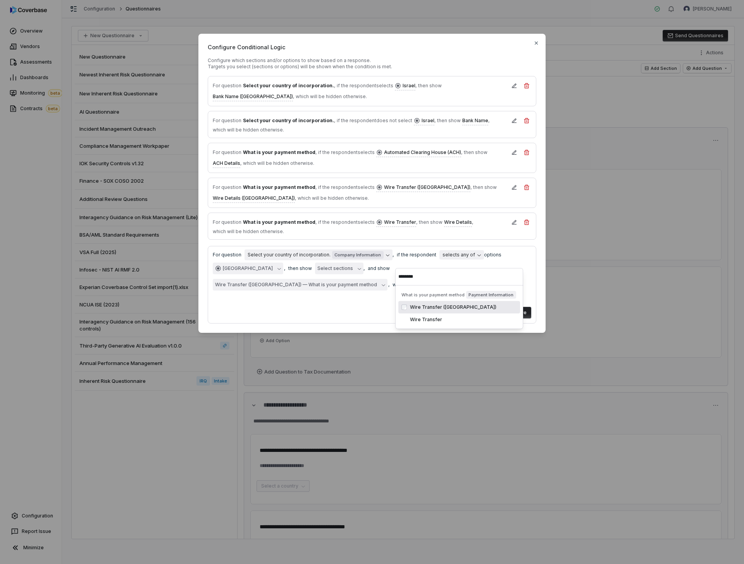
click at [348, 286] on form "**********" at bounding box center [372, 285] width 329 height 78
click at [516, 307] on button "Save" at bounding box center [521, 313] width 21 height 12
type textarea "*"
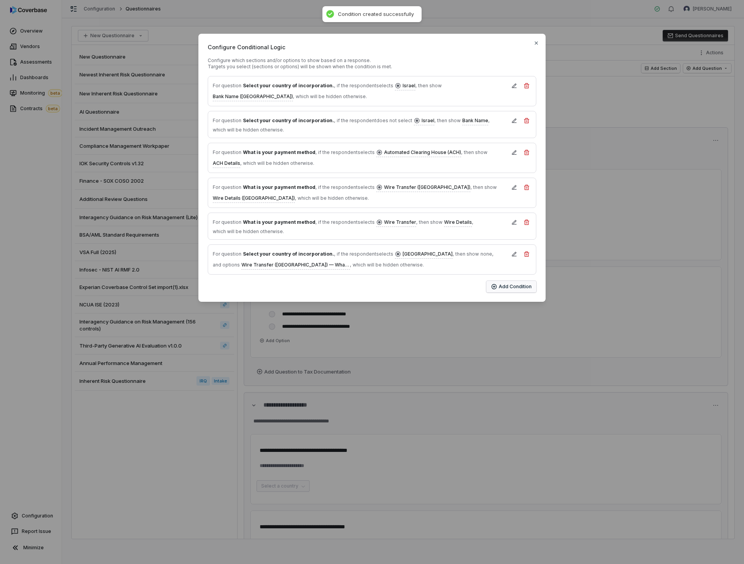
click at [510, 281] on button "Add Condition" at bounding box center [511, 287] width 50 height 12
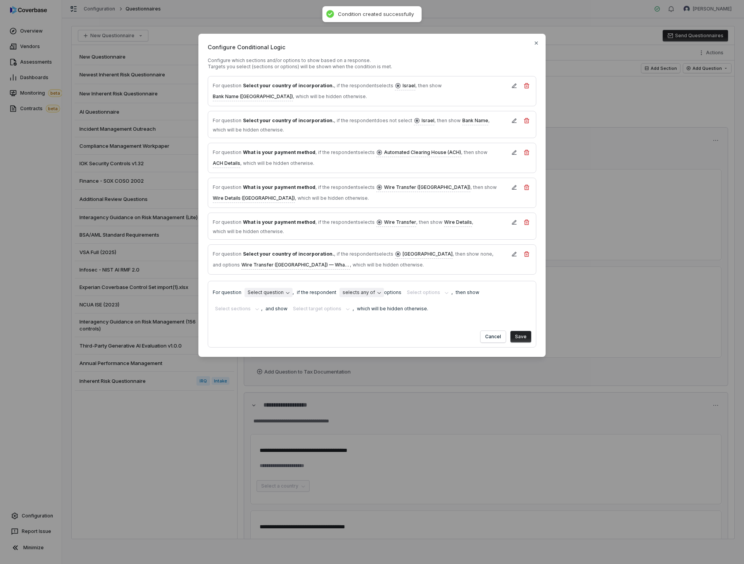
click at [280, 284] on body "**********" at bounding box center [372, 282] width 744 height 564
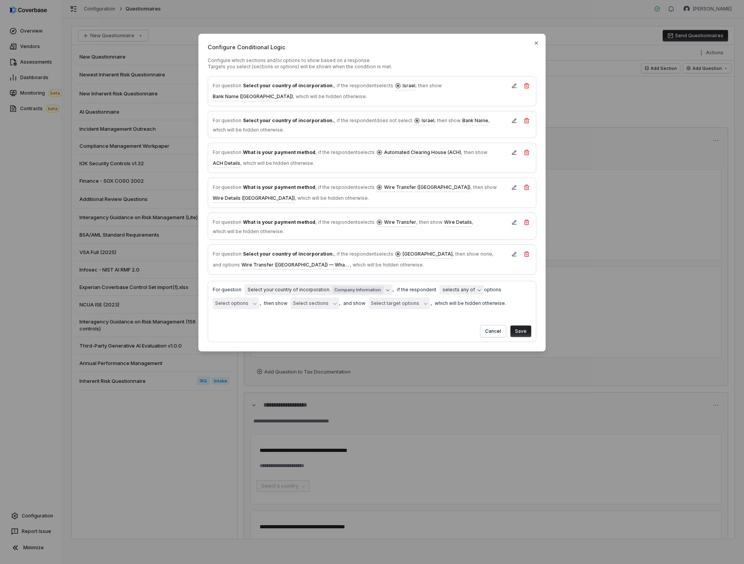
click at [233, 297] on button "Select options" at bounding box center [236, 303] width 46 height 12
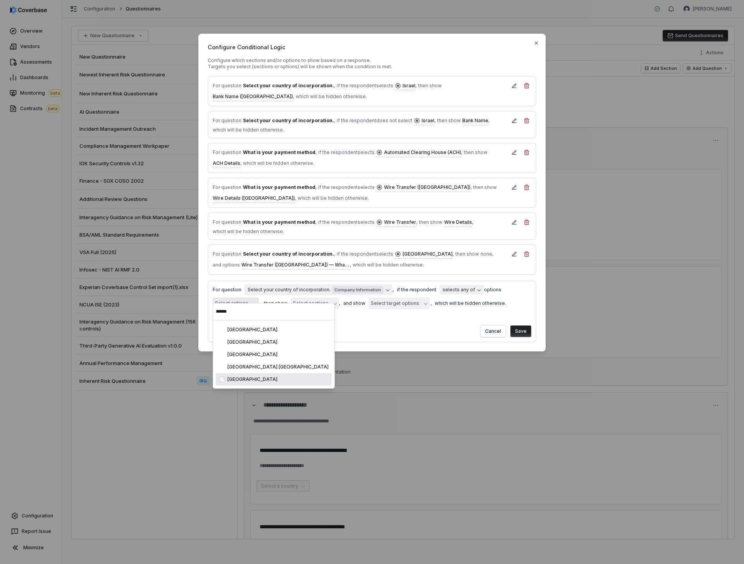
type input "******"
click at [236, 371] on div "[GEOGRAPHIC_DATA]" at bounding box center [274, 379] width 116 height 12
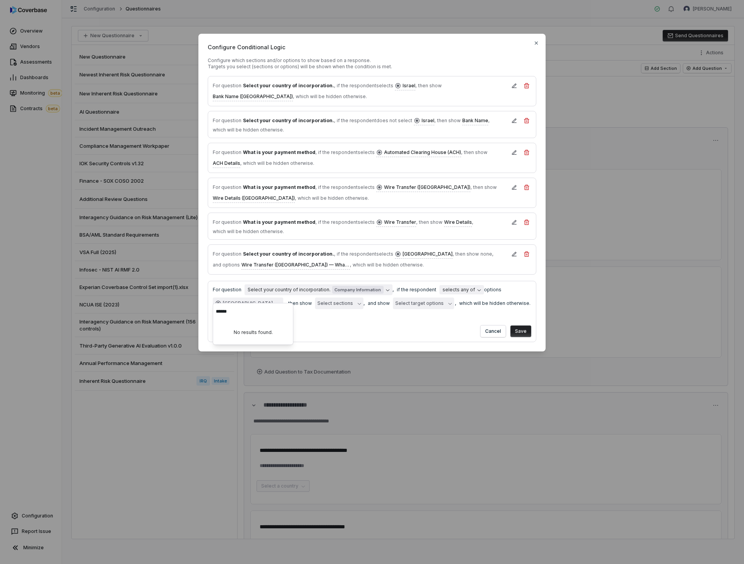
click at [352, 310] on form "**********" at bounding box center [372, 311] width 329 height 61
click at [447, 280] on body "**********" at bounding box center [372, 282] width 744 height 564
select select "**********"
click at [418, 326] on div "Cancel Save" at bounding box center [372, 329] width 319 height 15
click at [407, 298] on button "Select target options" at bounding box center [423, 303] width 61 height 12
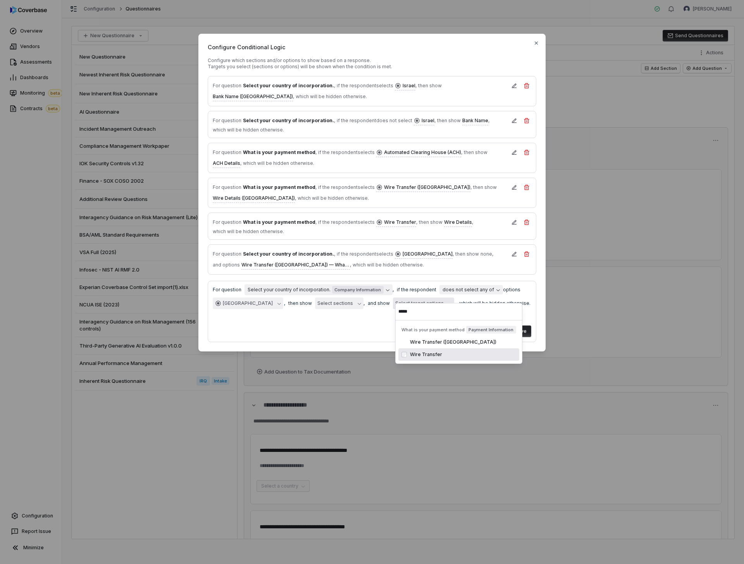
type input "****"
click at [417, 355] on div "Wire Transfer" at bounding box center [463, 354] width 106 height 6
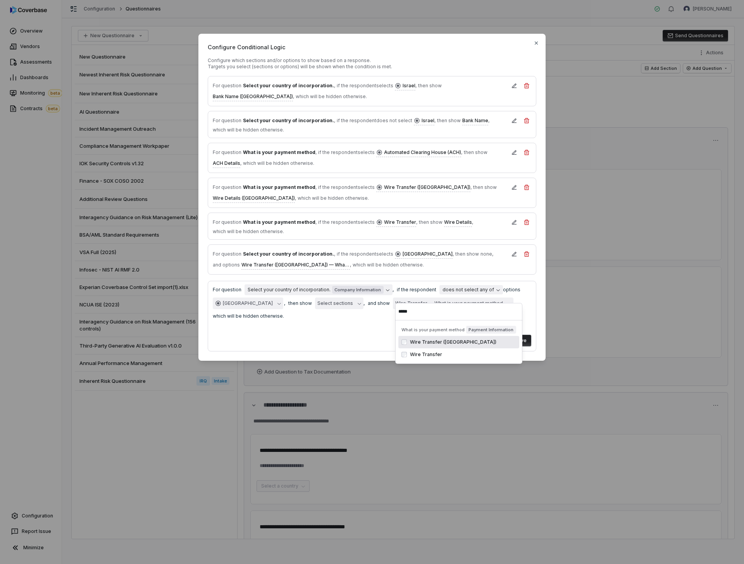
click at [364, 316] on form "**********" at bounding box center [372, 316] width 329 height 71
click at [519, 335] on button "Save" at bounding box center [521, 341] width 21 height 12
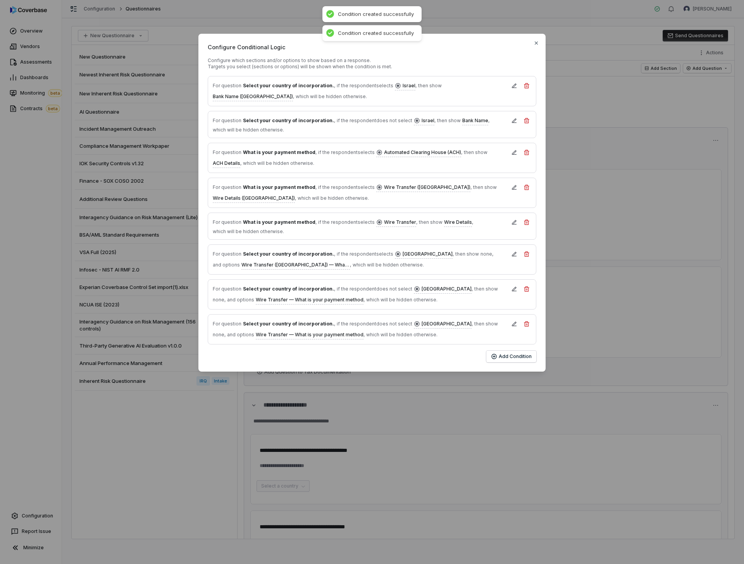
click at [391, 340] on div "Configure which sections and/or options to show based on a response. Targets yo…" at bounding box center [372, 209] width 329 height 305
click at [527, 321] on icon "button" at bounding box center [527, 324] width 6 height 6
type textarea "*"
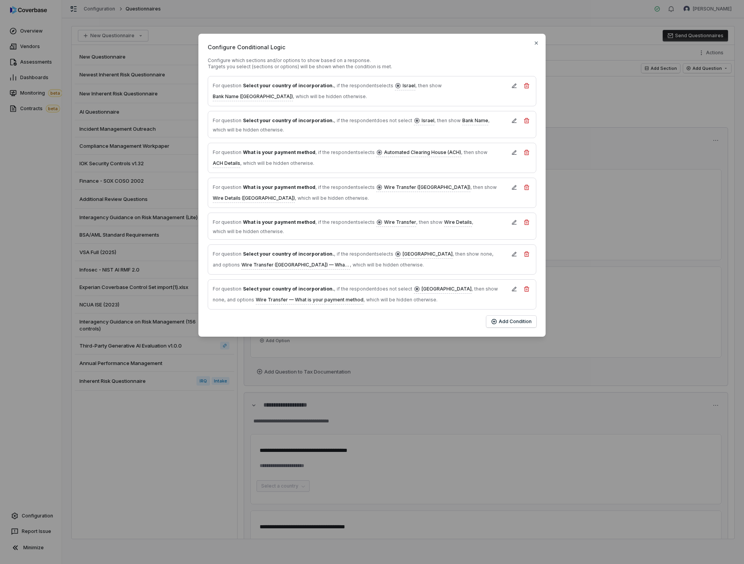
click at [360, 316] on div "Add Condition" at bounding box center [372, 322] width 329 height 12
click at [524, 316] on button "Add Condition" at bounding box center [511, 322] width 50 height 12
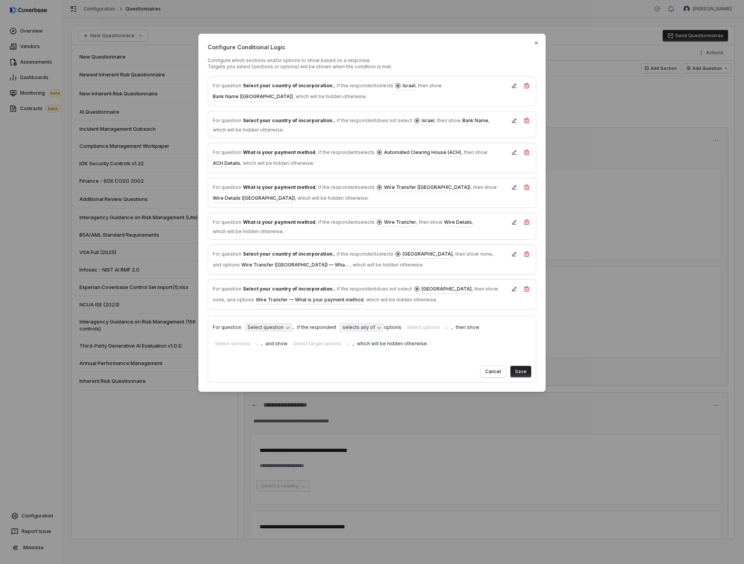
click at [263, 315] on body "**********" at bounding box center [372, 282] width 744 height 564
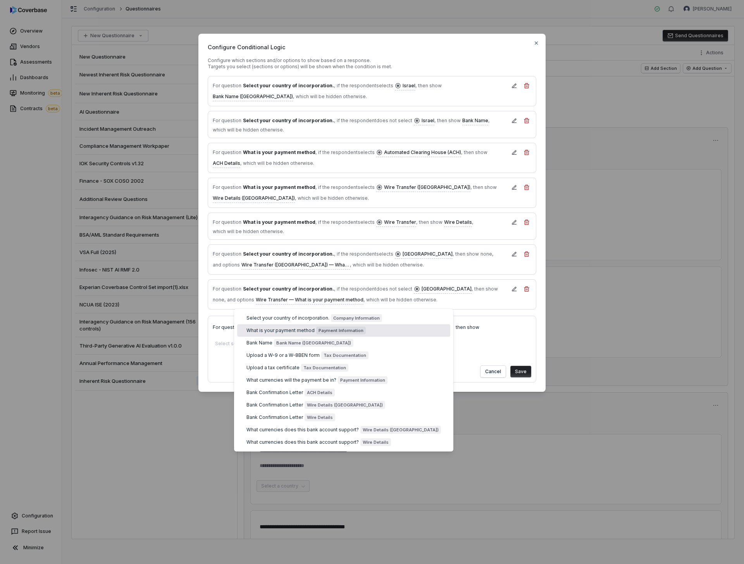
select select "**********"
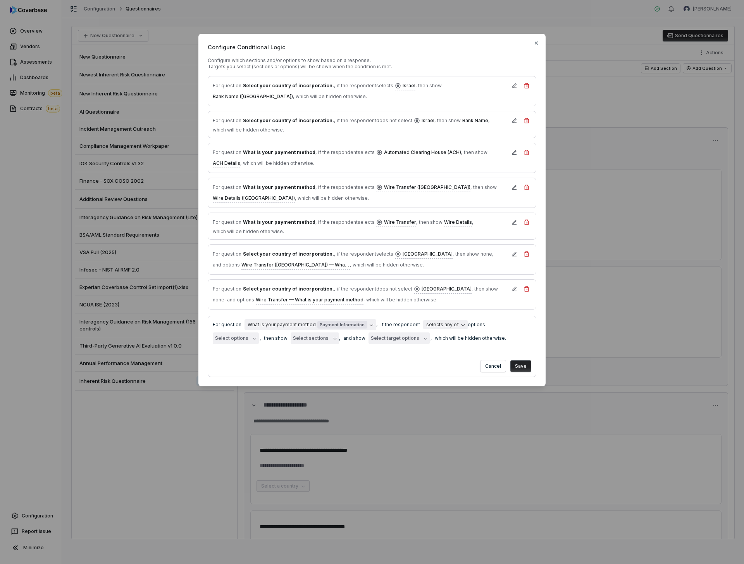
click at [259, 332] on button "Select options" at bounding box center [236, 338] width 46 height 12
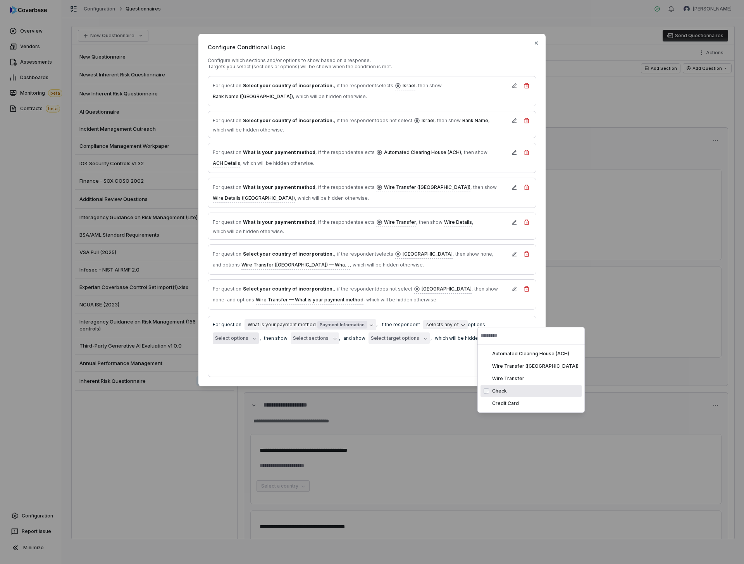
click at [495, 371] on div "Check" at bounding box center [535, 391] width 86 height 6
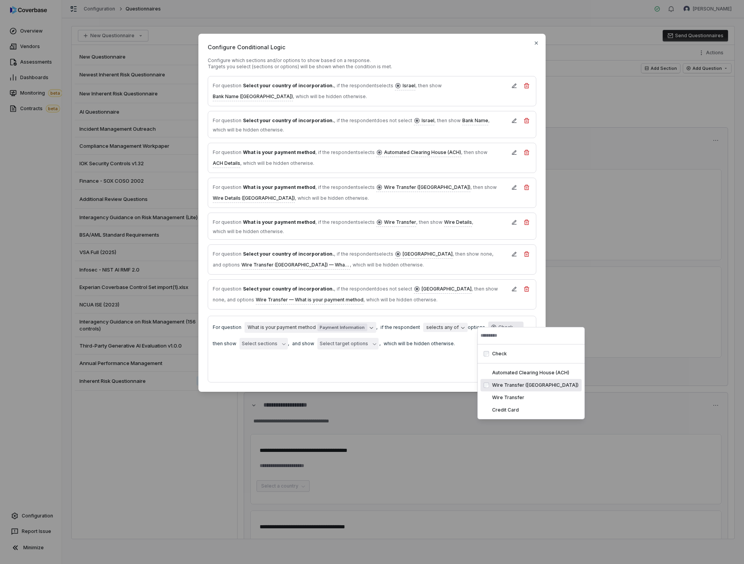
click at [407, 362] on div "Cancel Save" at bounding box center [372, 369] width 319 height 15
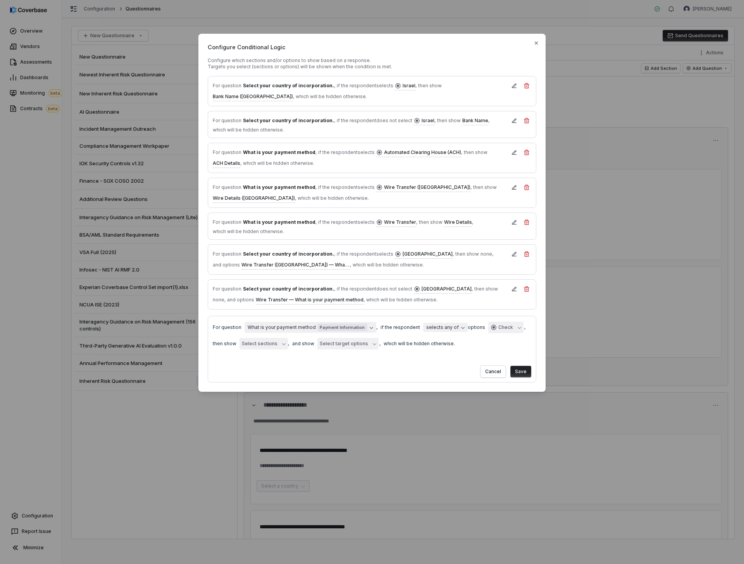
click at [281, 338] on button "Select sections" at bounding box center [264, 344] width 48 height 12
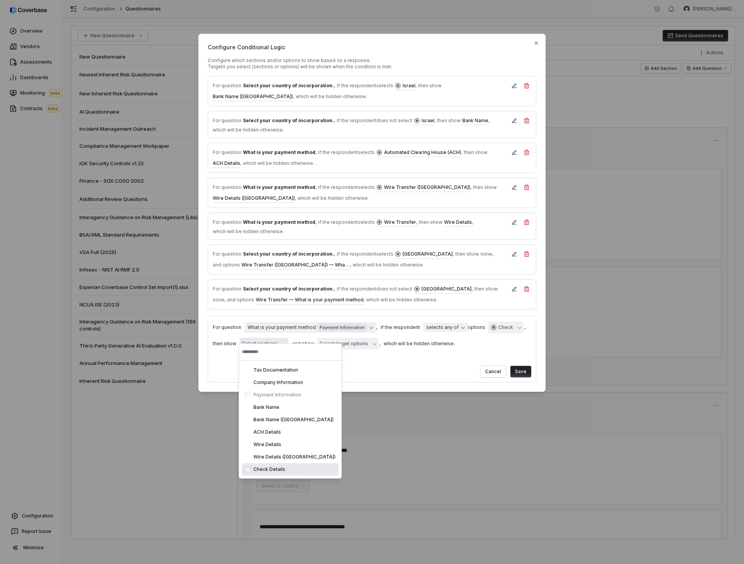
click at [261, 371] on div "Check Details" at bounding box center [295, 469] width 82 height 6
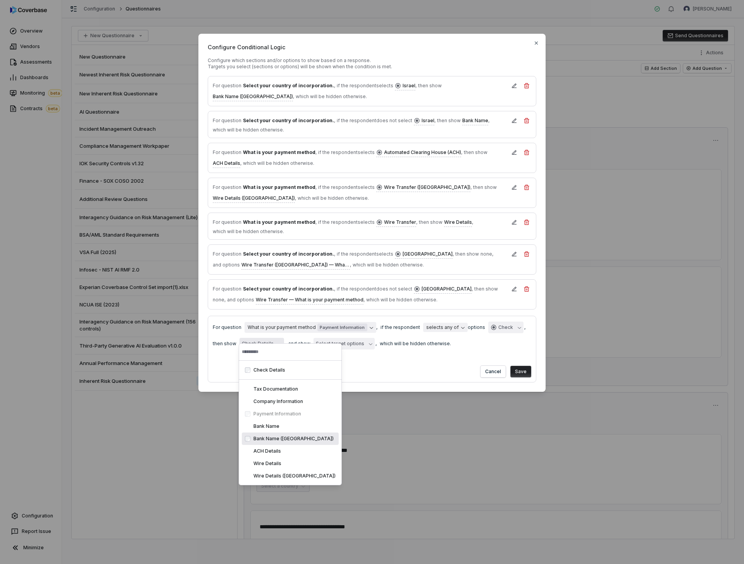
click at [428, 362] on div "Cancel Save" at bounding box center [372, 369] width 319 height 15
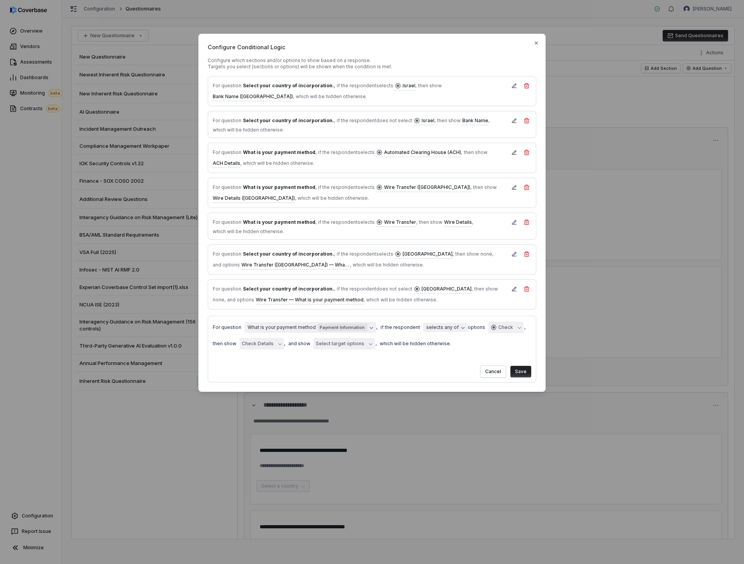
click at [516, 366] on button "Save" at bounding box center [521, 372] width 21 height 12
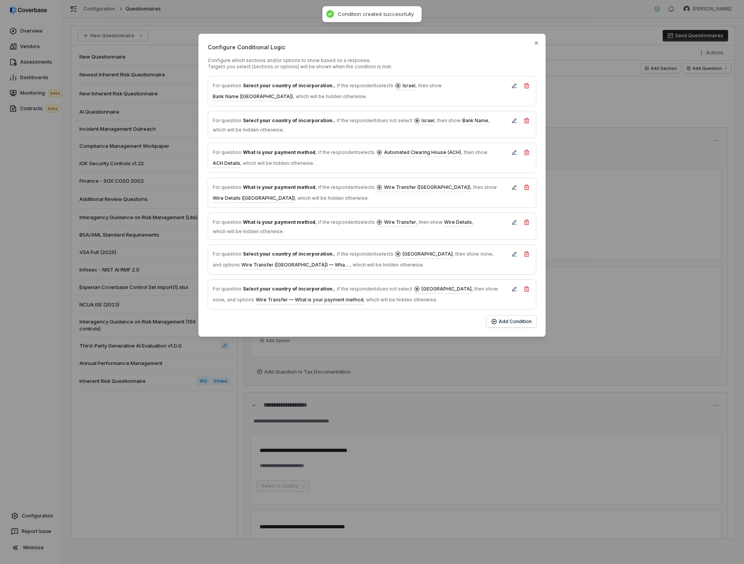
type textarea "*"
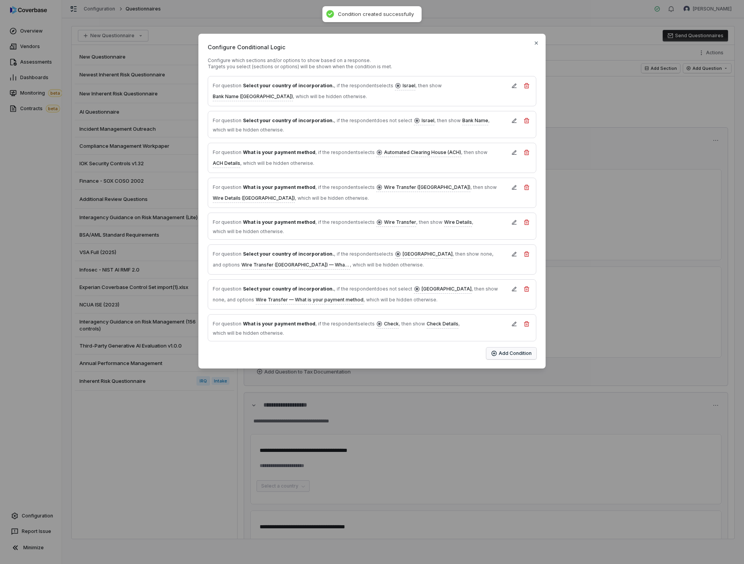
click at [506, 347] on button "Add Condition" at bounding box center [511, 353] width 50 height 12
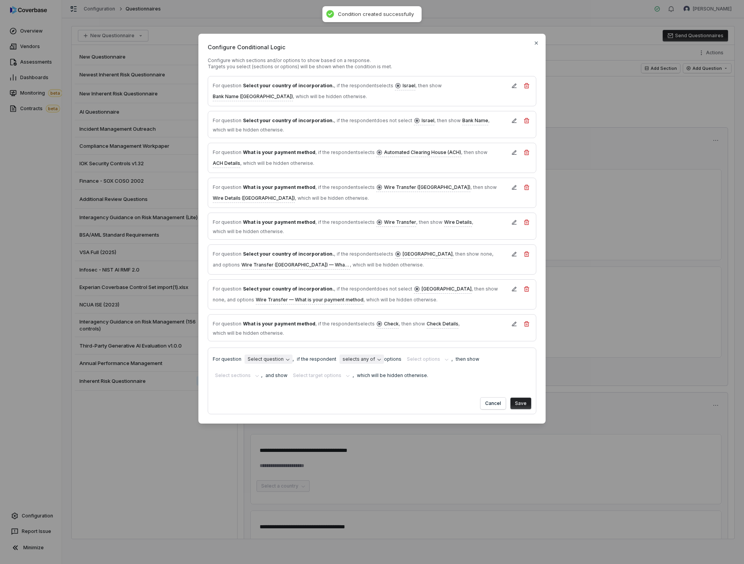
click at [278, 350] on body "**********" at bounding box center [372, 282] width 744 height 564
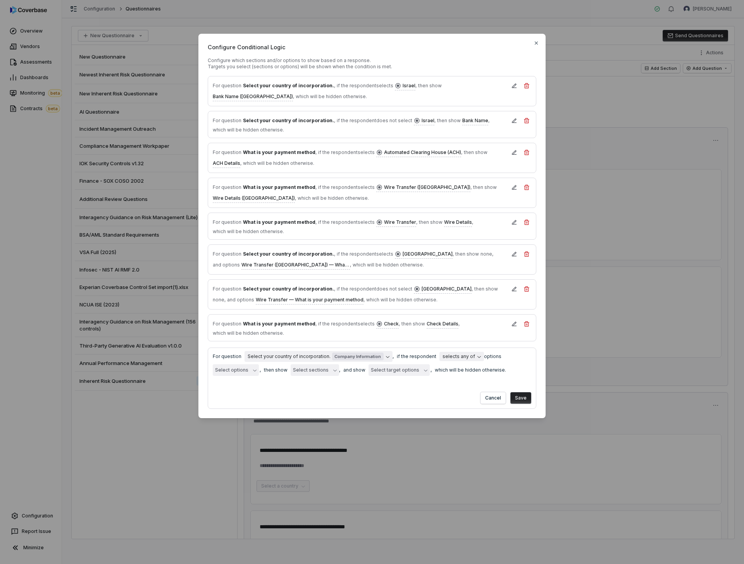
click at [245, 364] on button "Select options" at bounding box center [236, 370] width 46 height 12
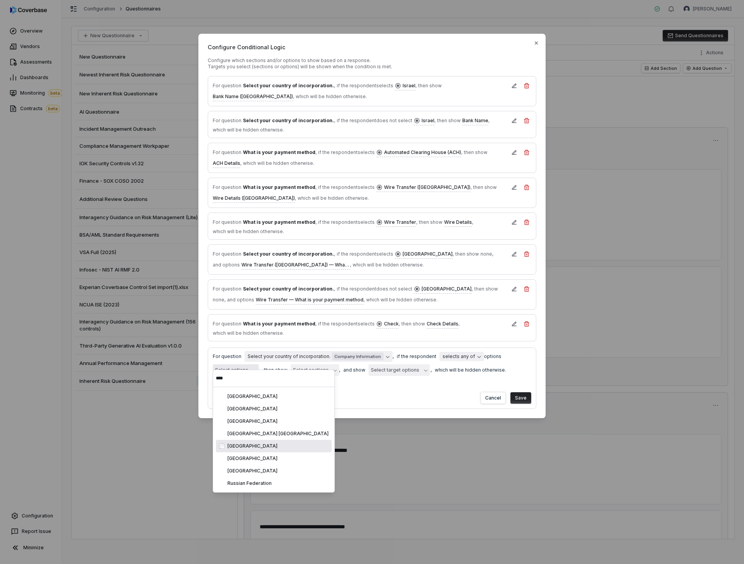
type input "****"
click at [264, 371] on div "[GEOGRAPHIC_DATA]" at bounding box center [274, 446] width 116 height 12
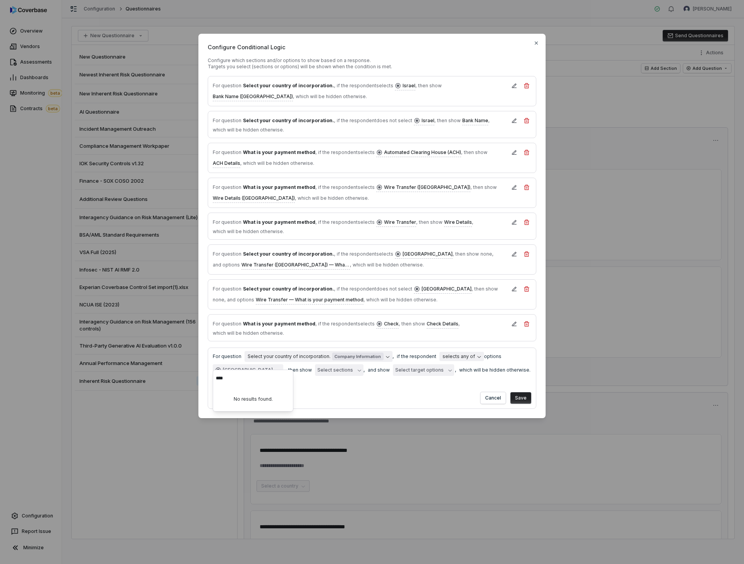
click at [345, 371] on div "Cancel Save" at bounding box center [372, 396] width 319 height 15
click at [418, 364] on button "Select target options" at bounding box center [423, 370] width 61 height 12
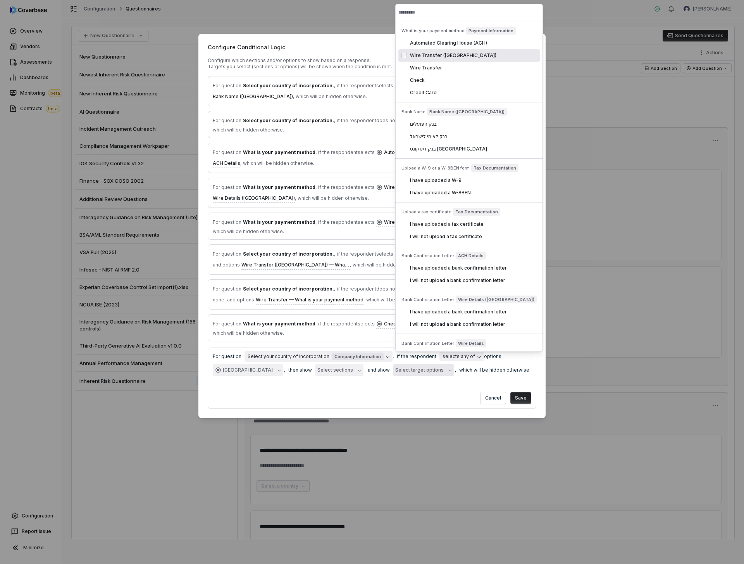
click at [453, 49] on div "Wire Transfer (US)" at bounding box center [468, 55] width 141 height 12
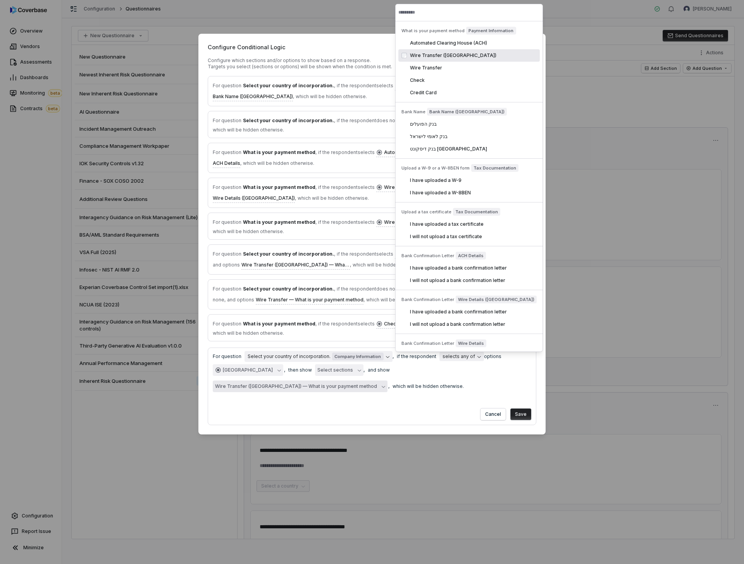
click at [453, 49] on div "Wire Transfer (US)" at bounding box center [468, 55] width 141 height 12
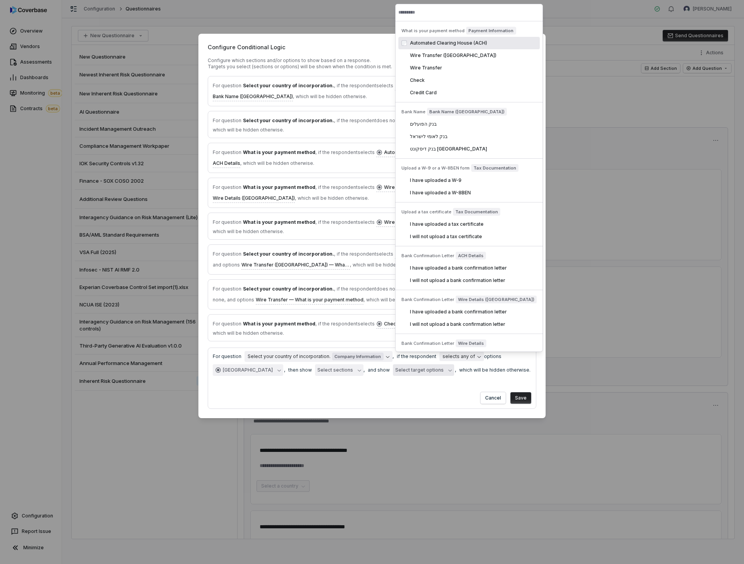
click at [462, 41] on div "Automated Clearing House (ACH)" at bounding box center [473, 43] width 127 height 6
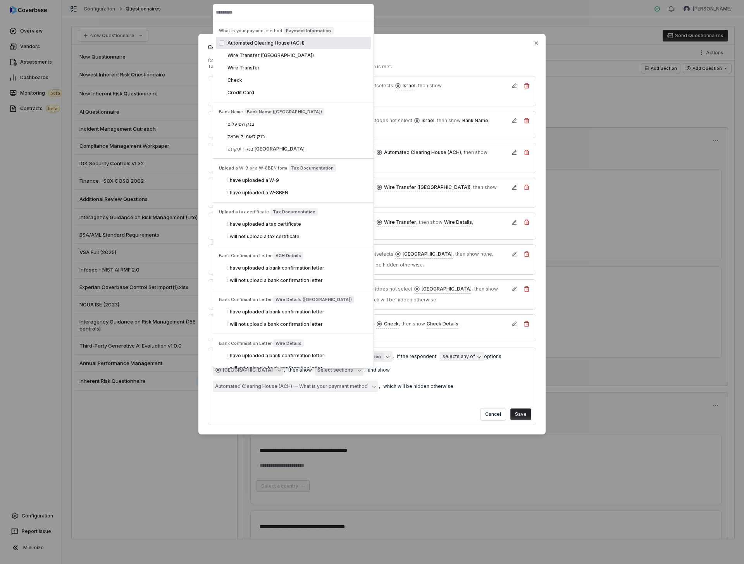
click at [457, 371] on div "Cancel Save" at bounding box center [372, 412] width 319 height 15
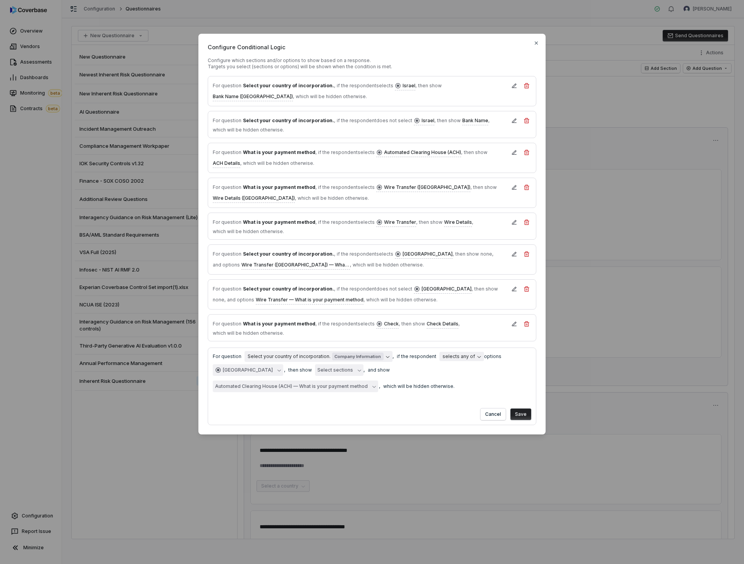
click at [524, 371] on button "Save" at bounding box center [521, 414] width 21 height 12
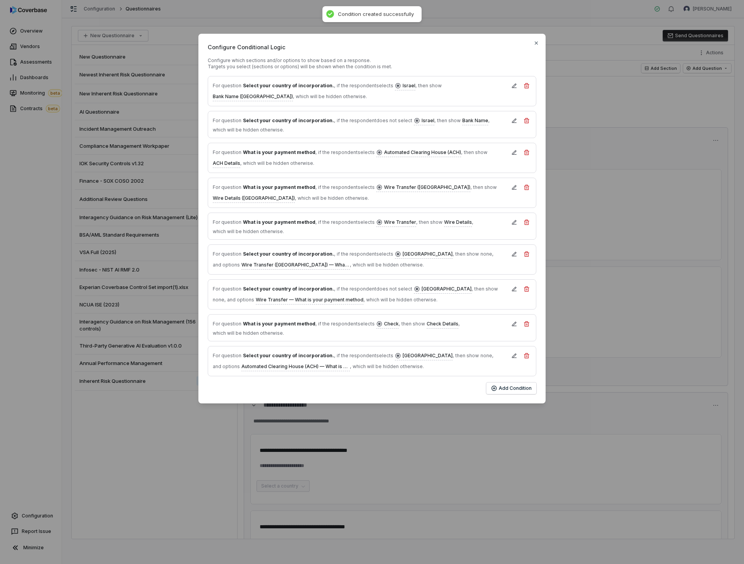
click at [452, 371] on div "Add Condition" at bounding box center [372, 388] width 329 height 12
click at [530, 371] on button "Add Condition" at bounding box center [511, 388] width 50 height 12
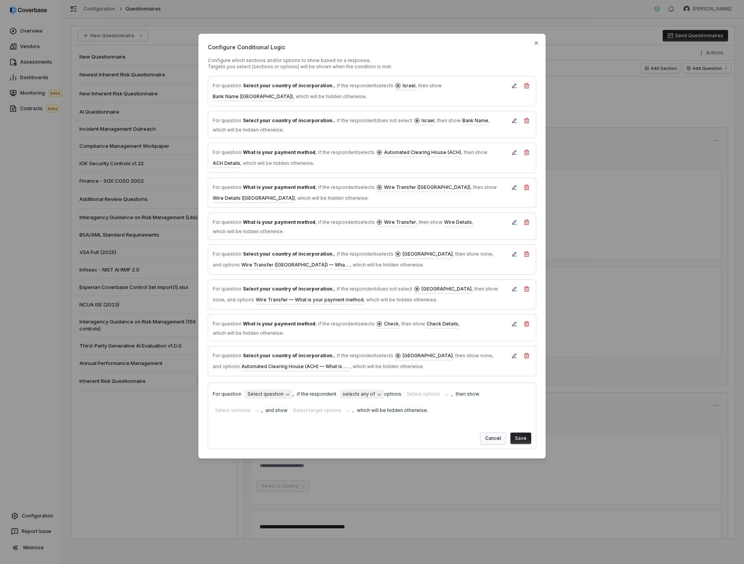
type textarea "*"
click at [495, 371] on button "Cancel" at bounding box center [493, 438] width 25 height 12
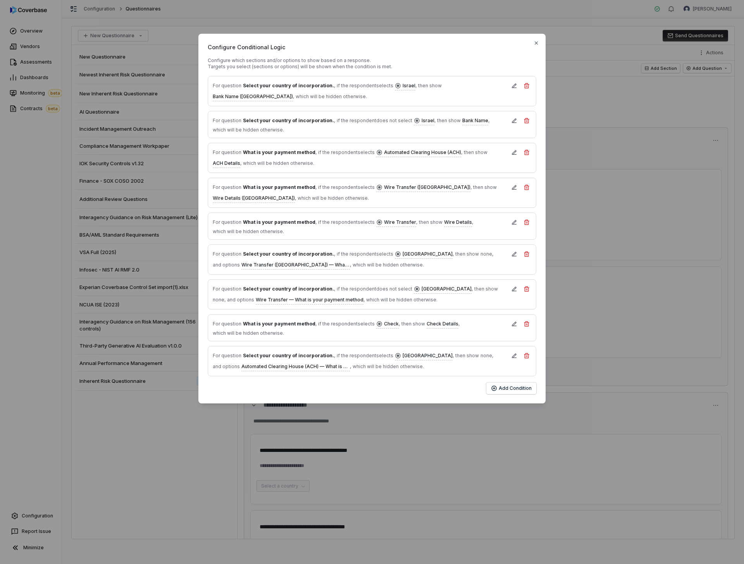
click at [195, 371] on div "Configure Conditional Logic Configure which sections and/or options to show bas…" at bounding box center [372, 282] width 744 height 564
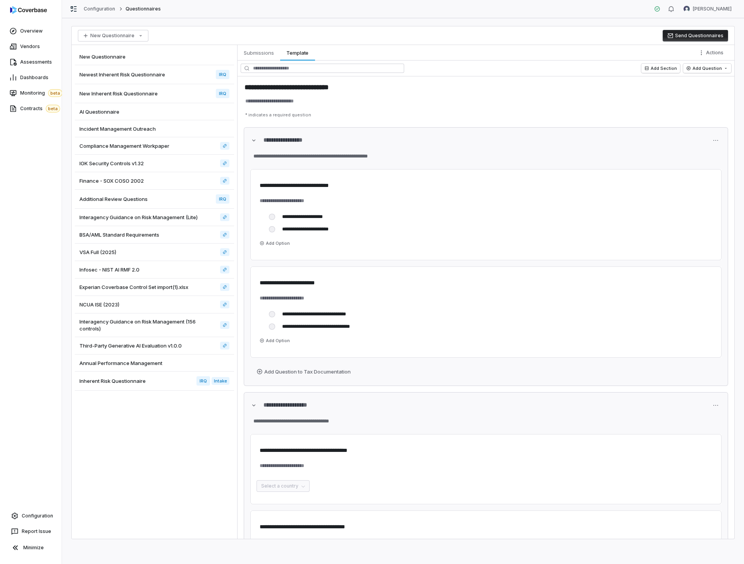
click at [644, 39] on button "Send Questionnaires" at bounding box center [696, 36] width 66 height 12
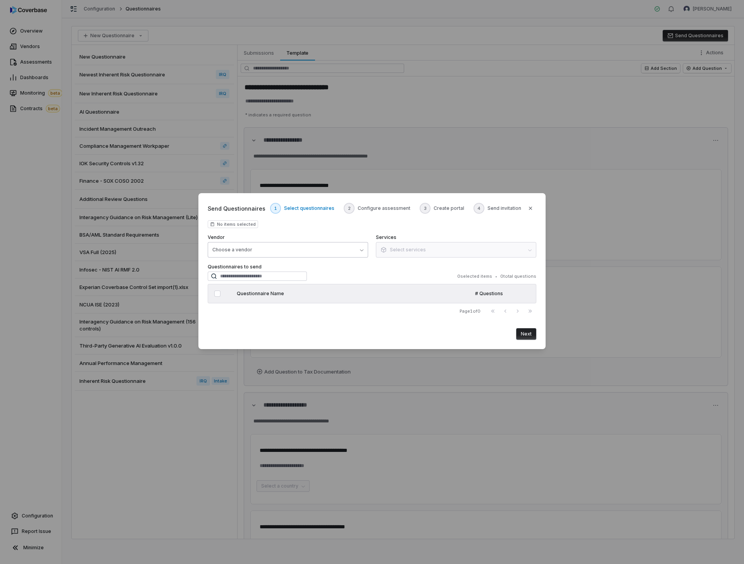
type input "**********"
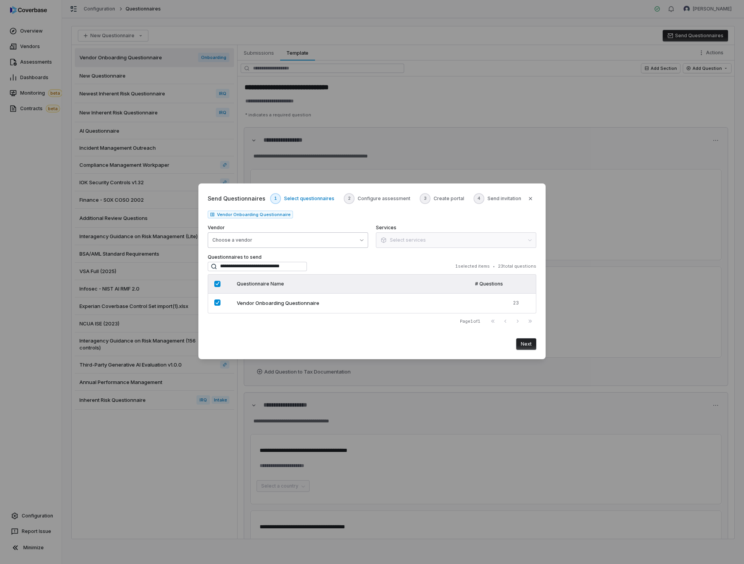
click at [295, 242] on button "Choose a vendor" at bounding box center [288, 240] width 160 height 16
type input "***"
click at [281, 281] on div "Coverbase" at bounding box center [270, 278] width 118 height 14
click at [535, 345] on button "Next" at bounding box center [526, 344] width 20 height 12
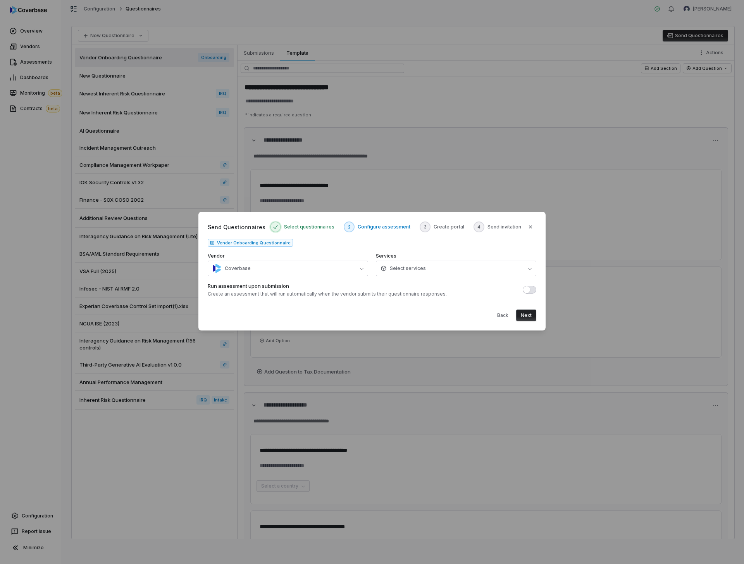
click at [526, 317] on button "Next" at bounding box center [526, 315] width 20 height 12
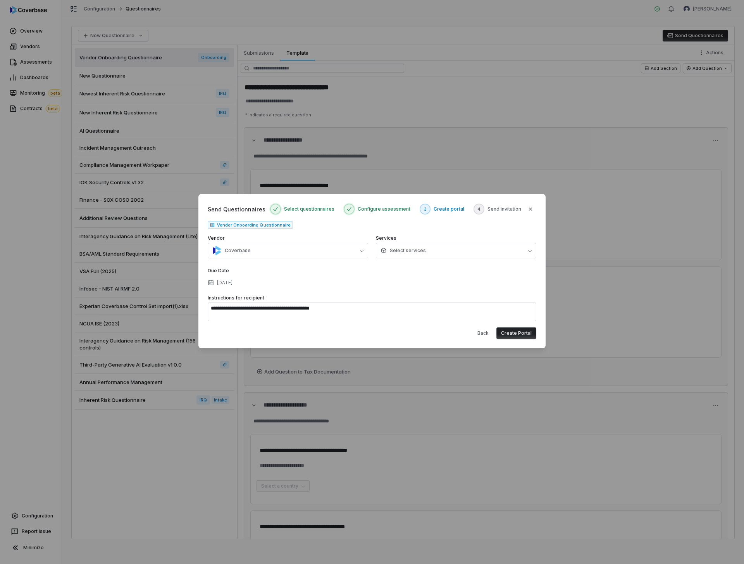
click at [514, 336] on button "Create Portal" at bounding box center [517, 333] width 40 height 12
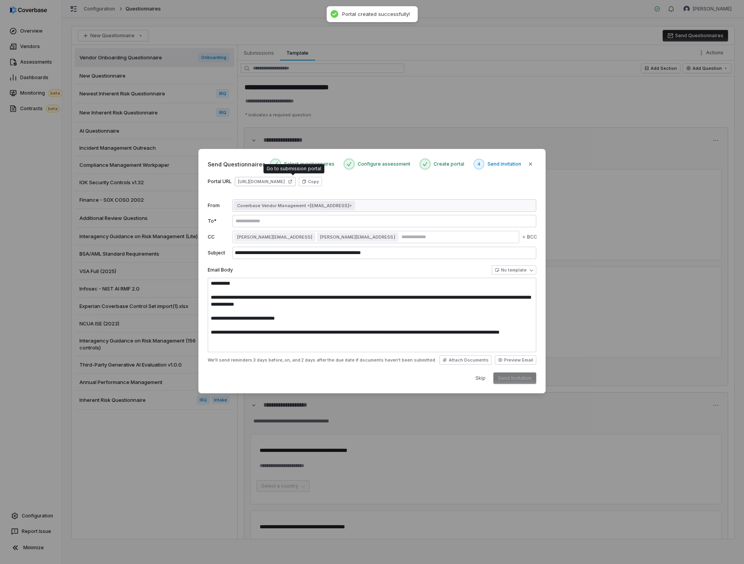
type textarea "**********"
click at [289, 185] on link "https://dashboard.coverbase.app/portal/Uab1AmI1" at bounding box center [265, 181] width 61 height 9
type textarea "*"
type textarea "**********"
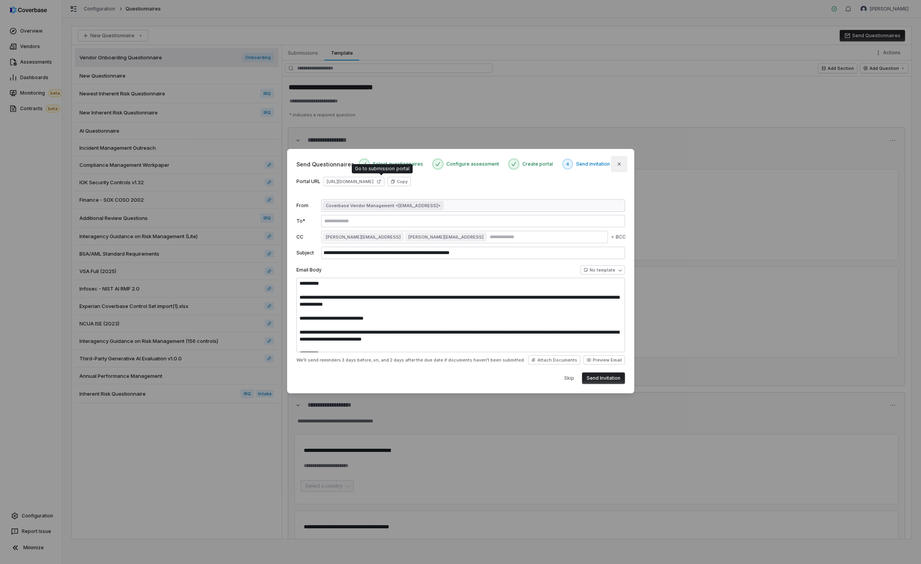
click at [618, 162] on icon "button" at bounding box center [619, 163] width 3 height 3
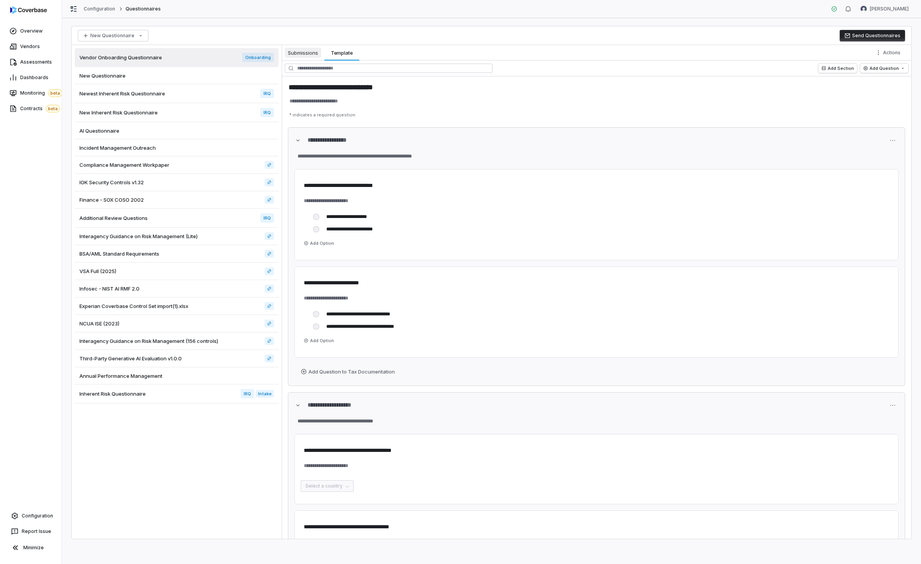
click at [304, 54] on span "Submissions" at bounding box center [303, 53] width 36 height 10
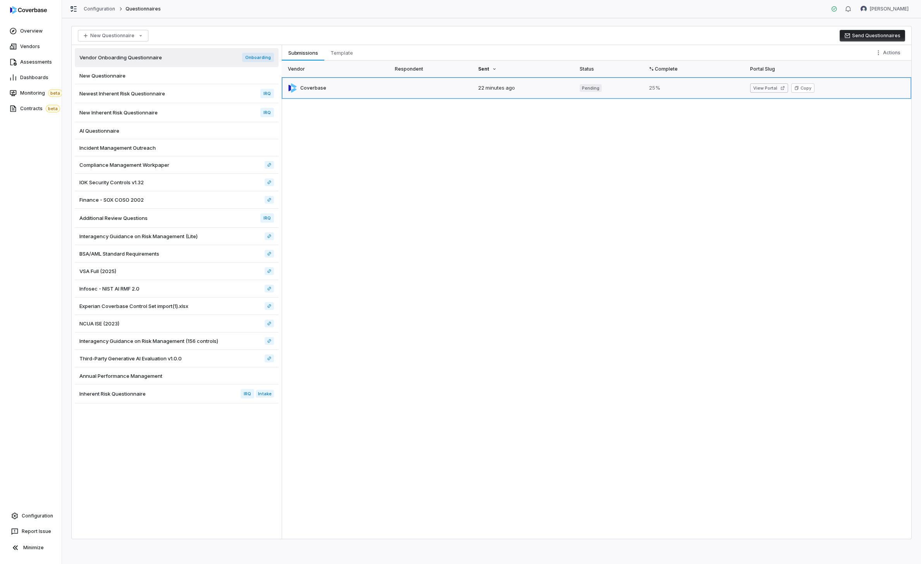
click at [413, 95] on link at bounding box center [431, 88] width 83 height 22
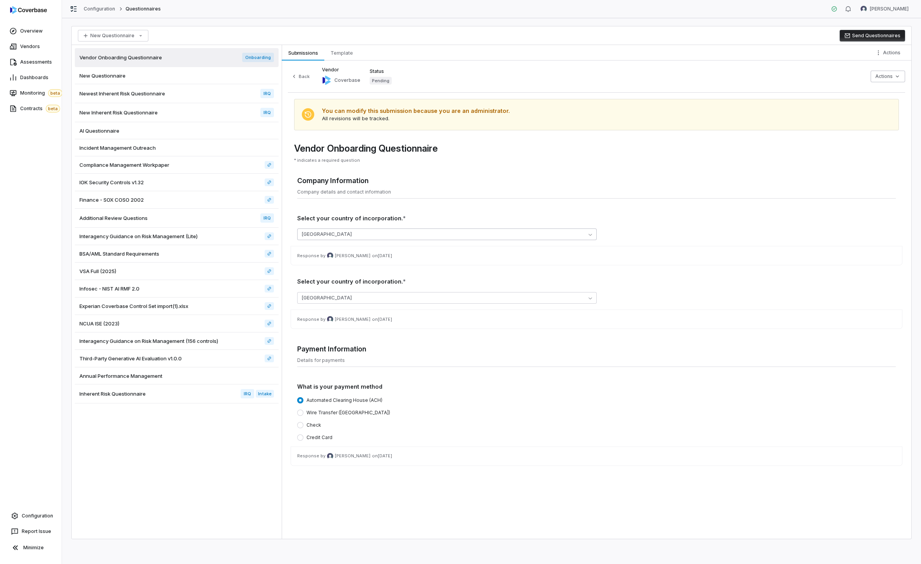
click at [359, 233] on button "[GEOGRAPHIC_DATA]" at bounding box center [446, 234] width 299 height 12
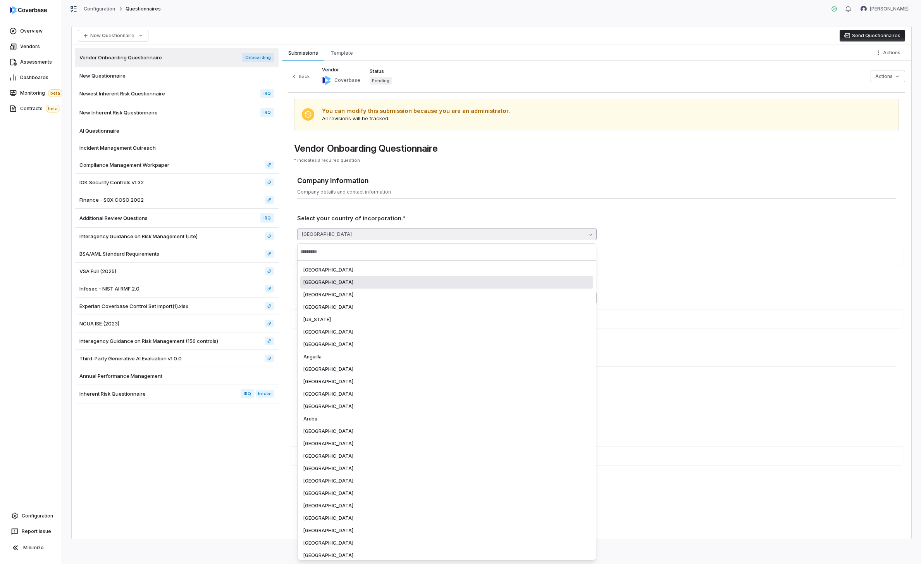
click at [356, 283] on div "[GEOGRAPHIC_DATA]" at bounding box center [447, 282] width 287 height 6
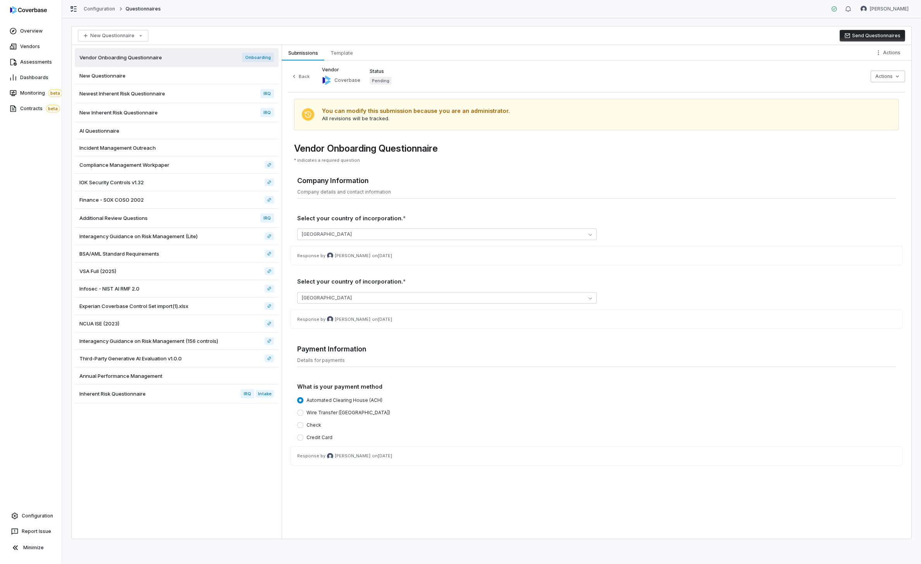
click at [431, 211] on div "Company Information Company details and contact information Select your country…" at bounding box center [596, 251] width 599 height 156
click at [415, 232] on button "[GEOGRAPHIC_DATA]" at bounding box center [446, 234] width 299 height 12
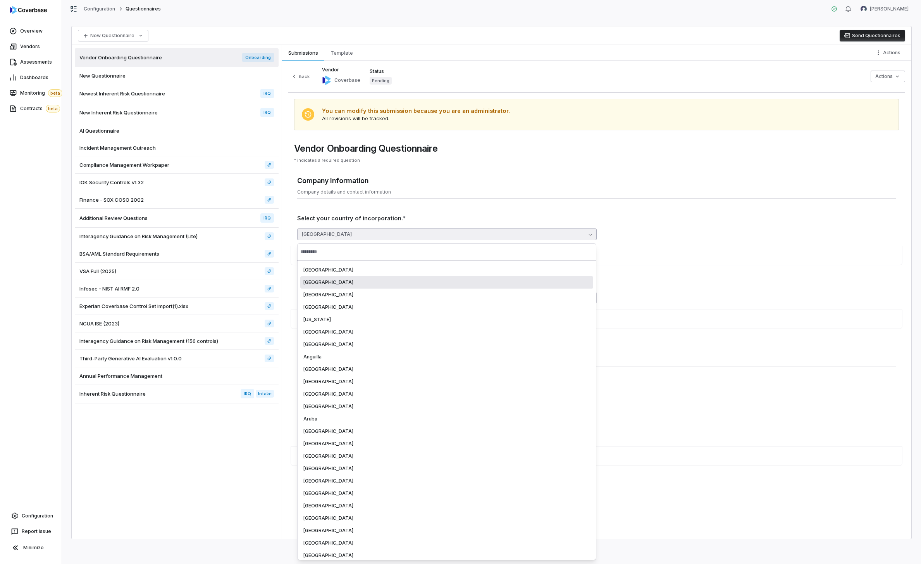
click at [424, 312] on div "[GEOGRAPHIC_DATA]" at bounding box center [446, 307] width 293 height 12
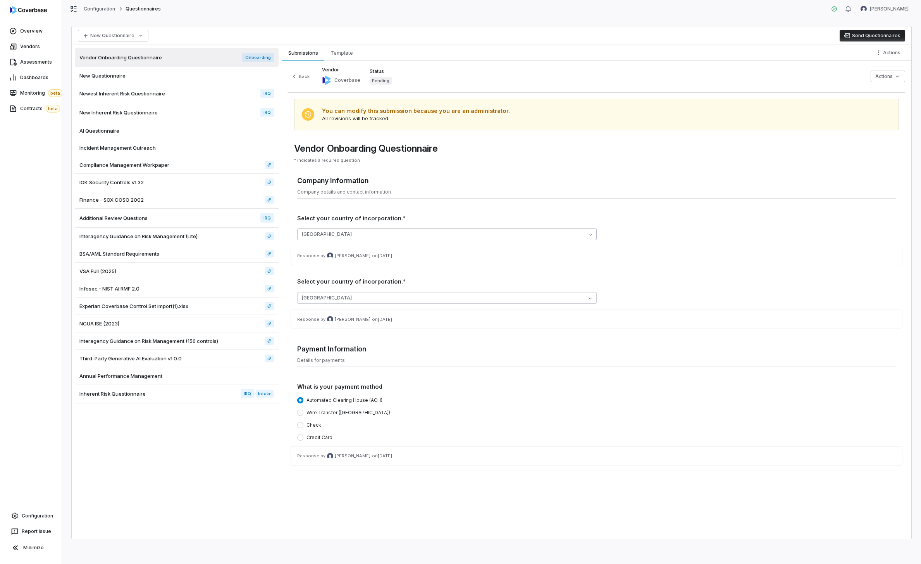
click at [456, 238] on button "[GEOGRAPHIC_DATA]" at bounding box center [446, 234] width 299 height 12
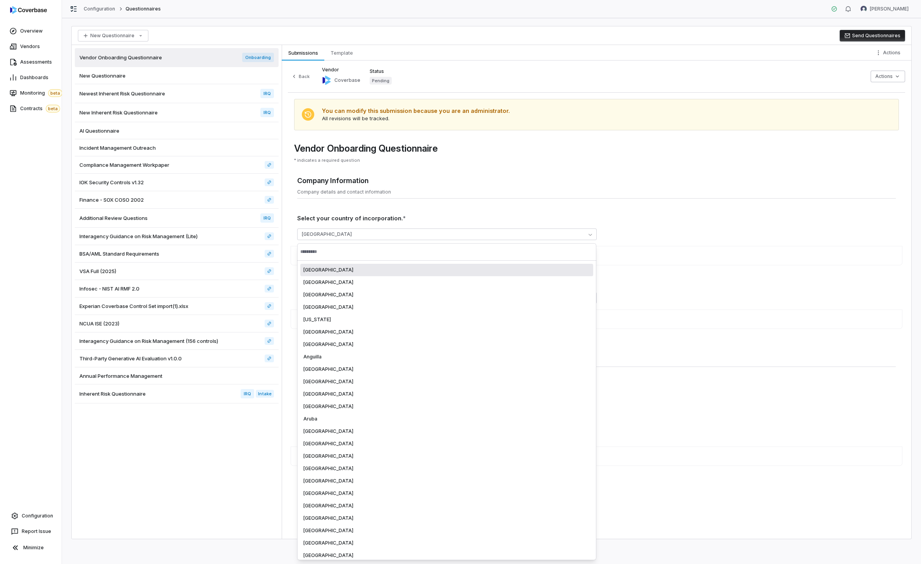
click at [479, 207] on div "Company Information Company details and contact information Select your country…" at bounding box center [596, 251] width 599 height 156
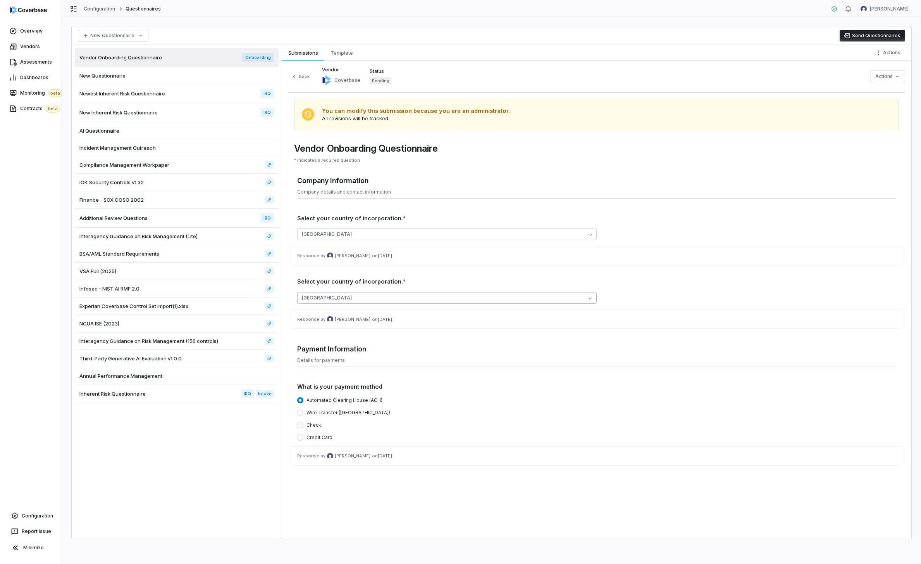
click at [401, 296] on button "[GEOGRAPHIC_DATA]" at bounding box center [446, 298] width 299 height 12
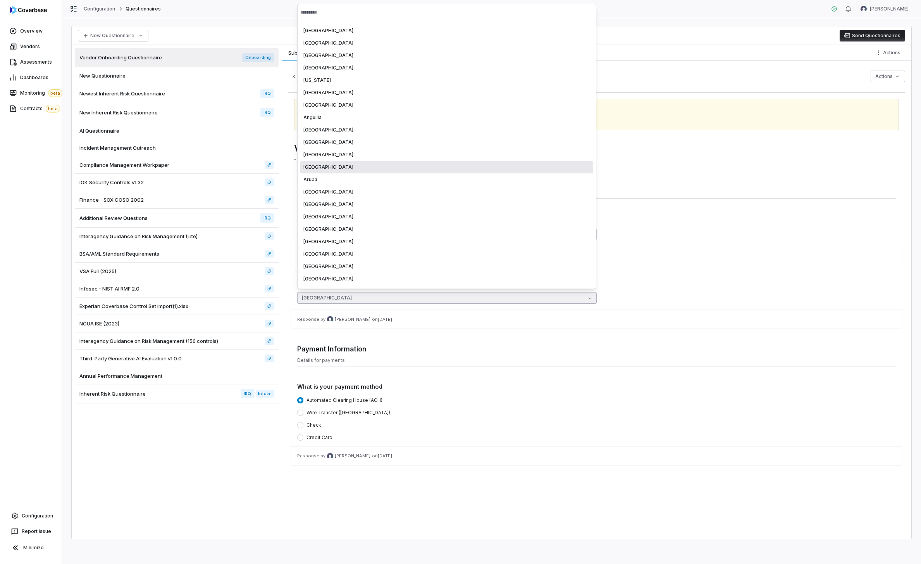
click at [421, 170] on div "[GEOGRAPHIC_DATA]" at bounding box center [446, 167] width 293 height 12
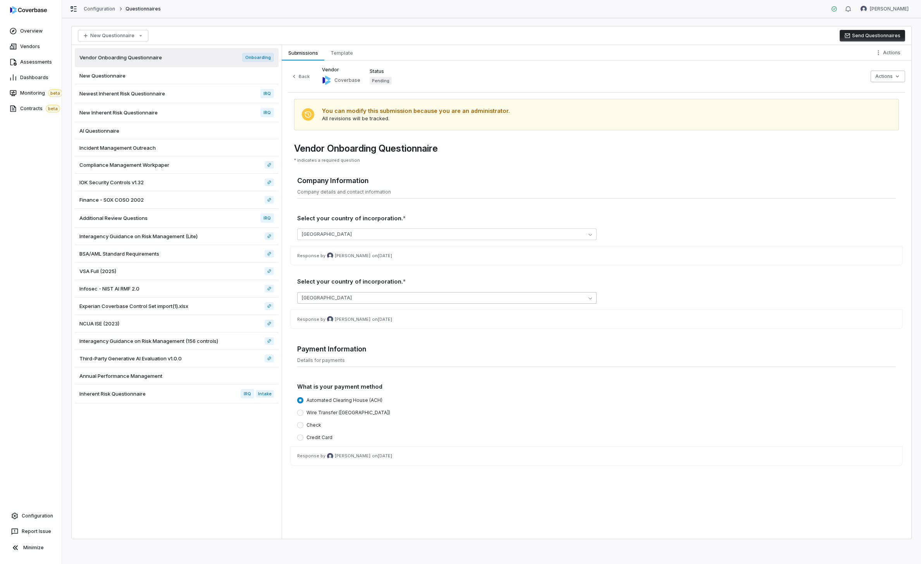
click at [403, 297] on button "[GEOGRAPHIC_DATA]" at bounding box center [446, 298] width 299 height 12
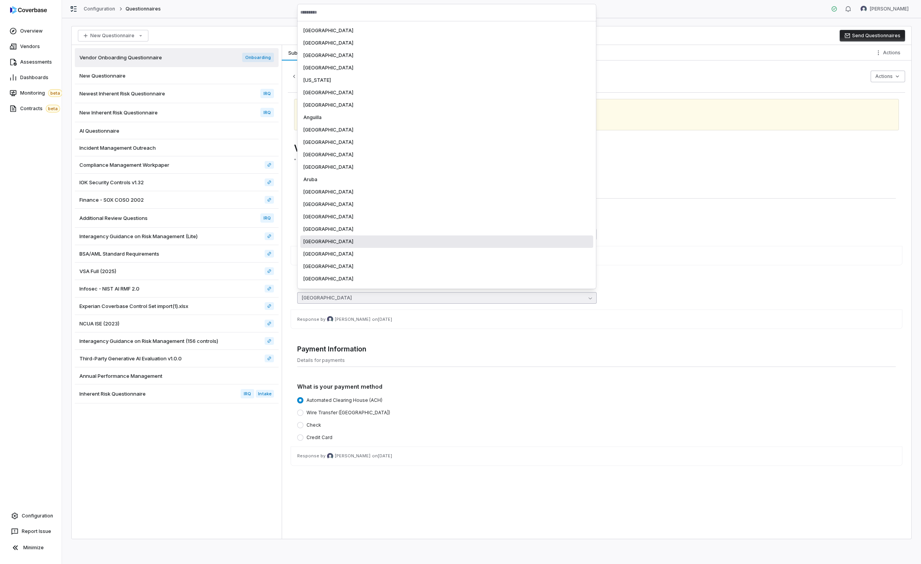
click at [644, 263] on div "Response by Amanda Pettenati on Sep 18, 2025" at bounding box center [596, 255] width 611 height 19
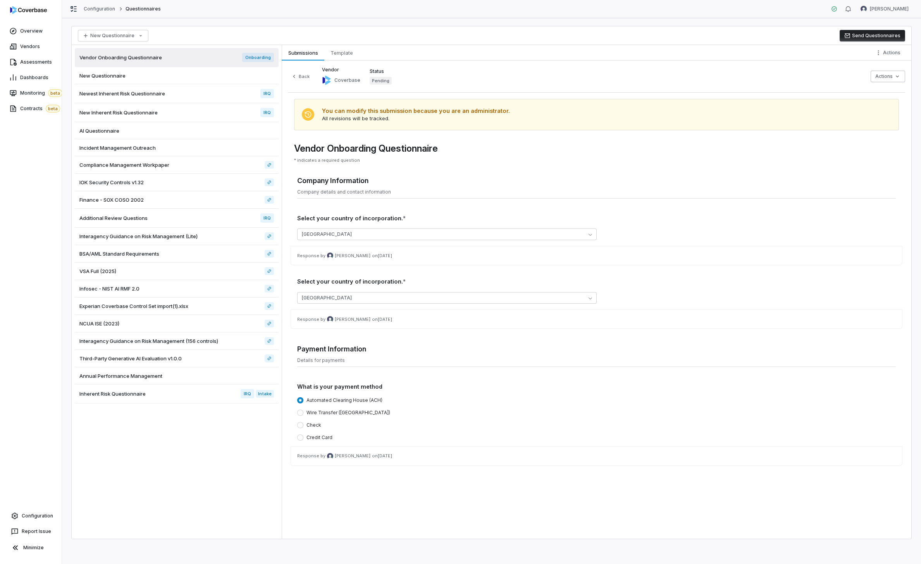
click at [466, 178] on h4 "Company Information" at bounding box center [596, 181] width 599 height 10
click at [343, 52] on span "Template" at bounding box center [342, 53] width 29 height 10
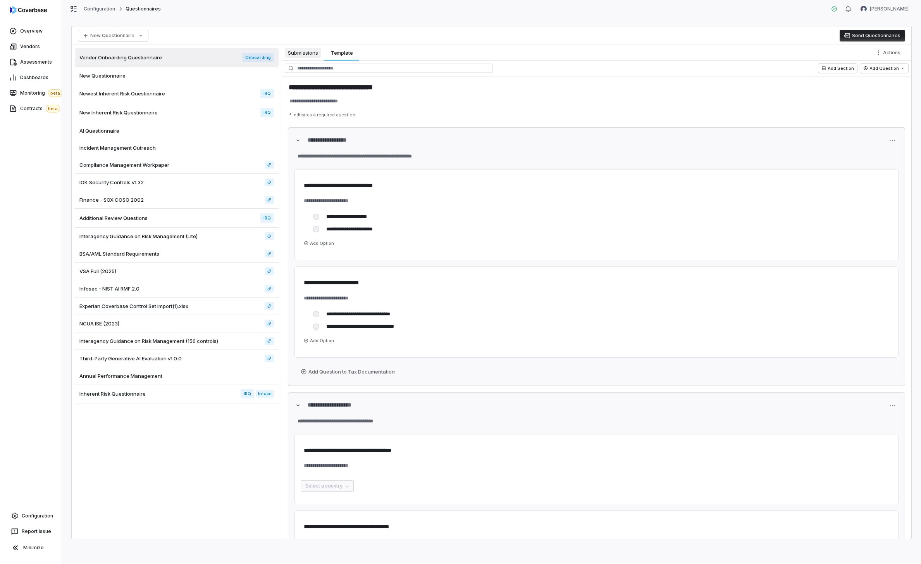
click at [309, 54] on span "Submissions" at bounding box center [303, 53] width 36 height 10
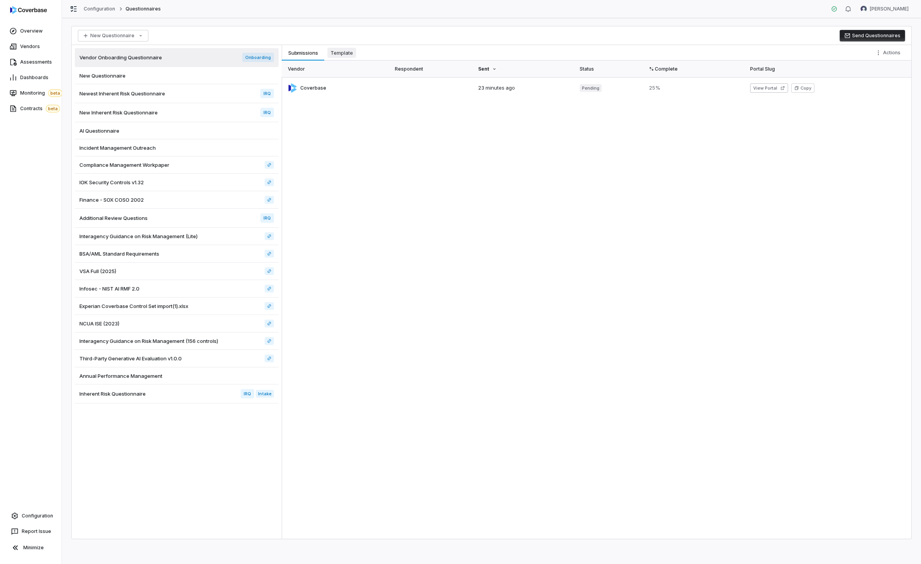
click at [333, 57] on span "Template" at bounding box center [342, 53] width 29 height 10
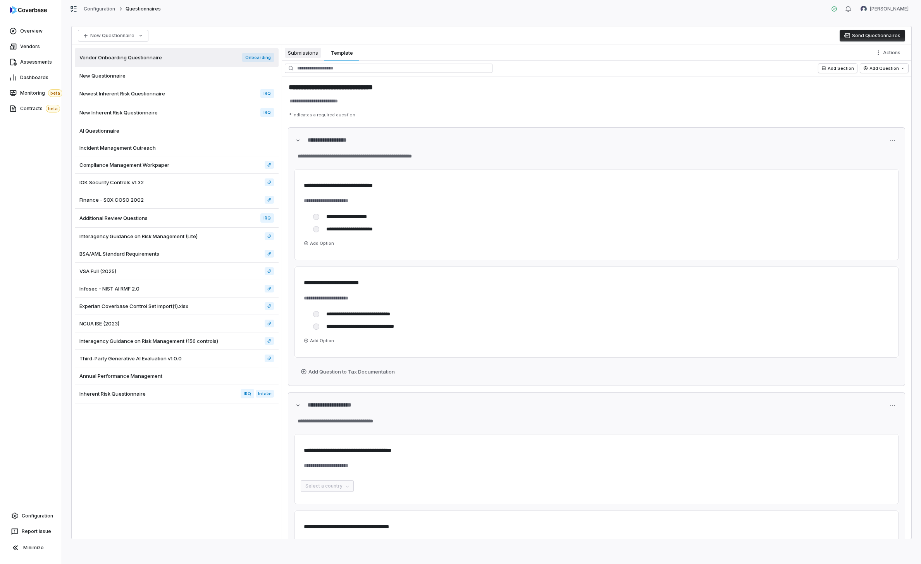
click at [305, 53] on span "Submissions" at bounding box center [303, 53] width 36 height 10
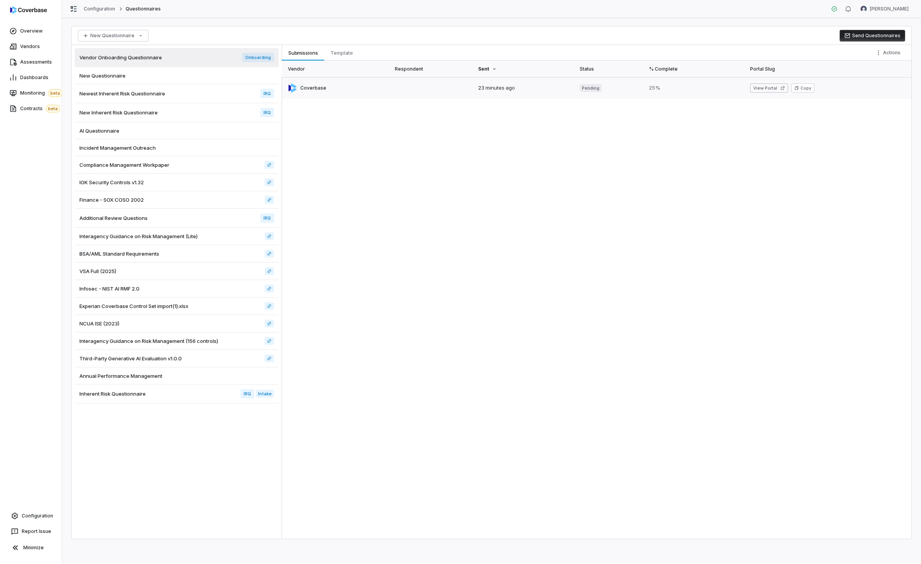
click at [335, 86] on link at bounding box center [336, 88] width 109 height 22
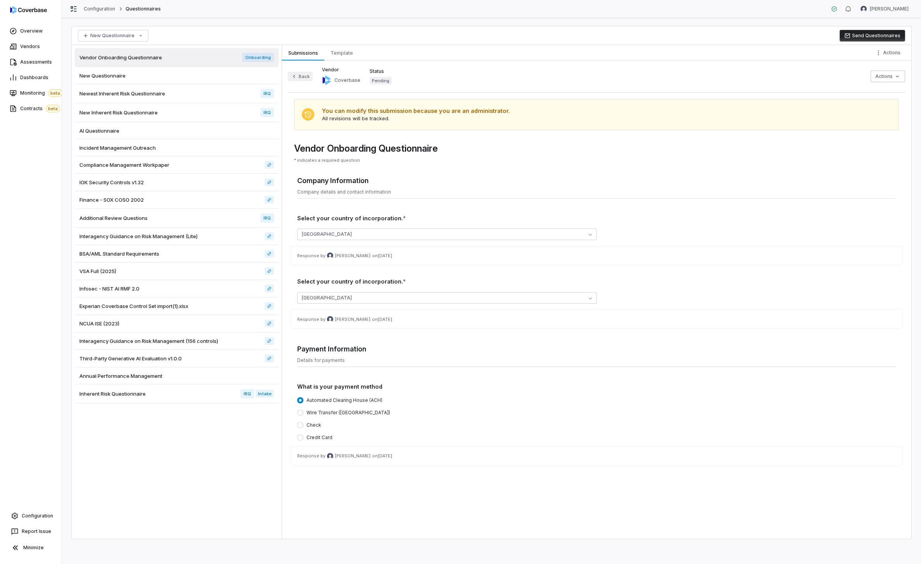
click at [292, 74] on icon "button" at bounding box center [294, 76] width 6 height 6
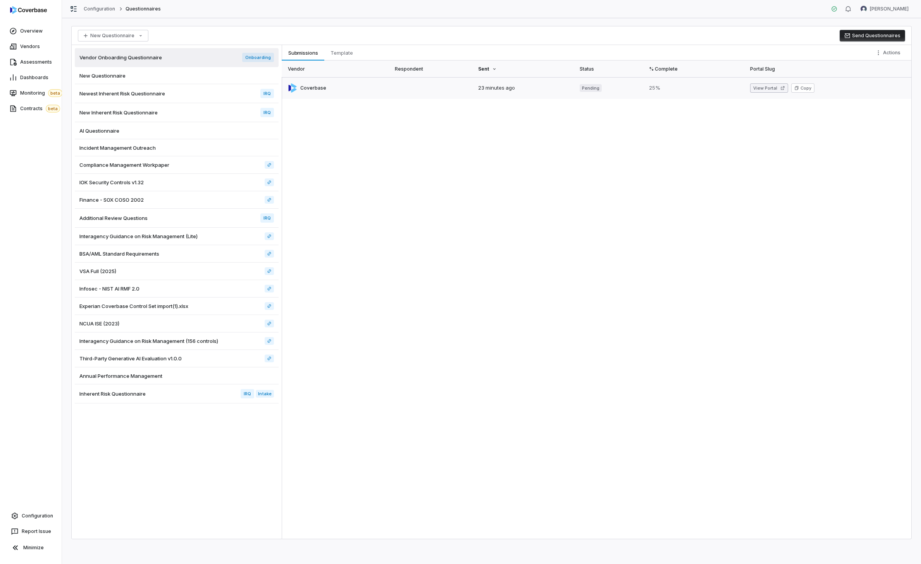
click at [644, 86] on button "View Portal" at bounding box center [769, 87] width 38 height 9
click at [300, 87] on link at bounding box center [336, 88] width 109 height 22
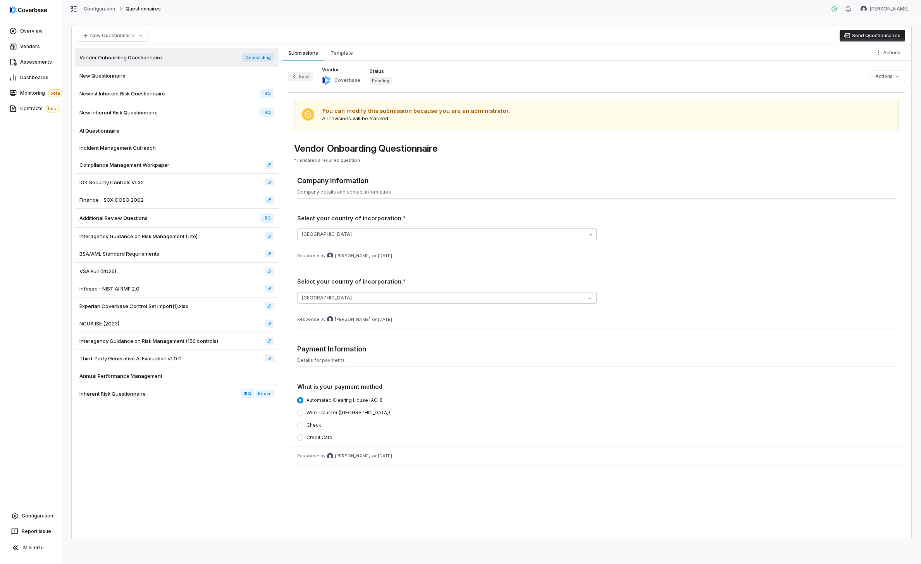
click at [309, 79] on button "Back" at bounding box center [300, 76] width 25 height 9
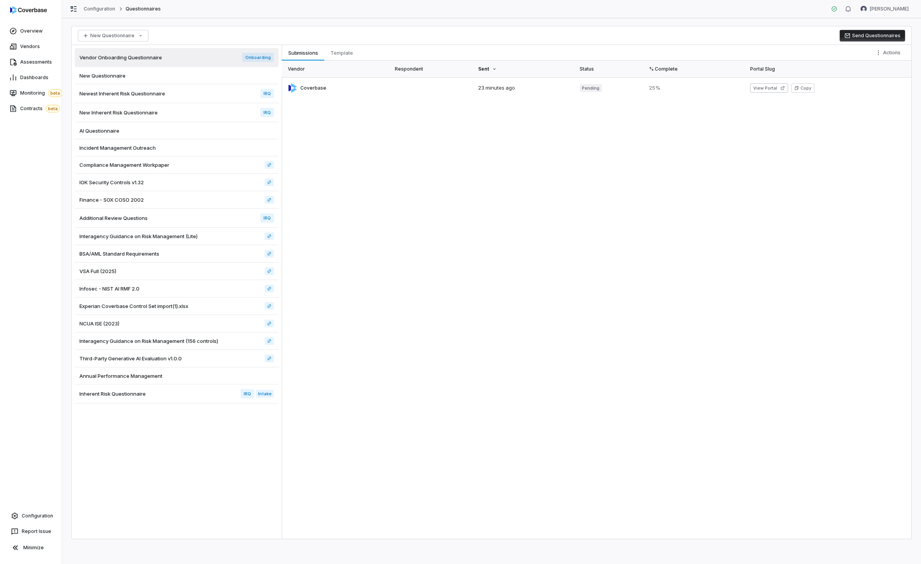
click at [536, 43] on div "New Questionnaire Send Questionnaires" at bounding box center [492, 35] width 840 height 19
click at [354, 85] on link at bounding box center [336, 88] width 109 height 22
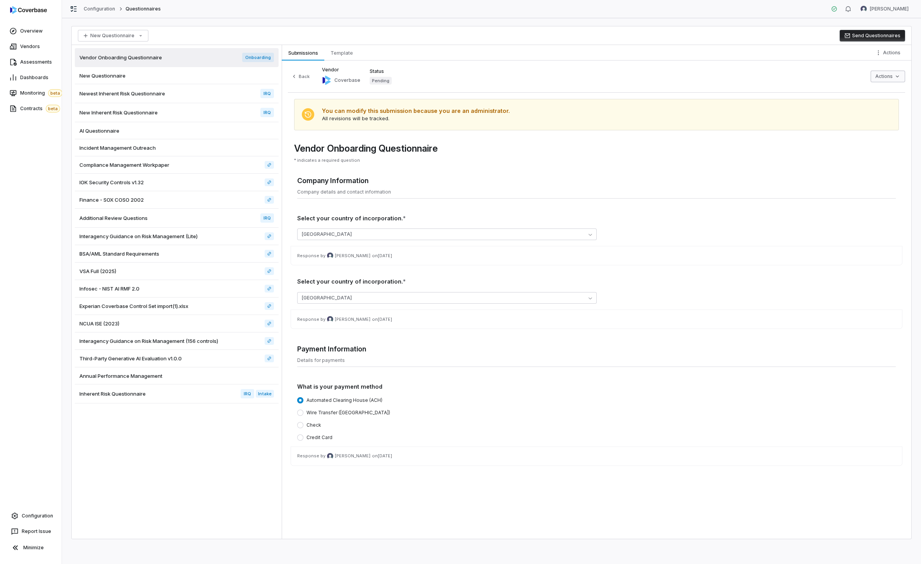
click at [644, 74] on html "Overview Vendors Assessments Dashboards Monitoring beta Contracts beta Configur…" at bounding box center [460, 282] width 921 height 564
click at [644, 97] on div "Archive Submission" at bounding box center [869, 93] width 66 height 12
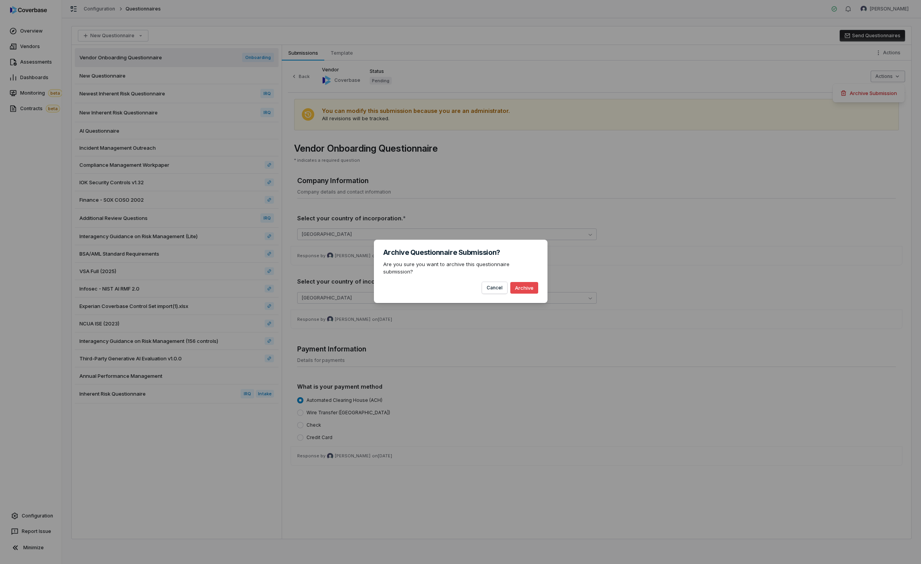
click at [520, 286] on button "Archive" at bounding box center [525, 288] width 28 height 12
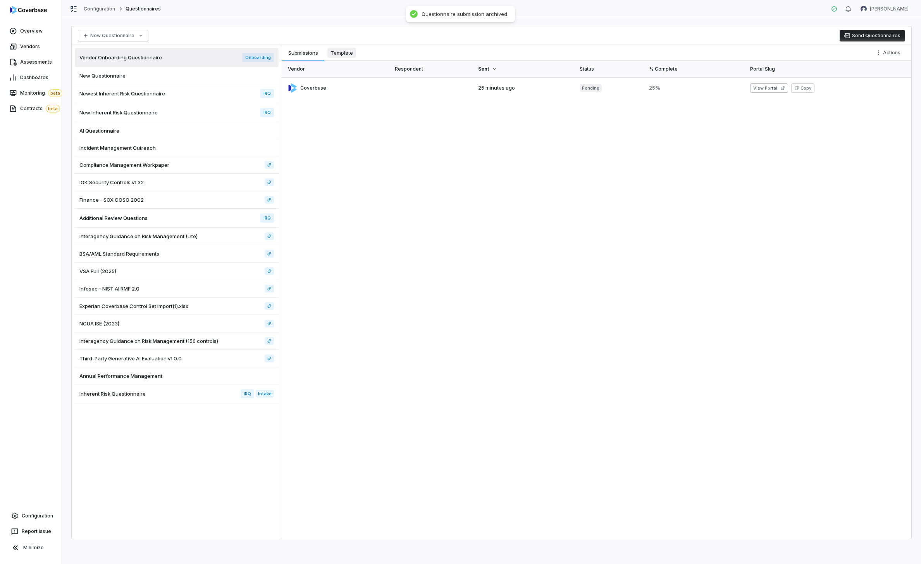
click at [335, 50] on span "Template" at bounding box center [342, 53] width 29 height 10
type textarea "*"
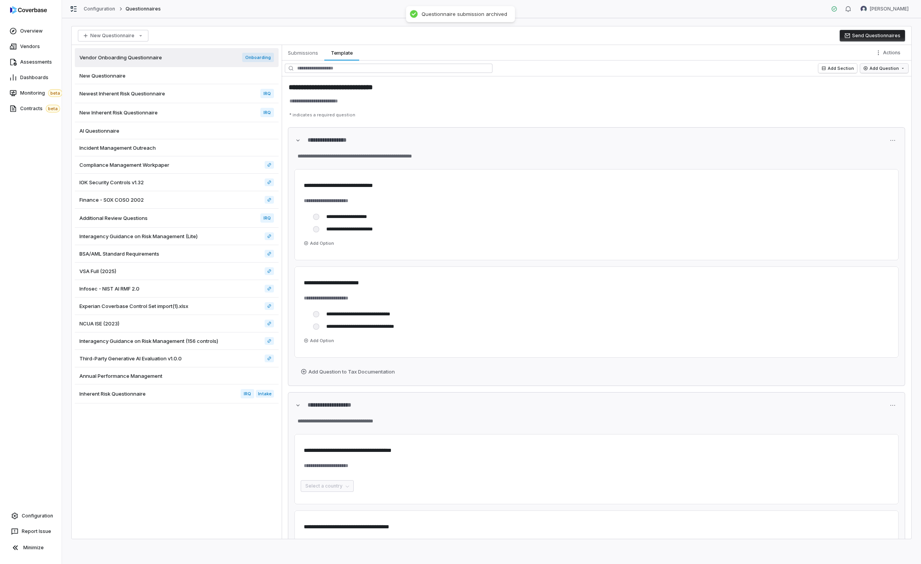
click at [644, 68] on html "**********" at bounding box center [460, 282] width 921 height 564
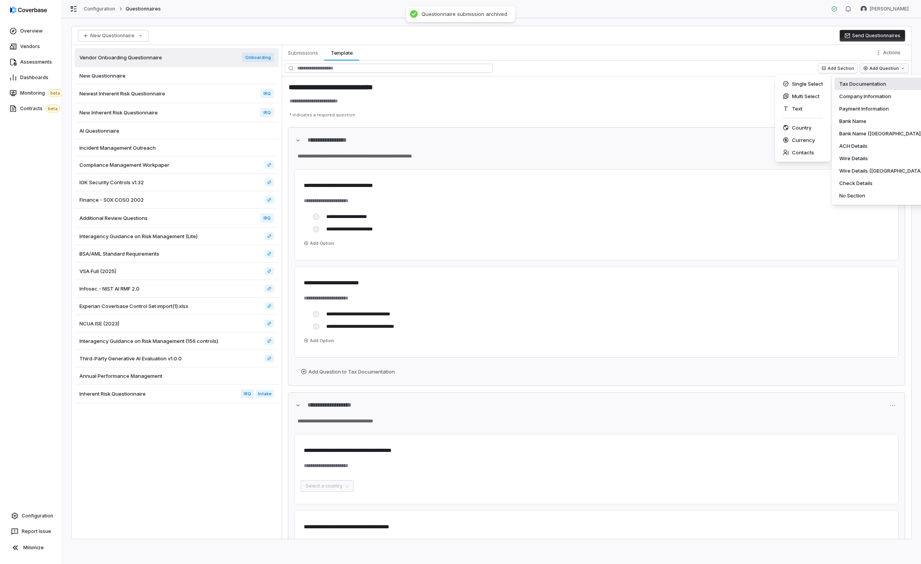
click at [644, 45] on html "**********" at bounding box center [460, 282] width 921 height 564
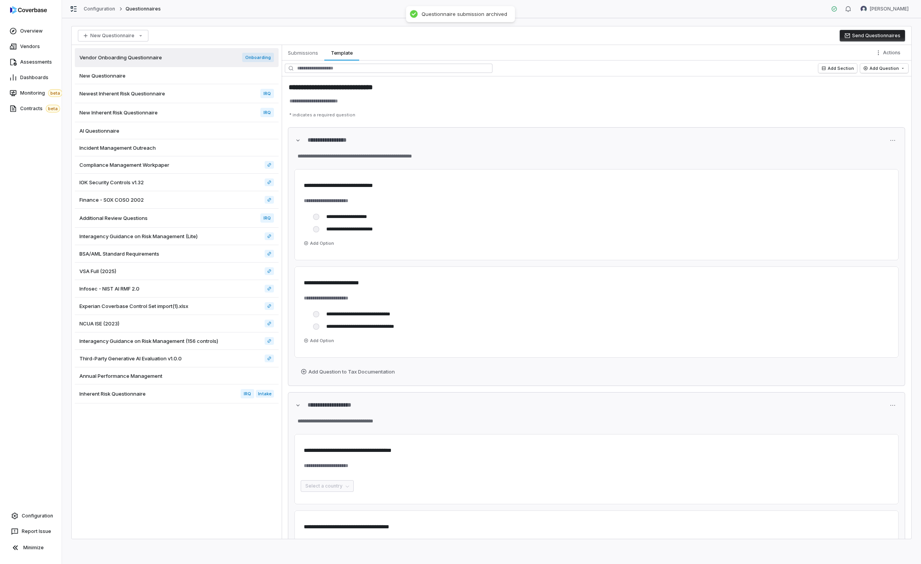
click at [644, 41] on div "New Questionnaire Send Questionnaires" at bounding box center [492, 35] width 840 height 19
click at [644, 34] on button "Send Questionnaires" at bounding box center [873, 36] width 66 height 12
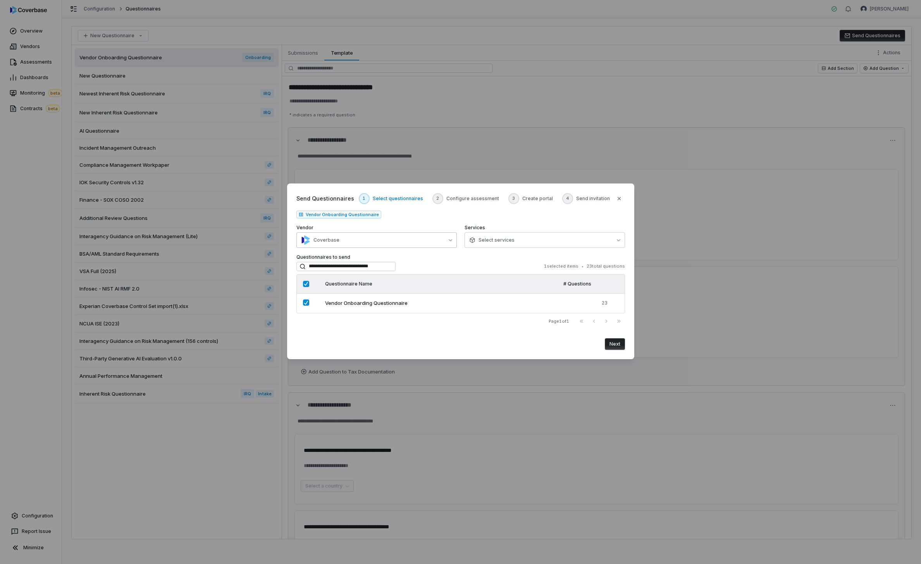
click at [378, 245] on button "Coverbase" at bounding box center [377, 240] width 160 height 16
type input "***"
click at [383, 273] on div "Coverbase" at bounding box center [359, 278] width 118 height 14
click at [616, 343] on button "Next" at bounding box center [615, 344] width 20 height 12
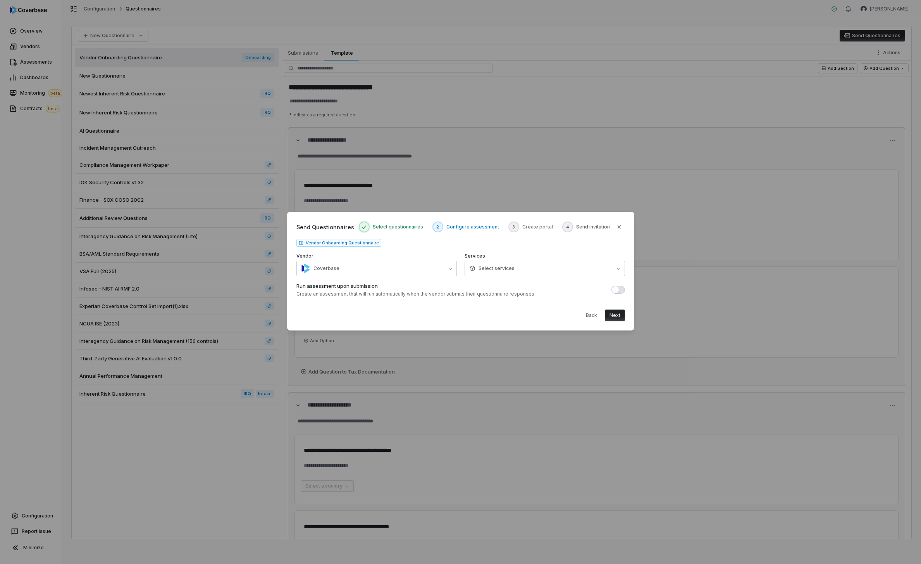
click at [606, 317] on button "Next" at bounding box center [615, 315] width 20 height 12
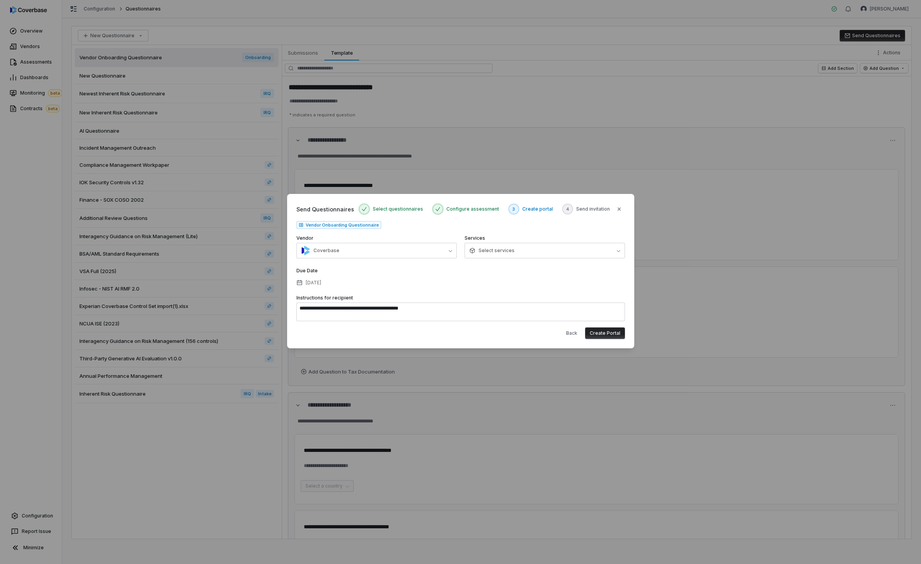
click at [616, 318] on textarea "**********" at bounding box center [461, 311] width 329 height 19
click at [605, 333] on button "Create Portal" at bounding box center [605, 333] width 40 height 12
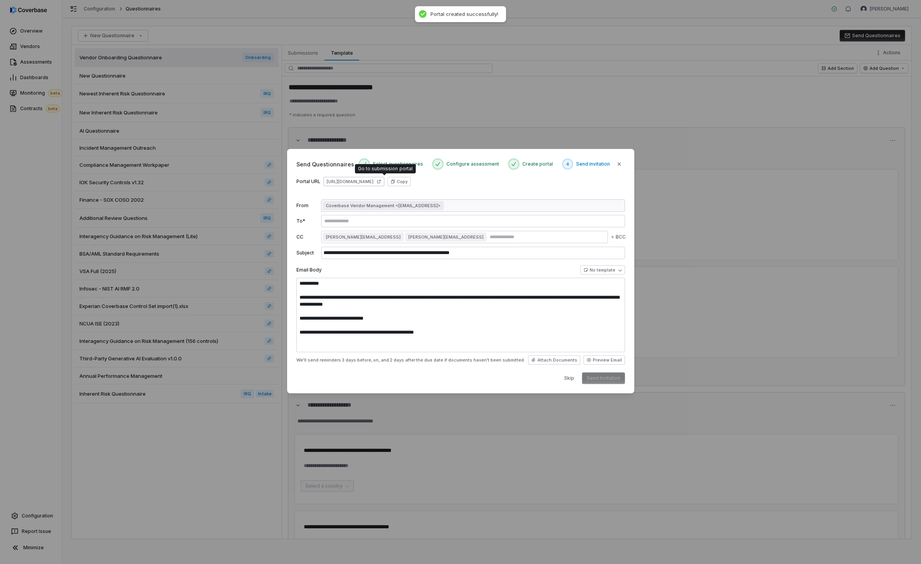
click at [349, 180] on link "https://dashboard.coverbase.app/portal/WZb0nNHW" at bounding box center [354, 181] width 61 height 9
type textarea "**********"
type textarea "*"
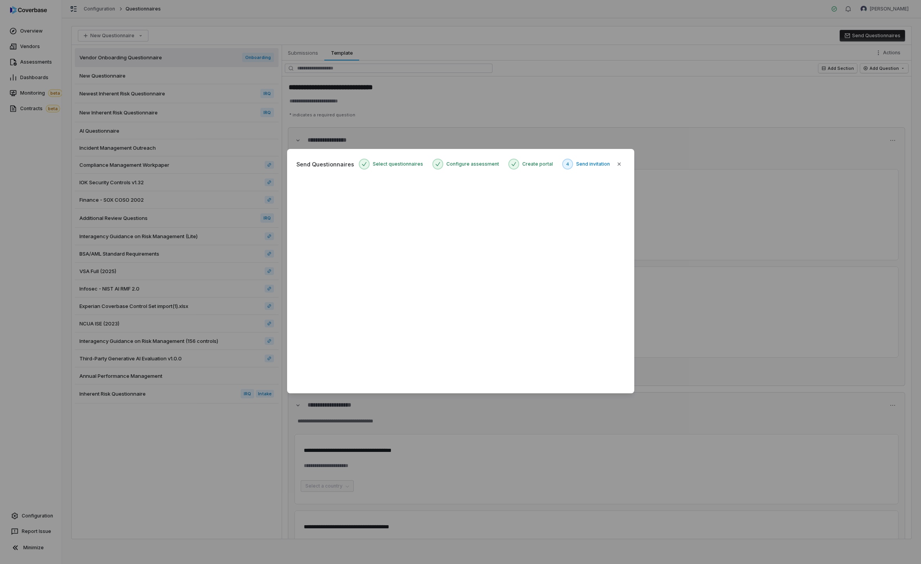
click at [644, 232] on div "**********" at bounding box center [460, 281] width 921 height 290
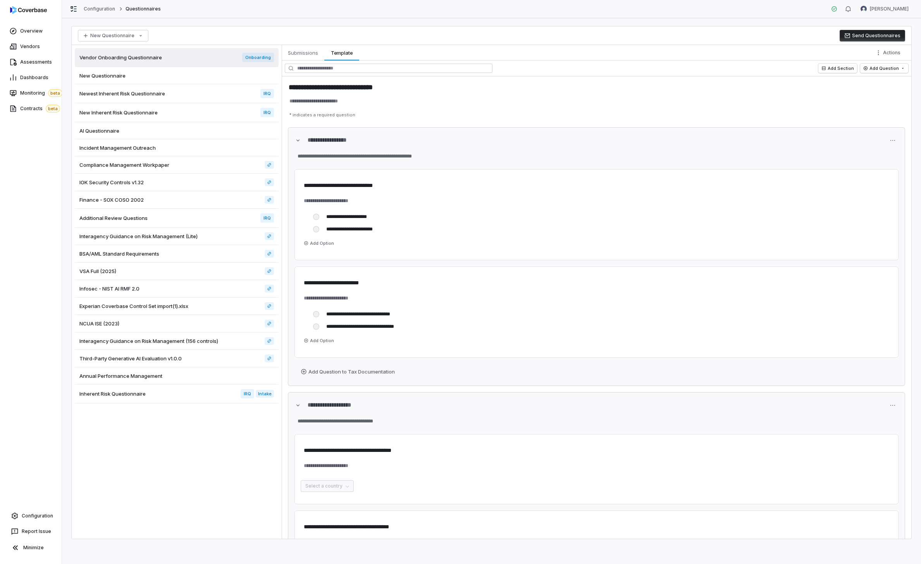
click at [644, 40] on button "Send Questionnaires" at bounding box center [873, 36] width 66 height 12
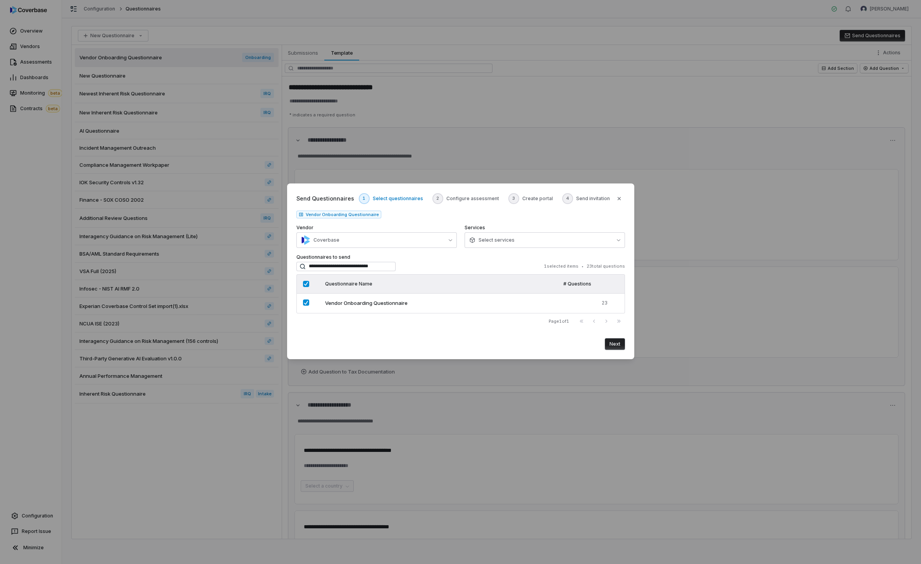
type textarea "*"
click at [615, 343] on button "Next" at bounding box center [615, 344] width 20 height 12
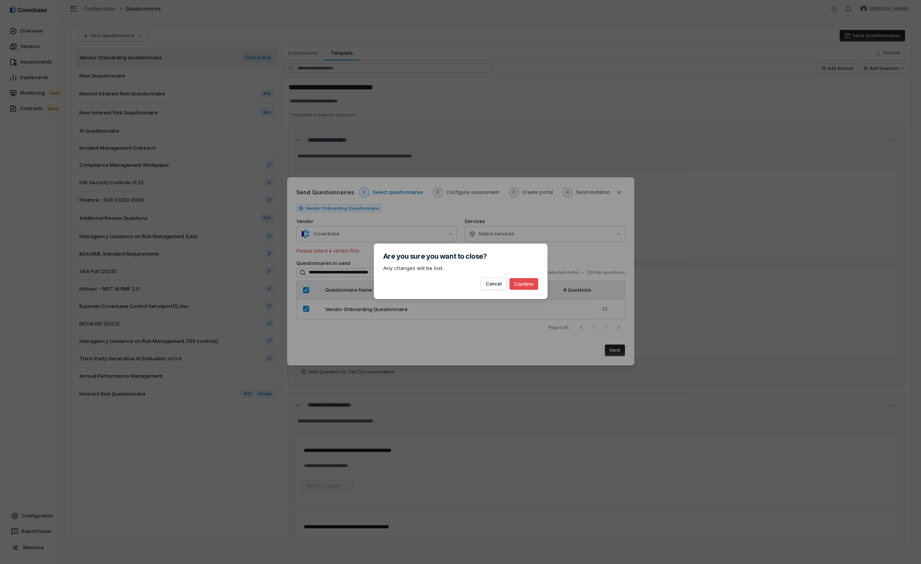
click at [644, 178] on body "**********" at bounding box center [460, 282] width 921 height 564
click at [523, 288] on button "Confirm" at bounding box center [524, 284] width 29 height 12
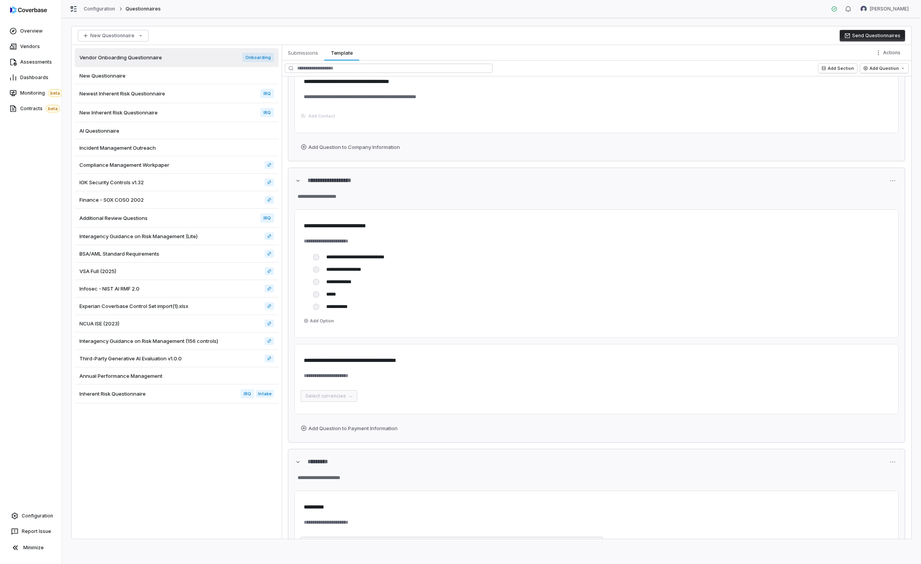
scroll to position [739, 0]
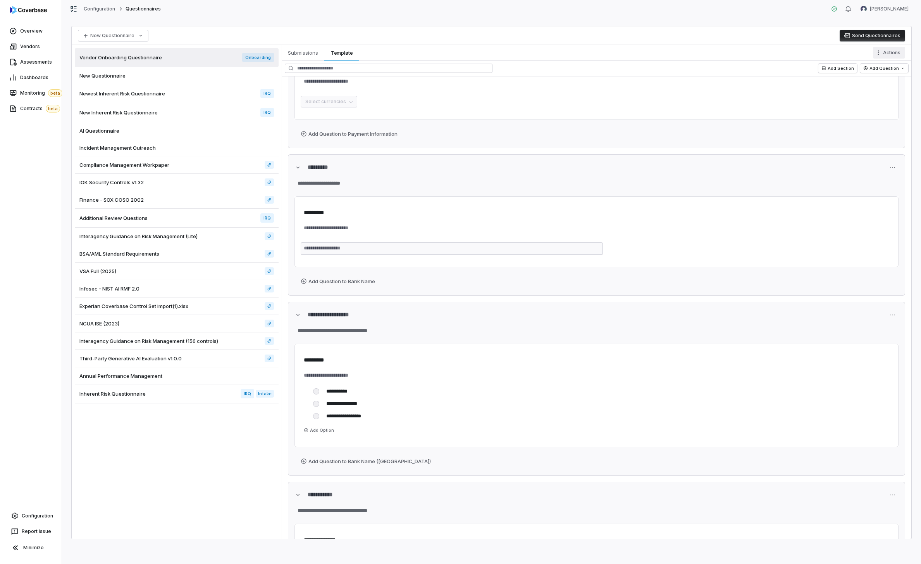
click at [644, 53] on html "**********" at bounding box center [460, 282] width 921 height 564
click at [644, 72] on div "Configure Conditional Logic" at bounding box center [860, 69] width 86 height 12
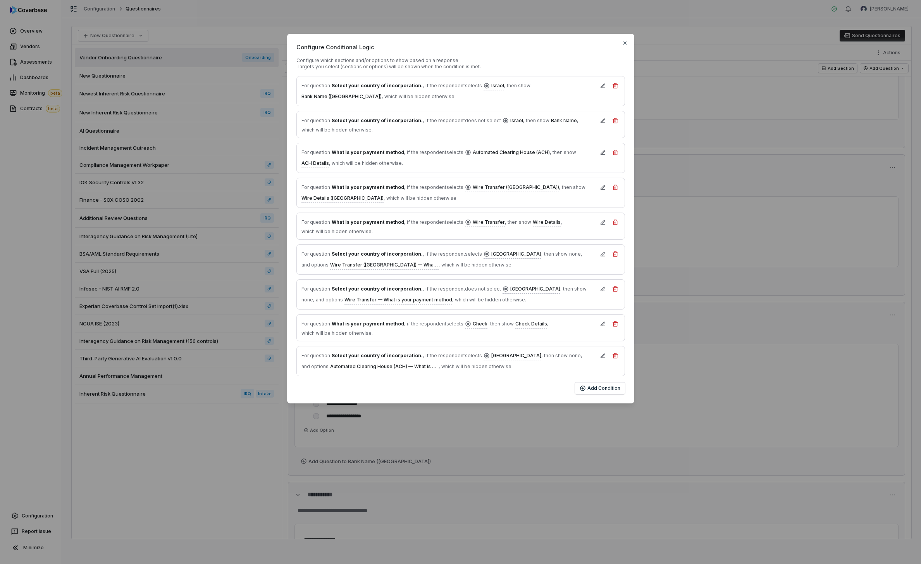
click at [644, 35] on div "Configure Conditional Logic Configure which sections and/or options to show bas…" at bounding box center [460, 218] width 921 height 437
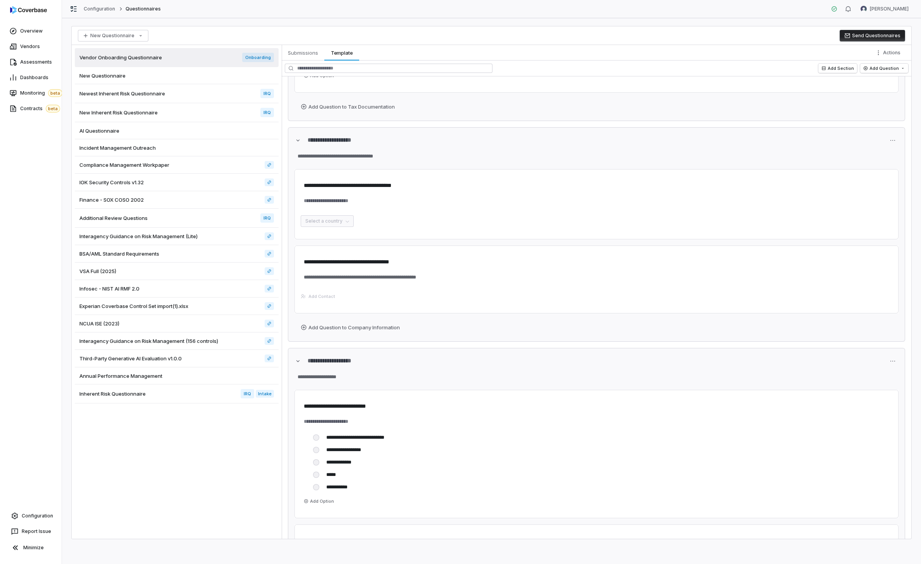
scroll to position [0, 0]
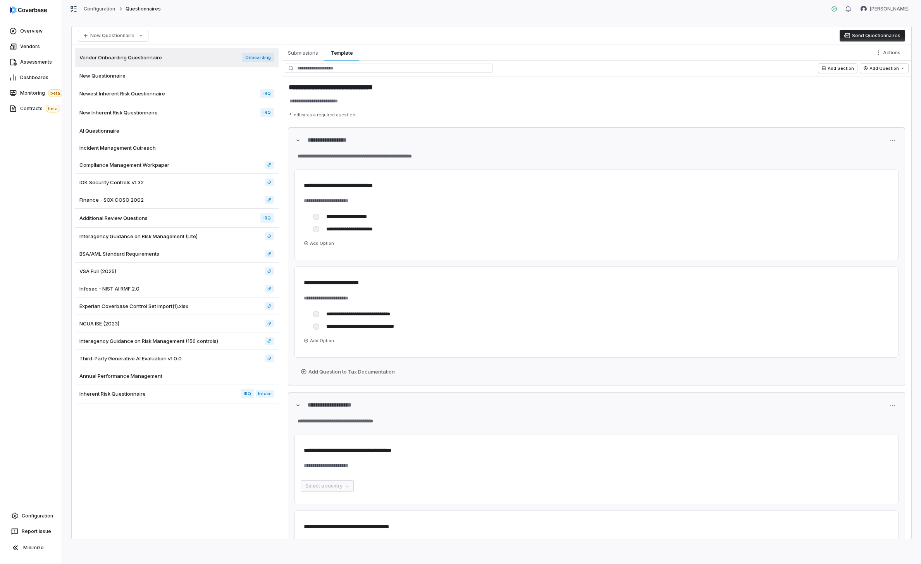
click at [174, 91] on div "Newest Inherent Risk Questionnaire IRQ" at bounding box center [177, 93] width 204 height 19
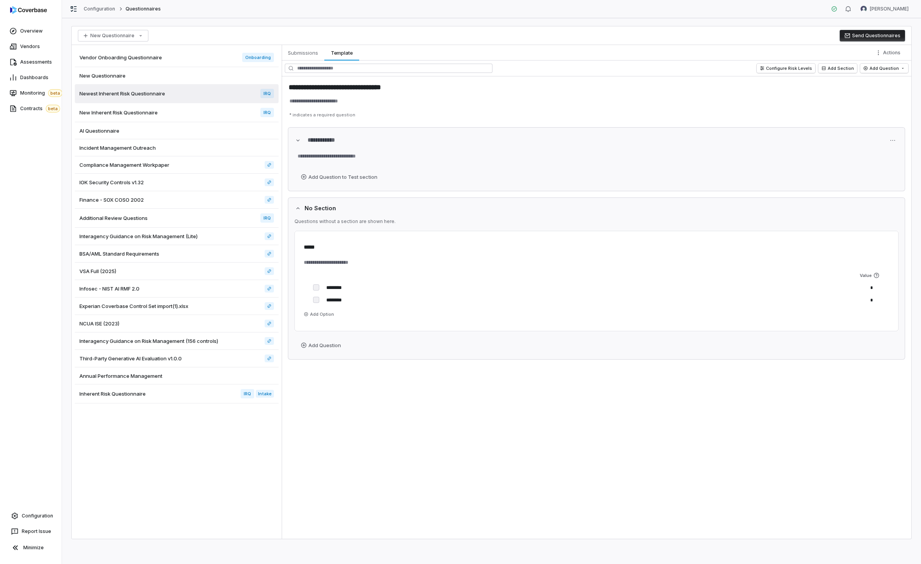
click at [179, 115] on div "New Inherent Risk Questionnaire IRQ" at bounding box center [177, 112] width 204 height 19
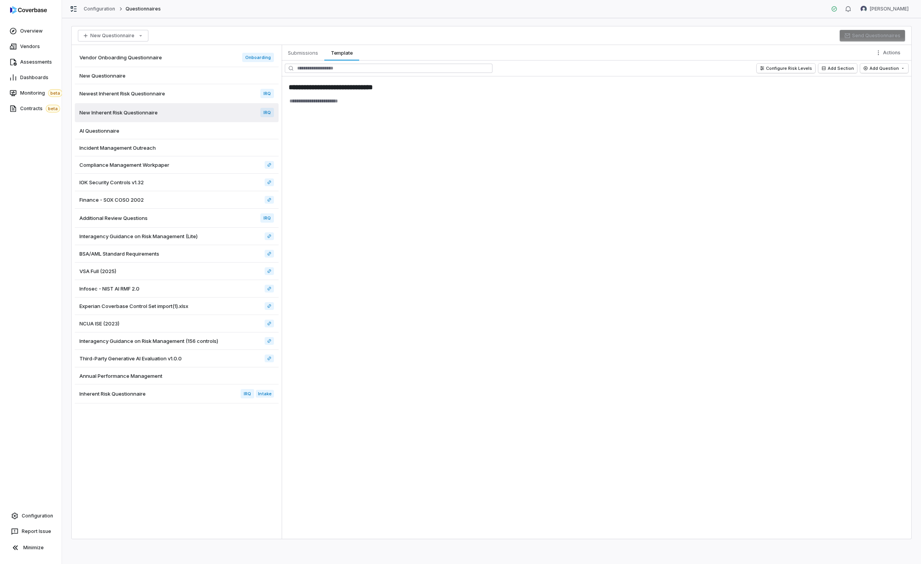
click at [186, 131] on div "AI Questionnaire" at bounding box center [177, 130] width 204 height 17
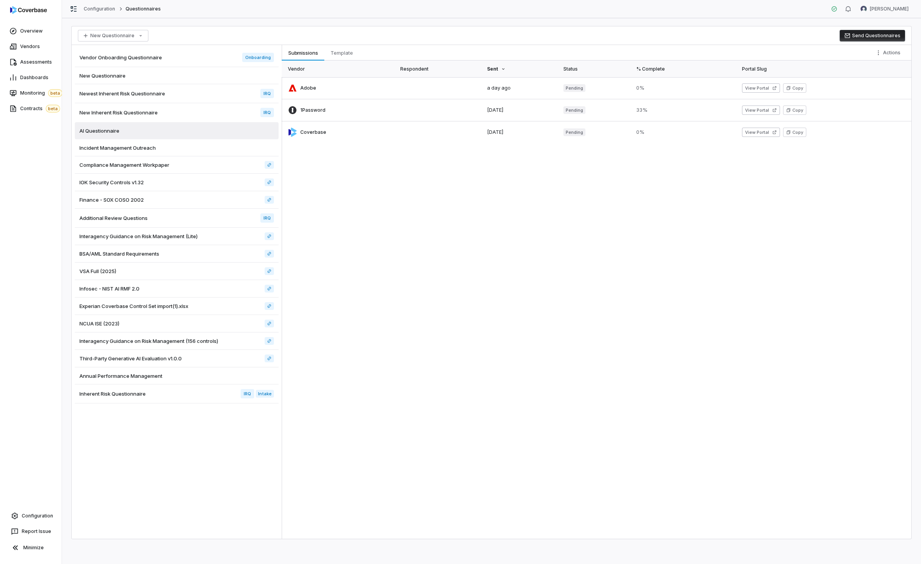
click at [159, 79] on div "New Questionnaire" at bounding box center [177, 75] width 204 height 17
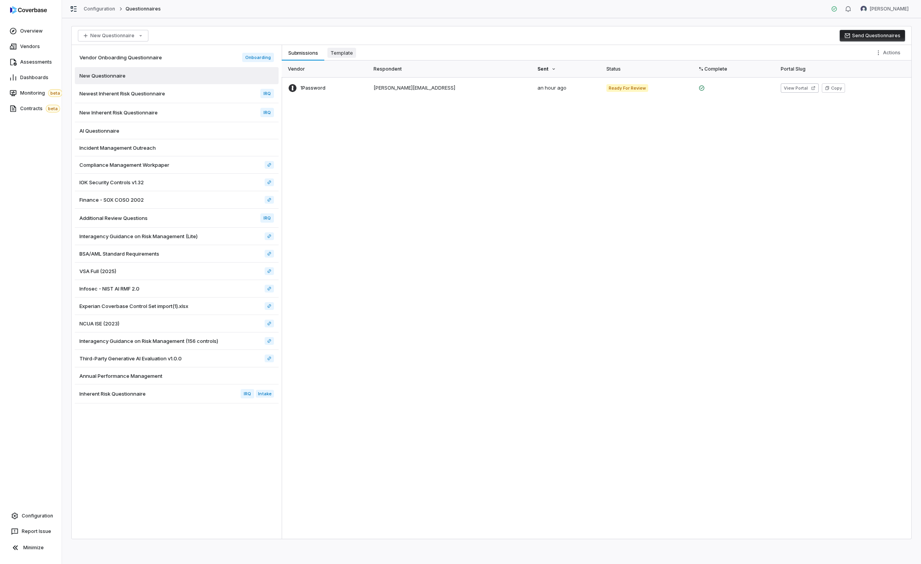
click at [345, 45] on button "Template Template" at bounding box center [341, 53] width 35 height 16
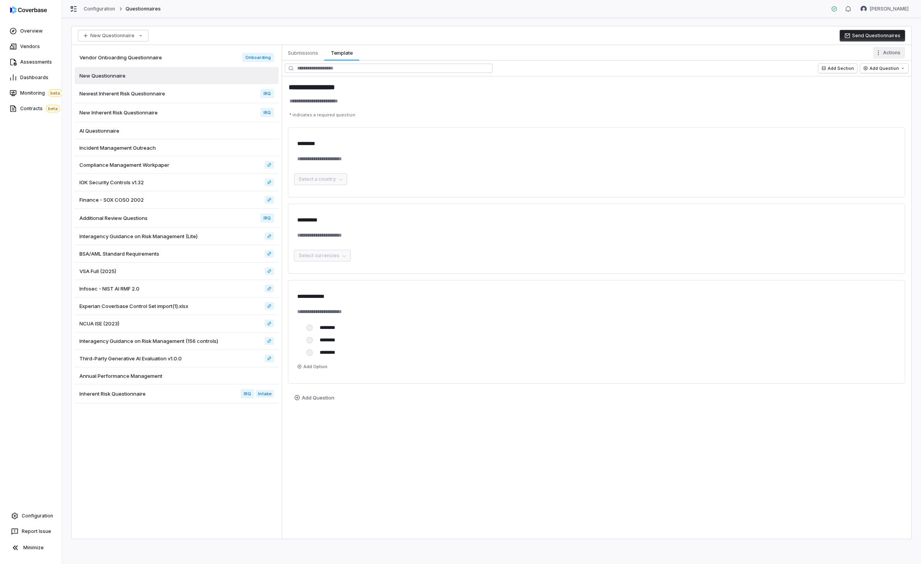
click at [644, 56] on html "**********" at bounding box center [460, 282] width 921 height 564
click at [644, 148] on div "Delete Template" at bounding box center [860, 151] width 86 height 12
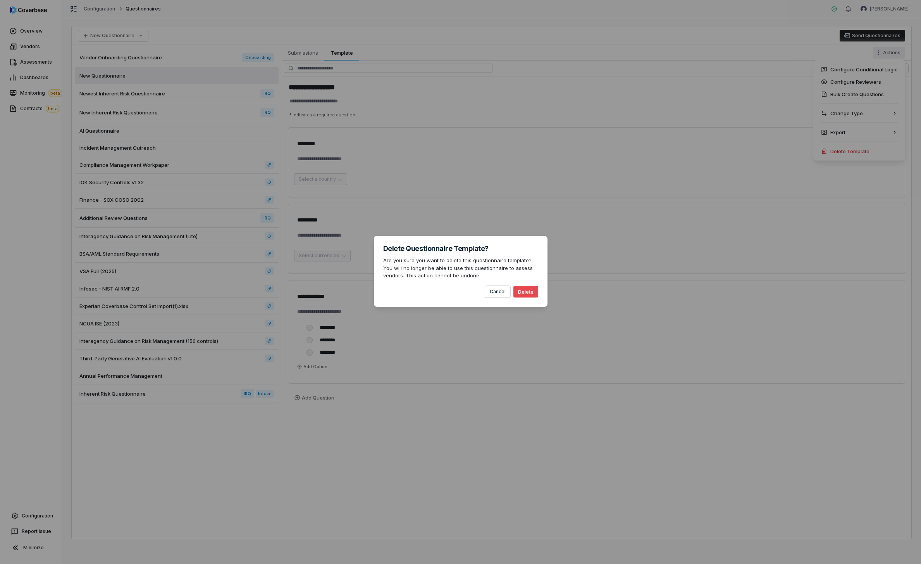
click at [522, 292] on button "Delete" at bounding box center [526, 292] width 25 height 12
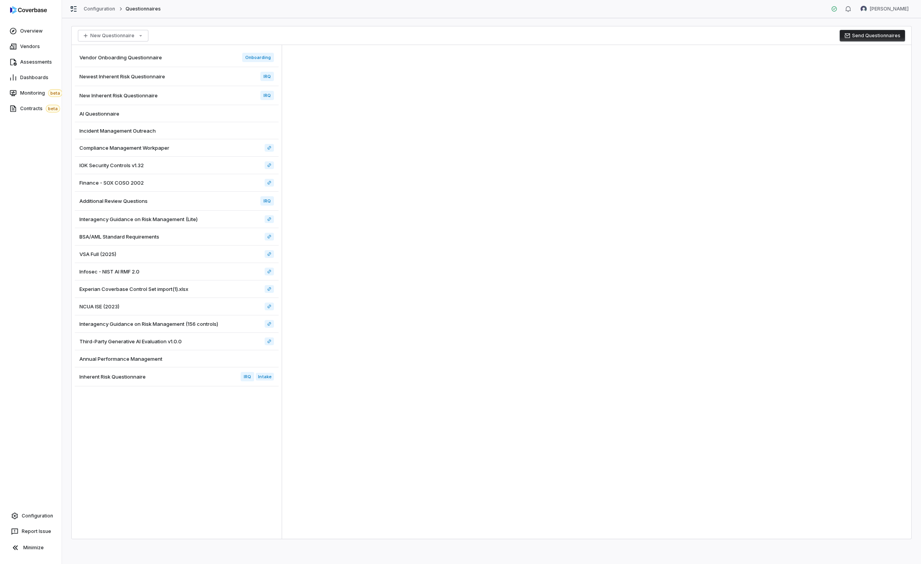
click at [153, 79] on span "Newest Inherent Risk Questionnaire" at bounding box center [122, 76] width 86 height 7
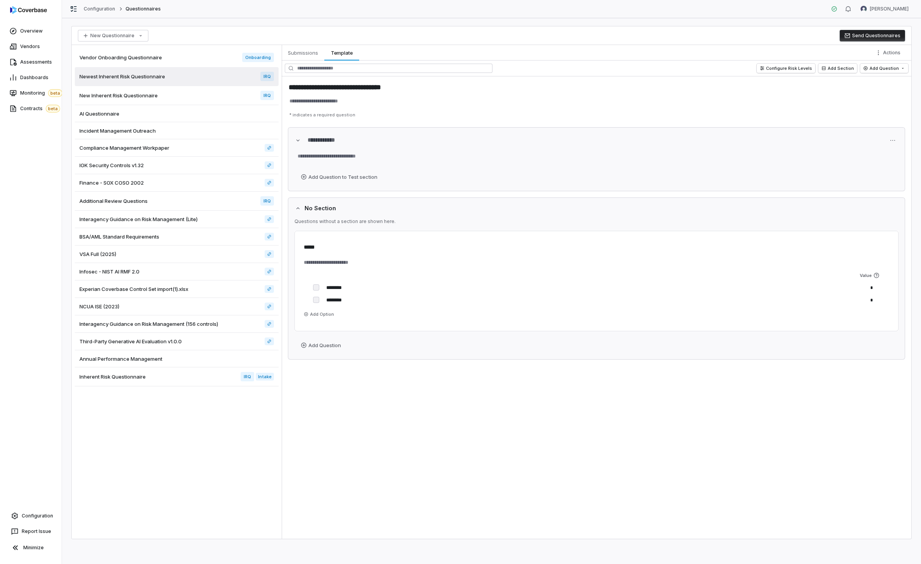
click at [169, 98] on div "New Inherent Risk Questionnaire IRQ" at bounding box center [177, 95] width 204 height 19
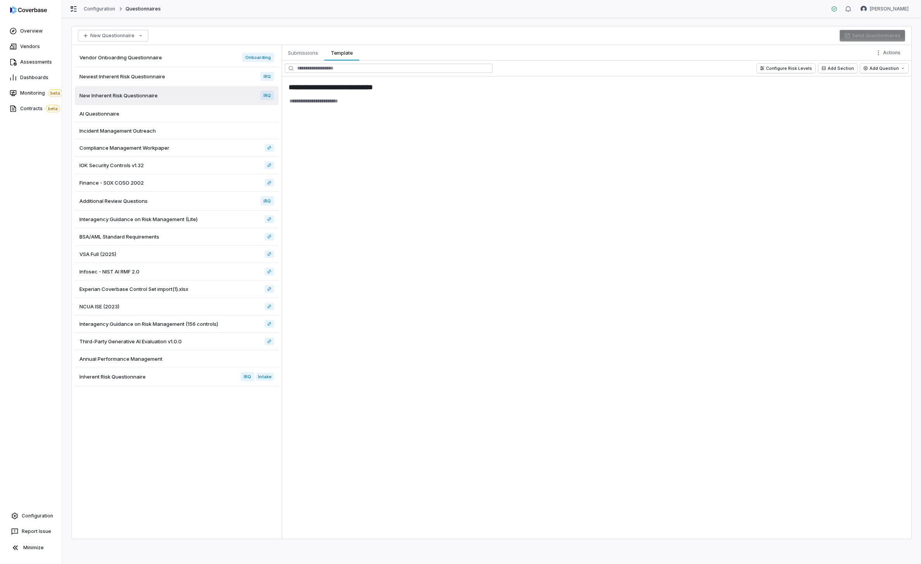
click at [644, 45] on div "New Questionnaire Send Questionnaires" at bounding box center [492, 35] width 840 height 19
click at [644, 52] on html "**********" at bounding box center [460, 282] width 921 height 564
click at [644, 146] on div "Delete Template" at bounding box center [860, 151] width 86 height 12
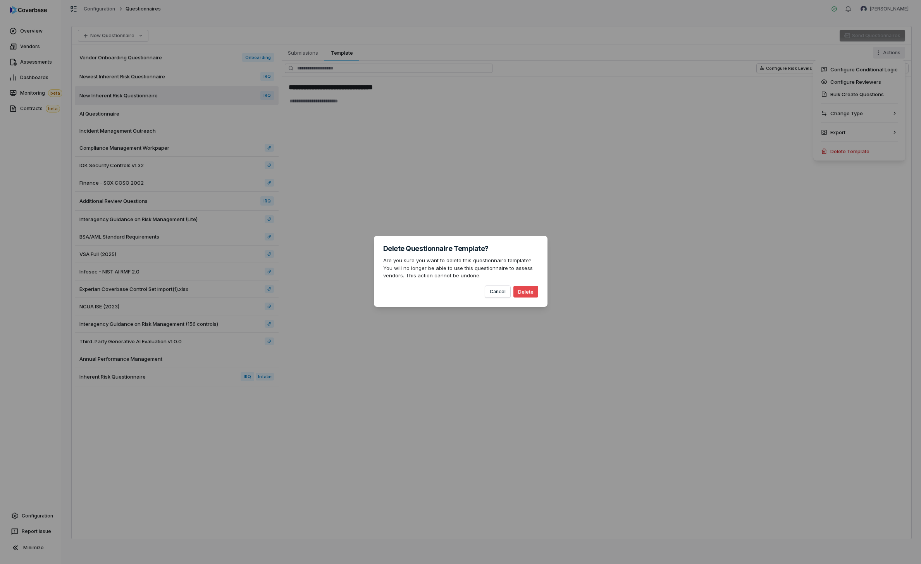
click at [526, 290] on button "Delete" at bounding box center [526, 292] width 25 height 12
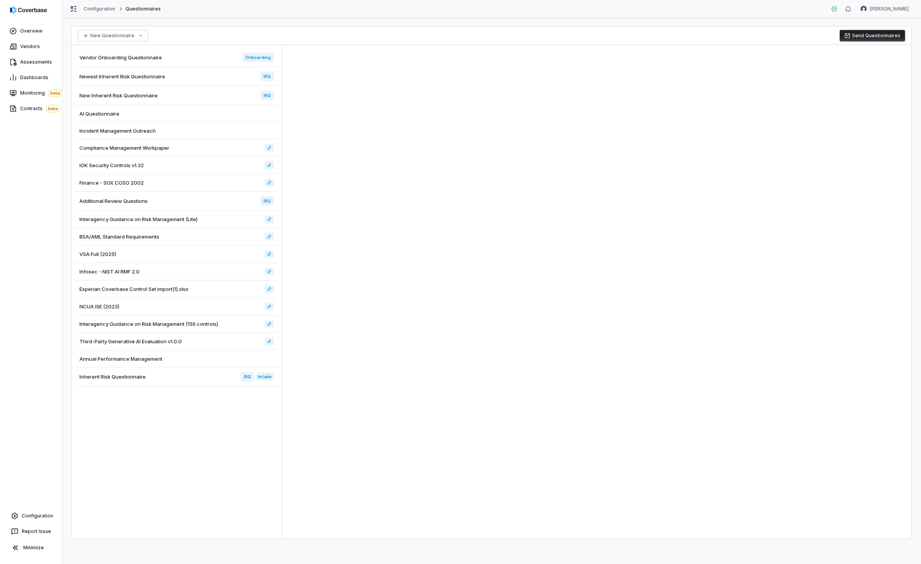
click at [176, 65] on div "Vendor Onboarding Questionnaire Onboarding" at bounding box center [177, 57] width 204 height 19
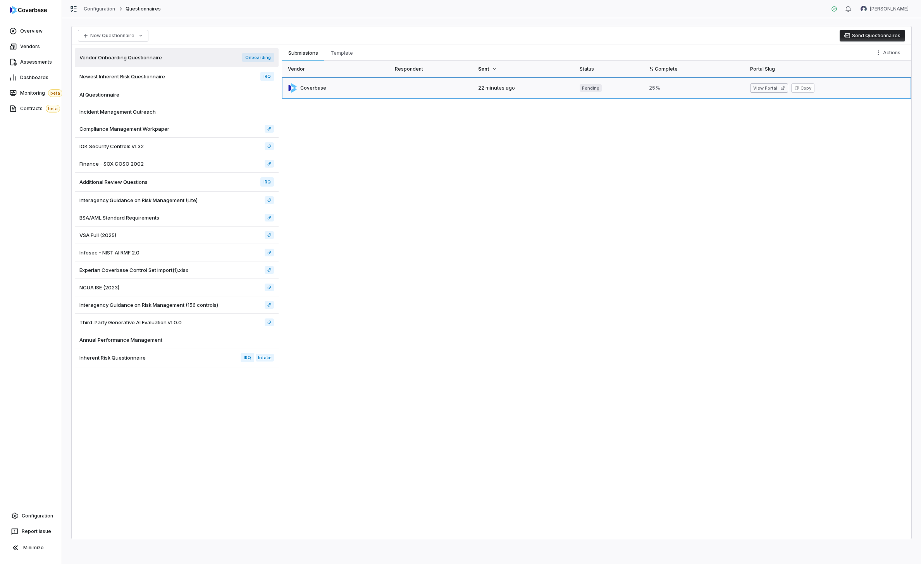
click at [343, 90] on link at bounding box center [336, 88] width 109 height 22
click at [327, 87] on link at bounding box center [336, 88] width 109 height 22
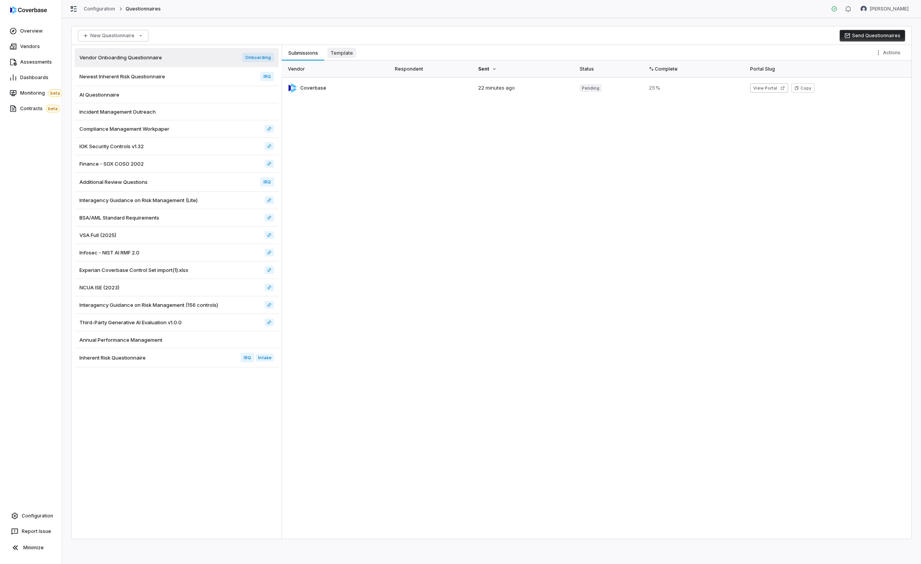
click at [340, 47] on button "Template Template" at bounding box center [341, 53] width 35 height 16
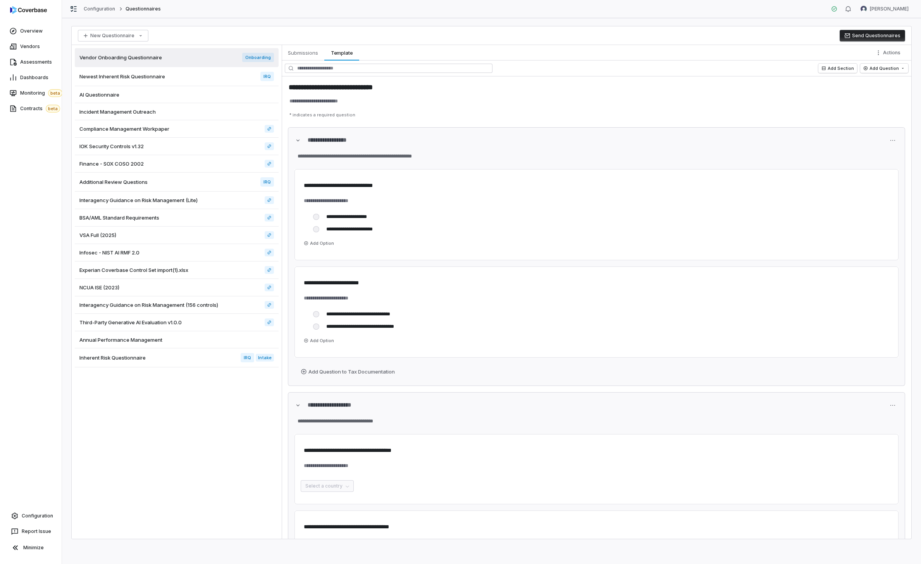
click at [361, 28] on div "New Questionnaire Send Questionnaires" at bounding box center [492, 35] width 840 height 19
click at [644, 50] on html "**********" at bounding box center [460, 282] width 921 height 564
click at [644, 66] on div "Configure Conditional Logic" at bounding box center [860, 69] width 86 height 12
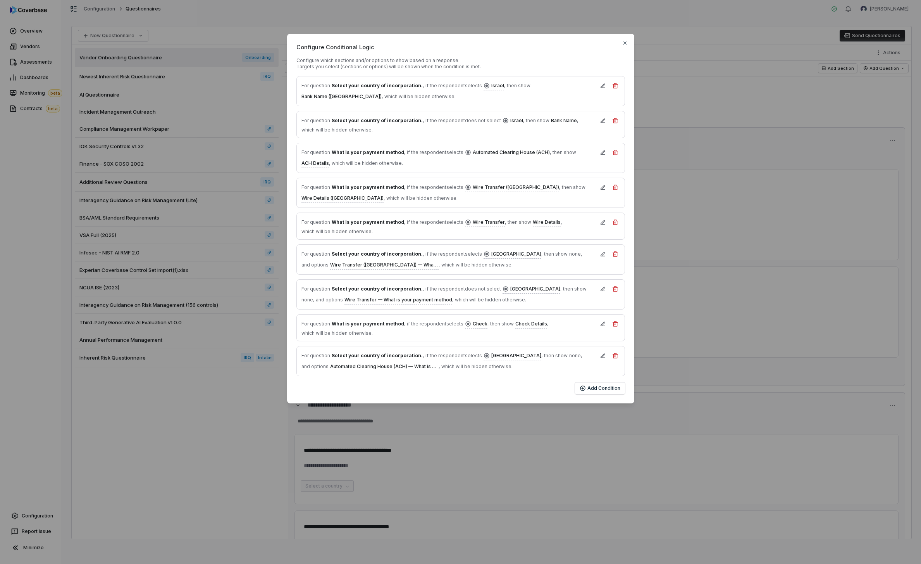
click at [594, 28] on div "Configure Conditional Logic Configure which sections and/or options to show bas…" at bounding box center [460, 218] width 921 height 437
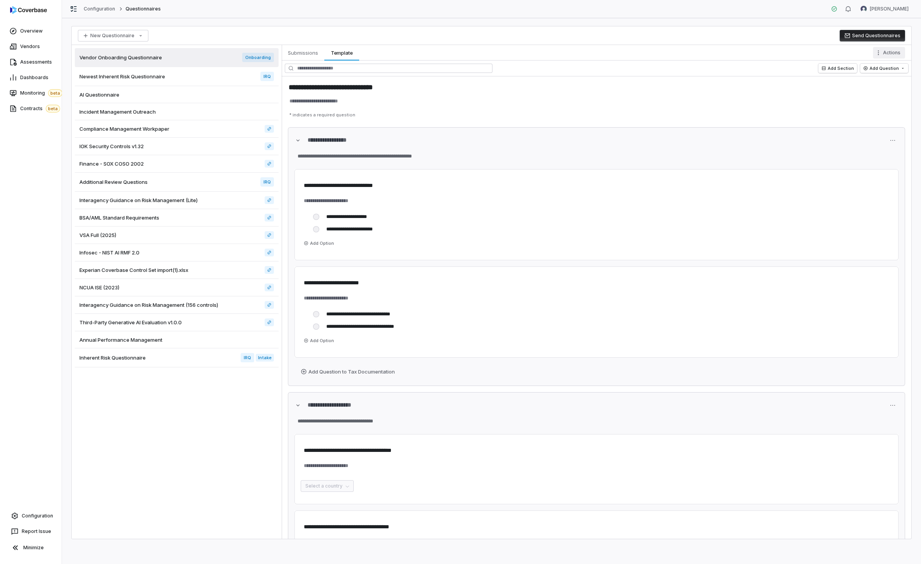
click at [644, 58] on html "**********" at bounding box center [460, 282] width 921 height 564
click at [644, 32] on html "**********" at bounding box center [460, 282] width 921 height 564
click at [306, 61] on div "Add Section Add Question" at bounding box center [597, 68] width 630 height 16
type textarea "*"
click at [306, 48] on span "Submissions" at bounding box center [303, 53] width 36 height 10
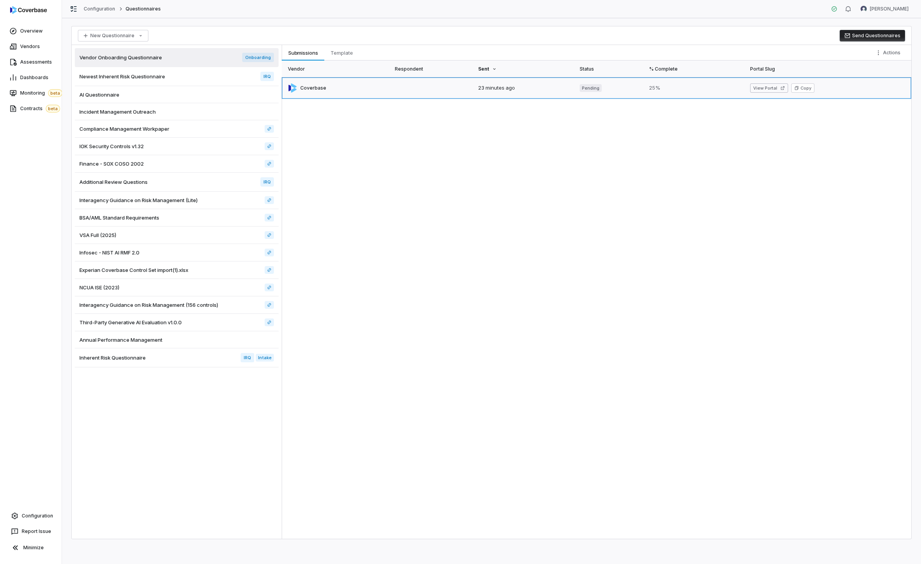
click at [317, 89] on link at bounding box center [336, 88] width 109 height 22
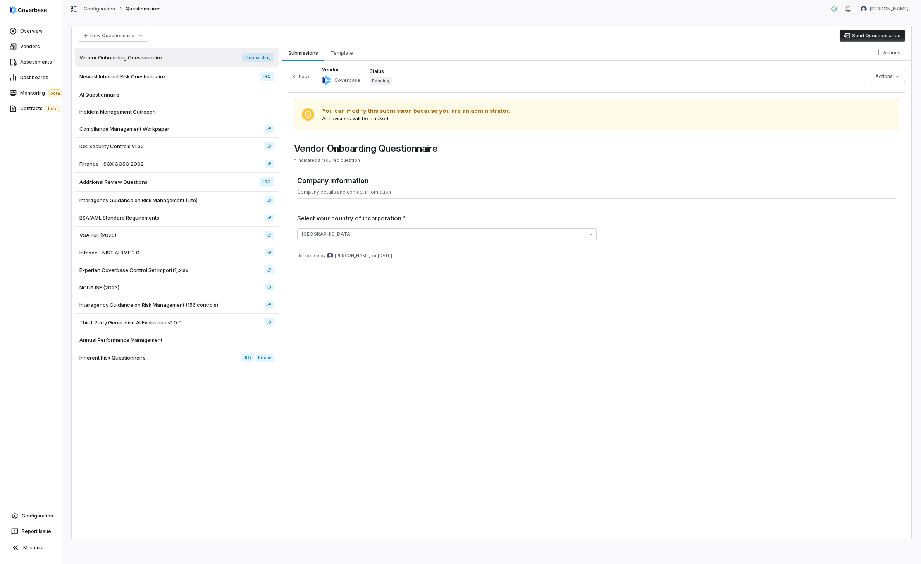
click at [298, 87] on div "Back Vendor Coverbase Status Pending Actions" at bounding box center [597, 80] width 618 height 26
click at [299, 76] on button "Back" at bounding box center [300, 76] width 25 height 9
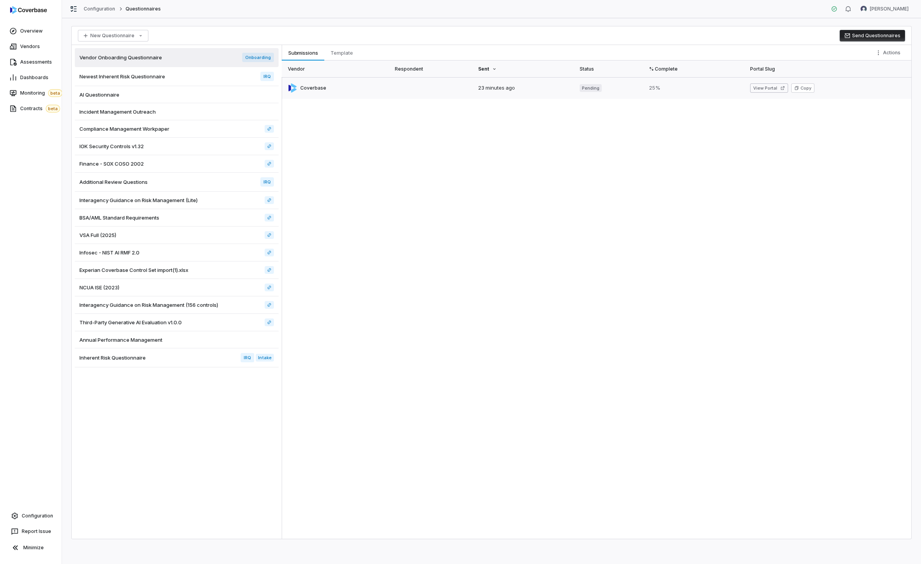
click at [644, 82] on link at bounding box center [829, 88] width 166 height 22
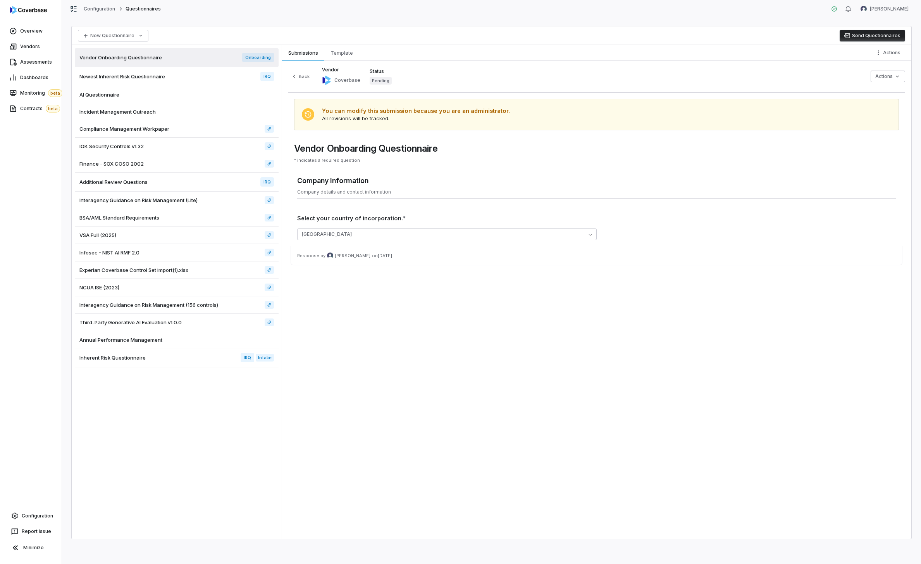
click at [291, 71] on div "Back Vendor Coverbase Status Pending" at bounding box center [340, 76] width 104 height 19
click at [299, 77] on button "Back" at bounding box center [300, 76] width 25 height 9
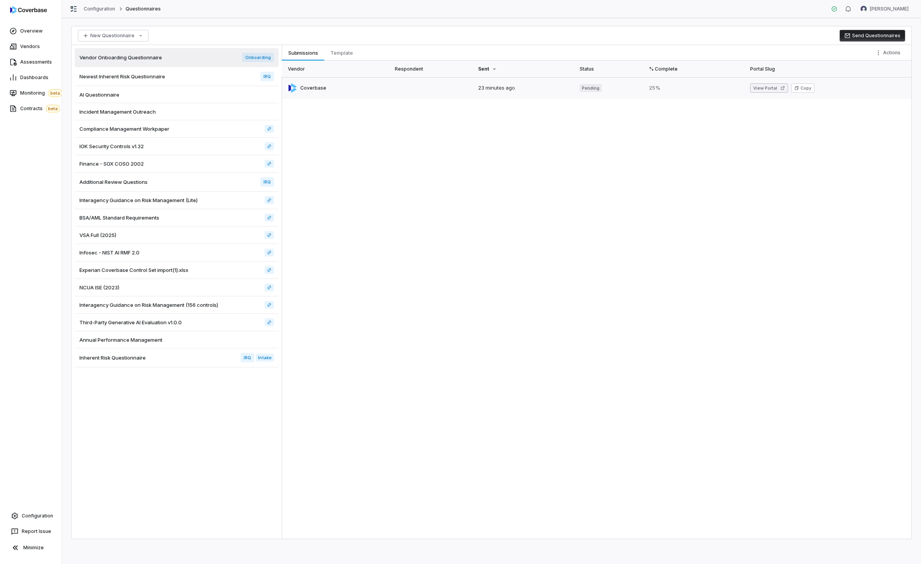
click at [644, 87] on button "View Portal" at bounding box center [769, 87] width 38 height 9
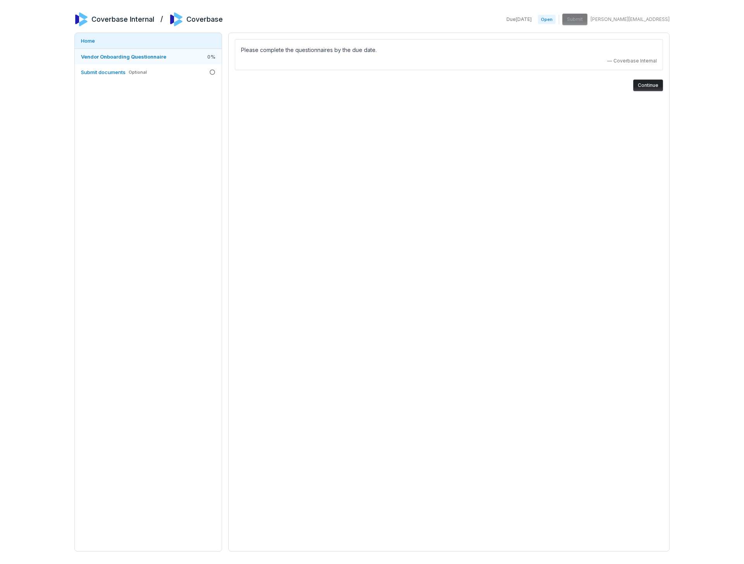
click at [176, 58] on link "Vendor Onboarding Questionnaire 0 %" at bounding box center [148, 57] width 147 height 16
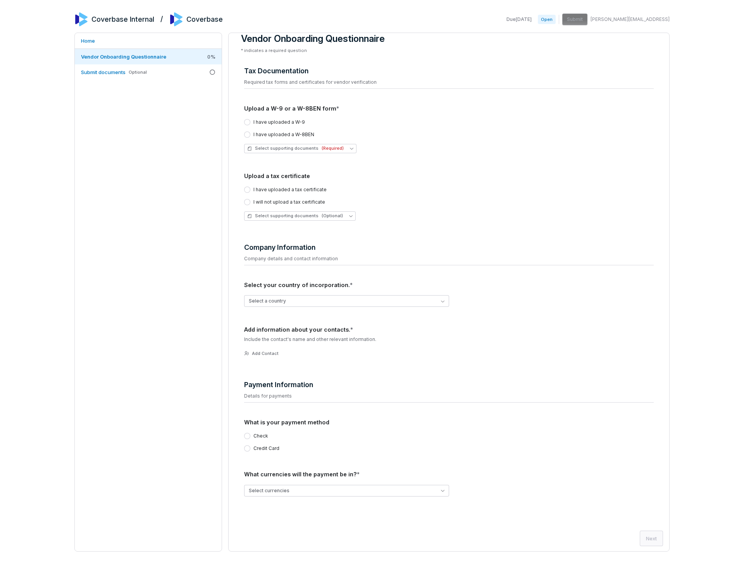
scroll to position [14, 0]
click at [411, 296] on button "Select a country" at bounding box center [346, 300] width 205 height 12
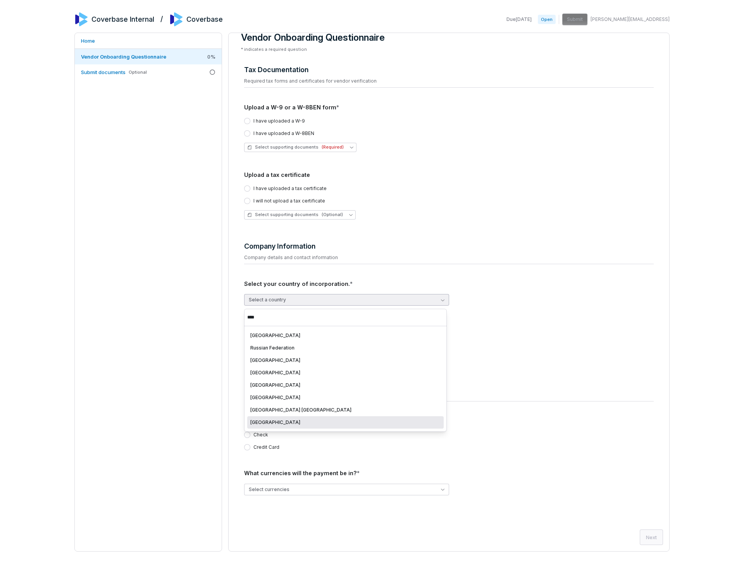
type input "****"
click at [306, 424] on div "[GEOGRAPHIC_DATA]" at bounding box center [345, 422] width 190 height 6
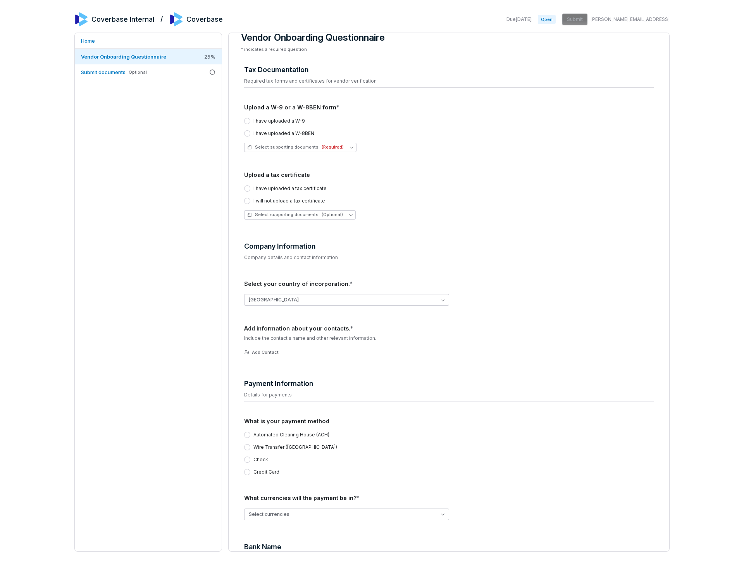
click at [179, 255] on div "Home Vendor Onboarding Questionnaire 25 % Submit documents Optional" at bounding box center [148, 292] width 148 height 519
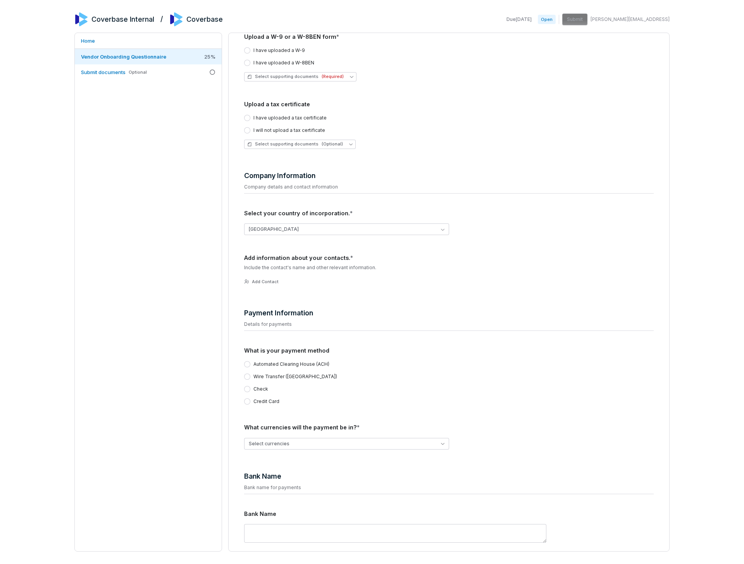
scroll to position [131, 0]
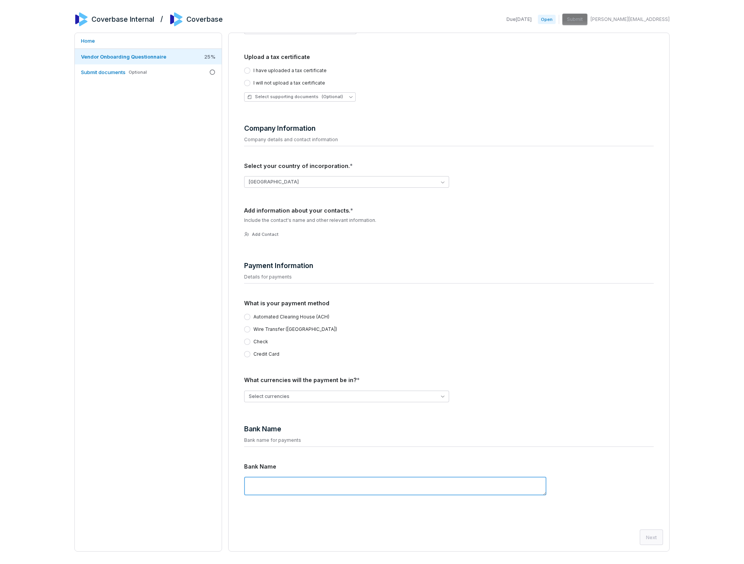
click at [318, 477] on textarea at bounding box center [395, 485] width 302 height 19
click at [284, 326] on label "Wire Transfer ([GEOGRAPHIC_DATA])" at bounding box center [296, 329] width 84 height 6
click at [250, 326] on button "Wire Transfer ([GEOGRAPHIC_DATA])" at bounding box center [247, 329] width 6 height 6
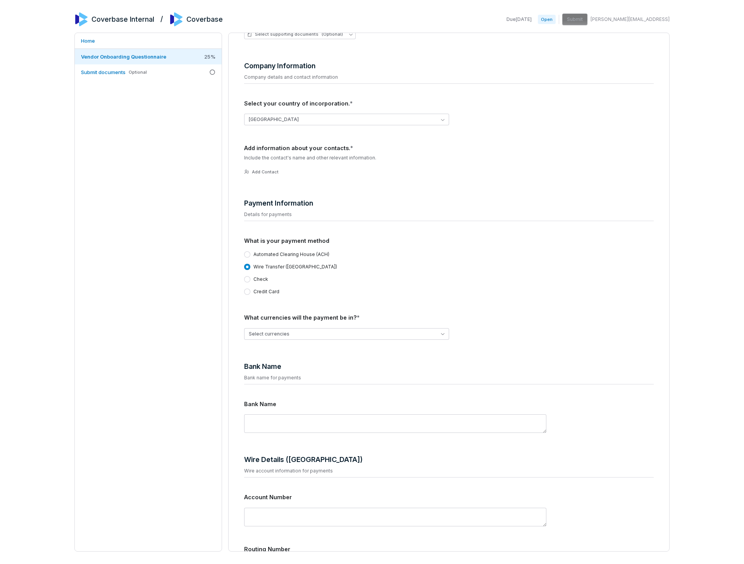
scroll to position [189, 0]
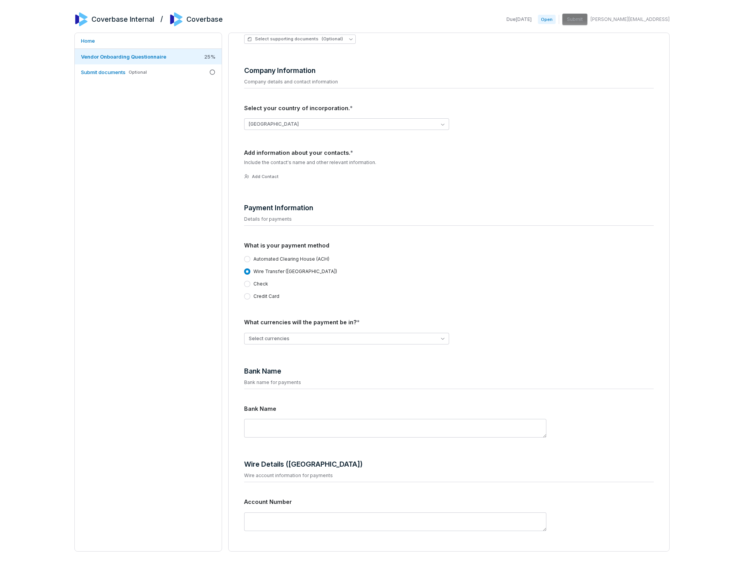
click at [261, 285] on label "Check" at bounding box center [261, 284] width 15 height 6
click at [250, 285] on button "Check" at bounding box center [247, 284] width 6 height 6
click at [273, 295] on label "Credit Card" at bounding box center [267, 296] width 26 height 6
click at [250, 295] on button "Credit Card" at bounding box center [247, 296] width 6 height 6
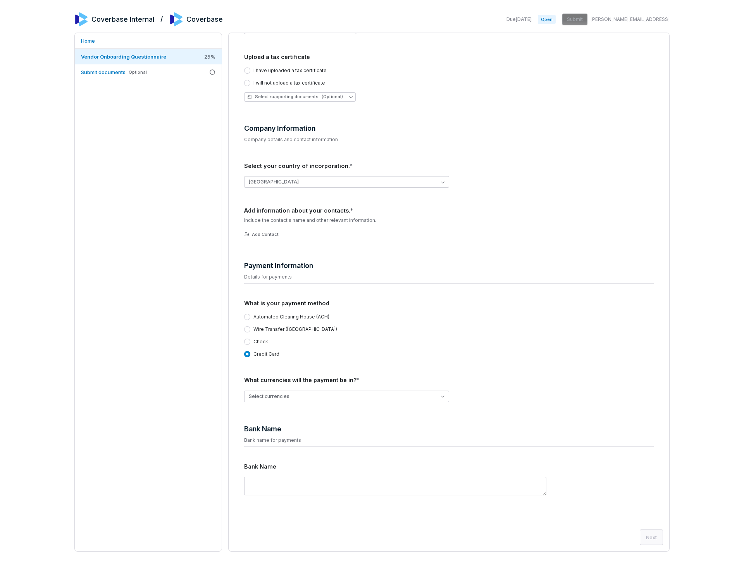
click at [273, 327] on label "Wire Transfer ([GEOGRAPHIC_DATA])" at bounding box center [296, 329] width 84 height 6
click at [250, 327] on button "Wire Transfer ([GEOGRAPHIC_DATA])" at bounding box center [247, 329] width 6 height 6
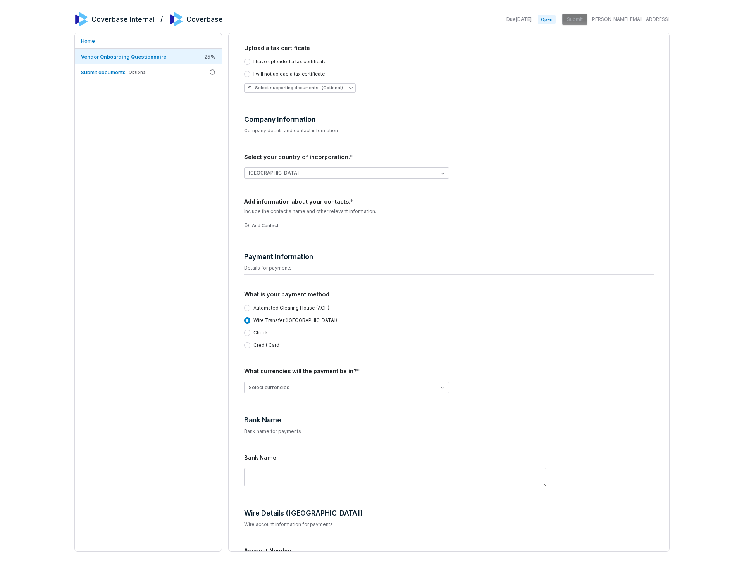
click at [306, 309] on label "Automated Clearing House (ACH)" at bounding box center [292, 308] width 76 height 6
click at [250, 309] on button "Automated Clearing House (ACH)" at bounding box center [247, 308] width 6 height 6
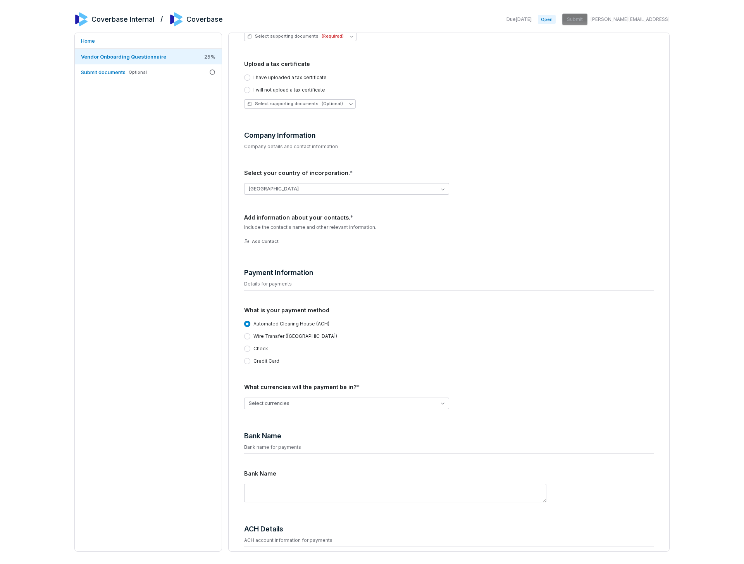
scroll to position [126, 0]
click at [337, 397] on button "Select currencies" at bounding box center [346, 402] width 205 height 12
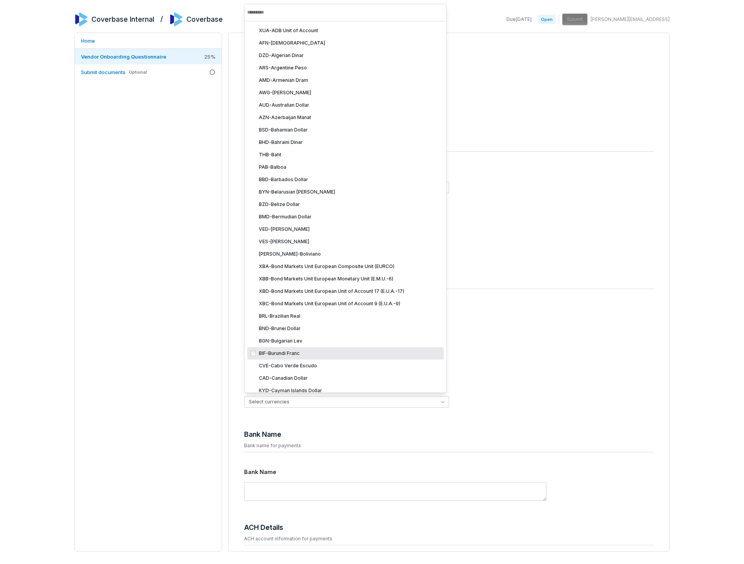
click at [152, 283] on div "Home Vendor Onboarding Questionnaire 25 % Submit documents Optional" at bounding box center [148, 292] width 148 height 519
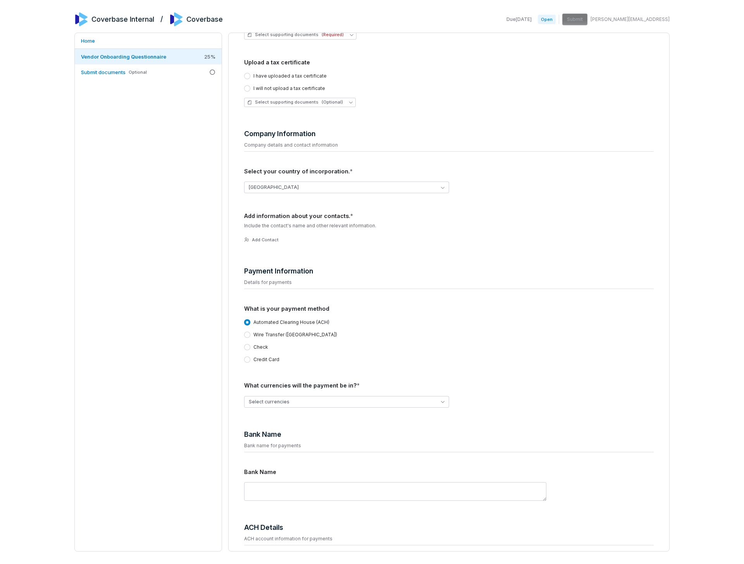
click at [164, 311] on div "Home Vendor Onboarding Questionnaire 25 % Submit documents Optional" at bounding box center [148, 292] width 148 height 519
click at [324, 184] on button "[GEOGRAPHIC_DATA]" at bounding box center [346, 187] width 205 height 12
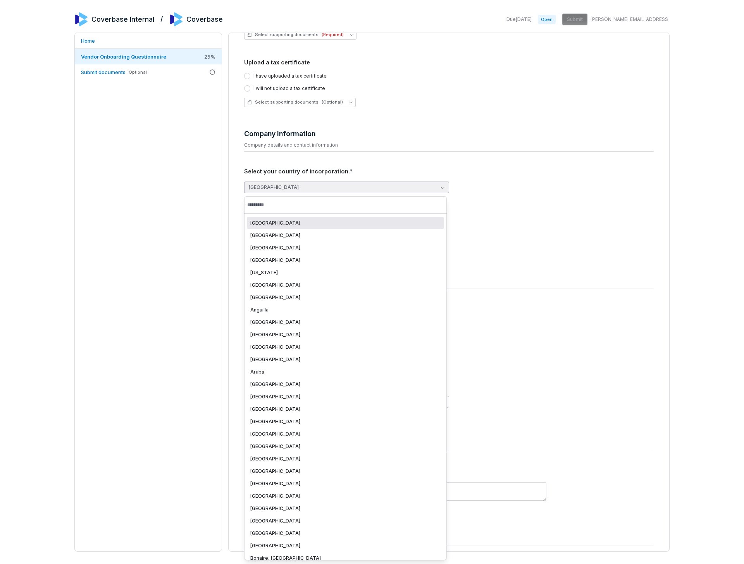
click at [312, 219] on div "[GEOGRAPHIC_DATA]" at bounding box center [345, 223] width 197 height 12
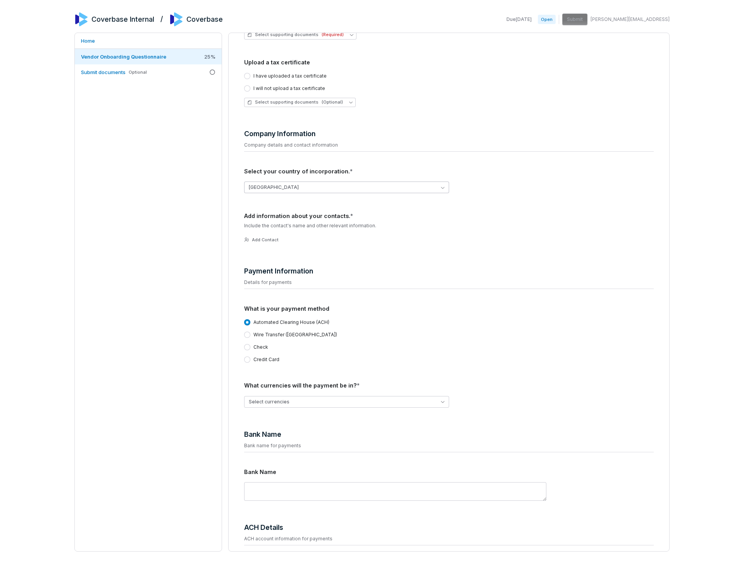
click at [333, 184] on button "[GEOGRAPHIC_DATA]" at bounding box center [346, 187] width 205 height 12
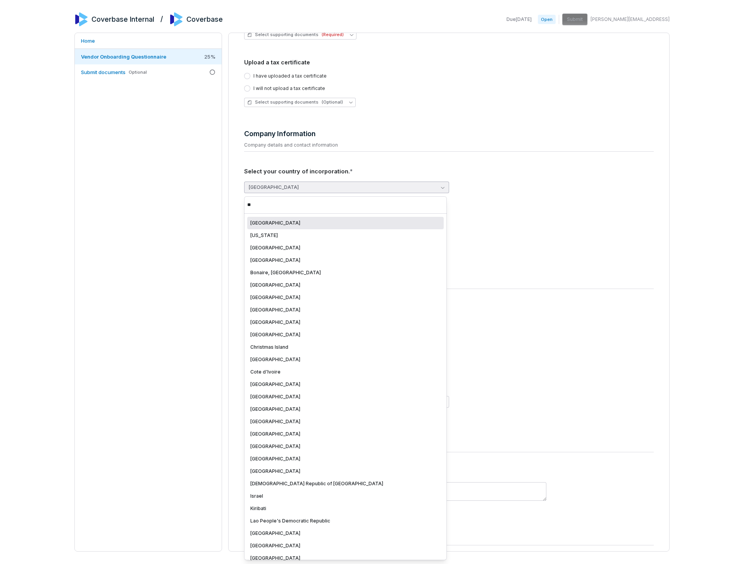
type input "*"
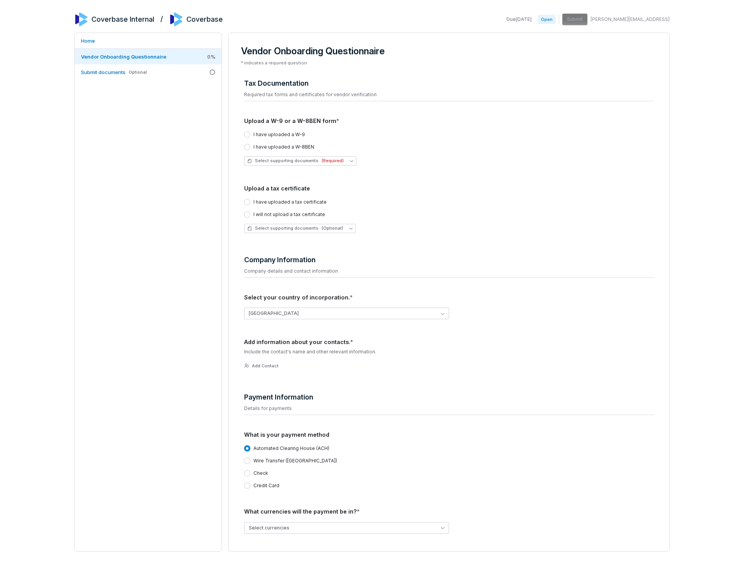
click at [161, 235] on div "Home Vendor Onboarding Questionnaire 0 % Submit documents Optional" at bounding box center [148, 292] width 148 height 519
click at [290, 317] on button "[GEOGRAPHIC_DATA]" at bounding box center [346, 313] width 205 height 12
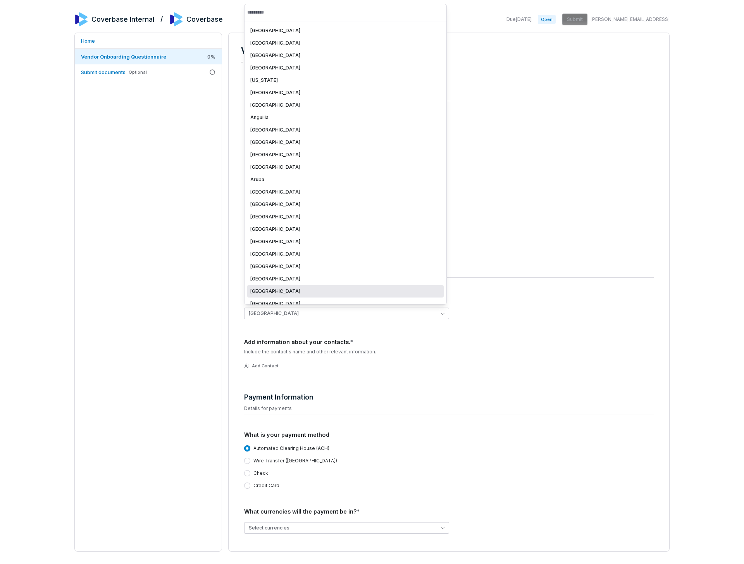
click at [176, 233] on div "Home Vendor Onboarding Questionnaire 0 % Submit documents Optional" at bounding box center [148, 292] width 148 height 519
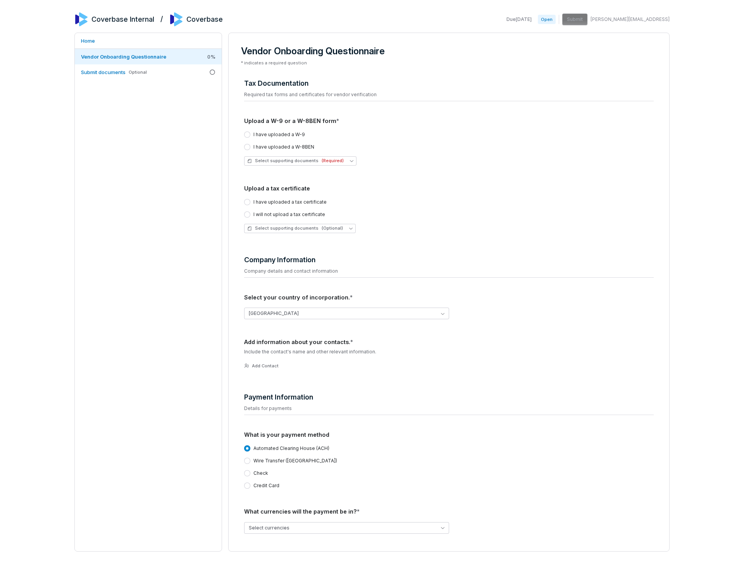
click at [193, 124] on div "Home Vendor Onboarding Questionnaire 0 % Submit documents Optional" at bounding box center [148, 292] width 148 height 519
click at [156, 289] on div "Home Vendor Onboarding Questionnaire 0 % Submit documents Optional" at bounding box center [148, 292] width 148 height 519
click at [706, 112] on div "Coverbase Internal / Coverbase Due Sep 25, 2025 Open Submit amanda@coverbase.ai…" at bounding box center [372, 282] width 744 height 564
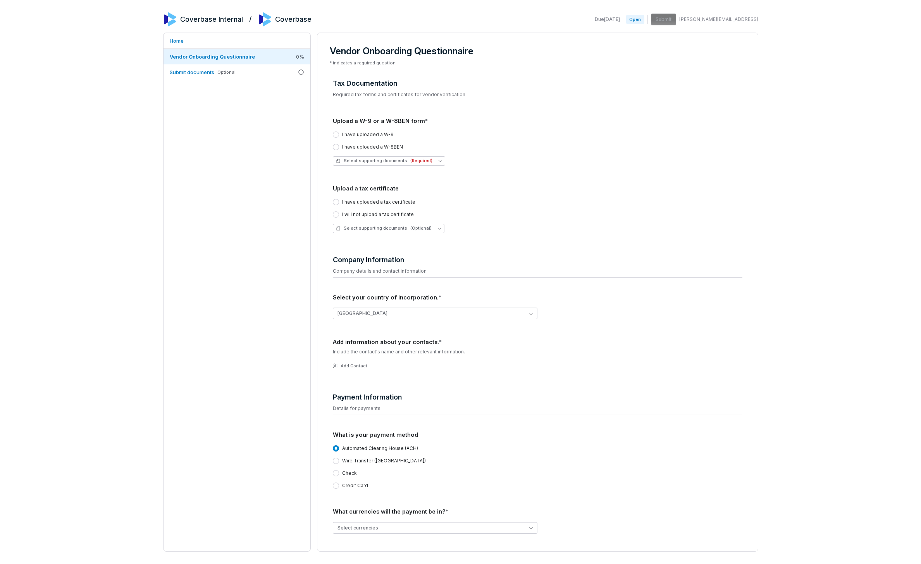
click at [278, 235] on div "Home Vendor Onboarding Questionnaire 0 % Submit documents Optional" at bounding box center [237, 292] width 148 height 519
click at [402, 319] on button "[GEOGRAPHIC_DATA]" at bounding box center [435, 313] width 205 height 12
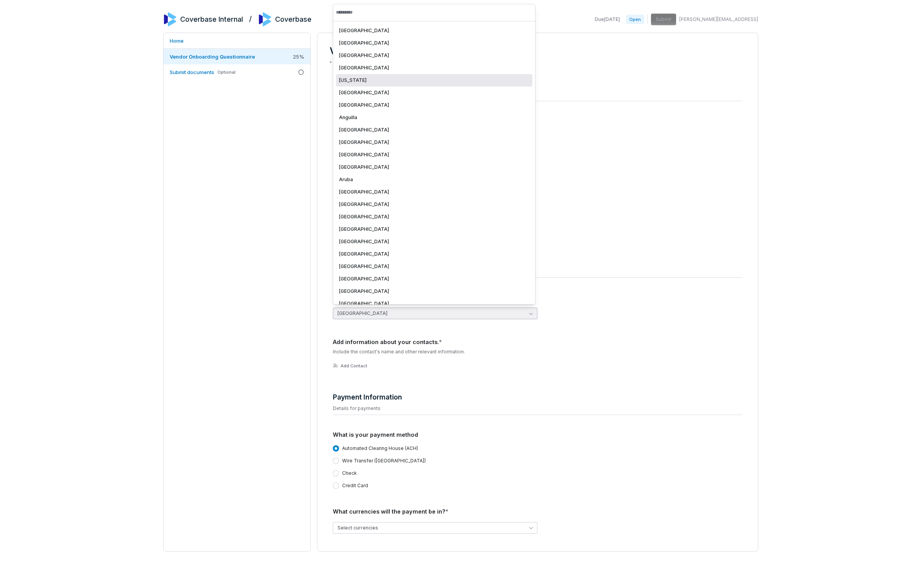
click at [432, 75] on div "[US_STATE]" at bounding box center [434, 80] width 197 height 12
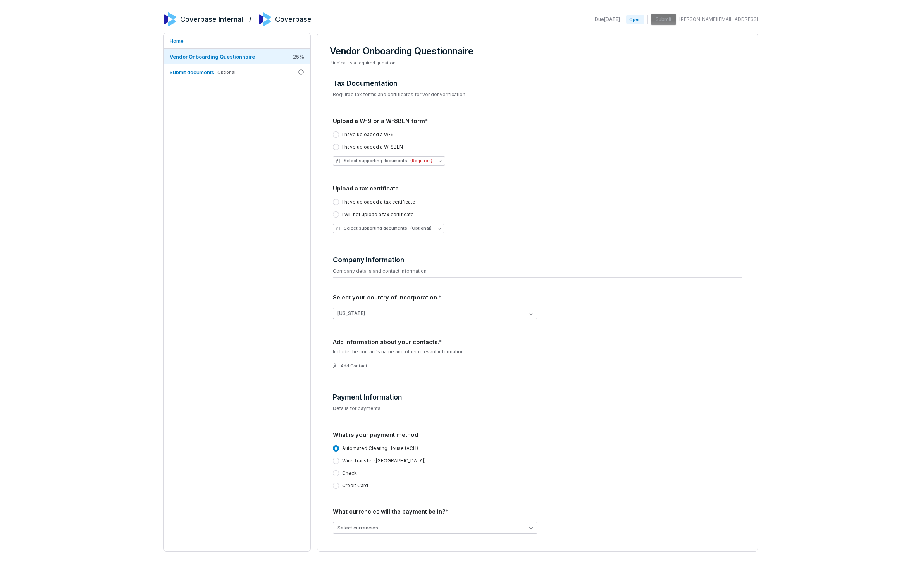
click at [423, 313] on button "[US_STATE]" at bounding box center [435, 313] width 205 height 12
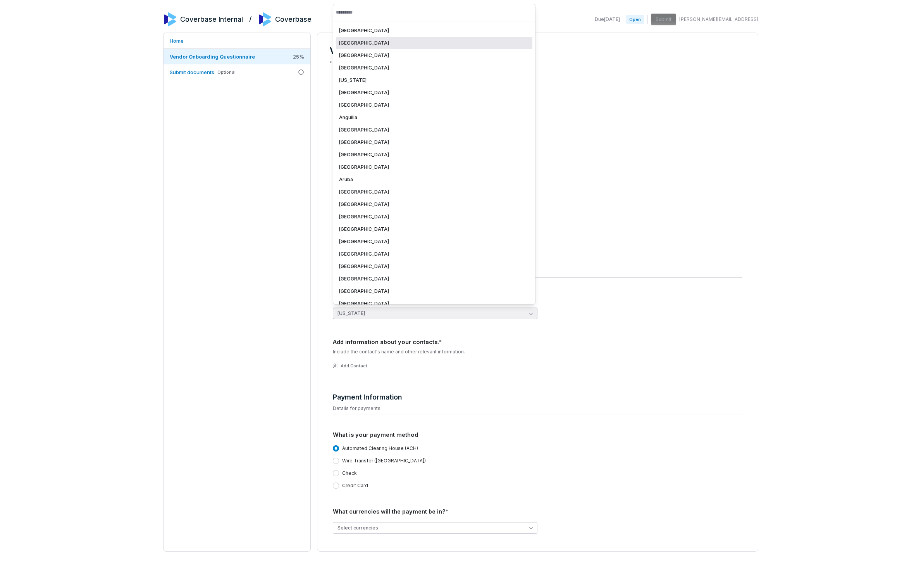
click at [439, 43] on div "[GEOGRAPHIC_DATA]" at bounding box center [434, 43] width 190 height 6
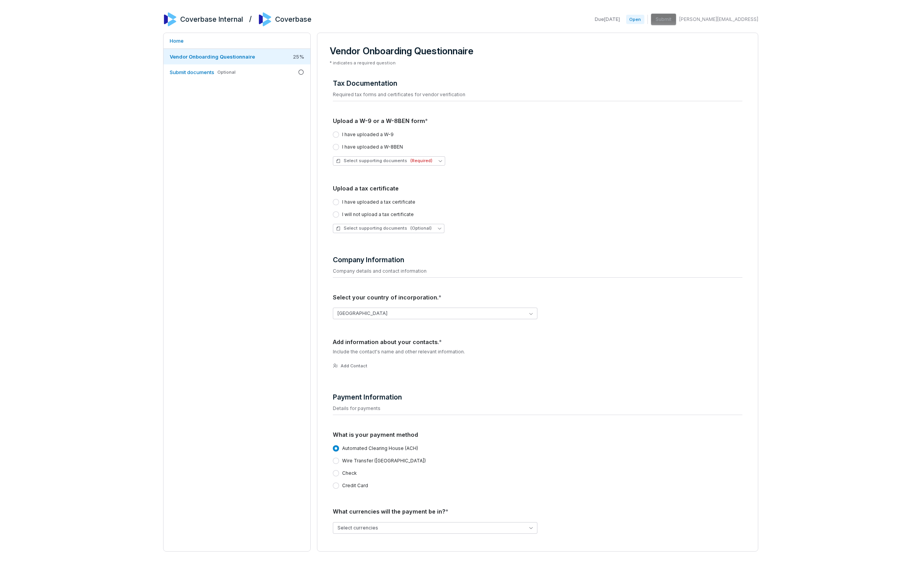
click at [242, 291] on div "Home Vendor Onboarding Questionnaire 25 % Submit documents Optional" at bounding box center [237, 292] width 148 height 519
click at [744, 162] on div "Coverbase Internal / Coverbase Due Sep 25, 2025 Open Submit amanda@coverbase.ai…" at bounding box center [460, 282] width 921 height 564
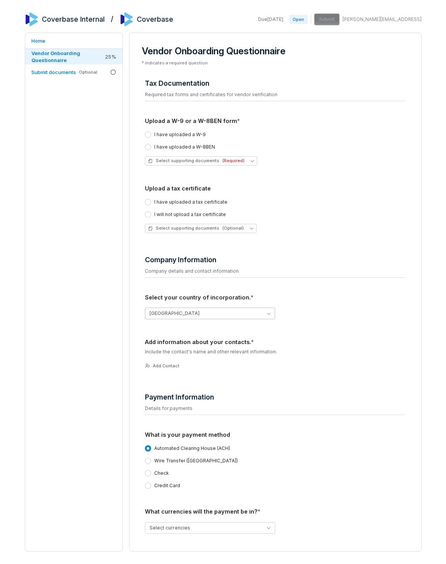
click at [174, 311] on button "Åland Islands" at bounding box center [210, 313] width 131 height 12
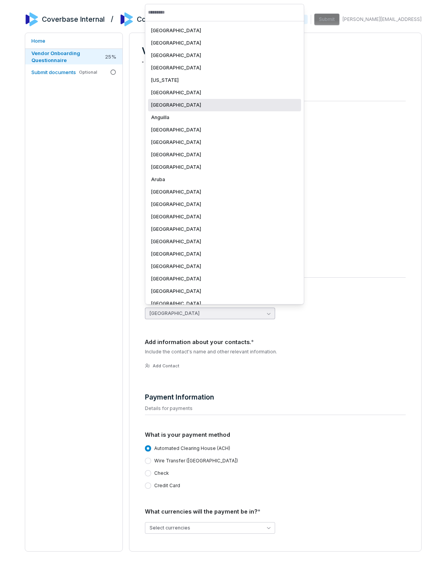
click at [218, 104] on div "Angola" at bounding box center [224, 105] width 147 height 6
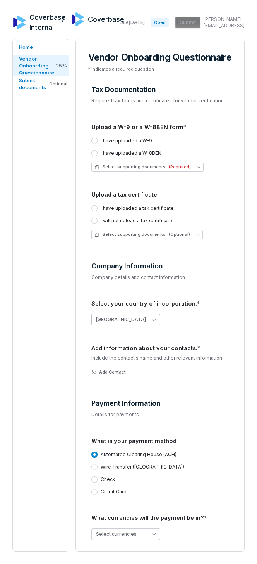
click at [146, 325] on button "Angola" at bounding box center [125, 320] width 69 height 12
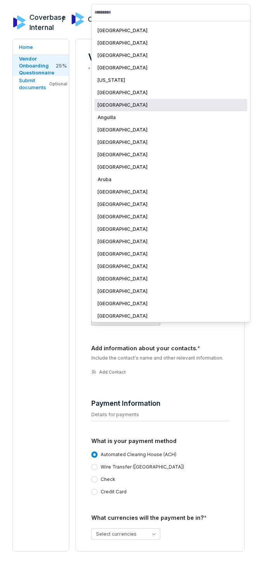
click at [165, 99] on div "Angola" at bounding box center [171, 105] width 153 height 12
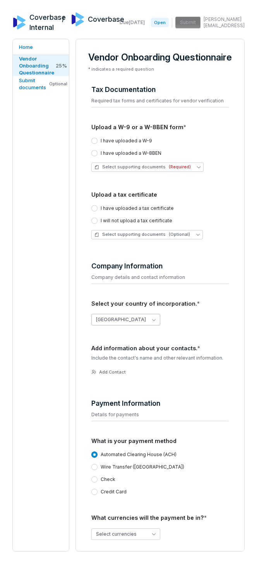
click at [143, 325] on button "Angola" at bounding box center [125, 320] width 69 height 12
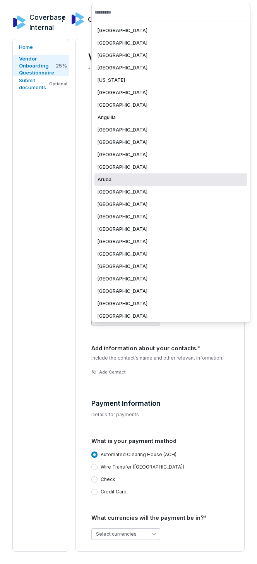
click at [143, 178] on div "Aruba" at bounding box center [171, 179] width 147 height 6
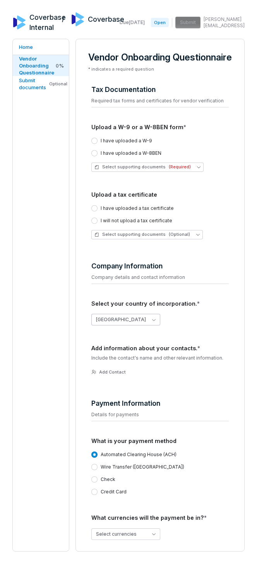
click at [142, 325] on button "[GEOGRAPHIC_DATA]" at bounding box center [125, 320] width 69 height 12
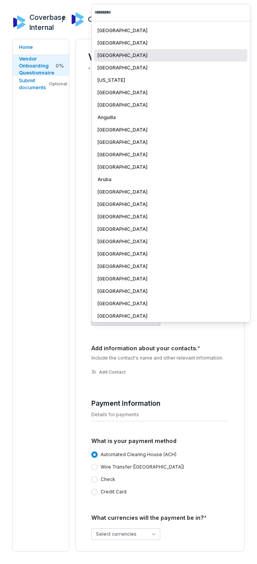
click at [142, 57] on div "[GEOGRAPHIC_DATA]" at bounding box center [171, 55] width 147 height 6
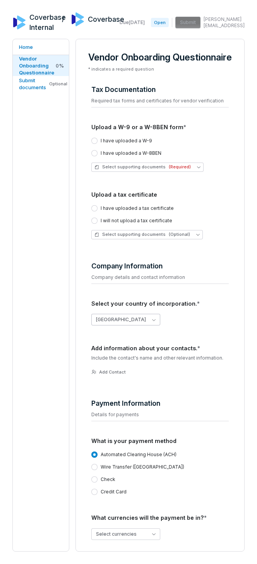
click at [117, 325] on button "[GEOGRAPHIC_DATA]" at bounding box center [125, 320] width 69 height 12
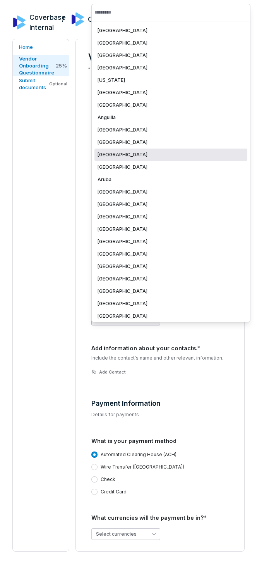
click at [143, 151] on div "[GEOGRAPHIC_DATA]" at bounding box center [171, 154] width 153 height 12
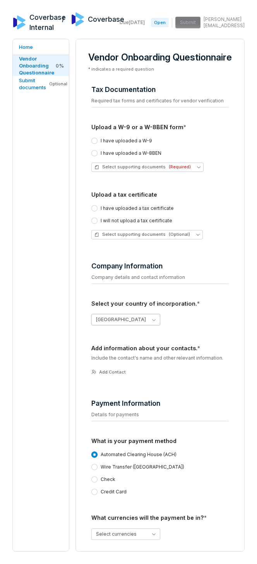
click at [115, 325] on button "[GEOGRAPHIC_DATA]" at bounding box center [125, 320] width 69 height 12
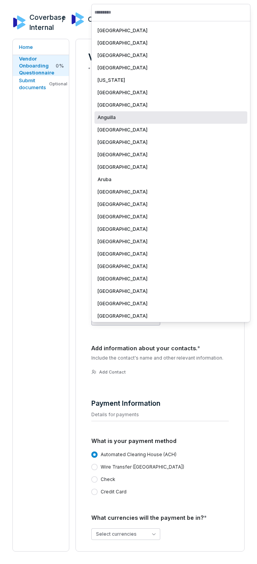
click at [145, 122] on div "Anguilla" at bounding box center [171, 117] width 153 height 12
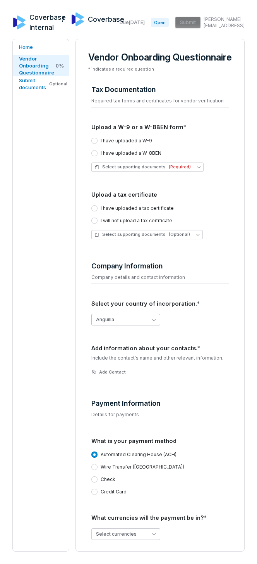
click at [120, 325] on button "Anguilla" at bounding box center [125, 320] width 69 height 12
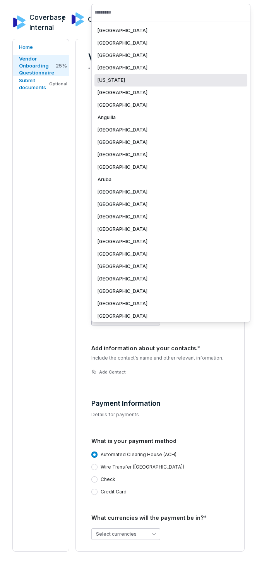
click at [131, 75] on div "[US_STATE]" at bounding box center [171, 80] width 153 height 12
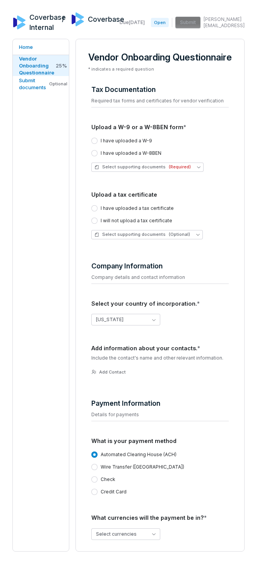
click at [42, 260] on div "Home Vendor Onboarding Questionnaire 25 % Submit documents Optional" at bounding box center [40, 295] width 57 height 512
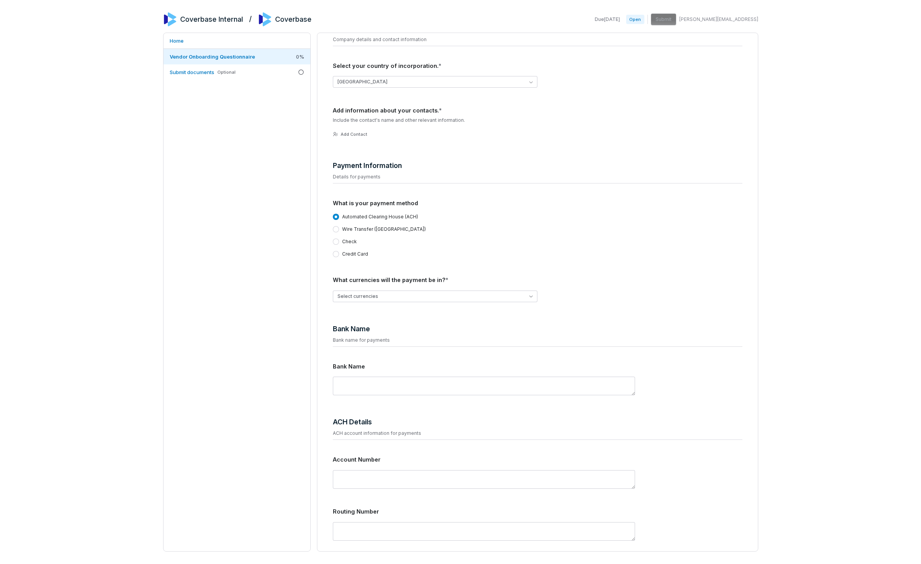
scroll to position [190, 0]
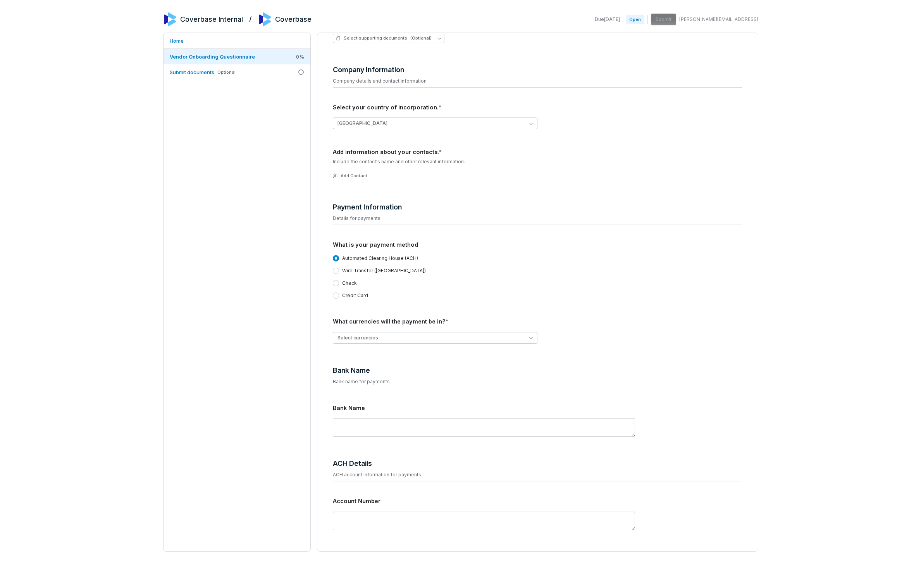
click at [521, 124] on button "[GEOGRAPHIC_DATA]" at bounding box center [435, 123] width 205 height 12
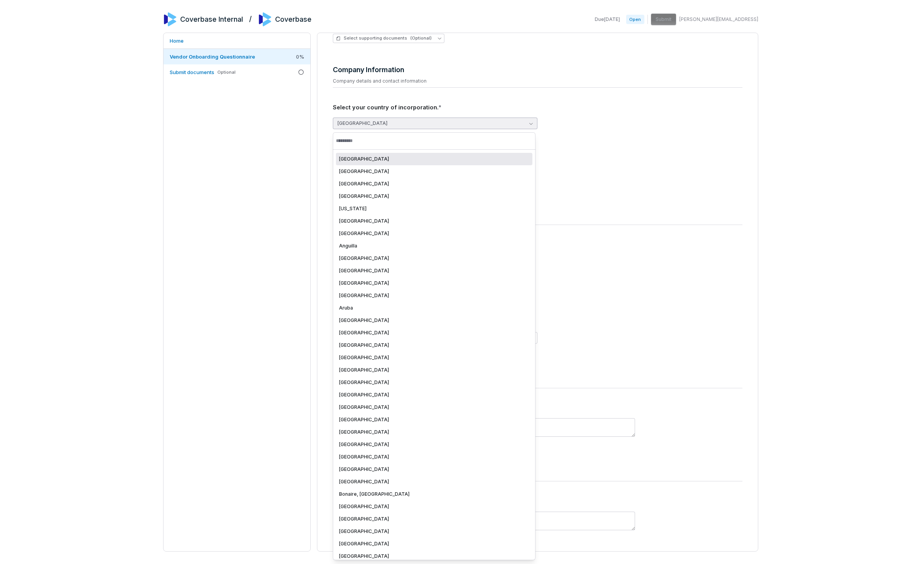
click at [492, 160] on div "[GEOGRAPHIC_DATA]" at bounding box center [434, 159] width 190 height 6
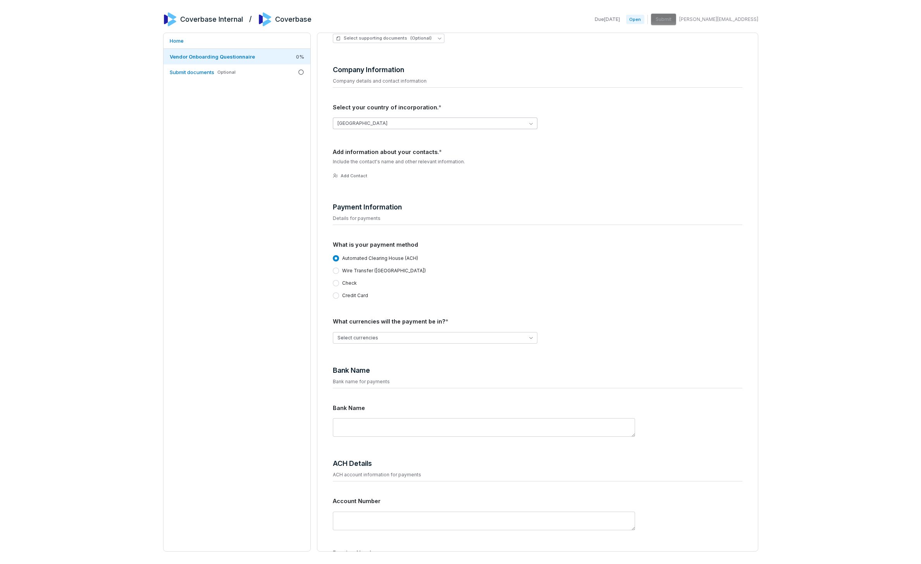
click at [500, 125] on button "[GEOGRAPHIC_DATA]" at bounding box center [435, 123] width 205 height 12
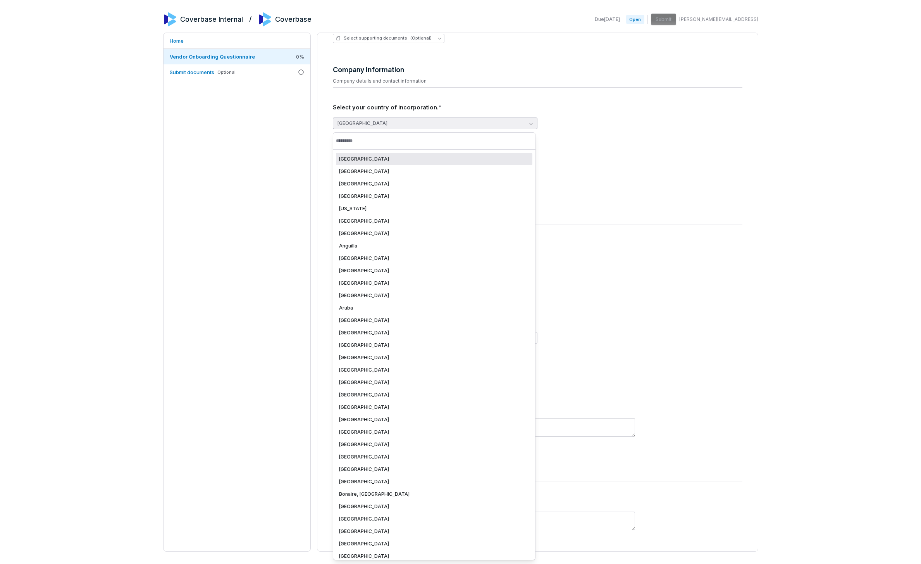
click at [290, 154] on div "Home Vendor Onboarding Questionnaire 0 % Submit documents Optional" at bounding box center [237, 292] width 148 height 519
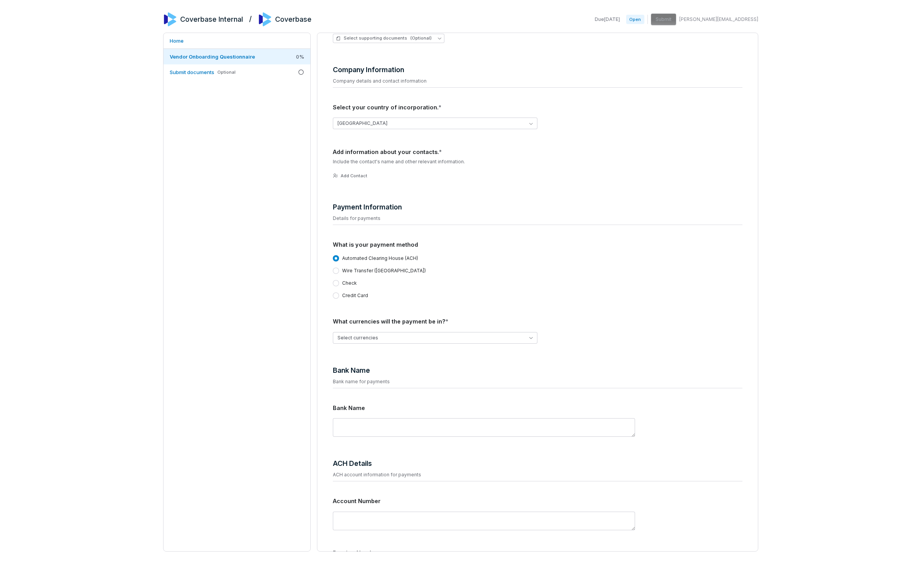
click at [259, 232] on div "Home Vendor Onboarding Questionnaire 0 % Submit documents Optional" at bounding box center [237, 292] width 148 height 519
click at [768, 117] on div "Coverbase Internal / Coverbase Due [DATE] Open Submit [PERSON_NAME][EMAIL_ADDRE…" at bounding box center [460, 282] width 921 height 564
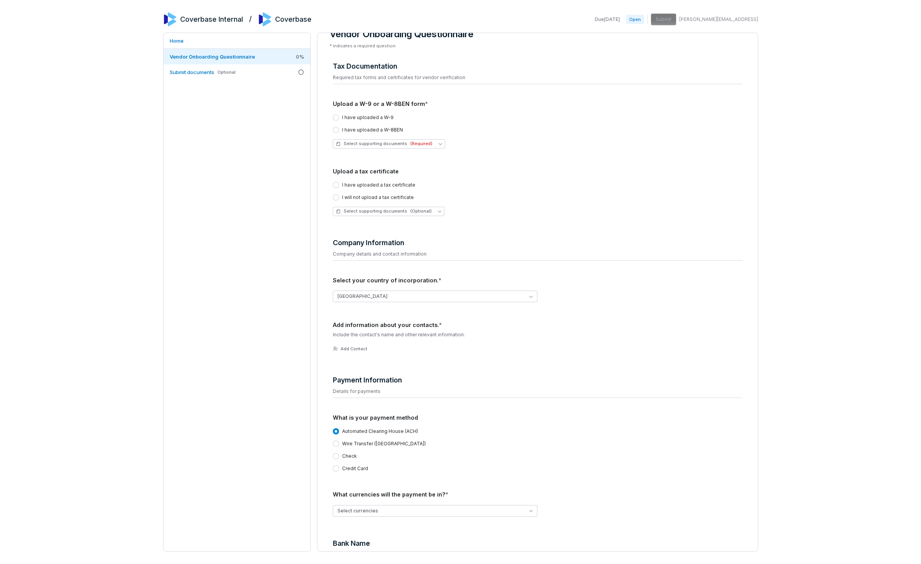
scroll to position [0, 0]
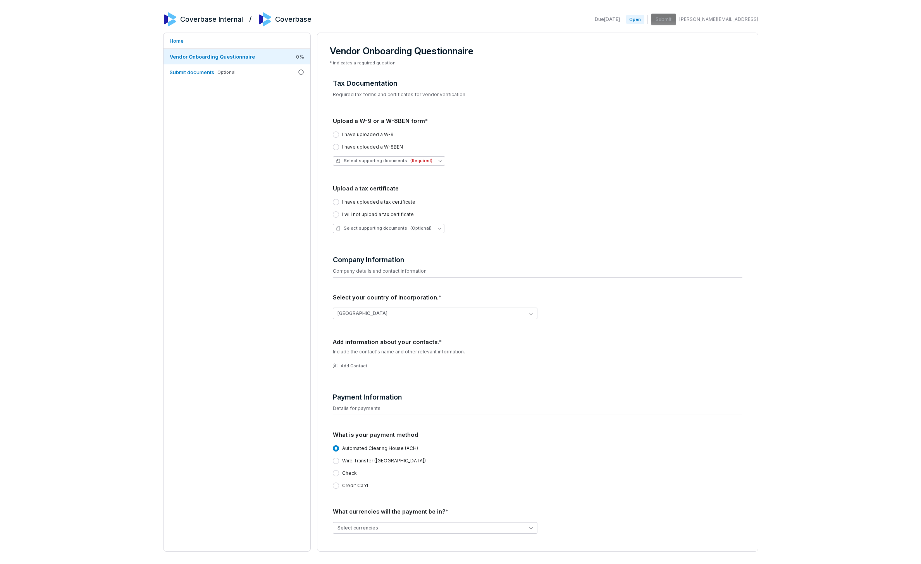
click at [805, 60] on div "Coverbase Internal / Coverbase Due [DATE] Open Submit [PERSON_NAME][EMAIL_ADDRE…" at bounding box center [460, 282] width 921 height 564
click at [284, 175] on div "Home Vendor Onboarding Questionnaire 25 % Submit documents Optional" at bounding box center [237, 292] width 148 height 519
click at [620, 21] on span "Due [DATE]" at bounding box center [607, 19] width 25 height 6
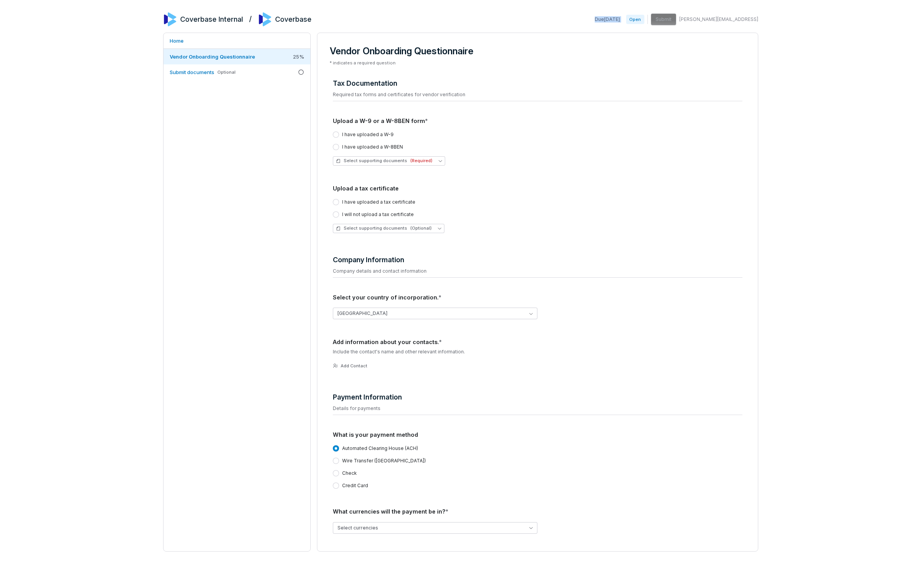
click at [620, 21] on span "Due [DATE]" at bounding box center [607, 19] width 25 height 6
click at [617, 19] on span "Due [DATE]" at bounding box center [607, 19] width 25 height 6
click at [311, 91] on div "Home Vendor Onboarding Questionnaire 25 % Submit documents Optional Vendor Onbo…" at bounding box center [460, 292] width 595 height 519
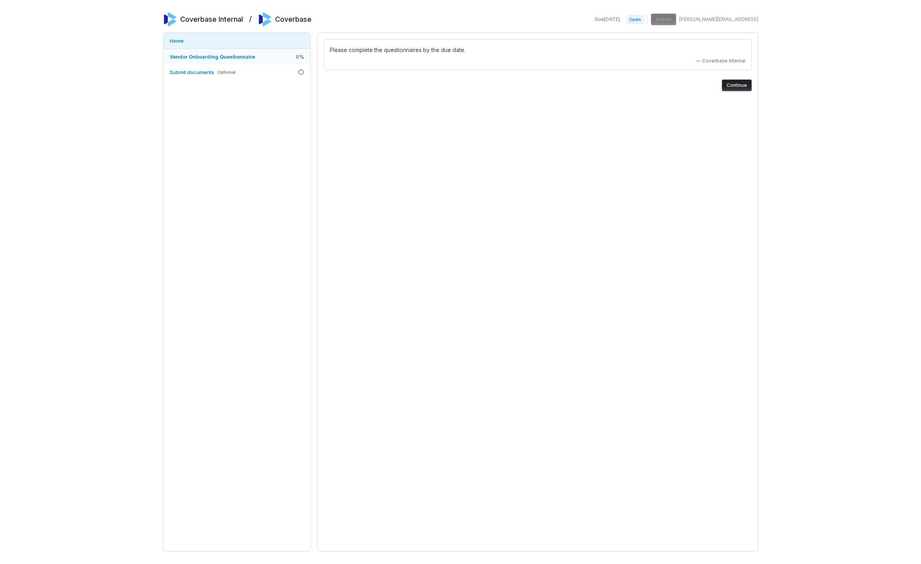
click at [185, 55] on span "Vendor Onboarding Questionnaire" at bounding box center [212, 56] width 85 height 6
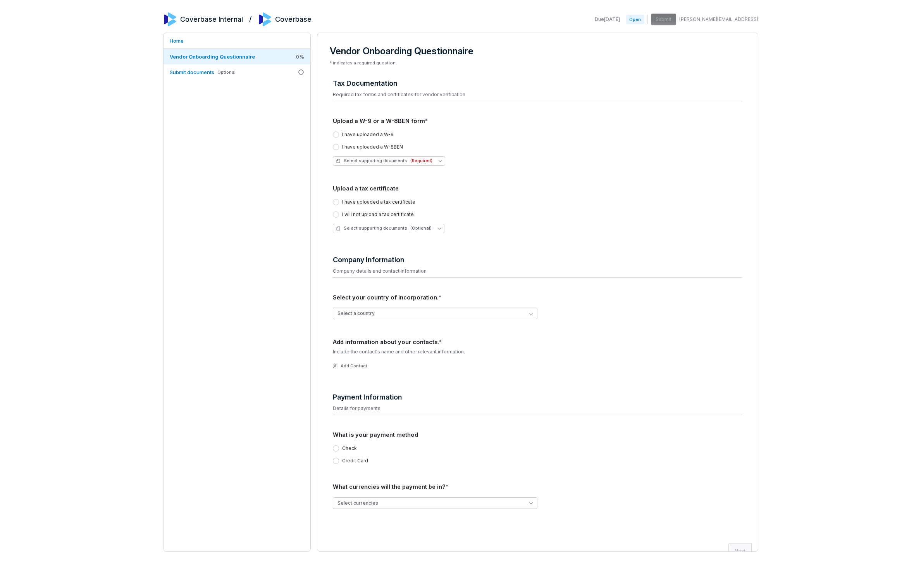
click at [240, 202] on div "Home Vendor Onboarding Questionnaire 0 % Submit documents Optional" at bounding box center [237, 292] width 148 height 519
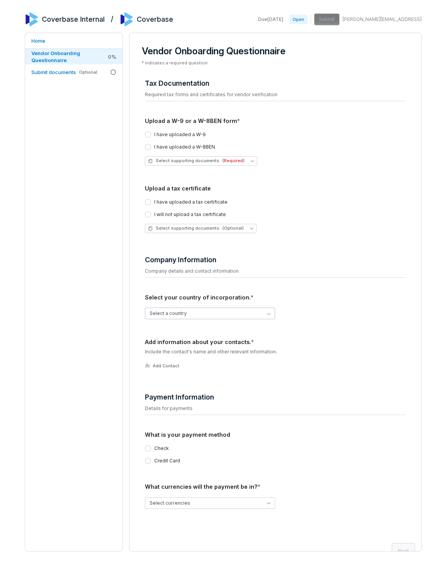
click at [221, 316] on button "Select a country" at bounding box center [210, 313] width 131 height 12
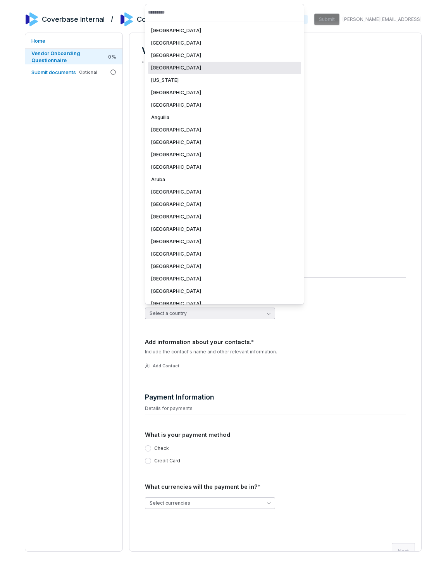
click at [226, 67] on div "[GEOGRAPHIC_DATA]" at bounding box center [224, 68] width 147 height 6
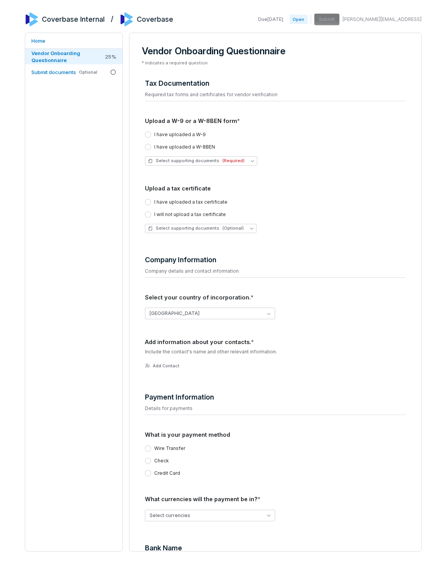
click at [73, 279] on div "Home Vendor Onboarding Questionnaire 25 % Submit documents Optional" at bounding box center [74, 292] width 98 height 519
click at [212, 316] on button "[GEOGRAPHIC_DATA]" at bounding box center [210, 313] width 131 height 12
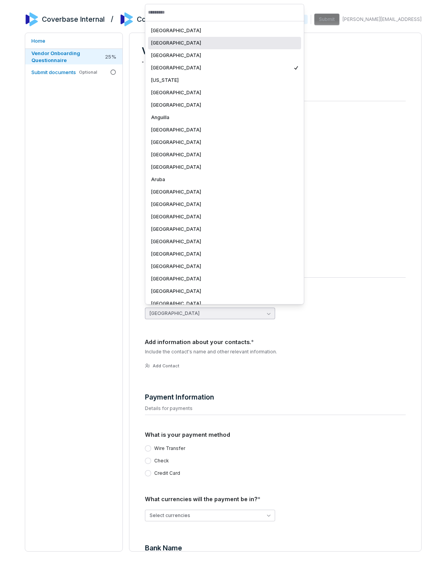
click at [231, 47] on div "[GEOGRAPHIC_DATA]" at bounding box center [224, 43] width 153 height 12
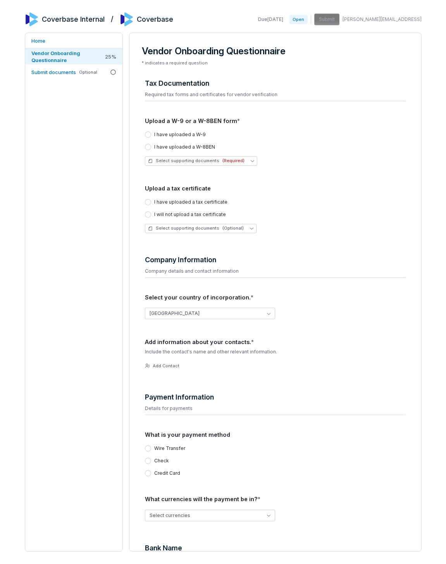
click at [81, 260] on div "Home Vendor Onboarding Questionnaire 25 % Submit documents Optional" at bounding box center [74, 292] width 98 height 519
click at [197, 316] on button "[GEOGRAPHIC_DATA]" at bounding box center [210, 313] width 131 height 12
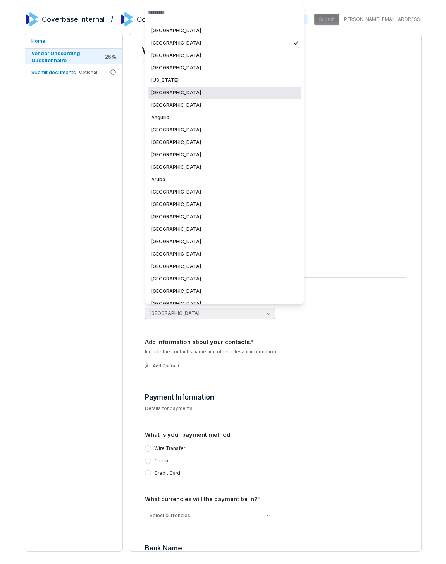
click at [204, 95] on div "[GEOGRAPHIC_DATA]" at bounding box center [224, 93] width 147 height 6
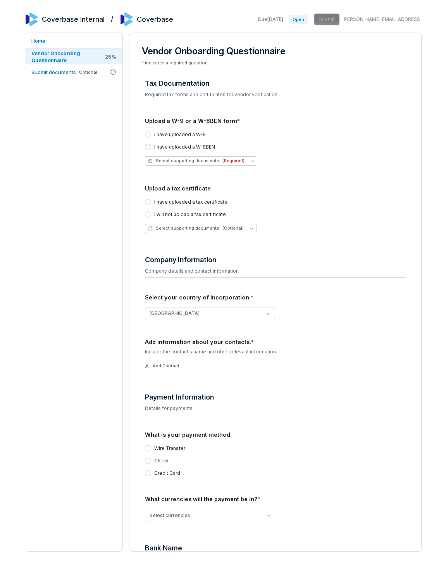
click at [178, 315] on button "[GEOGRAPHIC_DATA]" at bounding box center [210, 313] width 131 height 12
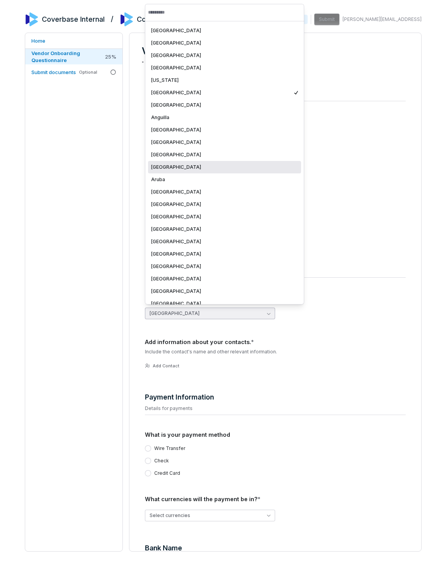
click at [238, 170] on div "[GEOGRAPHIC_DATA]" at bounding box center [224, 167] width 153 height 12
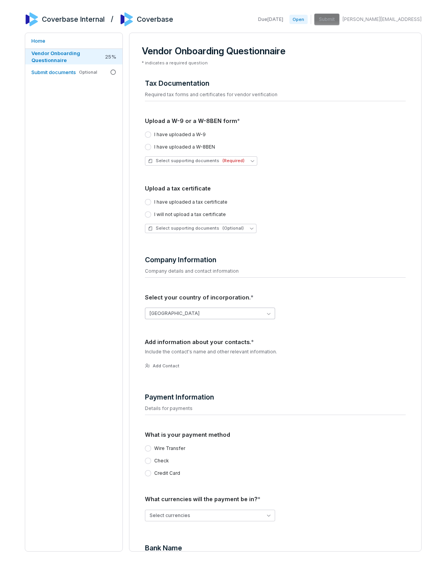
click at [177, 312] on button "[GEOGRAPHIC_DATA]" at bounding box center [210, 313] width 131 height 12
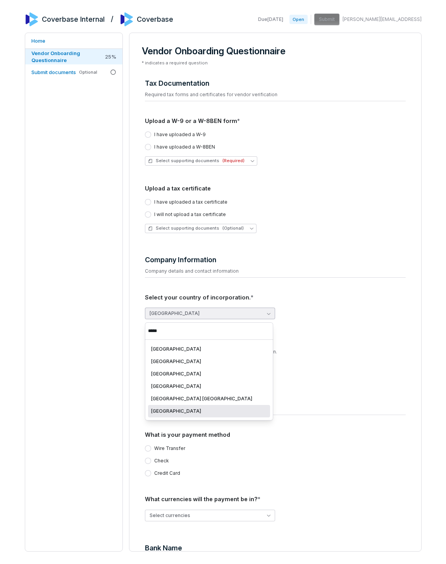
type input "*****"
click at [207, 411] on div "[GEOGRAPHIC_DATA]" at bounding box center [209, 411] width 116 height 6
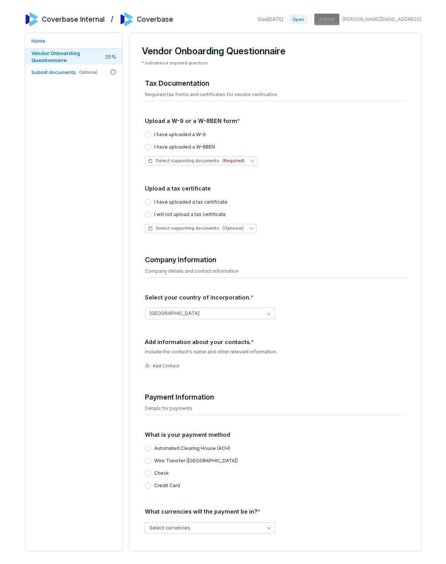
click at [105, 222] on div "Home Vendor Onboarding Questionnaire 25 % Submit documents Optional" at bounding box center [74, 292] width 98 height 519
click at [182, 317] on button "[GEOGRAPHIC_DATA]" at bounding box center [210, 313] width 131 height 12
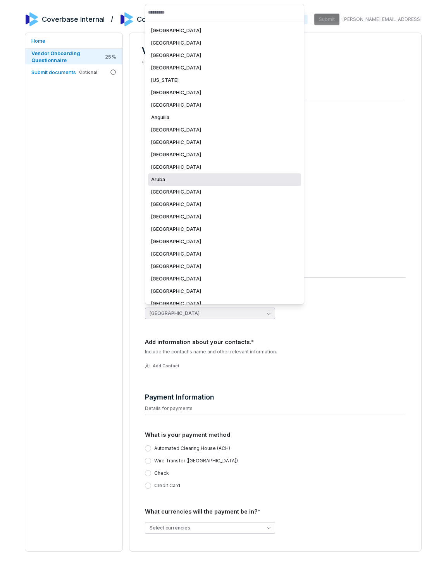
click at [209, 181] on div "Aruba" at bounding box center [224, 179] width 147 height 6
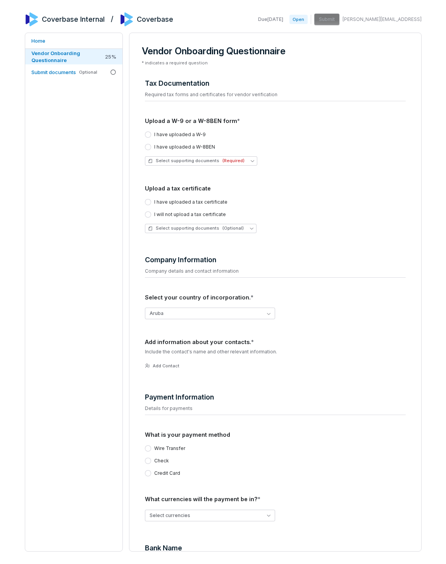
click at [102, 283] on div "Home Vendor Onboarding Questionnaire 25 % Submit documents Optional" at bounding box center [74, 292] width 98 height 519
click at [67, 218] on div "Home Vendor Onboarding Questionnaire 25 % Submit documents Optional" at bounding box center [74, 292] width 98 height 519
click at [428, 41] on div "Coverbase Internal / Coverbase Due [DATE] Open Submit [PERSON_NAME][EMAIL_ADDRE…" at bounding box center [223, 282] width 446 height 564
click at [97, 156] on div "Home Vendor Onboarding Questionnaire 25 % Submit documents Optional" at bounding box center [74, 292] width 98 height 519
click at [195, 312] on button "Aruba" at bounding box center [210, 313] width 131 height 12
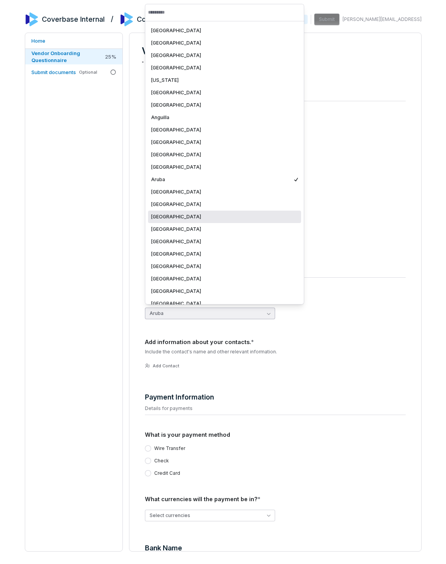
click at [197, 223] on div "[GEOGRAPHIC_DATA]" at bounding box center [224, 216] width 153 height 12
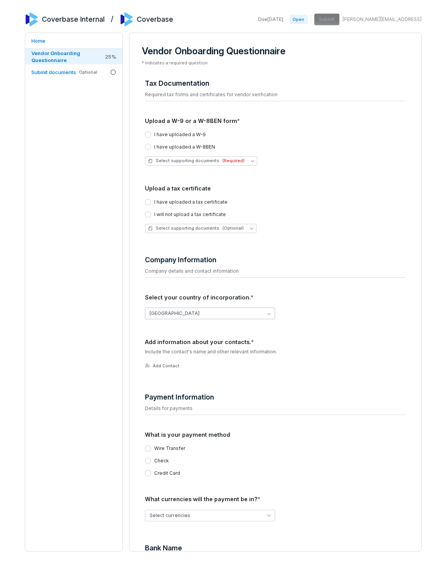
click at [181, 312] on button "[GEOGRAPHIC_DATA]" at bounding box center [210, 313] width 131 height 12
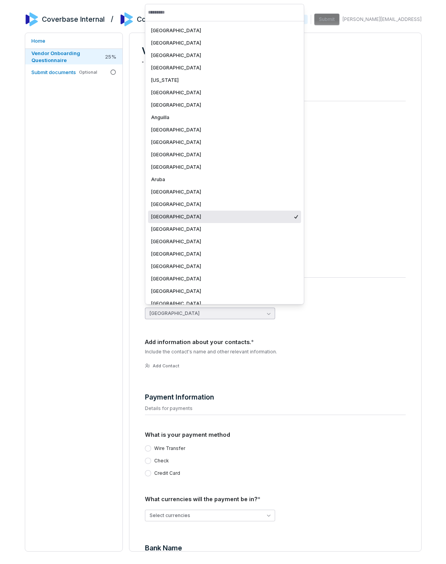
click at [197, 219] on div "[GEOGRAPHIC_DATA]" at bounding box center [221, 217] width 141 height 6
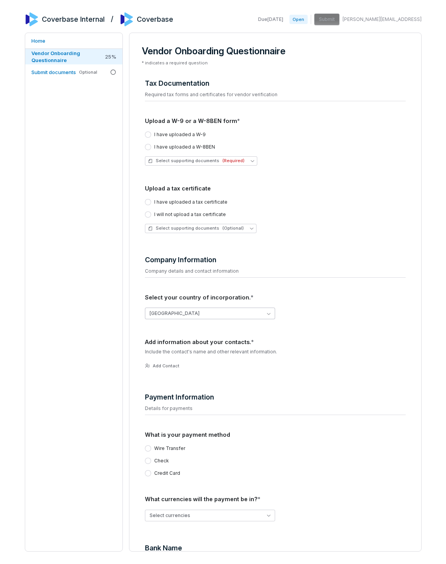
click at [185, 316] on button "[GEOGRAPHIC_DATA]" at bounding box center [210, 313] width 131 height 12
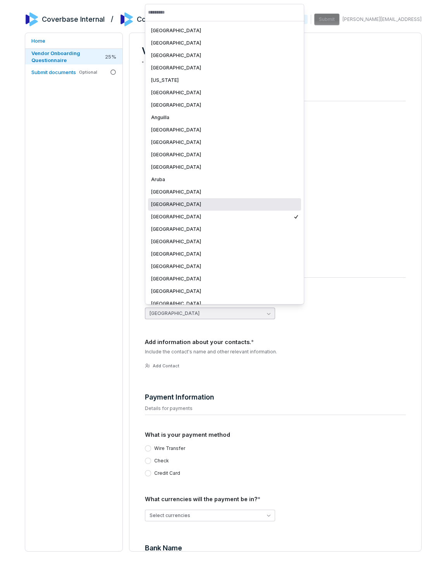
click at [211, 210] on div "[GEOGRAPHIC_DATA]" at bounding box center [224, 204] width 153 height 12
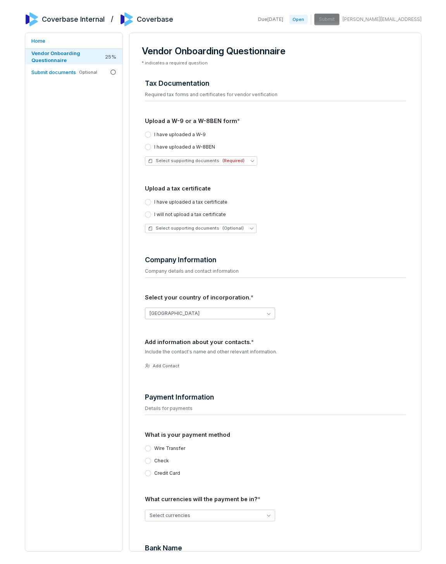
click at [204, 317] on button "[GEOGRAPHIC_DATA]" at bounding box center [210, 313] width 131 height 12
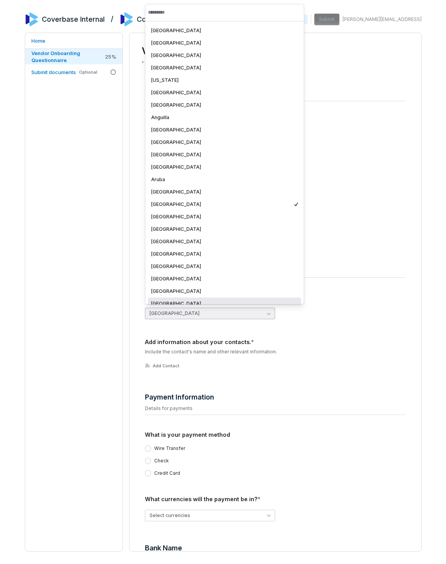
click at [200, 300] on div "[GEOGRAPHIC_DATA]" at bounding box center [224, 303] width 153 height 12
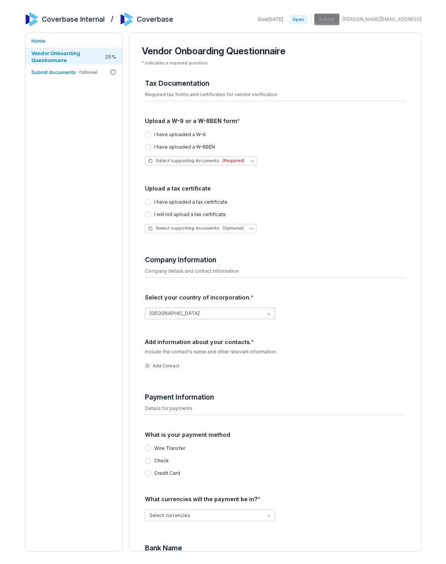
click at [193, 312] on button "[GEOGRAPHIC_DATA]" at bounding box center [210, 313] width 131 height 12
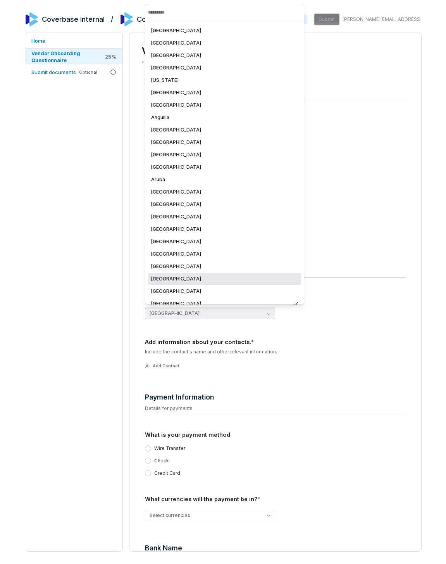
click at [198, 282] on div "[GEOGRAPHIC_DATA]" at bounding box center [224, 279] width 153 height 12
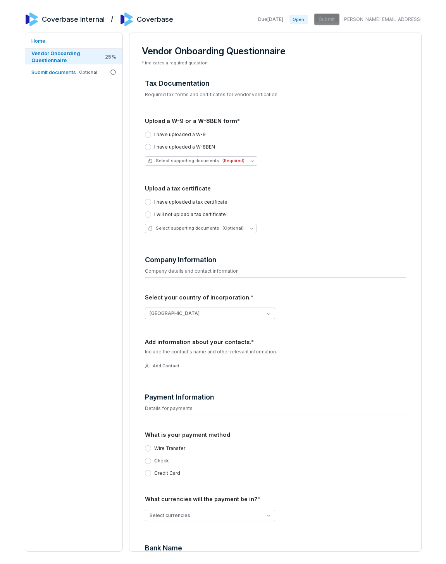
click at [189, 314] on button "[GEOGRAPHIC_DATA]" at bounding box center [210, 313] width 131 height 12
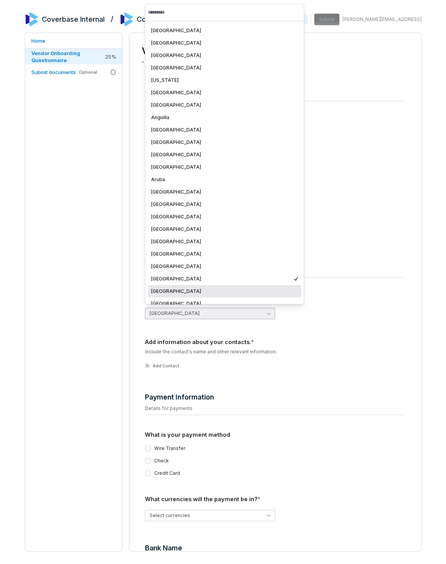
click at [200, 287] on div "[GEOGRAPHIC_DATA]" at bounding box center [224, 291] width 153 height 12
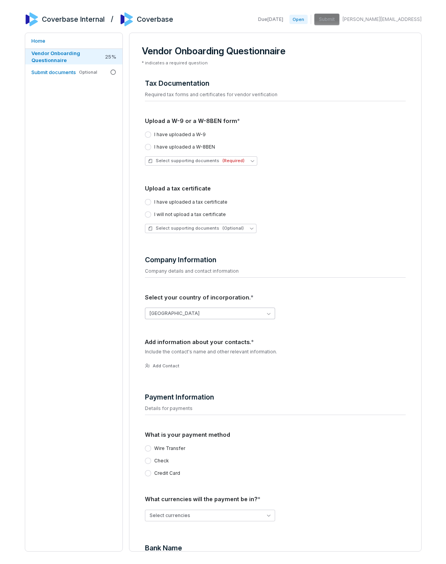
click at [186, 311] on button "[GEOGRAPHIC_DATA]" at bounding box center [210, 313] width 131 height 12
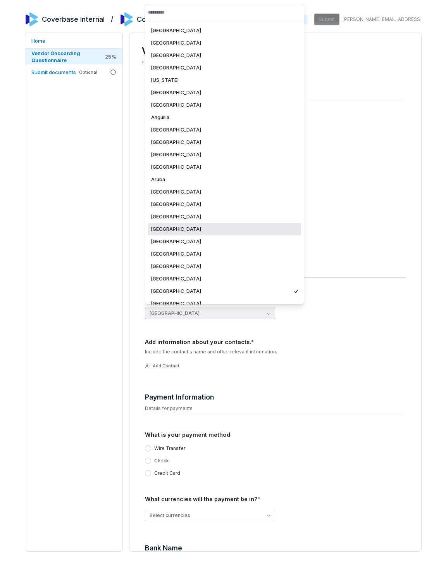
click at [201, 234] on div "[GEOGRAPHIC_DATA]" at bounding box center [224, 229] width 153 height 12
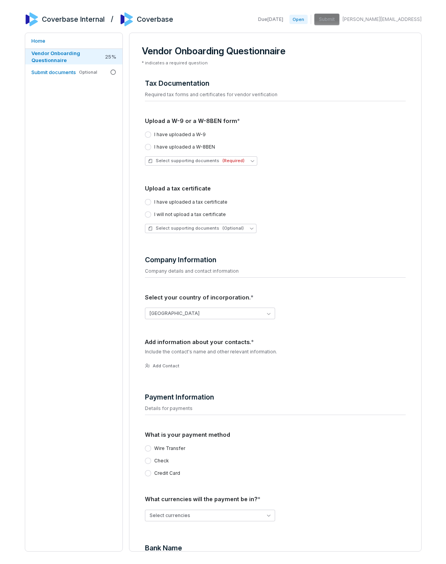
click at [170, 323] on div "[GEOGRAPHIC_DATA]" at bounding box center [275, 313] width 261 height 24
click at [176, 311] on button "[GEOGRAPHIC_DATA]" at bounding box center [210, 313] width 131 height 12
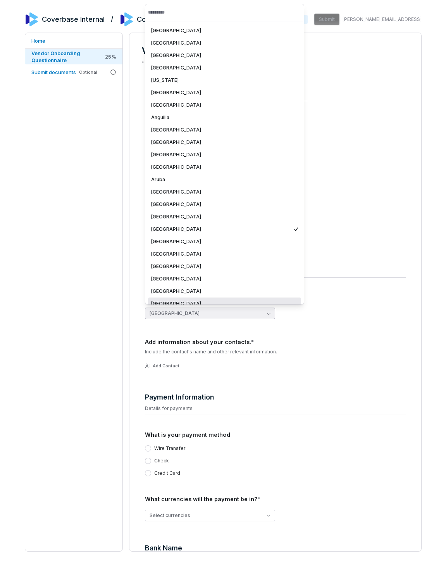
click at [189, 271] on div "[GEOGRAPHIC_DATA]" at bounding box center [224, 266] width 153 height 12
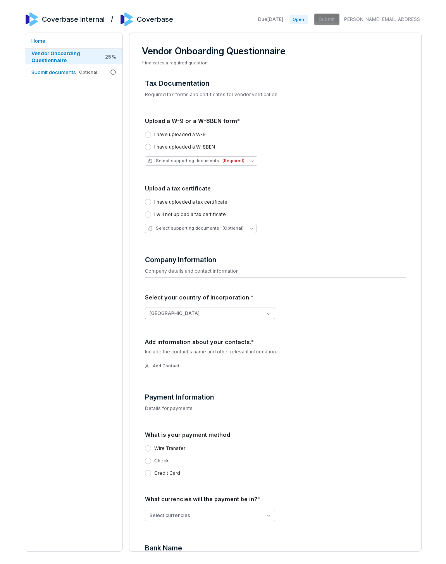
click at [174, 312] on button "[GEOGRAPHIC_DATA]" at bounding box center [210, 313] width 131 height 12
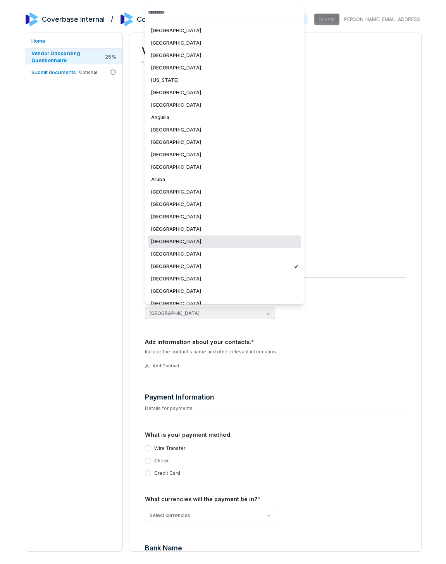
click at [192, 239] on div "[GEOGRAPHIC_DATA]" at bounding box center [224, 241] width 147 height 6
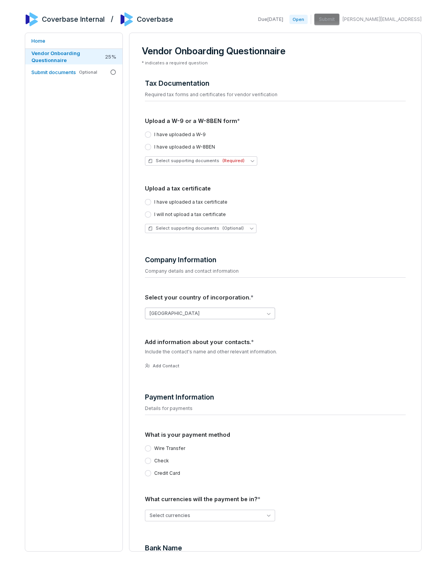
click at [181, 310] on button "[GEOGRAPHIC_DATA]" at bounding box center [210, 313] width 131 height 12
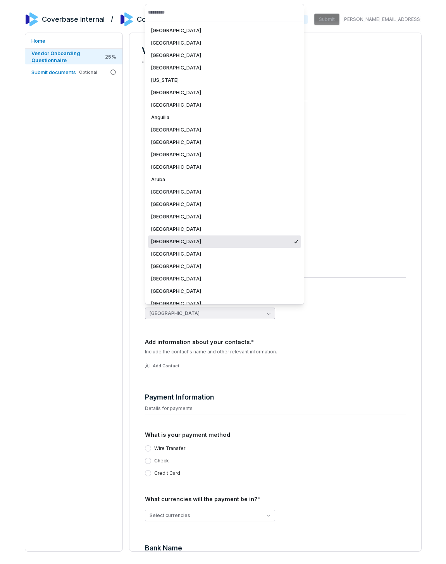
click at [206, 243] on div "[GEOGRAPHIC_DATA]" at bounding box center [221, 241] width 141 height 6
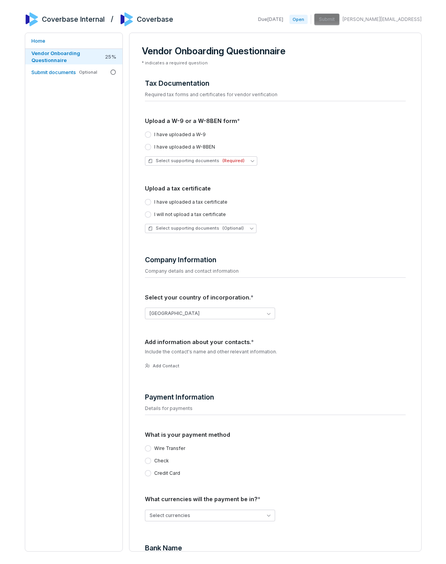
click at [69, 288] on div "Home Vendor Onboarding Questionnaire 25 % Submit documents Optional" at bounding box center [74, 292] width 98 height 519
click at [55, 247] on div "Home Vendor Onboarding Questionnaire 25 % Submit documents Optional" at bounding box center [74, 292] width 98 height 519
click at [121, 189] on div "Home Vendor Onboarding Questionnaire 25 % Submit documents Optional" at bounding box center [74, 292] width 98 height 519
click at [80, 69] on div "Submit documents Optional" at bounding box center [64, 72] width 66 height 7
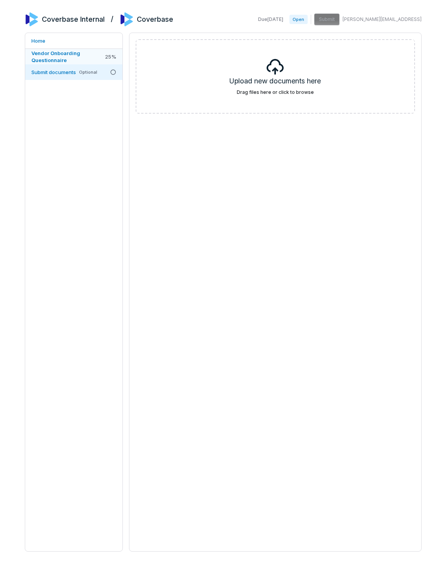
click at [80, 57] on span "Vendor Onboarding Questionnaire" at bounding box center [67, 57] width 72 height 14
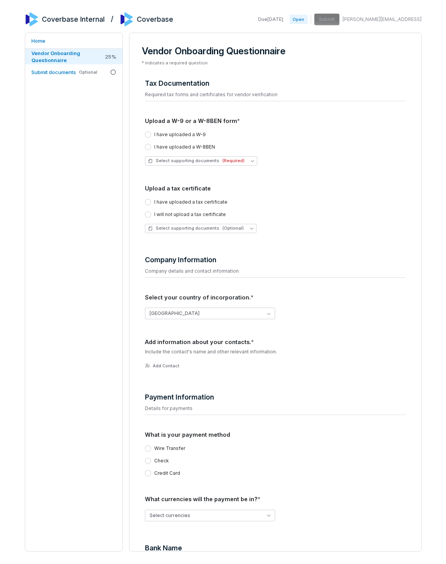
click at [67, 199] on div "Home Vendor Onboarding Questionnaire 25 % Submit documents Optional" at bounding box center [74, 292] width 98 height 519
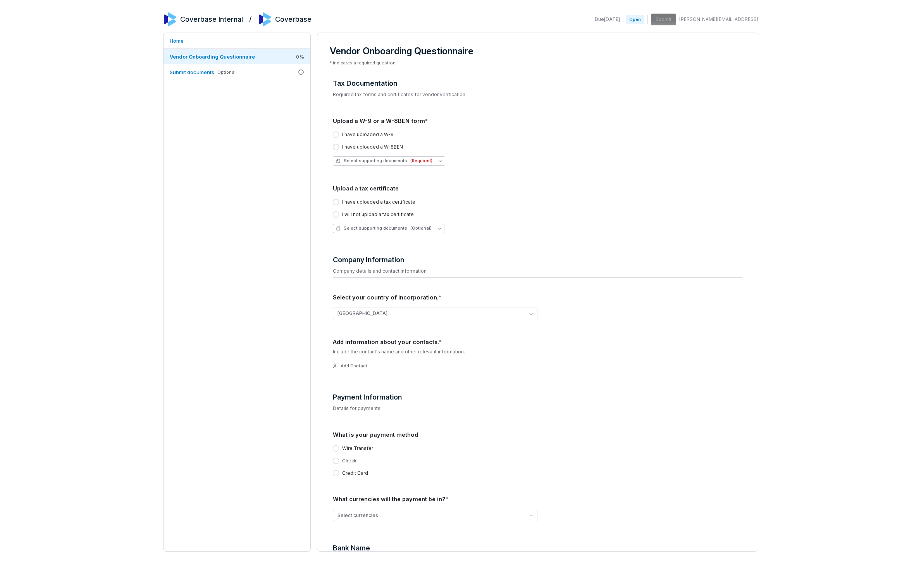
scroll to position [119, 0]
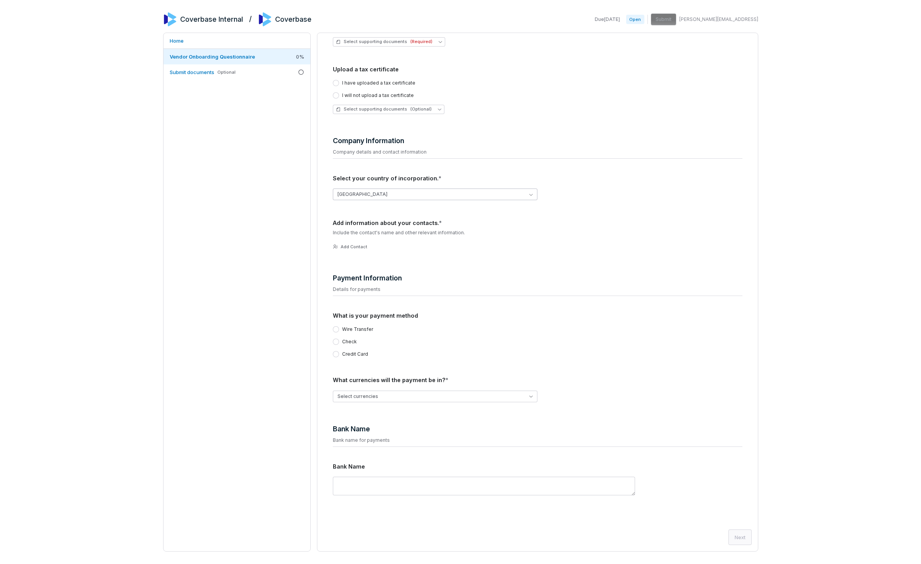
click at [453, 199] on button "[GEOGRAPHIC_DATA]" at bounding box center [435, 194] width 205 height 12
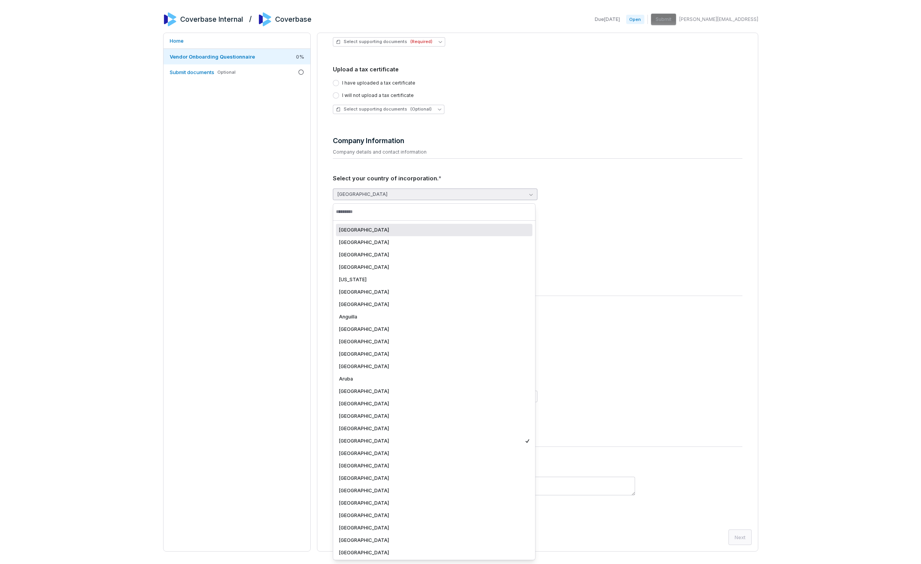
click at [427, 233] on div "[GEOGRAPHIC_DATA]" at bounding box center [434, 230] width 197 height 12
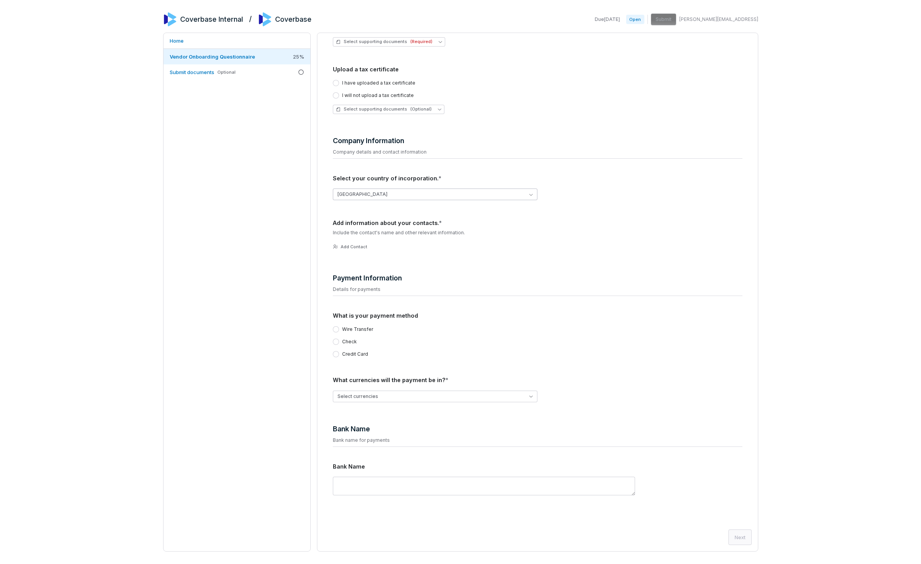
click at [479, 199] on button "[GEOGRAPHIC_DATA]" at bounding box center [435, 194] width 205 height 12
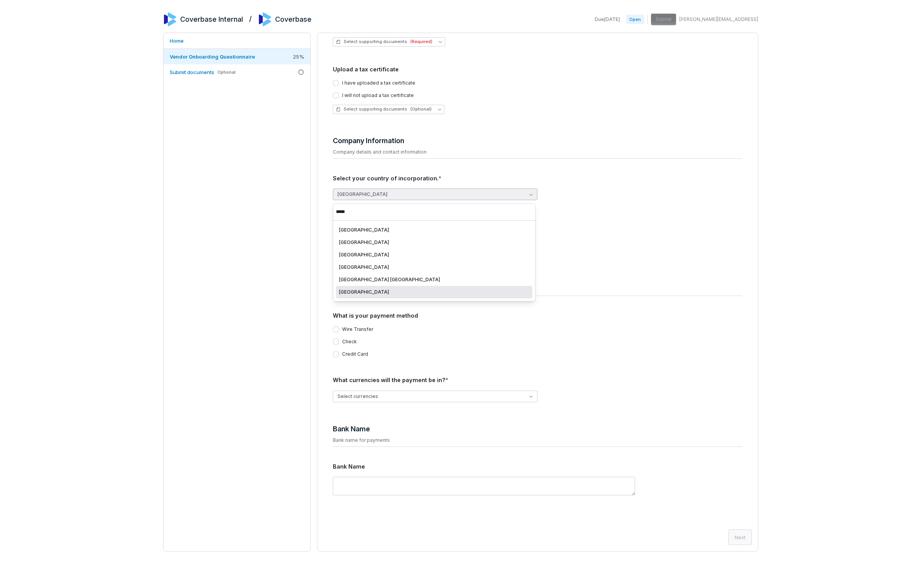
type input "*****"
click at [437, 298] on div "[GEOGRAPHIC_DATA] [GEOGRAPHIC_DATA] [GEOGRAPHIC_DATA] [GEOGRAPHIC_DATA] [GEOGRA…" at bounding box center [434, 261] width 203 height 81
click at [441, 291] on div "[GEOGRAPHIC_DATA]" at bounding box center [434, 292] width 190 height 6
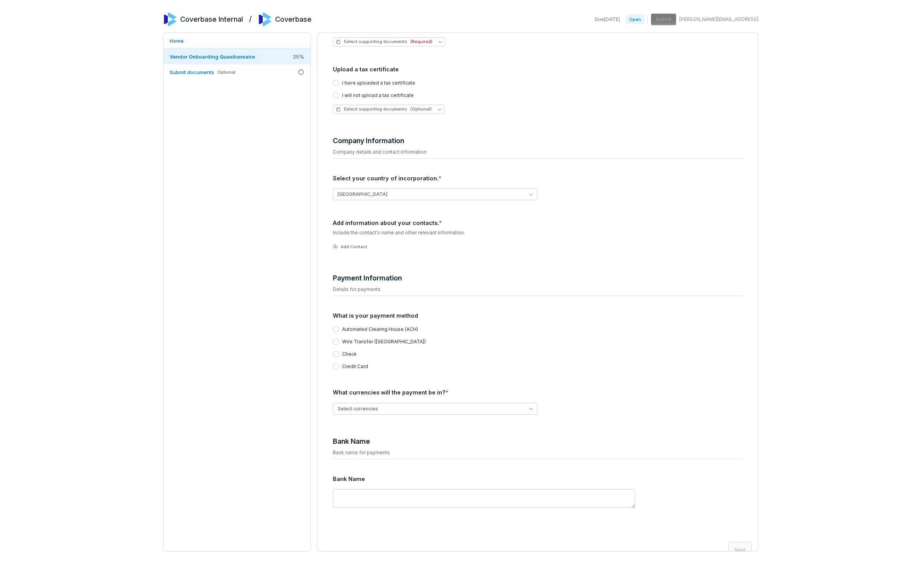
click at [279, 254] on div "Home Vendor Onboarding Questionnaire 25 % Submit documents Optional" at bounding box center [237, 292] width 148 height 519
click at [369, 326] on label "Automated Clearing House (ACH)" at bounding box center [380, 329] width 76 height 6
click at [339, 326] on button "Automated Clearing House (ACH)" at bounding box center [336, 329] width 6 height 6
click at [365, 342] on label "Wire Transfer ([GEOGRAPHIC_DATA])" at bounding box center [384, 341] width 84 height 6
click at [339, 342] on button "Wire Transfer ([GEOGRAPHIC_DATA])" at bounding box center [336, 341] width 6 height 6
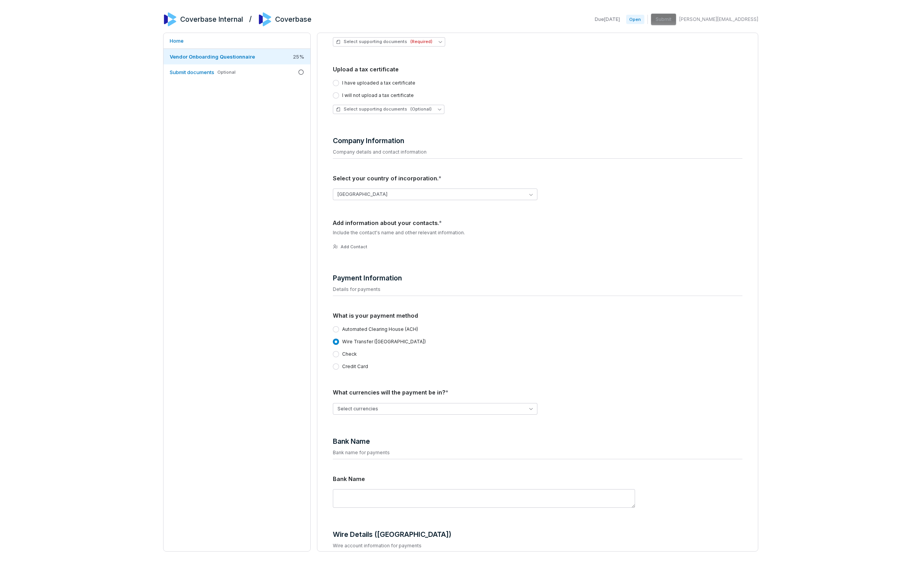
click at [349, 353] on label "Check" at bounding box center [349, 354] width 15 height 6
click at [339, 353] on button "Check" at bounding box center [336, 354] width 6 height 6
click at [358, 365] on label "Credit Card" at bounding box center [355, 366] width 26 height 6
click at [339, 365] on button "Credit Card" at bounding box center [336, 366] width 6 height 6
click at [385, 331] on label "Automated Clearing House (ACH)" at bounding box center [380, 329] width 76 height 6
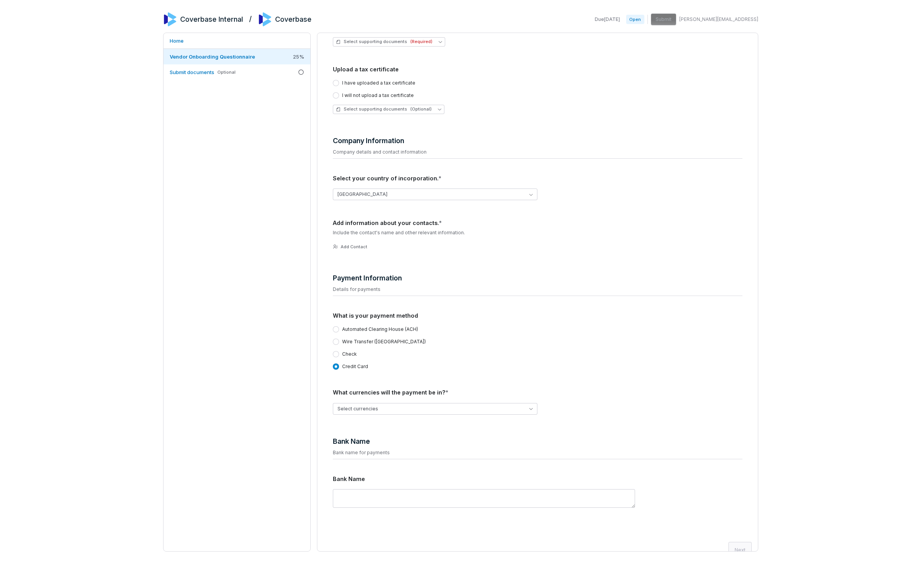
click at [339, 331] on button "Automated Clearing House (ACH)" at bounding box center [336, 329] width 6 height 6
click at [250, 317] on div "Home Vendor Onboarding Questionnaire 25 % Submit documents Optional" at bounding box center [237, 292] width 148 height 519
click at [352, 404] on button "Select currencies" at bounding box center [435, 409] width 205 height 12
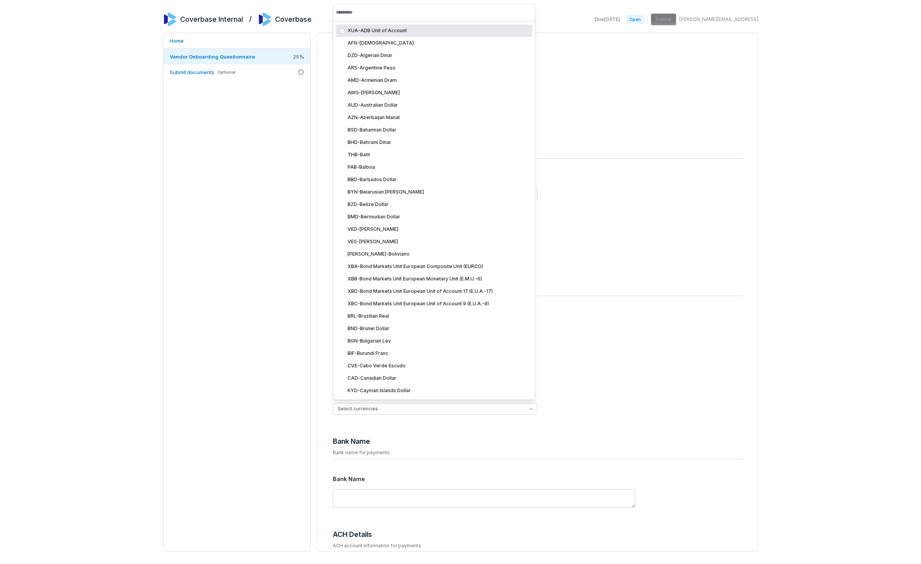
click at [284, 376] on div "Home Vendor Onboarding Questionnaire 25 % Submit documents Optional" at bounding box center [237, 292] width 148 height 519
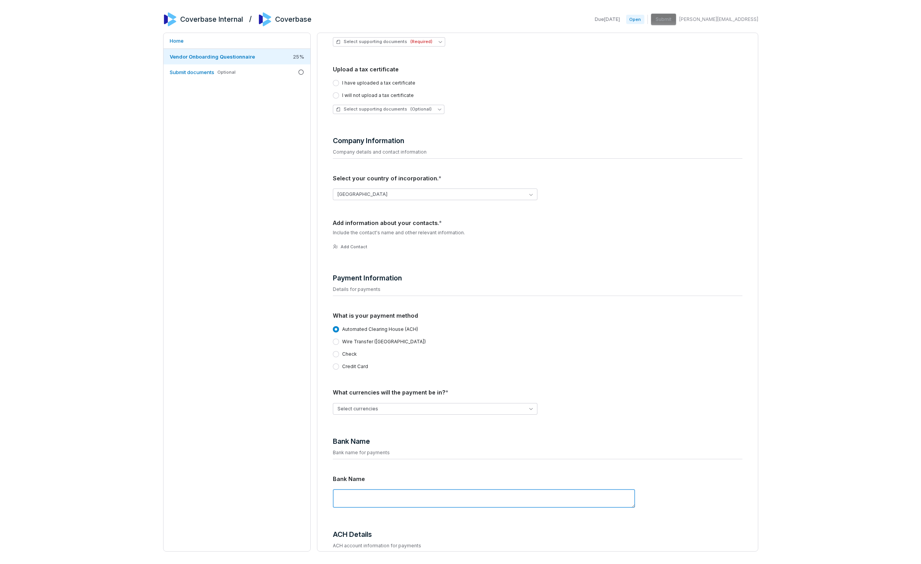
click at [355, 495] on textarea at bounding box center [484, 498] width 302 height 19
click at [271, 370] on div "Home Vendor Onboarding Questionnaire 25 % Submit documents Optional" at bounding box center [237, 292] width 148 height 519
click at [393, 188] on button "[GEOGRAPHIC_DATA]" at bounding box center [435, 194] width 205 height 12
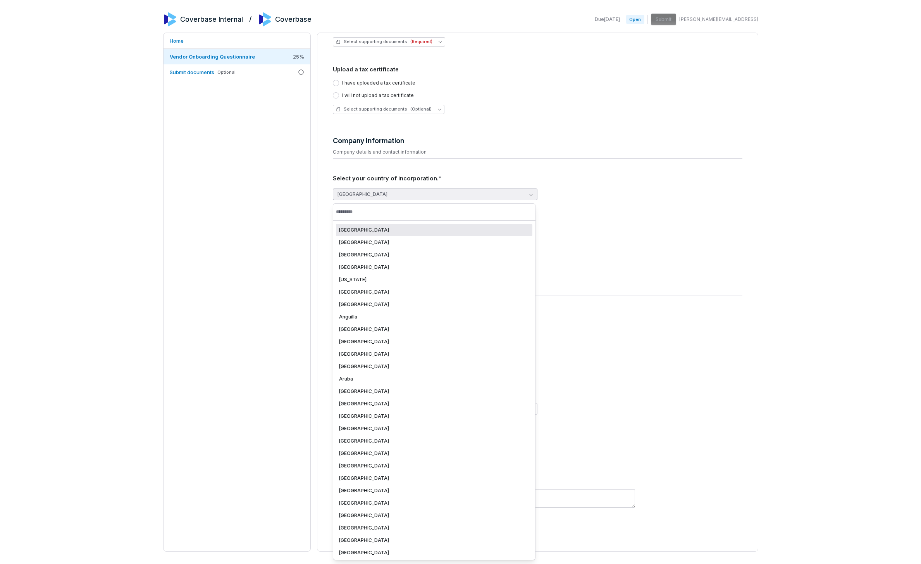
click at [278, 188] on div "Home Vendor Onboarding Questionnaire 25 % Submit documents Optional" at bounding box center [237, 292] width 148 height 519
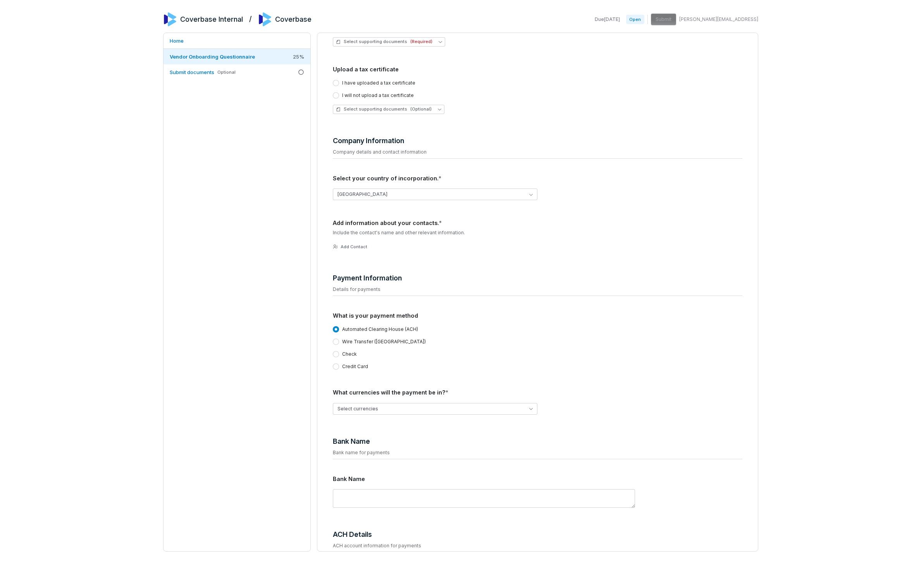
click at [162, 207] on div "Coverbase Internal / Coverbase Due [DATE] Open Submit [PERSON_NAME][EMAIL_ADDRE…" at bounding box center [460, 282] width 921 height 564
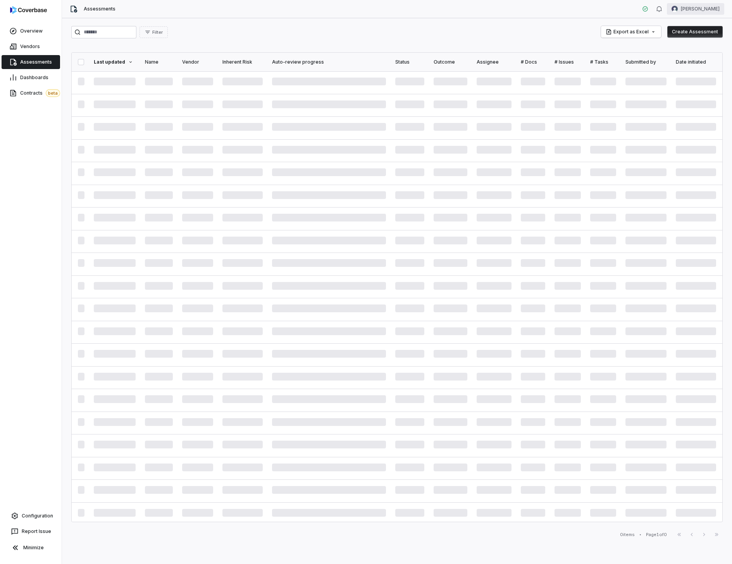
click at [704, 12] on html "Overview Vendors Assessments Dashboards Contracts beta Configuration Report Iss…" at bounding box center [366, 282] width 732 height 564
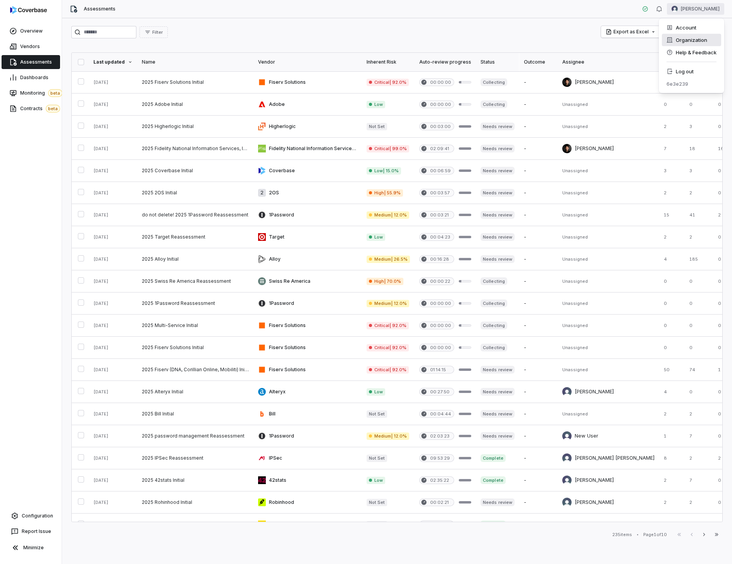
click at [681, 43] on div "Organization" at bounding box center [691, 40] width 59 height 12
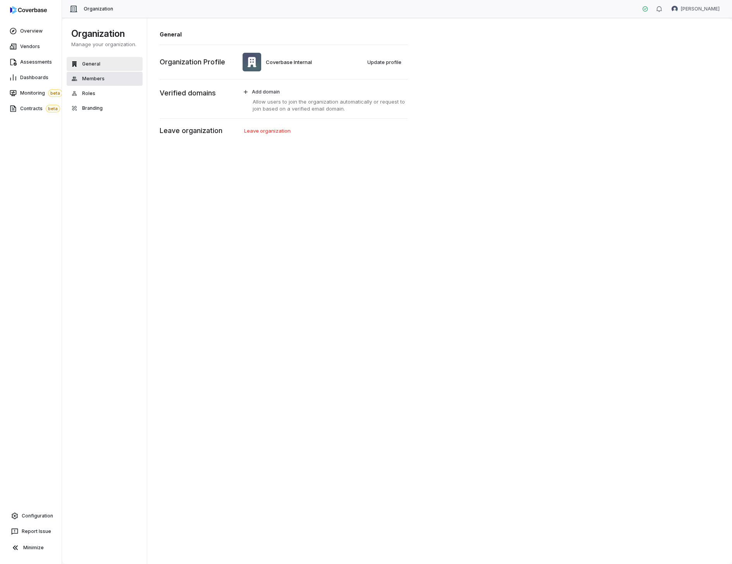
click at [110, 76] on button "Members" at bounding box center [105, 79] width 76 height 14
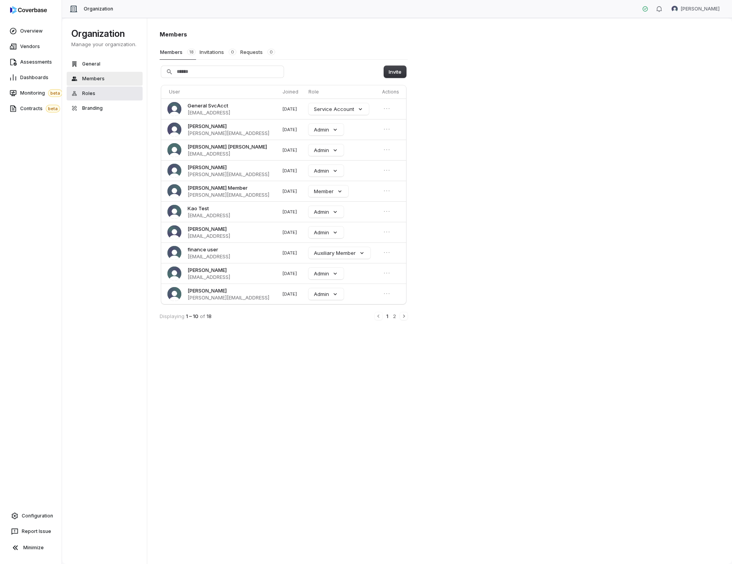
click at [104, 88] on button "Roles" at bounding box center [105, 93] width 76 height 14
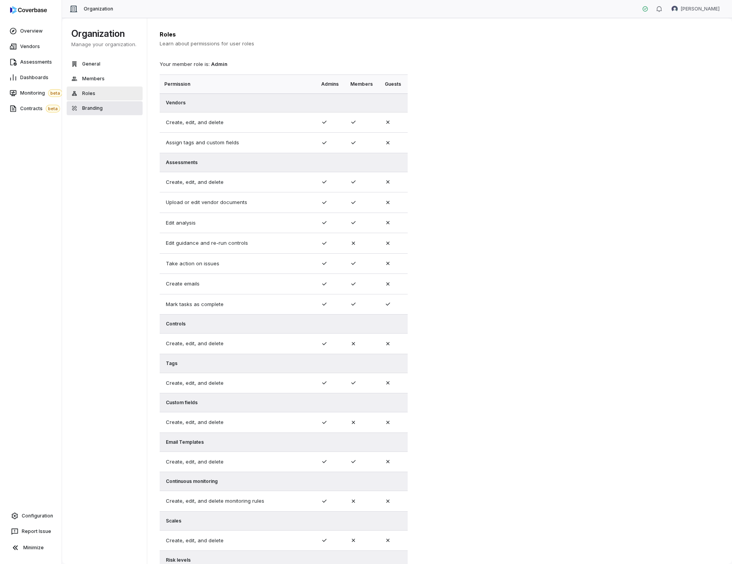
click at [99, 110] on span "Branding" at bounding box center [92, 108] width 21 height 6
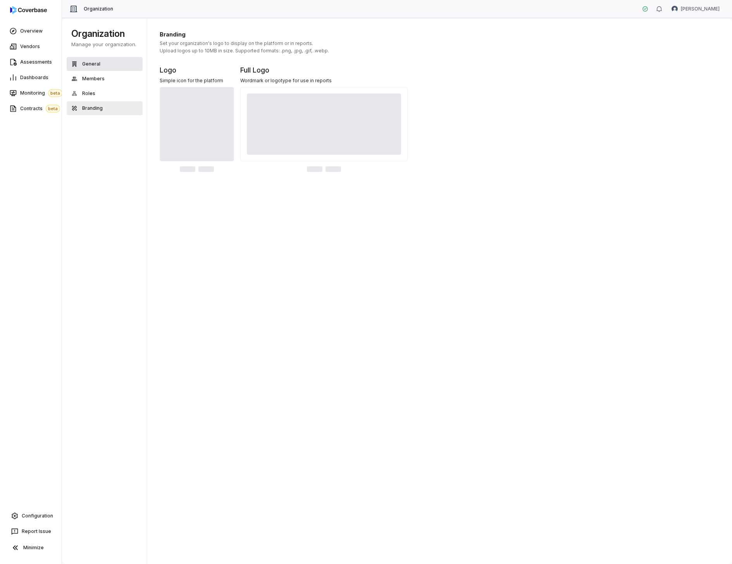
click at [109, 66] on button "General" at bounding box center [105, 64] width 76 height 14
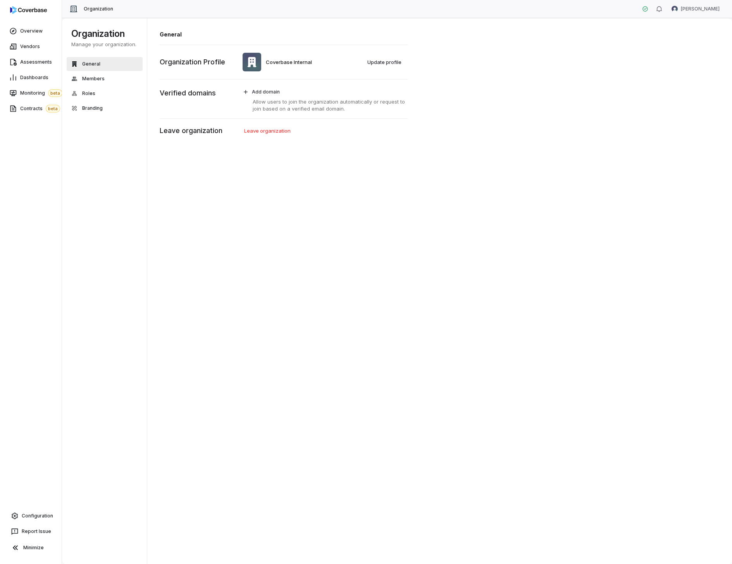
click at [313, 220] on div "General Coverbase Internal Update profile Organization Profile Add domain Allow…" at bounding box center [439, 291] width 585 height 546
click at [708, 11] on html "Overview Vendors Assessments Dashboards Monitoring beta Contracts beta Configur…" at bounding box center [366, 282] width 732 height 564
click at [700, 24] on div "Account" at bounding box center [691, 27] width 59 height 12
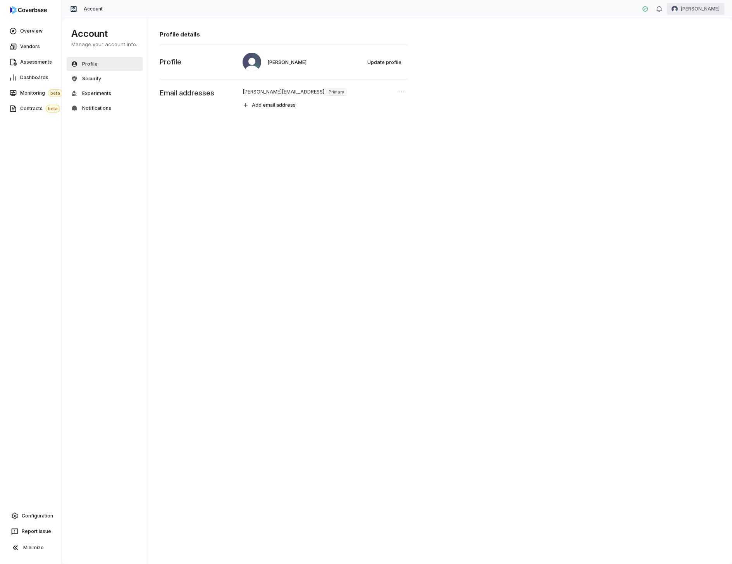
click at [681, 6] on html "Overview Vendors Assessments Dashboards Monitoring beta Contracts beta Configur…" at bounding box center [366, 282] width 732 height 564
click at [675, 55] on div "Help & Feedback" at bounding box center [691, 52] width 59 height 12
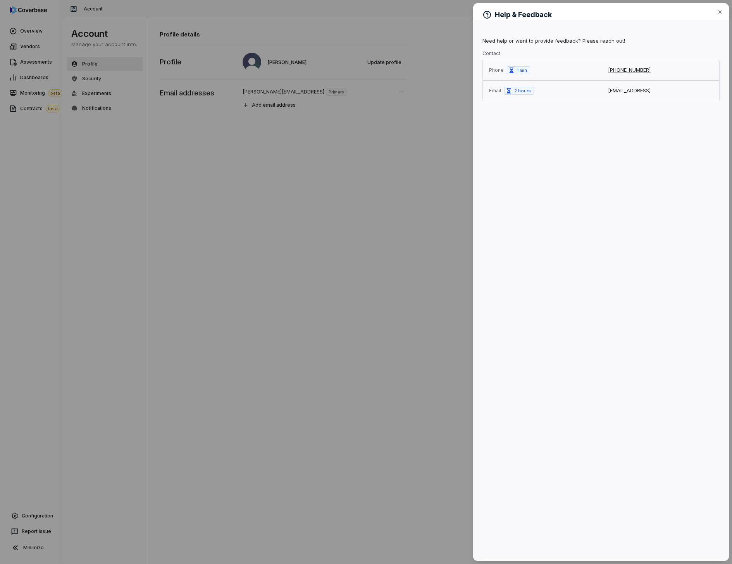
click at [386, 209] on div "Help & Feedback Close Need help or want to provide feedback? Please reach out! …" at bounding box center [366, 282] width 732 height 564
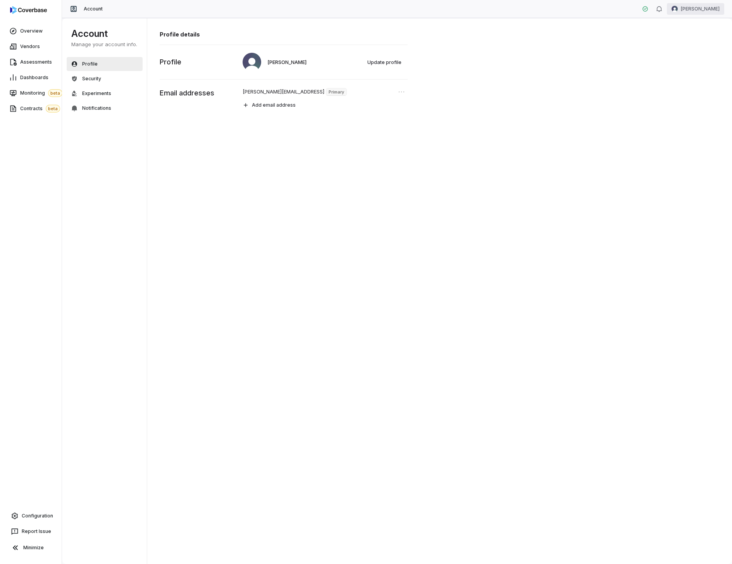
click at [706, 11] on html "Overview Vendors Assessments Dashboards Monitoring beta Contracts beta Configur…" at bounding box center [366, 282] width 732 height 564
click at [234, 278] on html "Overview Vendors Assessments Dashboards Monitoring beta Contracts beta Configur…" at bounding box center [366, 282] width 732 height 564
click at [16, 521] on link "Configuration" at bounding box center [30, 516] width 55 height 14
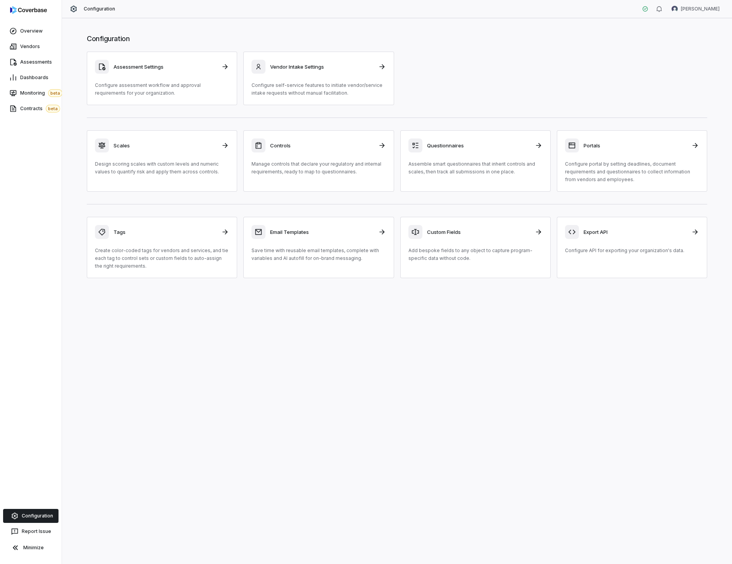
click at [183, 421] on div "Configuration Assessment Settings Configure assessment workflow and approval re…" at bounding box center [397, 290] width 670 height 545
click at [500, 79] on div "Assessment Settings Configure assessment workflow and approval requirements for…" at bounding box center [397, 78] width 621 height 53
click at [125, 397] on div "Configuration Assessment Settings Configure assessment workflow and approval re…" at bounding box center [397, 290] width 670 height 545
click at [35, 325] on div "Overview Vendors Assessments Dashboards Monitoring beta Contracts beta Configur…" at bounding box center [31, 282] width 62 height 564
click at [167, 327] on div "Configuration Assessment Settings Configure assessment workflow and approval re…" at bounding box center [397, 290] width 670 height 545
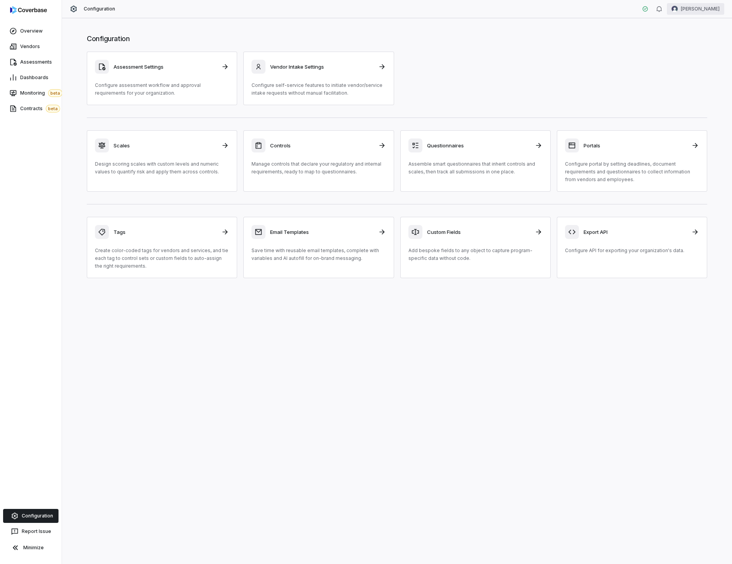
click at [710, 6] on html "Overview Vendors Assessments Dashboards Monitoring beta Contracts beta Configur…" at bounding box center [366, 282] width 732 height 564
click at [693, 50] on div "Help & Feedback" at bounding box center [691, 52] width 59 height 12
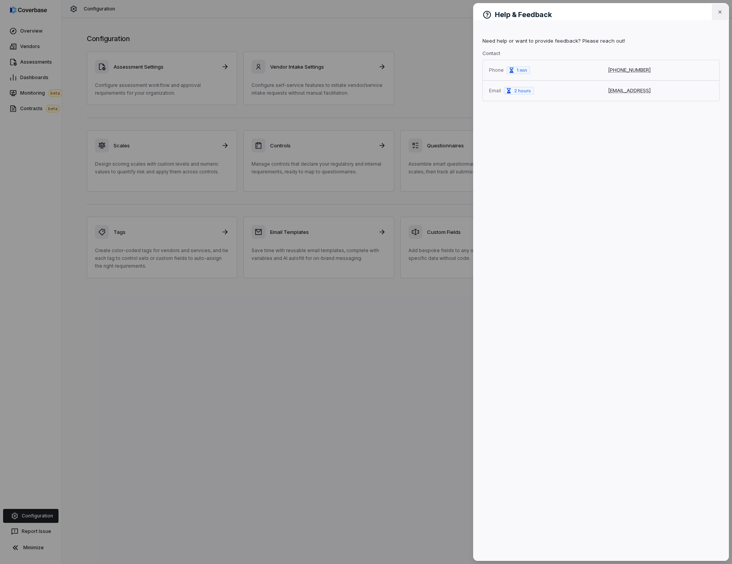
click at [718, 12] on icon "button" at bounding box center [720, 12] width 6 height 6
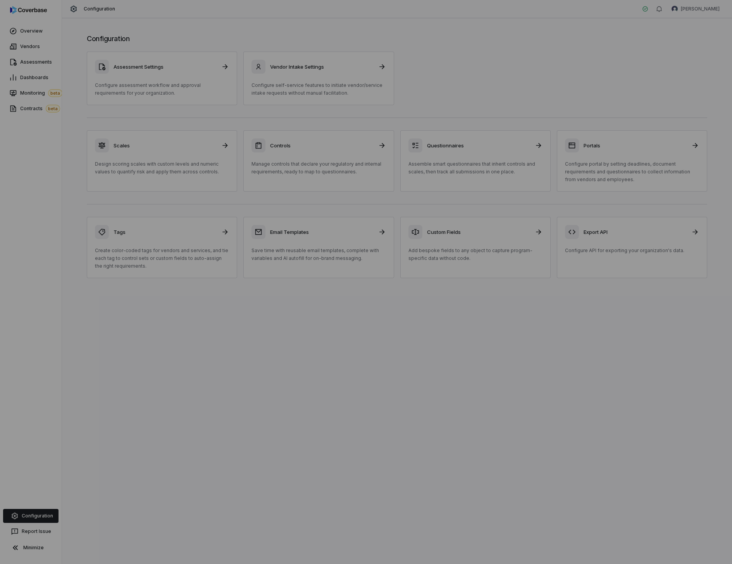
click at [593, 55] on div "Assessment Settings Configure assessment workflow and approval requirements for…" at bounding box center [397, 78] width 621 height 53
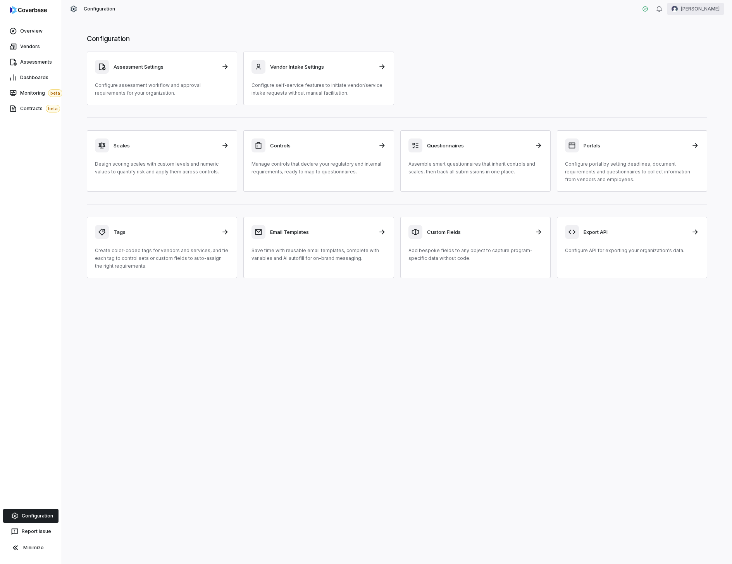
click at [687, 6] on html "Overview Vendors Assessments Dashboards Monitoring beta Contracts beta Configur…" at bounding box center [366, 282] width 732 height 564
click at [662, 5] on html "Overview Vendors Assessments Dashboards Monitoring beta Contracts beta Configur…" at bounding box center [366, 282] width 732 height 564
click at [659, 6] on icon "button" at bounding box center [659, 9] width 6 height 6
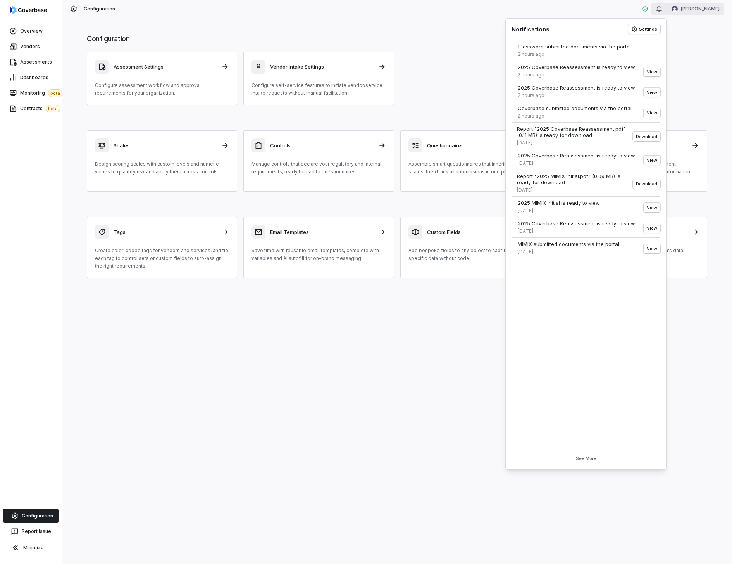
click at [684, 9] on html "Overview Vendors Assessments Dashboards Monitoring beta Contracts beta Configur…" at bounding box center [366, 282] width 732 height 564
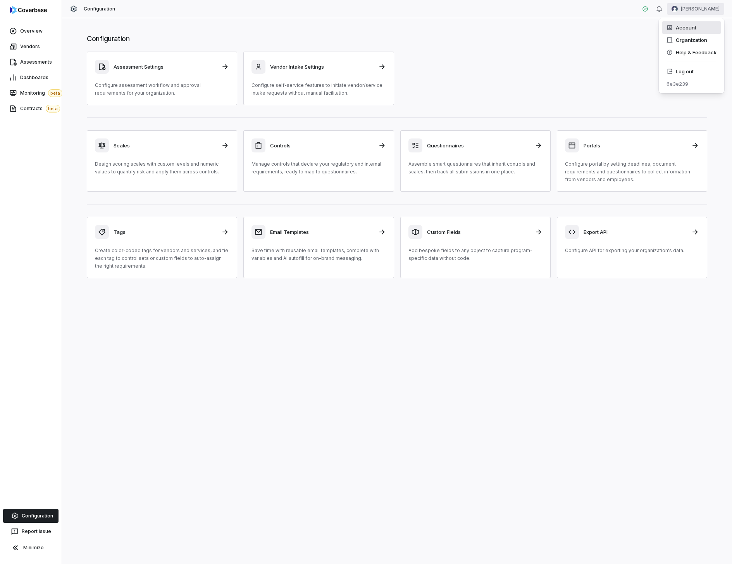
click at [680, 30] on div "Account" at bounding box center [691, 27] width 59 height 12
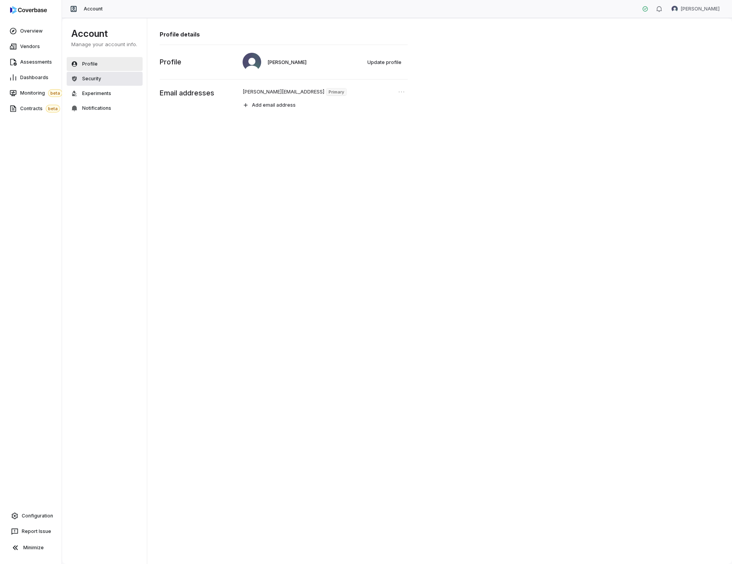
click at [127, 76] on button "Security" at bounding box center [105, 79] width 76 height 14
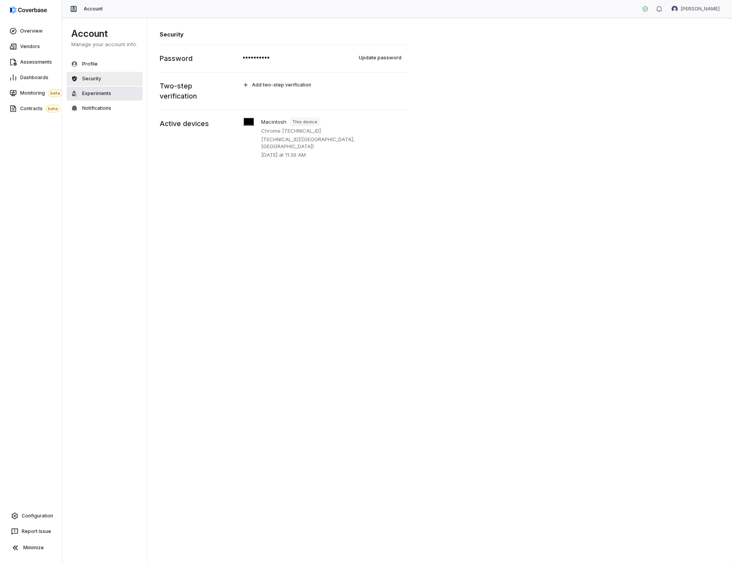
click at [114, 93] on button "Experiments" at bounding box center [105, 93] width 76 height 14
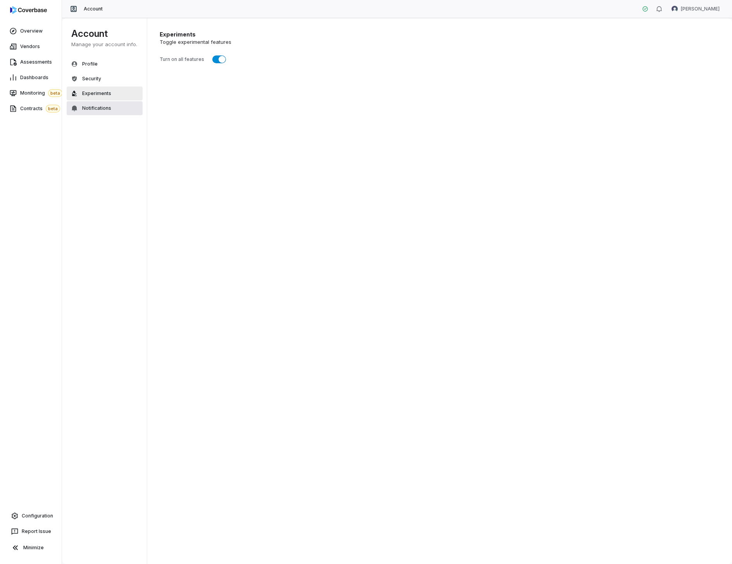
click at [114, 102] on button "Notifications" at bounding box center [105, 108] width 76 height 14
click at [114, 93] on button "Experiments" at bounding box center [105, 93] width 76 height 14
click at [121, 67] on button "Profile" at bounding box center [105, 64] width 76 height 14
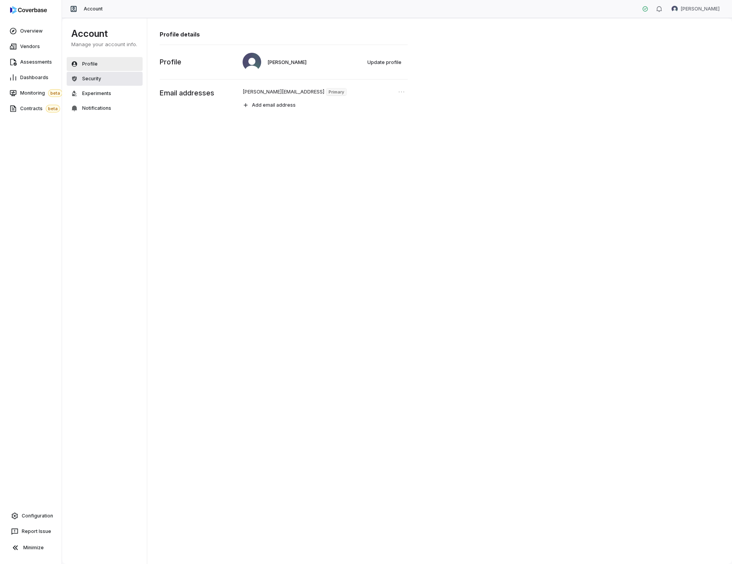
click at [116, 72] on button "Security" at bounding box center [105, 79] width 76 height 14
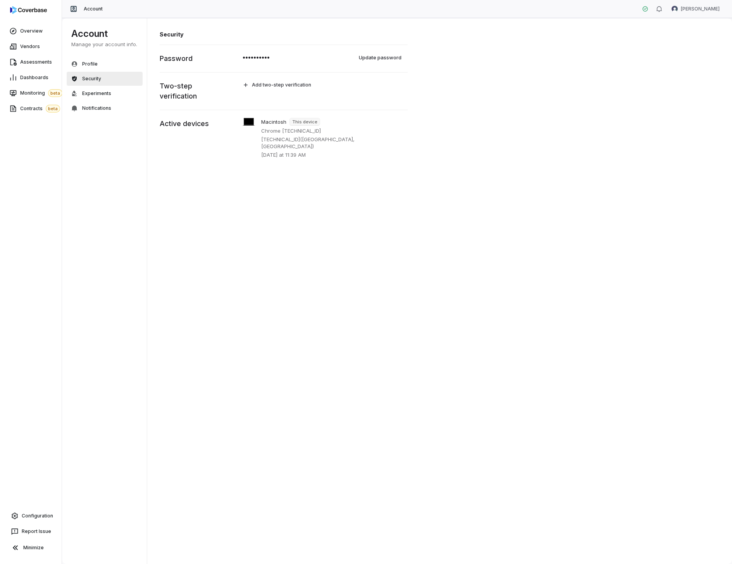
click at [112, 160] on div "Account Manage your account info. Profile Security Experiments Notifications" at bounding box center [106, 290] width 88 height 545
click at [705, 14] on html "Overview Vendors Assessments Dashboards Monitoring beta Contracts beta Configur…" at bounding box center [366, 282] width 732 height 564
click at [229, 249] on html "Overview Vendors Assessments Dashboards Monitoring beta Contracts beta Configur…" at bounding box center [366, 282] width 732 height 564
click at [42, 516] on span "Configuration" at bounding box center [37, 515] width 31 height 6
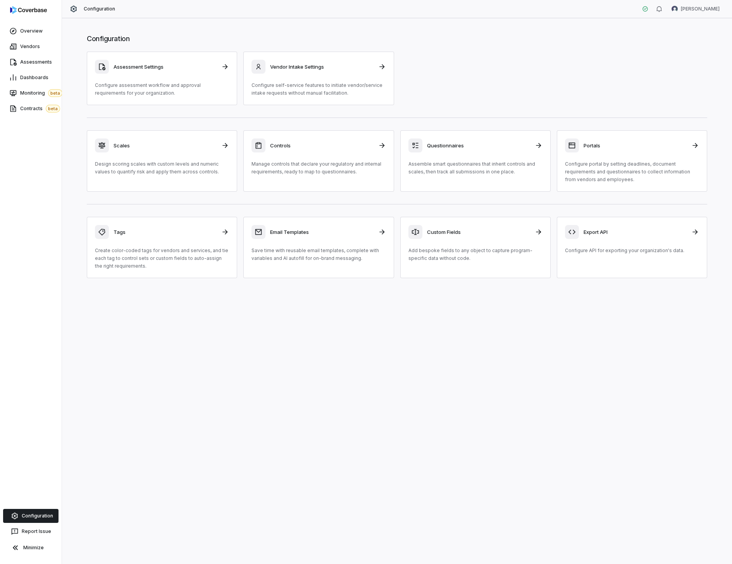
click at [220, 383] on div "Configuration Assessment Settings Configure assessment workflow and approval re…" at bounding box center [397, 290] width 670 height 545
click at [38, 527] on button "Report Issue" at bounding box center [30, 531] width 55 height 14
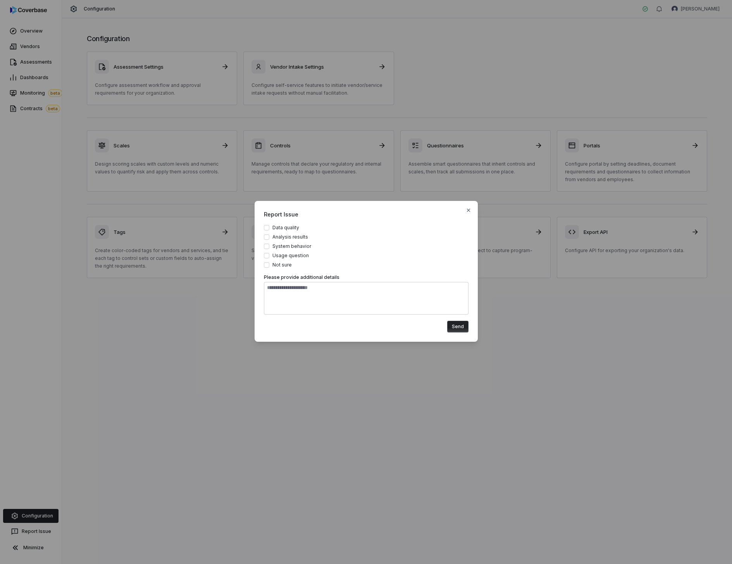
click at [413, 402] on div "Report Issue Data quality Analysis results System behavior Usage question Not s…" at bounding box center [366, 282] width 732 height 564
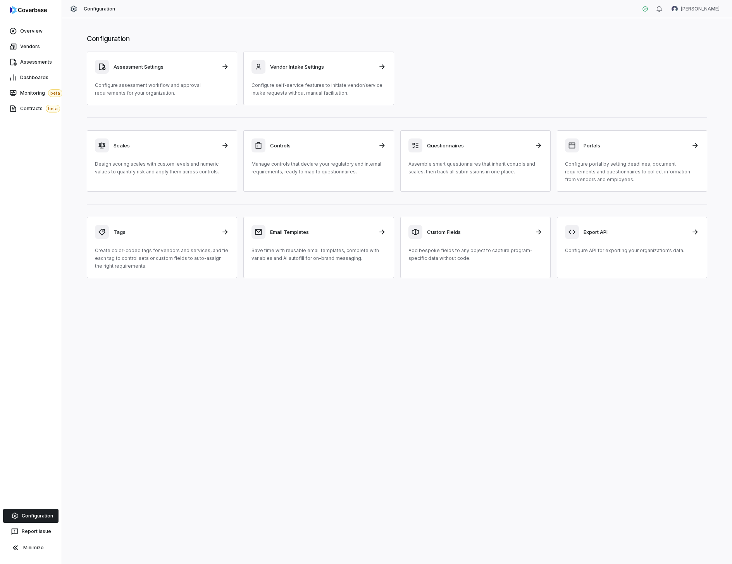
click at [550, 86] on div "Assessment Settings Configure assessment workflow and approval requirements for…" at bounding box center [397, 78] width 621 height 53
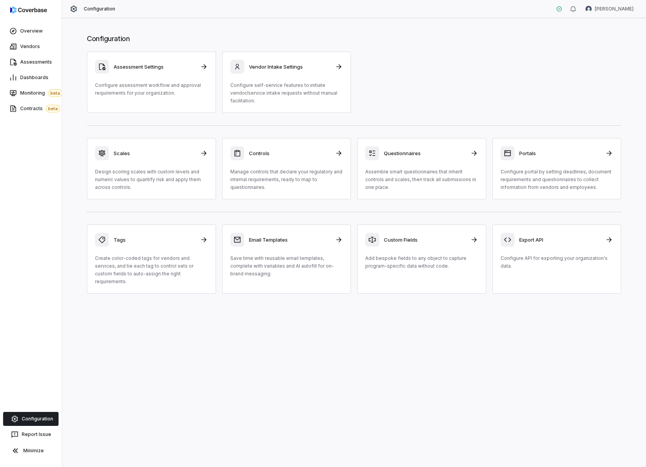
click at [414, 82] on div "Assessment Settings Configure assessment workflow and approval requirements for…" at bounding box center [354, 82] width 534 height 61
click at [378, 88] on div "Assessment Settings Configure assessment workflow and approval requirements for…" at bounding box center [354, 82] width 534 height 61
click at [45, 211] on div "Overview Vendors Assessments Dashboards Monitoring beta Contracts beta Configur…" at bounding box center [31, 233] width 62 height 467
click at [128, 390] on div "Configuration Assessment Settings Configure assessment workflow and approval re…" at bounding box center [354, 242] width 584 height 449
click at [610, 12] on html "Overview Vendors Assessments Dashboards Monitoring beta Contracts beta Configur…" at bounding box center [323, 233] width 646 height 467
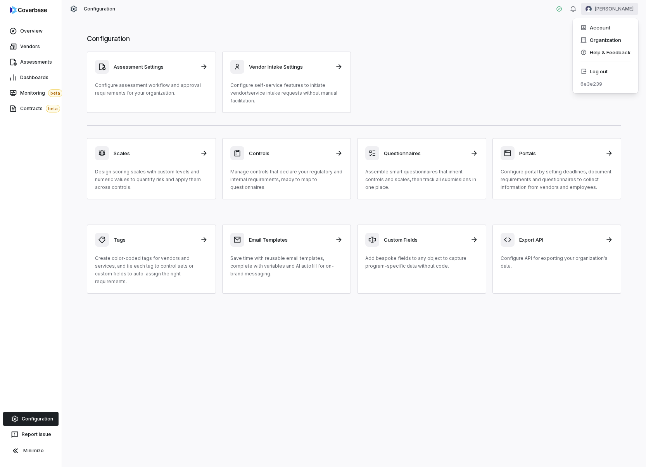
click at [33, 213] on html "Overview Vendors Assessments Dashboards Monitoring beta Contracts beta Configur…" at bounding box center [323, 233] width 646 height 467
click at [393, 176] on p "Assemble smart questionnaires that inherit controls and scales, then track all …" at bounding box center [421, 179] width 113 height 23
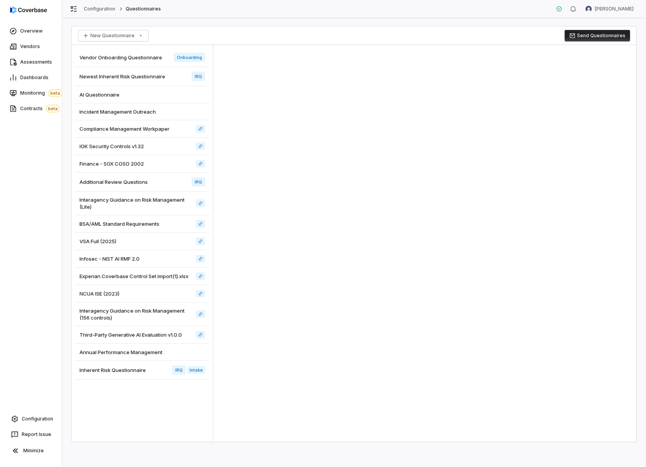
click at [146, 65] on div "Vendor Onboarding Questionnaire Onboarding" at bounding box center [142, 57] width 135 height 19
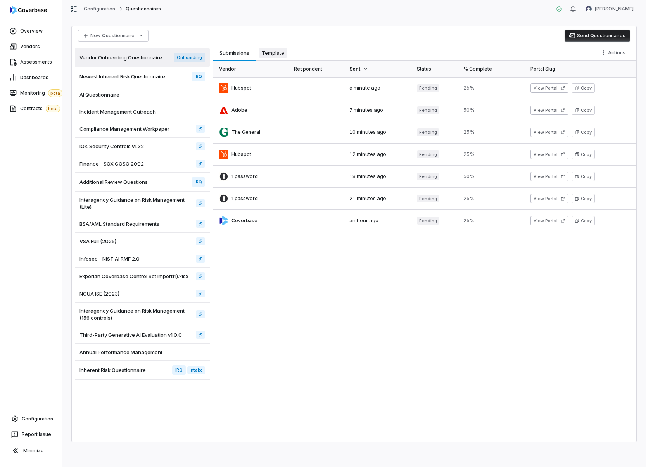
click at [269, 56] on span "Template" at bounding box center [273, 53] width 29 height 10
type textarea "*"
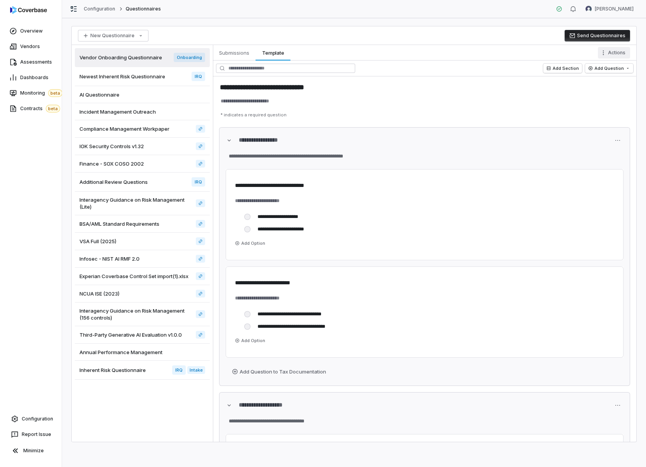
click at [608, 53] on html "**********" at bounding box center [323, 233] width 646 height 467
click at [595, 66] on div "Configure Conditional Logic" at bounding box center [584, 69] width 86 height 12
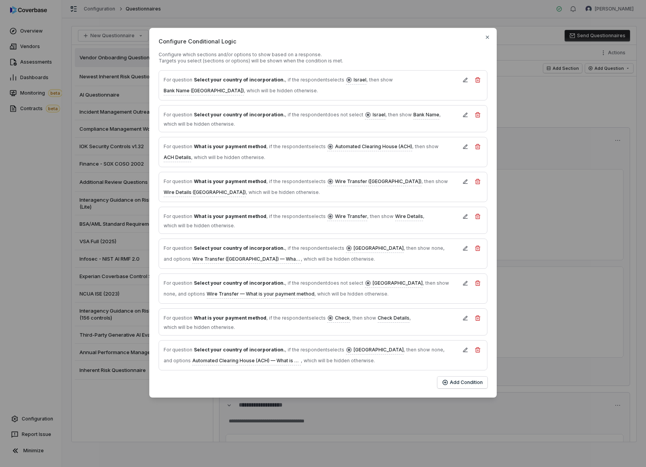
click at [473, 19] on div "Configure Conditional Logic Configure which sections and/or options to show bas…" at bounding box center [323, 212] width 646 height 425
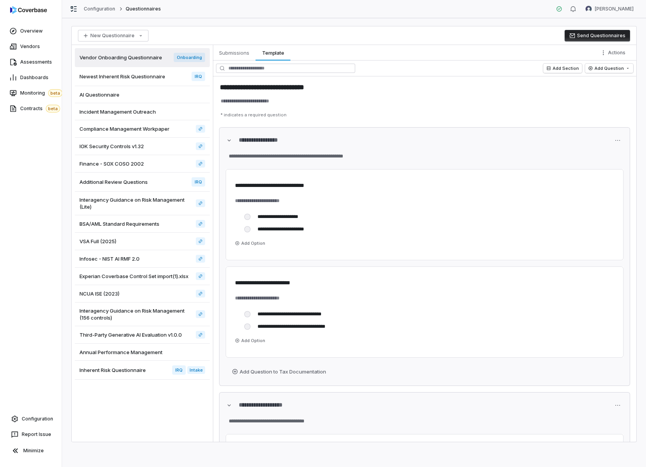
type textarea "*"
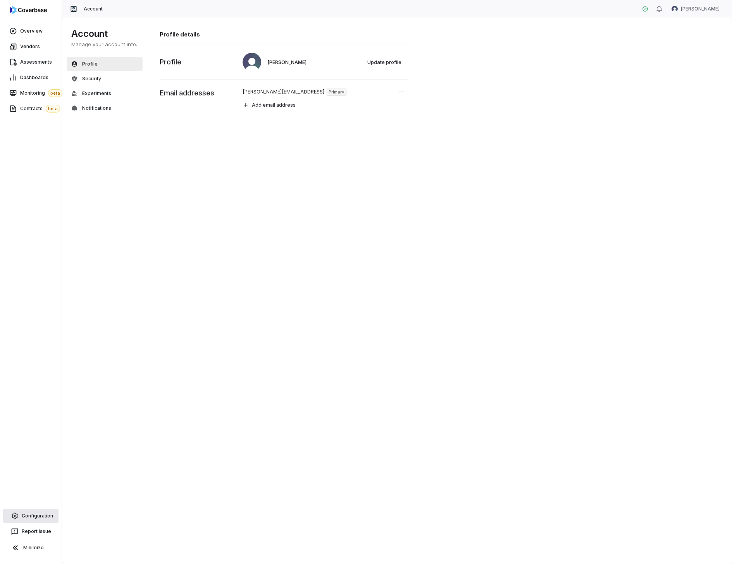
click at [41, 516] on span "Configuration" at bounding box center [37, 515] width 31 height 6
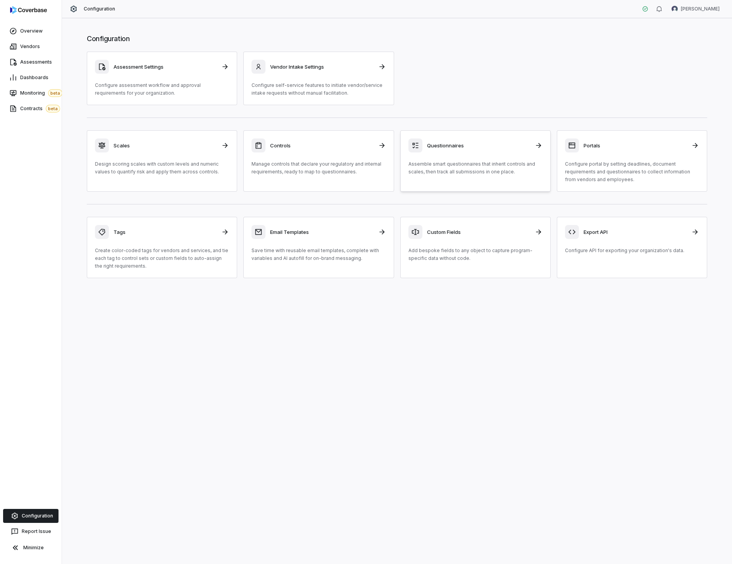
click at [436, 164] on p "Assemble smart questionnaires that inherit controls and scales, then track all …" at bounding box center [476, 168] width 134 height 16
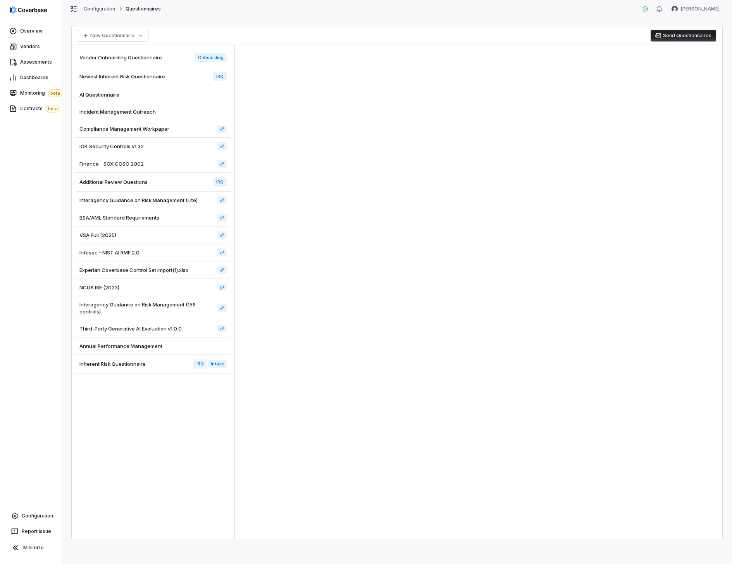
click at [178, 56] on div "Vendor Onboarding Questionnaire Onboarding" at bounding box center [153, 57] width 157 height 19
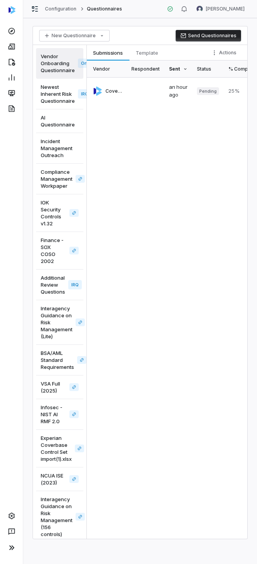
click at [228, 32] on button "Send Questionnaires" at bounding box center [209, 36] width 66 height 12
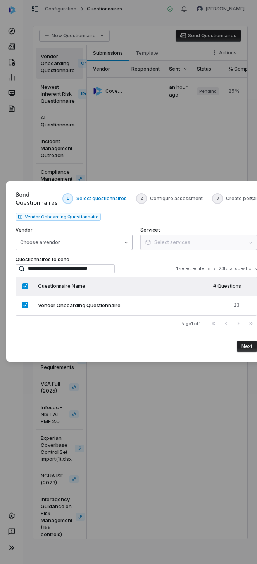
click at [107, 241] on button "Choose a vendor" at bounding box center [74, 243] width 117 height 16
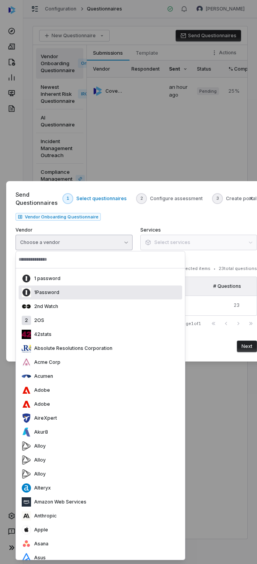
click at [56, 275] on p "1 password" at bounding box center [45, 278] width 29 height 6
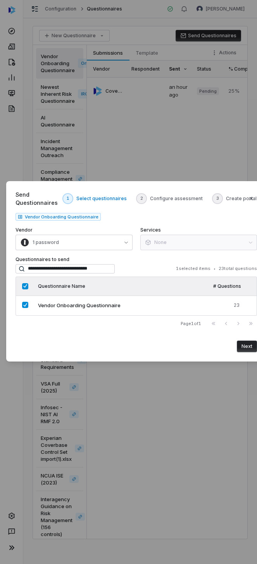
click at [240, 342] on button "Next" at bounding box center [247, 346] width 20 height 12
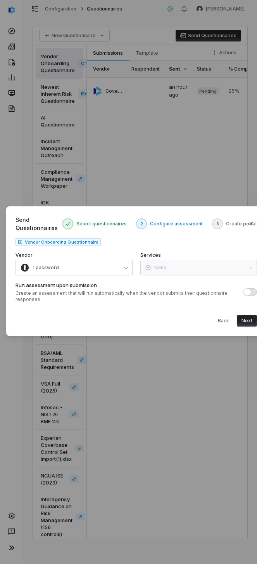
click at [237, 323] on button "Next" at bounding box center [247, 321] width 20 height 12
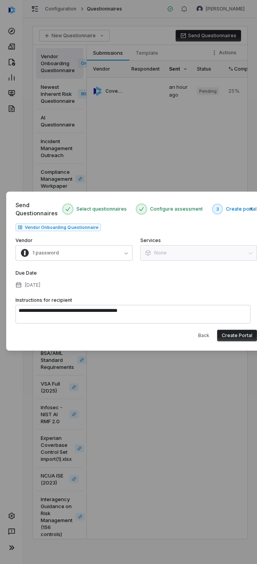
drag, startPoint x: 227, startPoint y: 331, endPoint x: 171, endPoint y: 293, distance: 67.8
click at [227, 331] on button "Create Portal" at bounding box center [237, 335] width 40 height 12
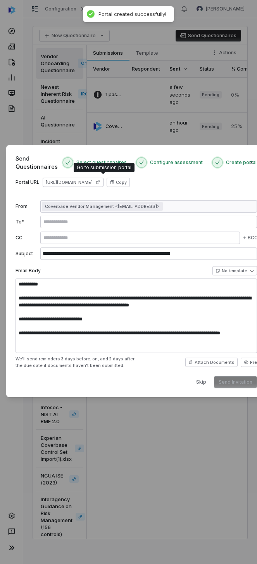
click at [90, 183] on link "https://dashboard.coverbase.app/portal/G0pW66QN" at bounding box center [73, 182] width 61 height 9
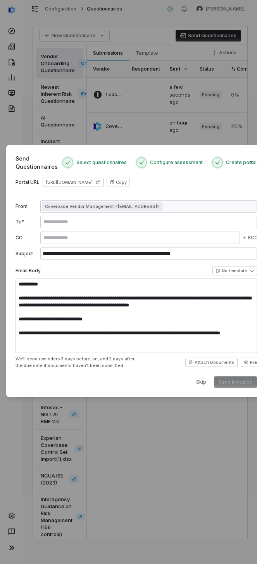
type textarea "**********"
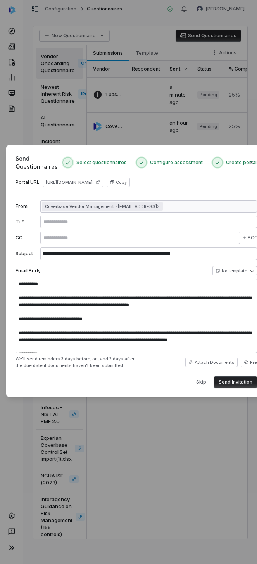
click at [87, 178] on link "https://dashboard.coverbase.app/portal/G0pW66QN" at bounding box center [73, 182] width 61 height 9
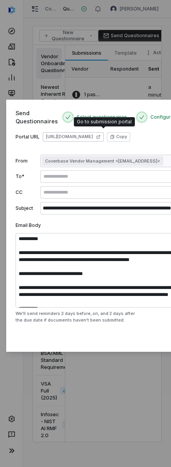
click at [88, 133] on link "https://dashboard.coverbase.app/portal/G0pW66QN" at bounding box center [73, 136] width 61 height 9
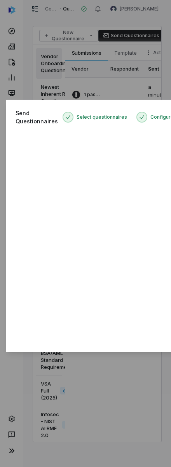
click at [68, 72] on div "**********" at bounding box center [85, 233] width 171 height 467
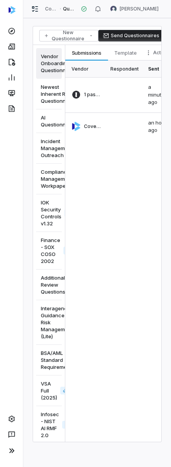
click at [170, 64] on div "New Questionnaire Send Questionnaires Vendor Onboarding Questionnaire Onboardin…" at bounding box center [96, 242] width 147 height 449
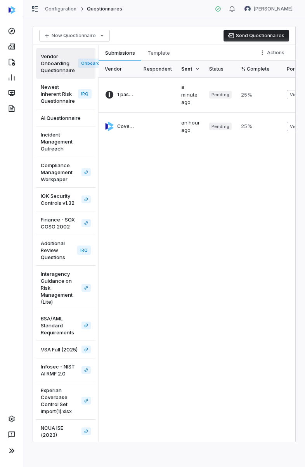
click at [247, 36] on button "Send Questionnaires" at bounding box center [256, 36] width 66 height 12
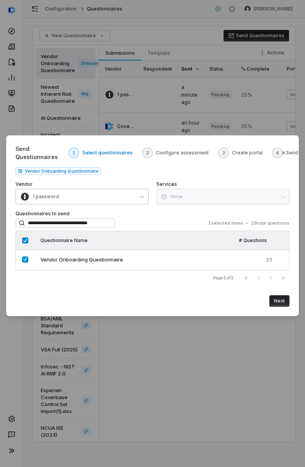
click at [71, 197] on button "1 password" at bounding box center [82, 197] width 133 height 16
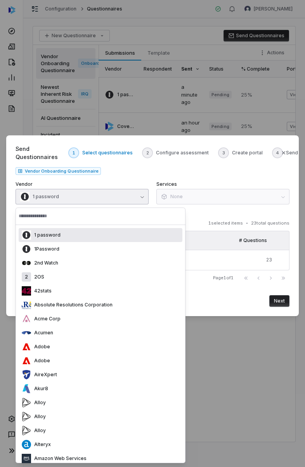
click at [55, 238] on div "1 password" at bounding box center [41, 234] width 39 height 9
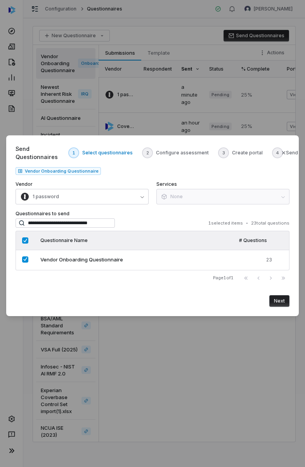
click at [274, 299] on button "Next" at bounding box center [279, 301] width 20 height 12
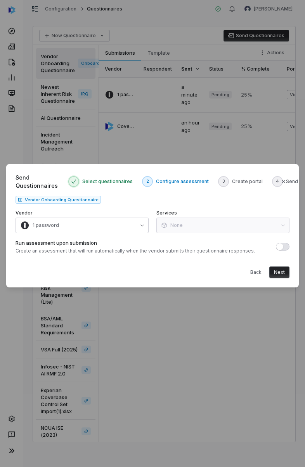
click at [276, 269] on button "Next" at bounding box center [279, 272] width 20 height 12
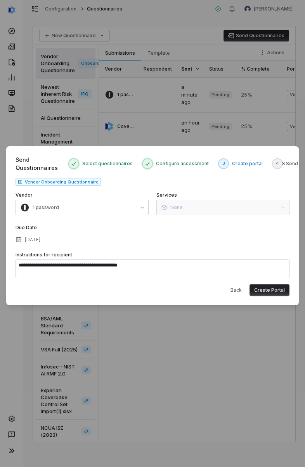
click at [268, 293] on button "Create Portal" at bounding box center [269, 290] width 40 height 12
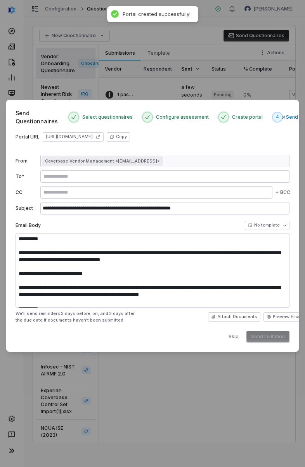
type textarea "**********"
click at [101, 138] on link "https://dashboard.coverbase.app/portal/hYP0AeyP" at bounding box center [73, 136] width 61 height 9
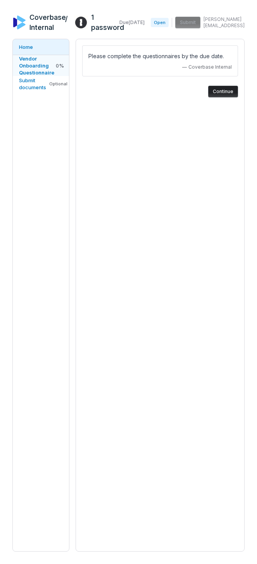
click at [31, 67] on span "Vendor Onboarding Questionnaire" at bounding box center [36, 65] width 35 height 20
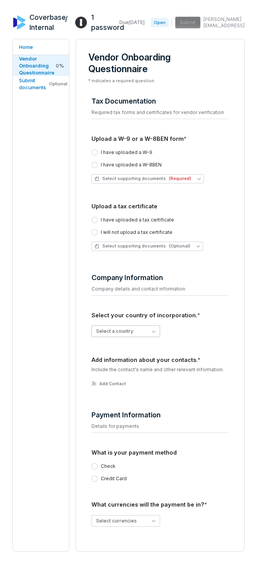
click at [141, 334] on button "Select a country" at bounding box center [125, 331] width 69 height 12
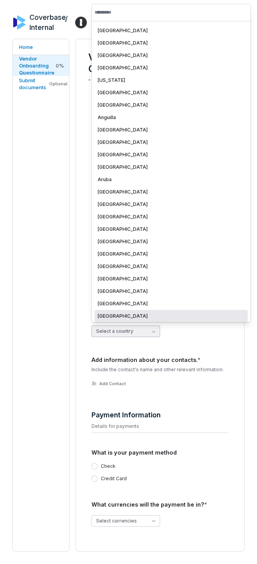
click at [143, 319] on div "[GEOGRAPHIC_DATA]" at bounding box center [171, 316] width 153 height 12
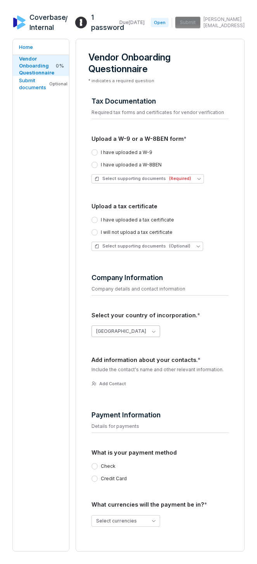
click at [142, 335] on button "[GEOGRAPHIC_DATA]" at bounding box center [125, 331] width 69 height 12
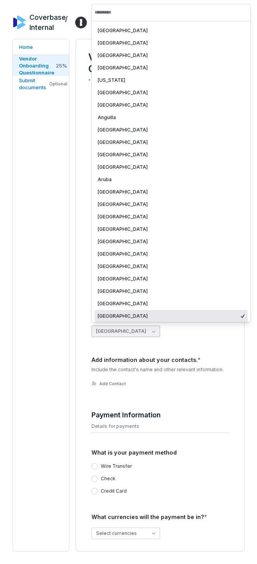
click at [145, 319] on div "[GEOGRAPHIC_DATA]" at bounding box center [171, 316] width 153 height 12
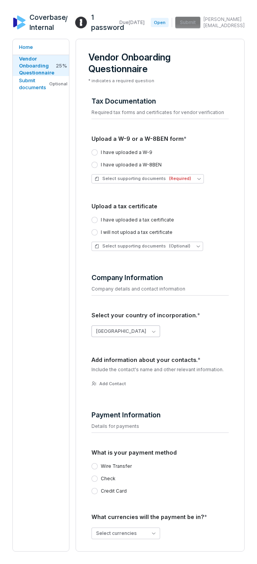
click at [142, 329] on button "[GEOGRAPHIC_DATA]" at bounding box center [125, 331] width 69 height 12
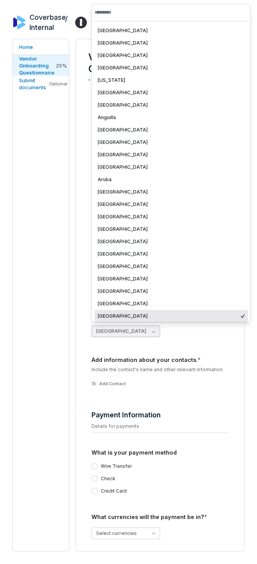
click at [143, 312] on div "[GEOGRAPHIC_DATA]" at bounding box center [171, 316] width 153 height 12
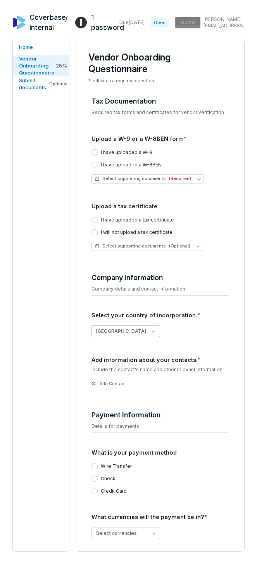
click at [137, 325] on div "[GEOGRAPHIC_DATA]" at bounding box center [159, 331] width 137 height 24
click at [134, 333] on button "[GEOGRAPHIC_DATA]" at bounding box center [125, 331] width 69 height 12
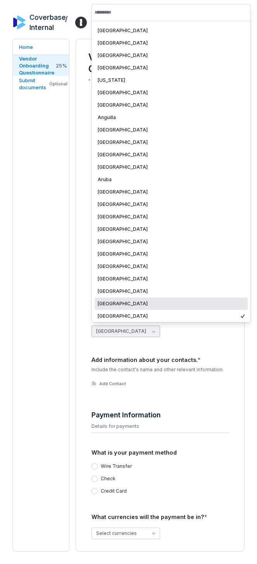
click at [140, 308] on div "[GEOGRAPHIC_DATA]" at bounding box center [171, 303] width 153 height 12
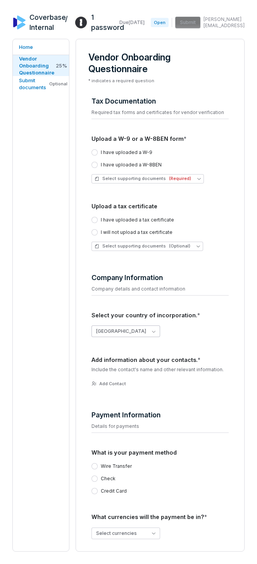
click at [121, 333] on button "[GEOGRAPHIC_DATA]" at bounding box center [125, 331] width 69 height 12
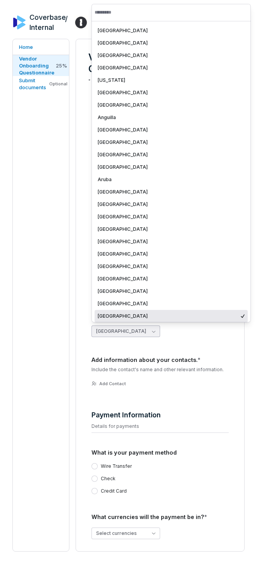
click at [124, 320] on div "[GEOGRAPHIC_DATA]" at bounding box center [171, 316] width 153 height 12
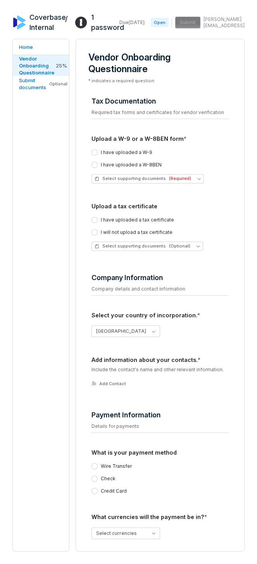
click at [38, 281] on div "Home Vendor Onboarding Questionnaire 25 % Submit documents Optional" at bounding box center [40, 295] width 57 height 512
click at [43, 321] on div "Home Vendor Onboarding Questionnaire 25 % Submit documents Optional" at bounding box center [40, 295] width 57 height 512
click at [54, 147] on div "Home Vendor Onboarding Questionnaire 25 % Submit documents Optional" at bounding box center [40, 295] width 57 height 512
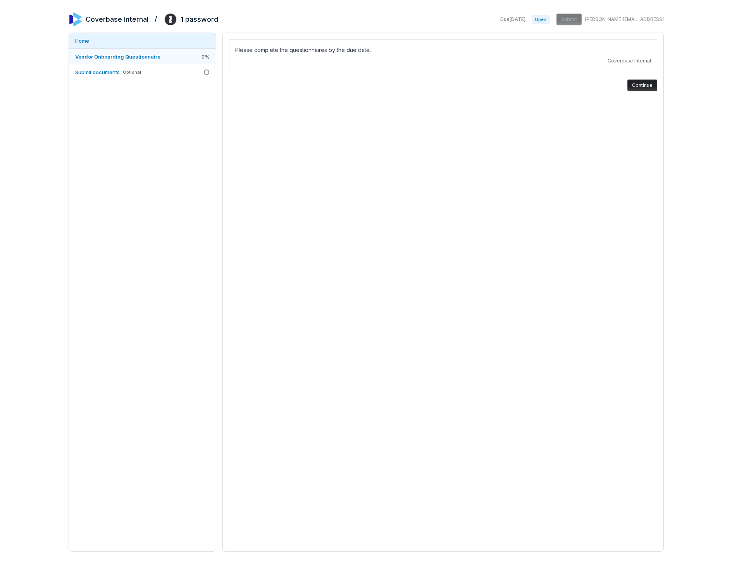
click at [115, 63] on link "Vendor Onboarding Questionnaire 0 %" at bounding box center [142, 57] width 147 height 16
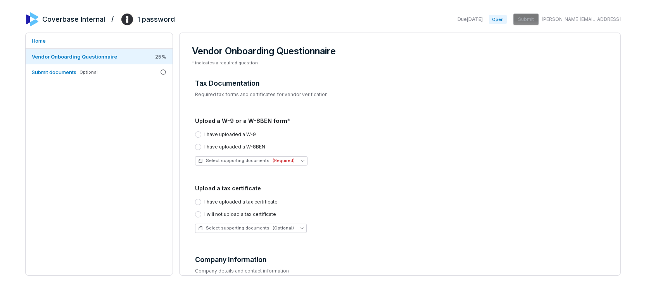
click at [129, 188] on div "Home Vendor Onboarding Questionnaire 25 % Submit documents Optional" at bounding box center [99, 154] width 148 height 243
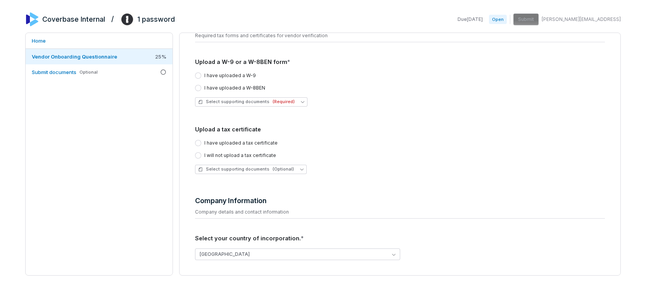
scroll to position [145, 0]
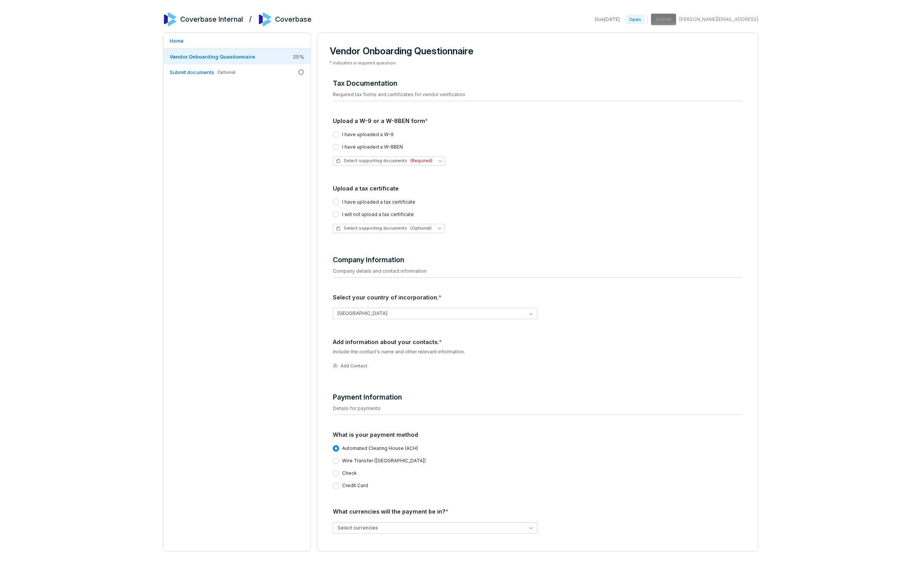
scroll to position [119, 0]
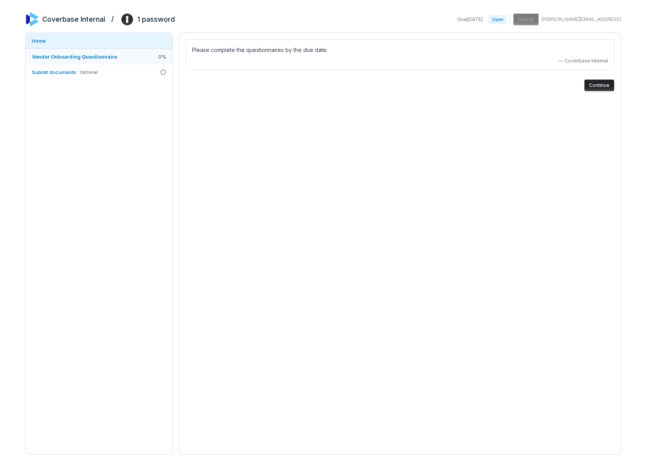
click at [89, 62] on link "Vendor Onboarding Questionnaire 0 %" at bounding box center [99, 57] width 147 height 16
click at [90, 61] on link "Vendor Onboarding Questionnaire 0 %" at bounding box center [99, 57] width 147 height 16
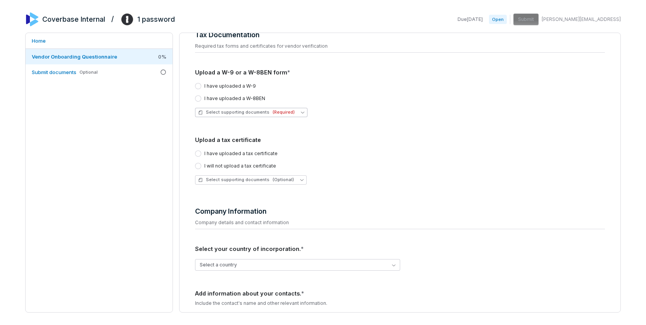
scroll to position [123, 0]
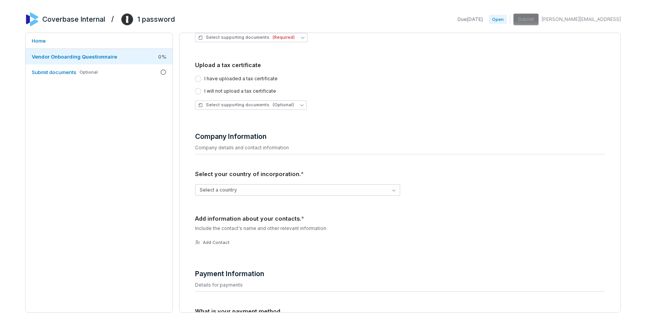
click at [116, 221] on div "Home Vendor Onboarding Questionnaire 0 % Submit documents Optional" at bounding box center [99, 173] width 148 height 280
click at [302, 192] on button "Select a country" at bounding box center [297, 190] width 205 height 12
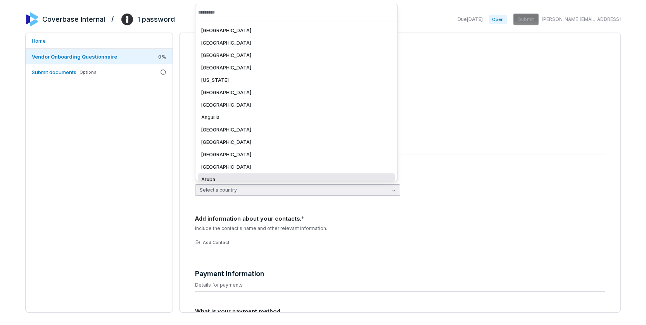
click at [283, 176] on div "Aruba" at bounding box center [296, 179] width 197 height 12
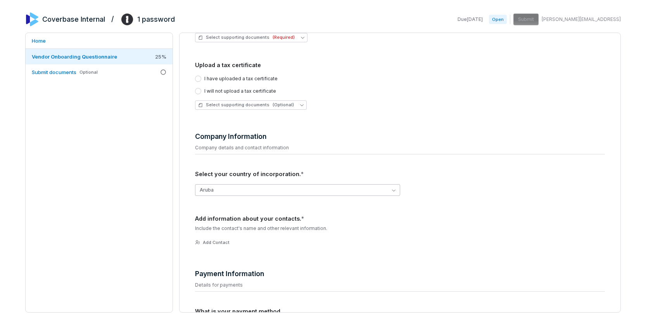
click at [288, 186] on button "Aruba" at bounding box center [297, 190] width 205 height 12
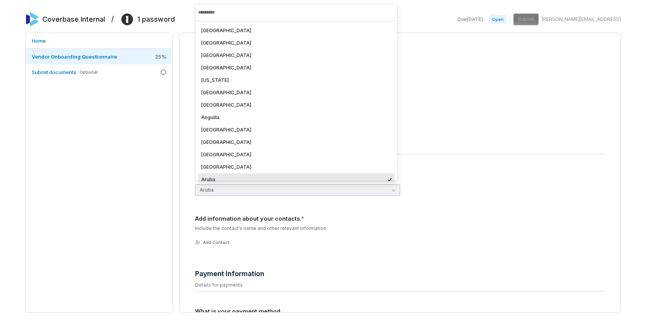
click at [279, 178] on div "Aruba" at bounding box center [293, 179] width 185 height 6
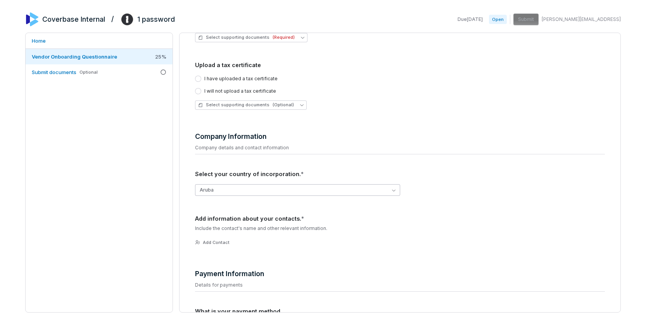
click at [299, 187] on button "Aruba" at bounding box center [297, 190] width 205 height 12
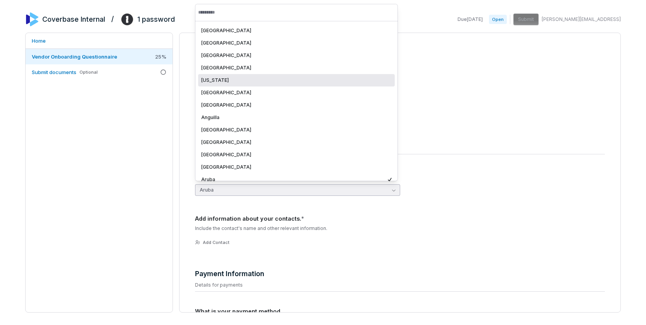
click at [292, 81] on div "[US_STATE]" at bounding box center [296, 80] width 190 height 6
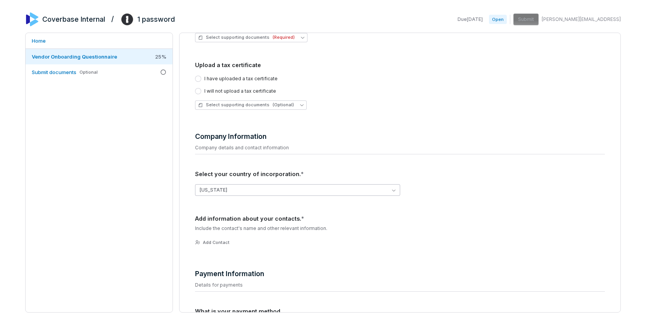
click at [251, 193] on button "[US_STATE]" at bounding box center [297, 190] width 205 height 12
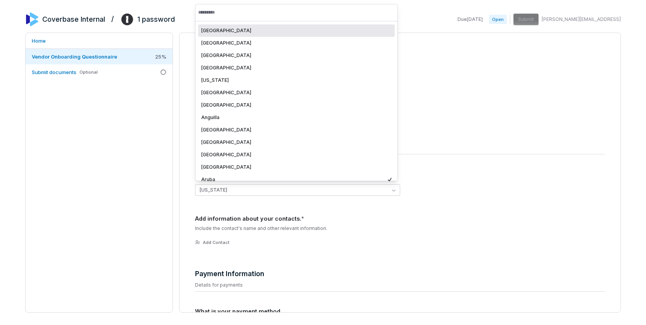
click at [117, 213] on div "Home Vendor Onboarding Questionnaire 25 % Submit documents Optional" at bounding box center [99, 173] width 148 height 280
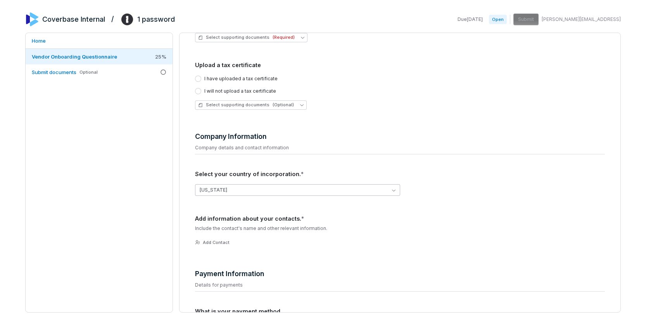
click at [240, 190] on button "[US_STATE]" at bounding box center [297, 190] width 205 height 12
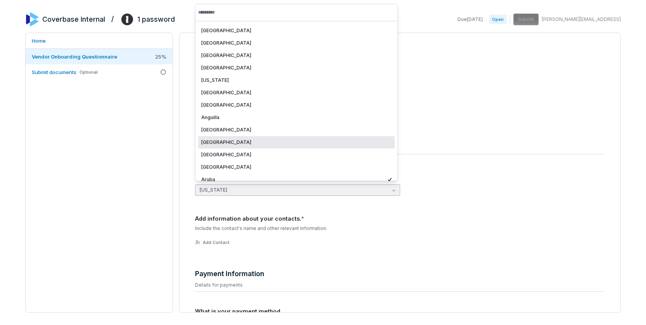
click at [255, 143] on div "[GEOGRAPHIC_DATA]" at bounding box center [296, 142] width 190 height 6
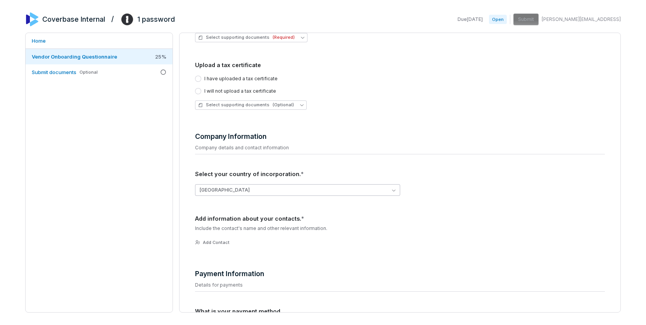
click at [238, 190] on button "[GEOGRAPHIC_DATA]" at bounding box center [297, 190] width 205 height 12
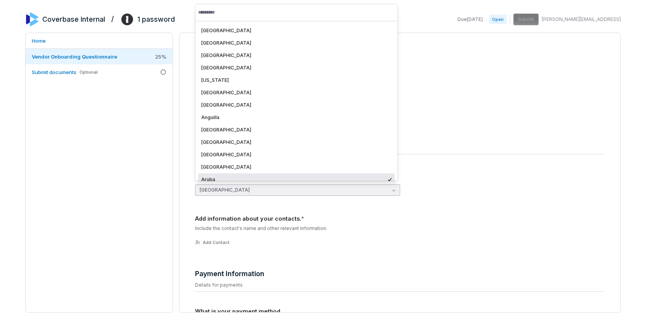
click at [109, 189] on div "Home Vendor Onboarding Questionnaire 25 % Submit documents Optional" at bounding box center [99, 173] width 148 height 280
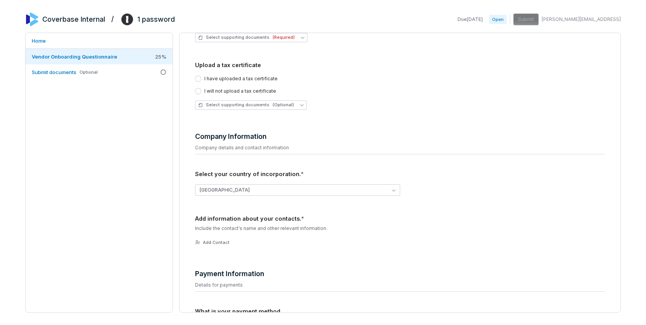
click at [139, 168] on div "Home Vendor Onboarding Questionnaire 25 % Submit documents Optional" at bounding box center [99, 173] width 148 height 280
click at [226, 78] on label "I have uploaded a tax certificate" at bounding box center [240, 79] width 73 height 6
click at [201, 78] on button "I have uploaded a tax certificate" at bounding box center [198, 79] width 6 height 6
click at [226, 78] on label "I have uploaded a tax certificate" at bounding box center [240, 79] width 73 height 6
click at [201, 78] on button "I have uploaded a tax certificate" at bounding box center [198, 79] width 6 height 6
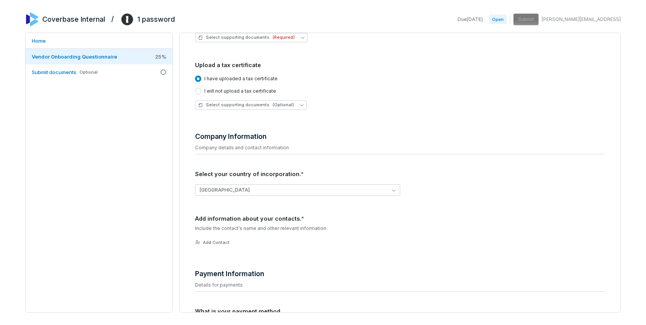
click at [226, 78] on label "I have uploaded a tax certificate" at bounding box center [240, 79] width 73 height 6
click at [201, 78] on button "I have uploaded a tax certificate" at bounding box center [198, 79] width 6 height 6
click at [223, 79] on label "I have uploaded a tax certificate" at bounding box center [240, 79] width 73 height 6
click at [201, 79] on button "I have uploaded a tax certificate" at bounding box center [198, 79] width 6 height 6
click at [223, 79] on label "I have uploaded a tax certificate" at bounding box center [240, 79] width 73 height 6
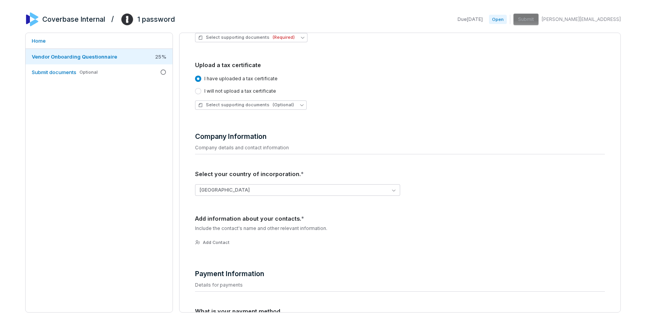
click at [201, 79] on button "I have uploaded a tax certificate" at bounding box center [198, 79] width 6 height 6
click at [218, 89] on label "I will not upload a tax certificate" at bounding box center [240, 91] width 72 height 6
click at [201, 89] on button "I will not upload a tax certificate" at bounding box center [198, 91] width 6 height 6
click at [231, 80] on label "I have uploaded a tax certificate" at bounding box center [240, 79] width 73 height 6
click at [201, 80] on button "I have uploaded a tax certificate" at bounding box center [198, 79] width 6 height 6
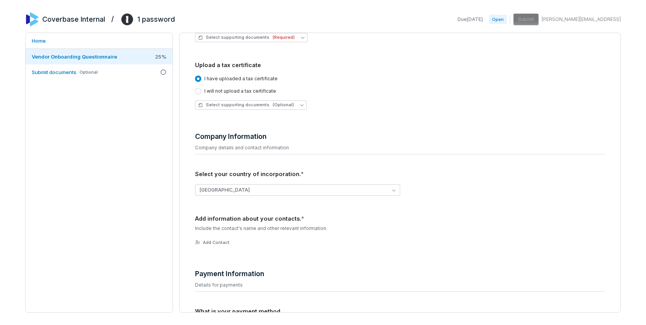
click at [229, 89] on label "I will not upload a tax certificate" at bounding box center [240, 91] width 72 height 6
click at [201, 89] on button "I will not upload a tax certificate" at bounding box center [198, 91] width 6 height 6
click at [235, 77] on label "I have uploaded a tax certificate" at bounding box center [240, 79] width 73 height 6
click at [201, 77] on button "I have uploaded a tax certificate" at bounding box center [198, 79] width 6 height 6
click at [131, 200] on div "Home Vendor Onboarding Questionnaire 25 % Submit documents Optional" at bounding box center [99, 173] width 148 height 280
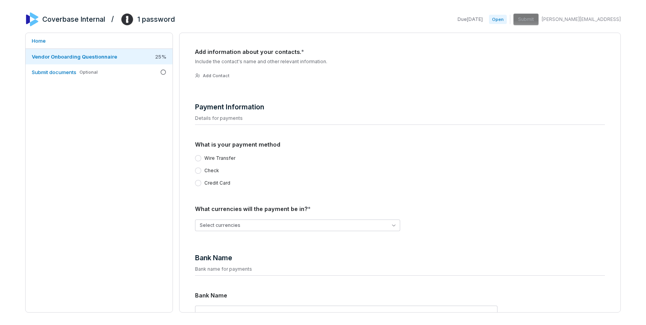
scroll to position [317, 0]
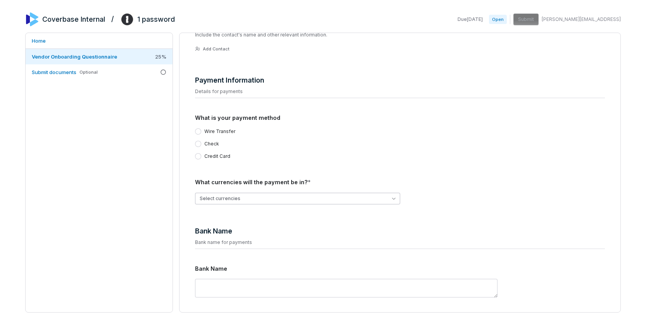
click at [297, 202] on button "Select currencies" at bounding box center [297, 199] width 205 height 12
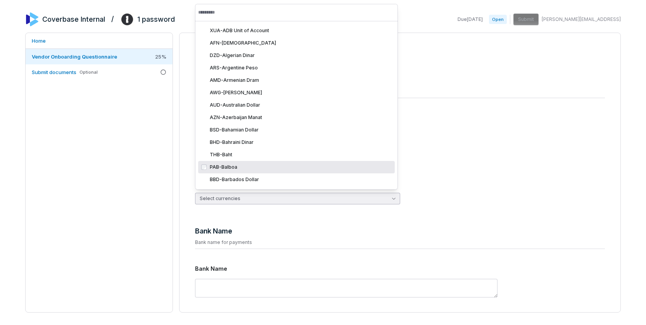
click at [252, 170] on div "PAB - Balboa" at bounding box center [301, 167] width 182 height 6
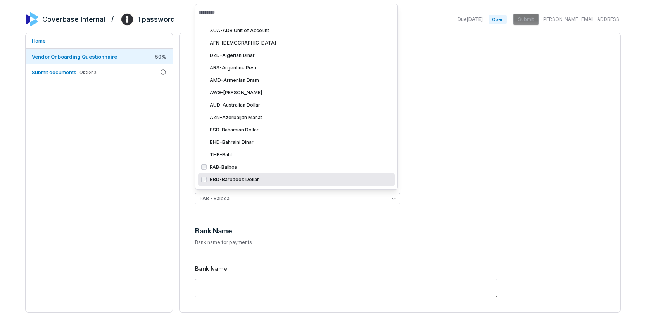
click at [164, 197] on div "Home Vendor Onboarding Questionnaire 50 % Submit documents Optional" at bounding box center [99, 173] width 148 height 280
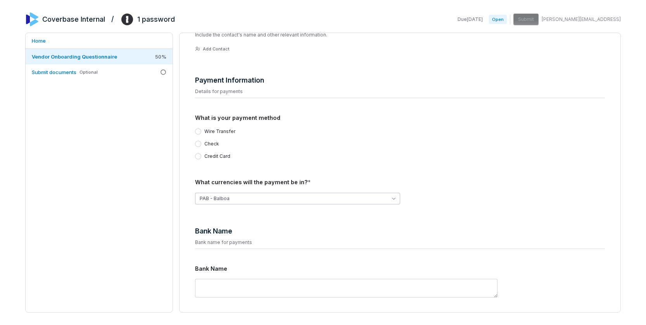
click at [240, 196] on button "PAB - Balboa" at bounding box center [297, 199] width 205 height 12
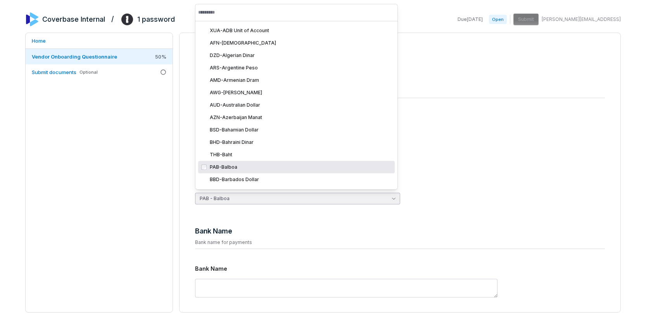
click at [240, 166] on div "PAB - Balboa" at bounding box center [301, 167] width 182 height 6
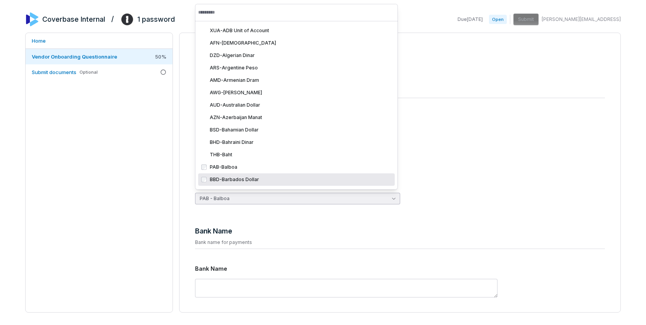
click at [140, 197] on div "Home Vendor Onboarding Questionnaire 50 % Submit documents Optional" at bounding box center [99, 173] width 148 height 280
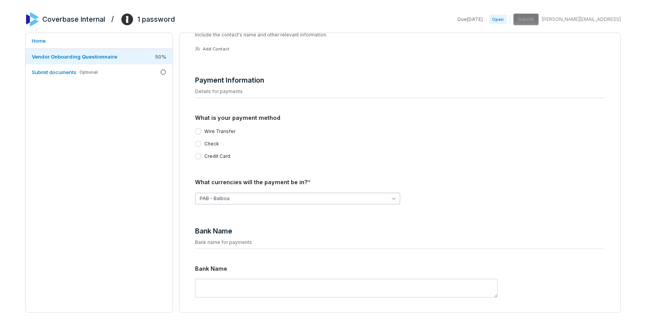
click at [225, 193] on button "PAB - Balboa" at bounding box center [297, 199] width 205 height 12
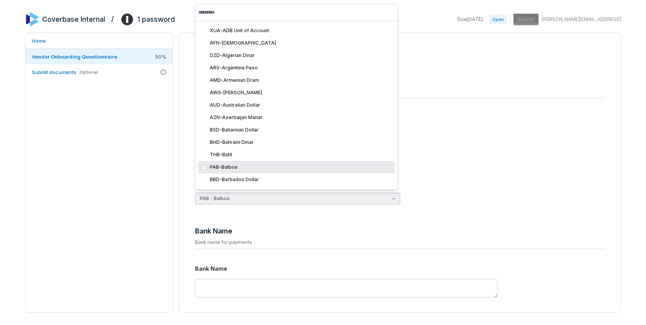
click at [231, 166] on div "PAB - Balboa" at bounding box center [301, 167] width 182 height 6
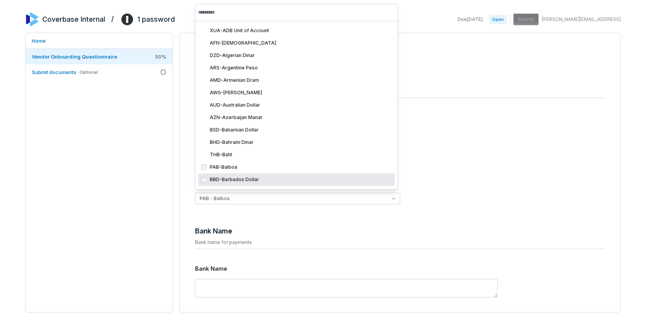
click at [156, 205] on div "Home Vendor Onboarding Questionnaire 50 % Submit documents Optional" at bounding box center [99, 173] width 148 height 280
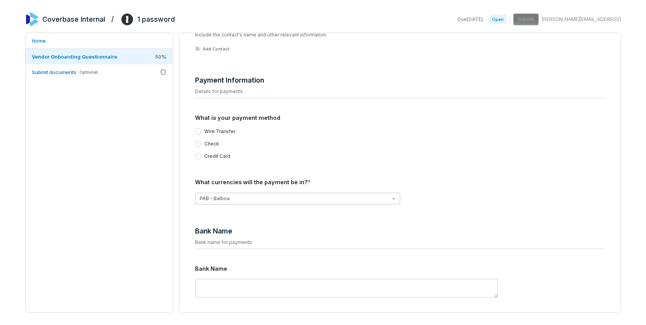
click at [262, 195] on button "PAB - Balboa" at bounding box center [297, 199] width 205 height 12
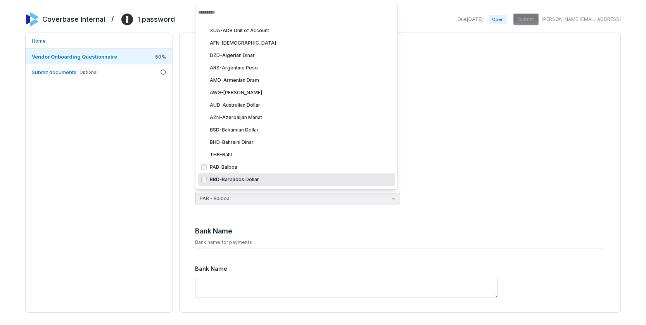
click at [230, 177] on div "BBD - Barbados Dollar" at bounding box center [301, 179] width 182 height 6
click at [235, 178] on div "BBD - Barbados Dollar" at bounding box center [301, 179] width 182 height 6
click at [233, 178] on div "BBD - Barbados Dollar" at bounding box center [301, 179] width 182 height 6
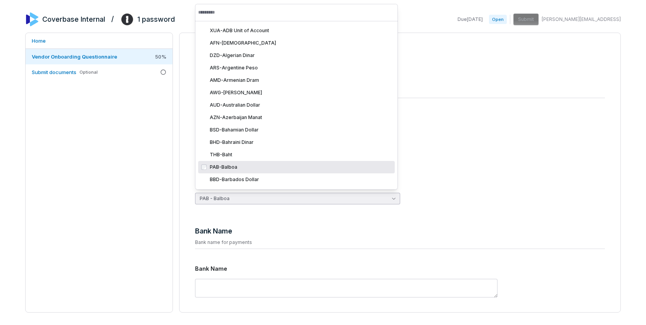
click at [248, 170] on div "PAB - Balboa" at bounding box center [301, 167] width 182 height 6
click at [249, 170] on div "PAB - Balboa" at bounding box center [301, 167] width 182 height 6
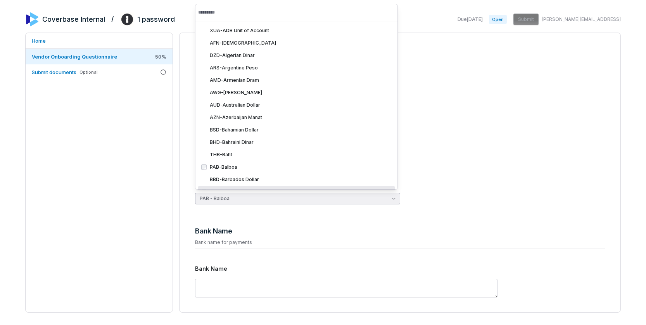
click at [154, 192] on div "Home Vendor Onboarding Questionnaire 50 % Submit documents Optional" at bounding box center [99, 173] width 148 height 280
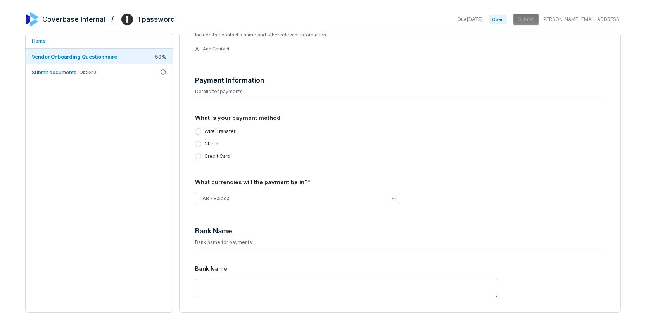
click at [145, 193] on div "Home Vendor Onboarding Questionnaire 50 % Submit documents Optional" at bounding box center [99, 173] width 148 height 280
